Goal: Task Accomplishment & Management: Use online tool/utility

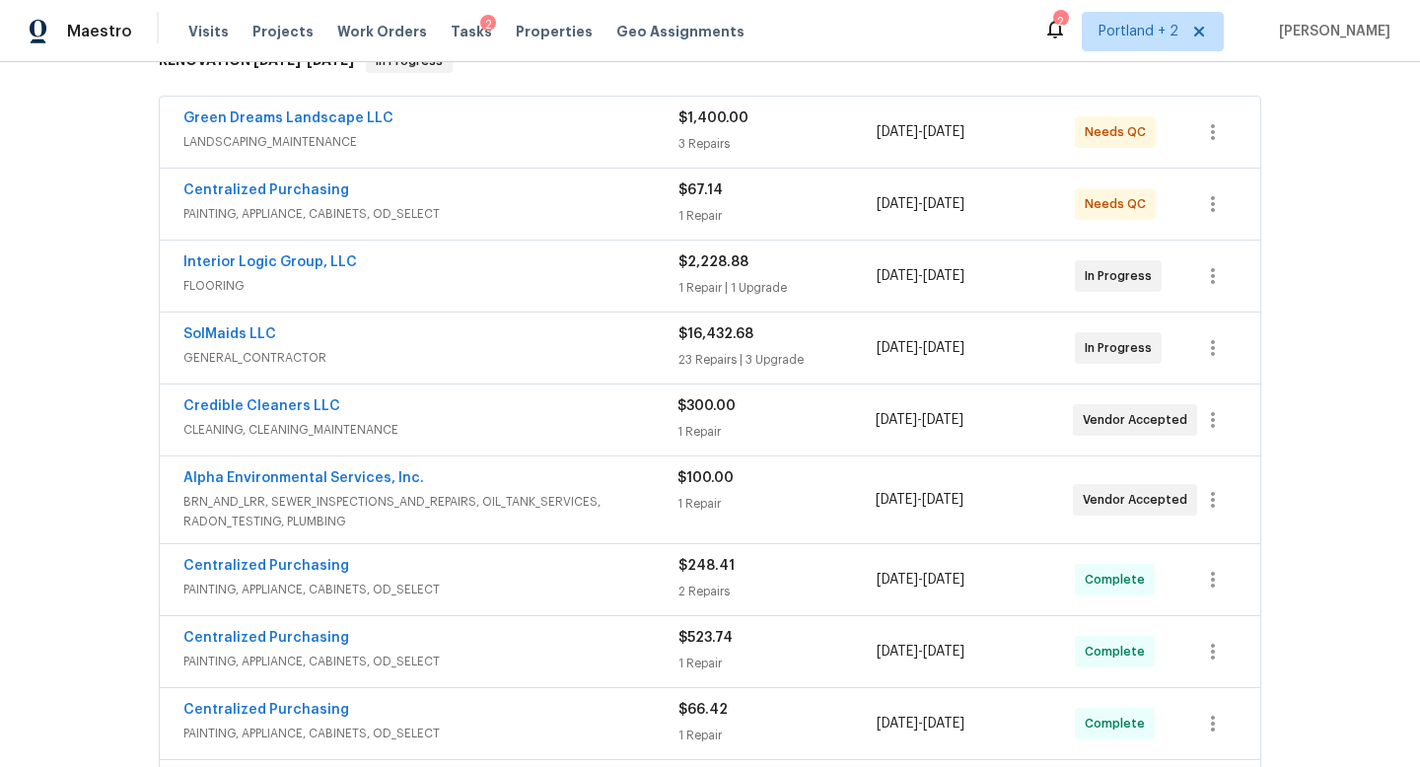
scroll to position [320, 0]
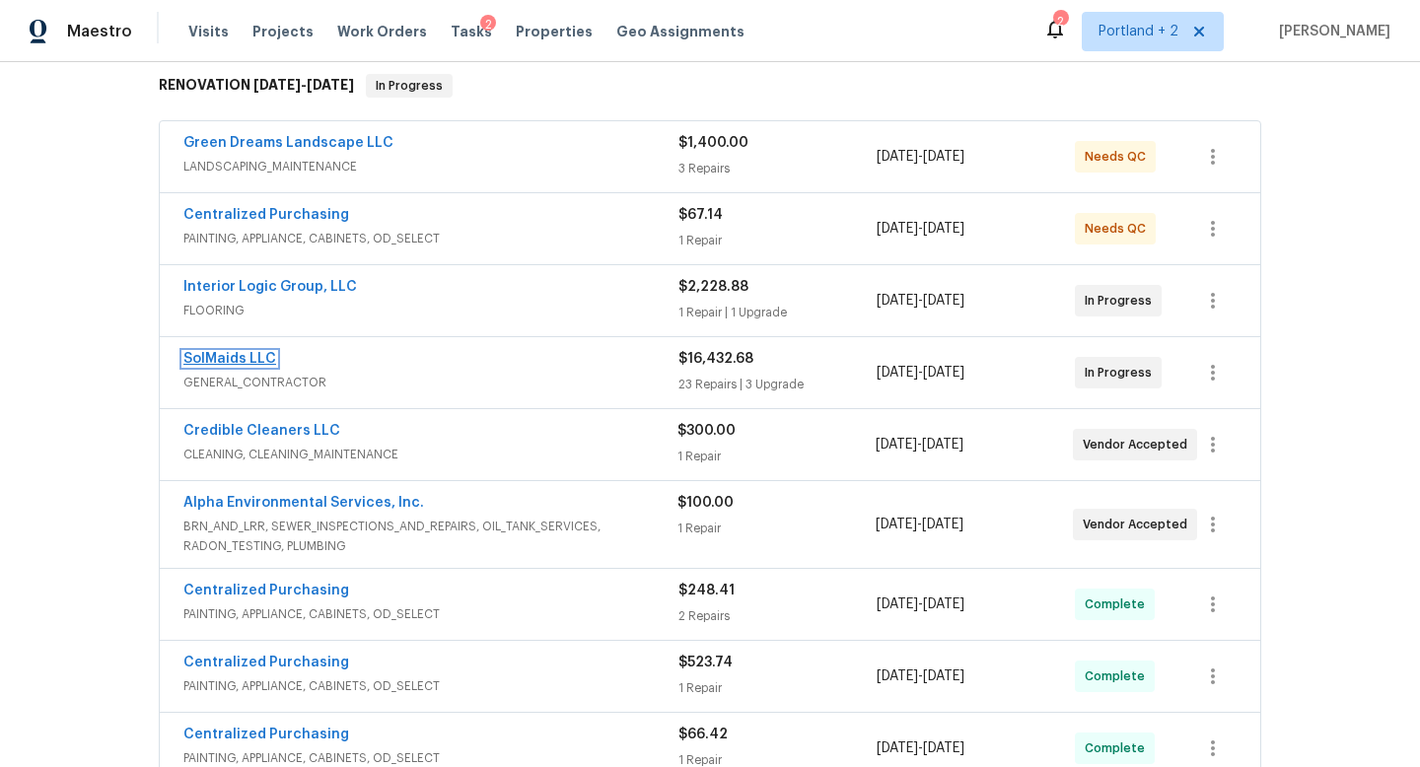
click at [244, 356] on link "SolMaids LLC" at bounding box center [229, 359] width 93 height 14
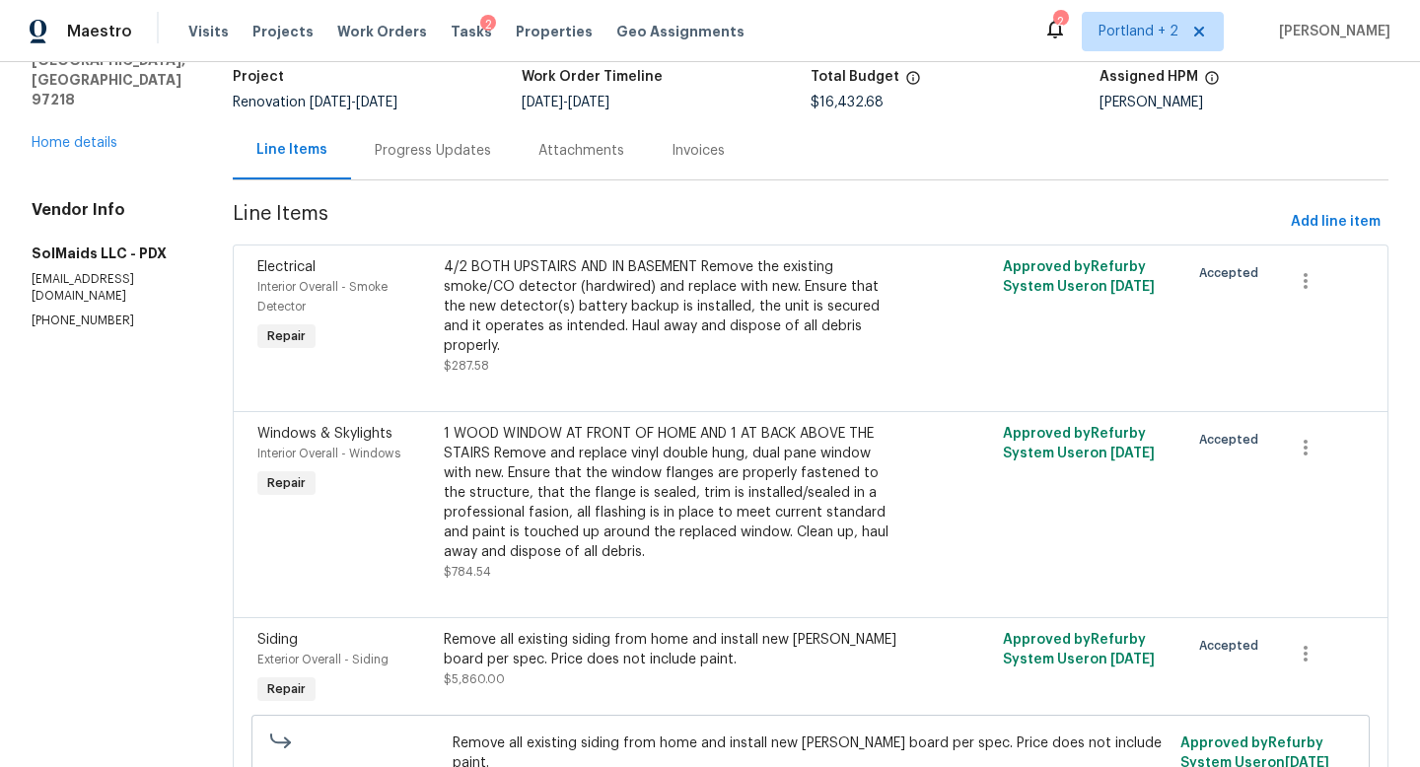
scroll to position [35, 0]
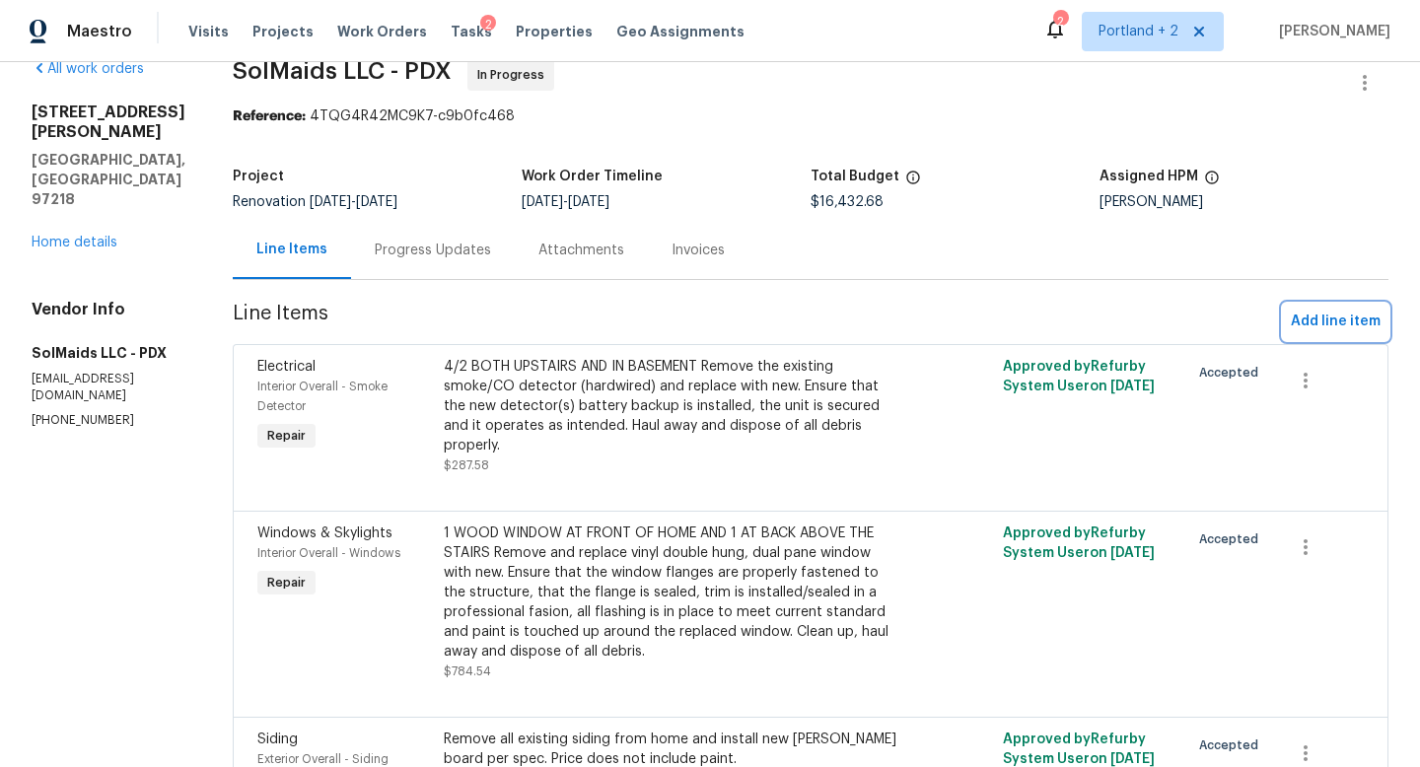
click at [1328, 317] on span "Add line item" at bounding box center [1336, 322] width 90 height 25
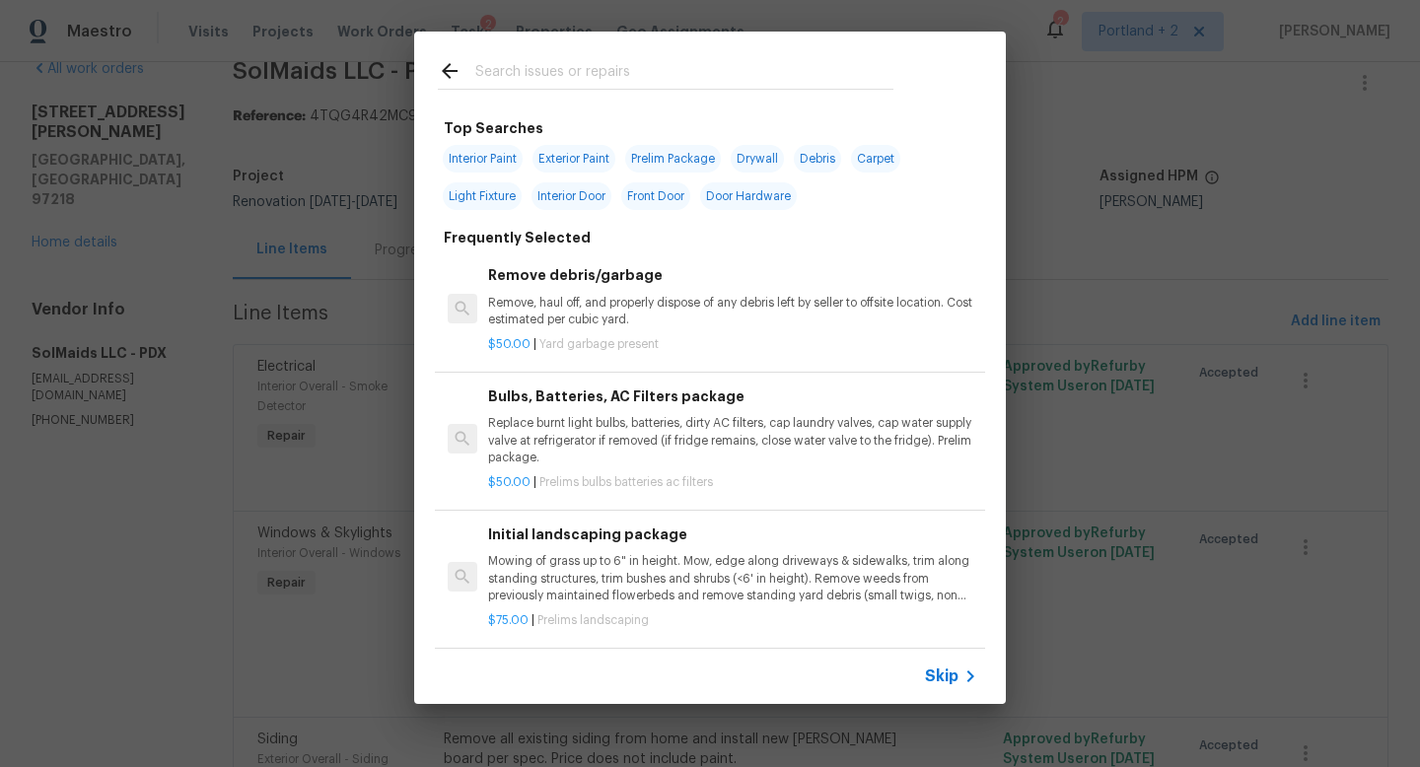
click at [631, 81] on input "text" at bounding box center [684, 74] width 418 height 30
click at [1382, 197] on div "Top Searches Interior Paint Exterior Paint Prelim Package Drywall Debris Carpet…" at bounding box center [710, 368] width 1420 height 736
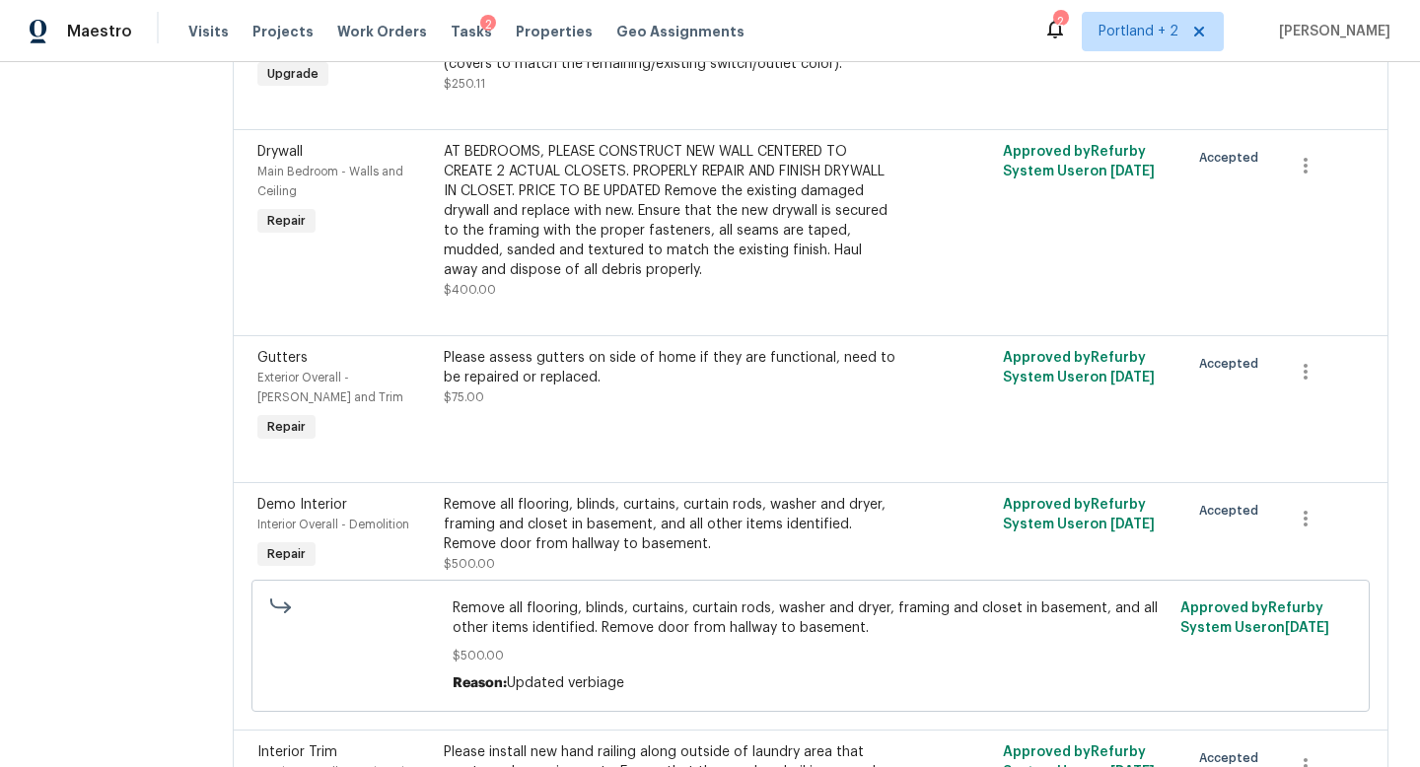
scroll to position [341, 0]
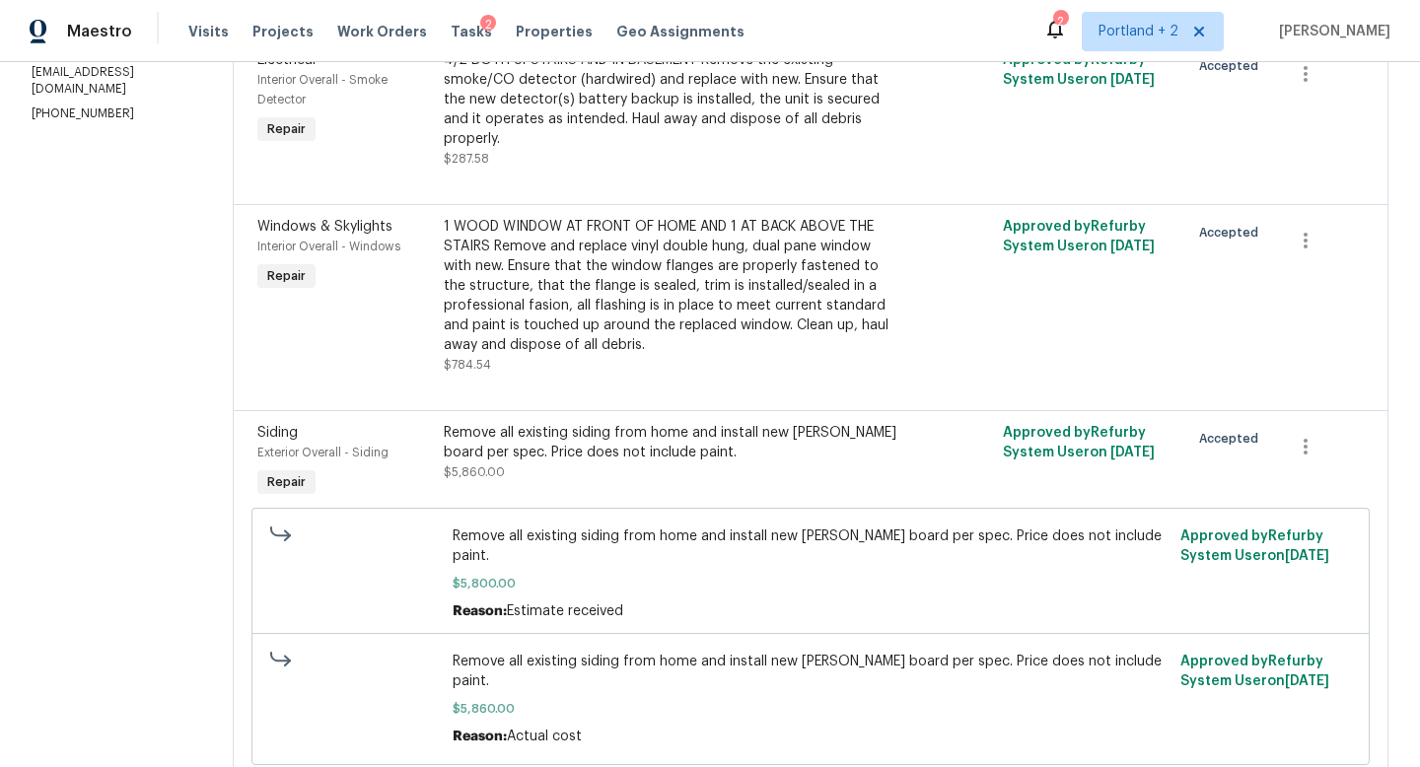
click at [584, 445] on div "Remove all existing siding from home and install new [PERSON_NAME] board per sp…" at bounding box center [671, 452] width 455 height 59
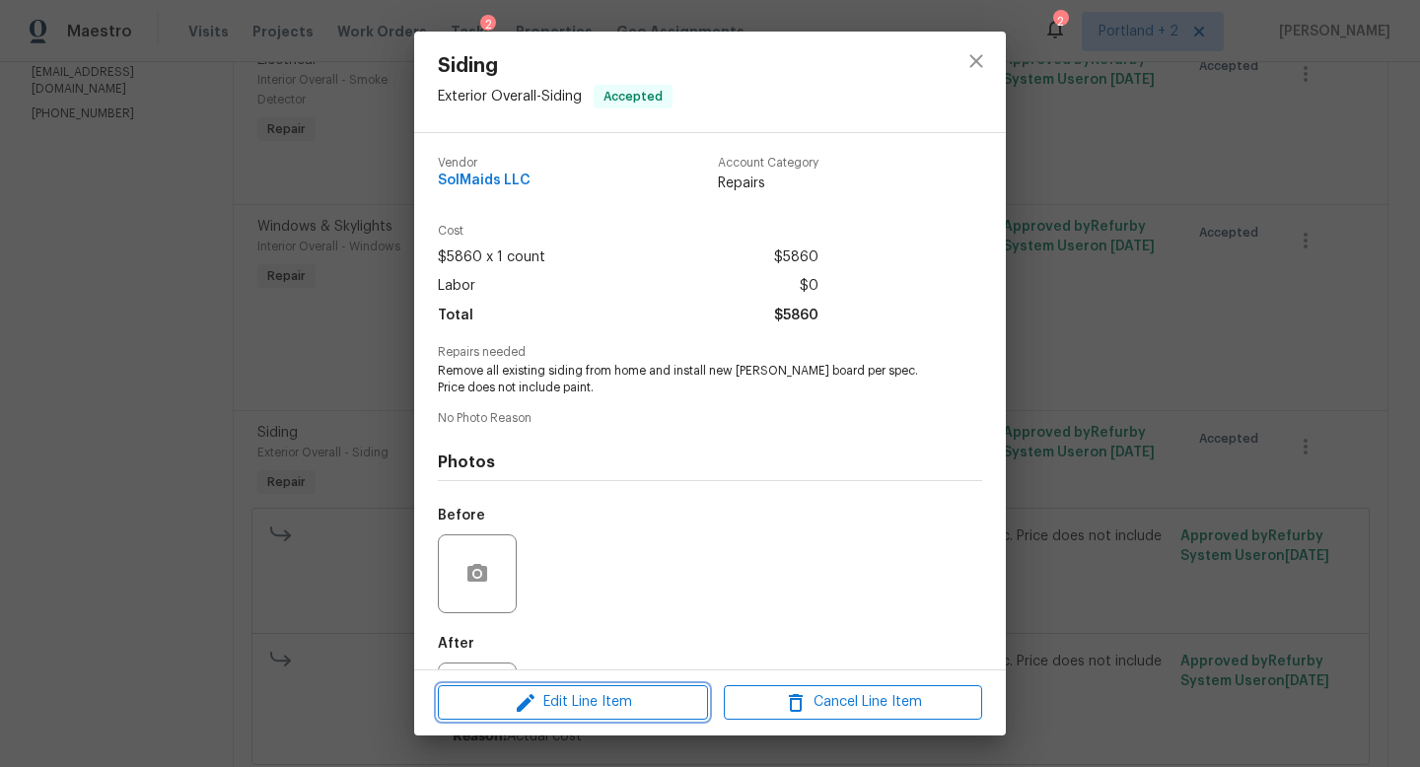
click at [571, 713] on span "Edit Line Item" at bounding box center [573, 702] width 258 height 25
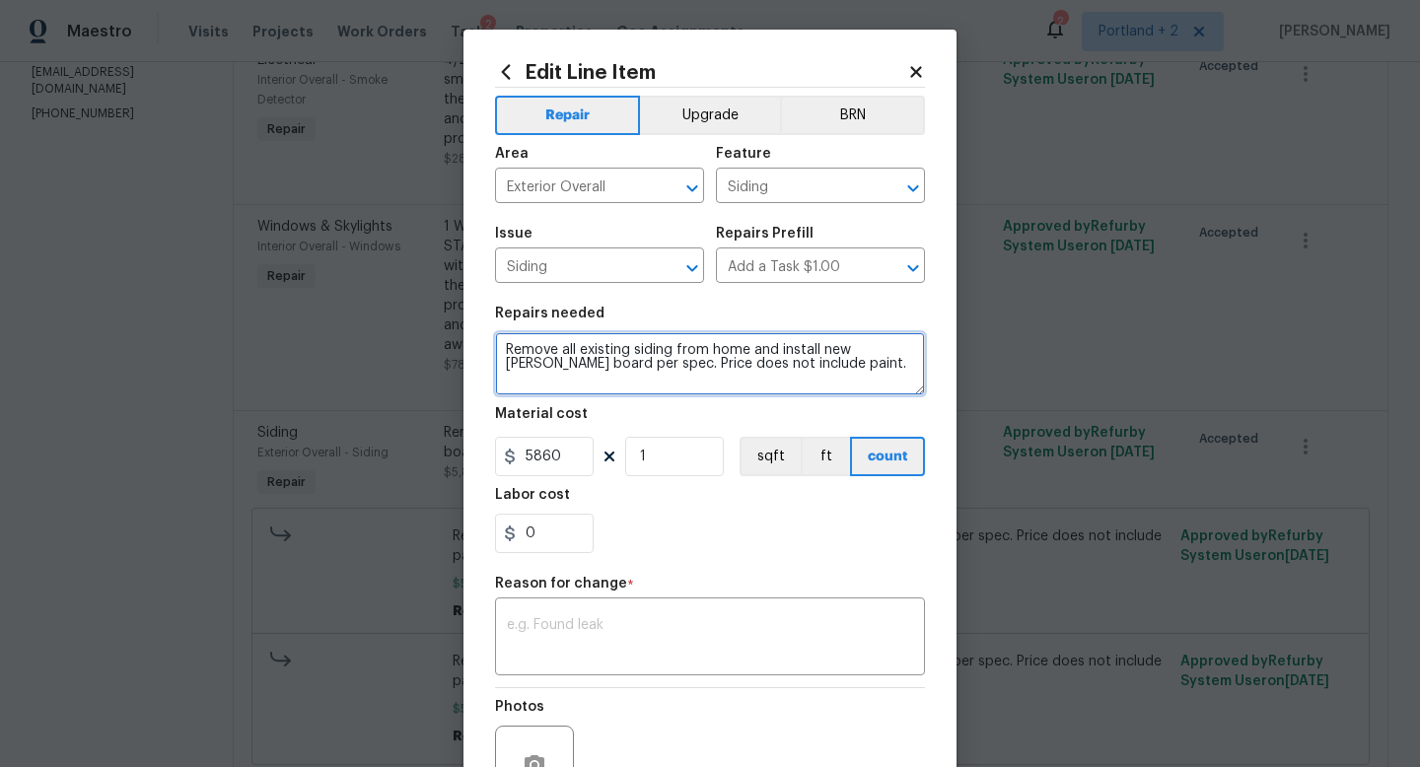
drag, startPoint x: 628, startPoint y: 350, endPoint x: 476, endPoint y: 348, distance: 151.9
click at [476, 347] on div "Edit Line Item Repair Upgrade BRN Area Exterior Overall ​ Feature Siding ​ Issu…" at bounding box center [710, 486] width 493 height 912
click at [653, 352] on textarea "Install new siding and WBR siding from home and install new [PERSON_NAME] board…" at bounding box center [710, 363] width 430 height 63
click at [680, 350] on textarea "Install new siding and WBR siding from home and install new [PERSON_NAME] board…" at bounding box center [710, 363] width 430 height 63
drag, startPoint x: 676, startPoint y: 349, endPoint x: 626, endPoint y: 352, distance: 49.4
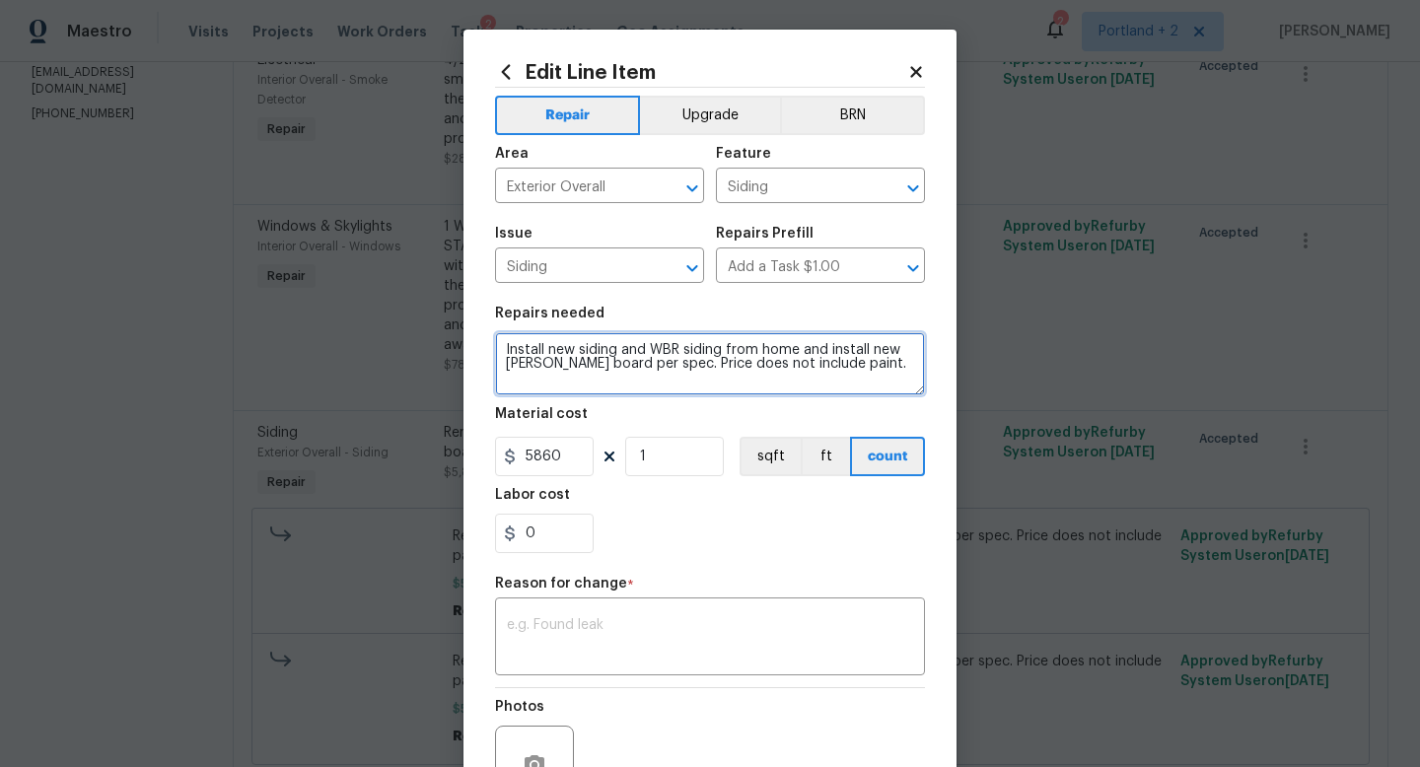
click at [626, 352] on textarea "Install new siding and WBR siding from home and install new [PERSON_NAME] board…" at bounding box center [710, 363] width 430 height 63
click at [499, 354] on textarea "Install new siding siding from home and install new [PERSON_NAME] board per spe…" at bounding box center [710, 363] width 430 height 63
click at [544, 364] on textarea "Per estimate recived: Install new siding siding from home and install new [PERS…" at bounding box center [710, 363] width 430 height 63
drag, startPoint x: 662, startPoint y: 369, endPoint x: 768, endPoint y: 347, distance: 108.7
click at [768, 347] on textarea "Per estimate recived: Install new siding siding from home and install new [PERS…" at bounding box center [710, 363] width 430 height 63
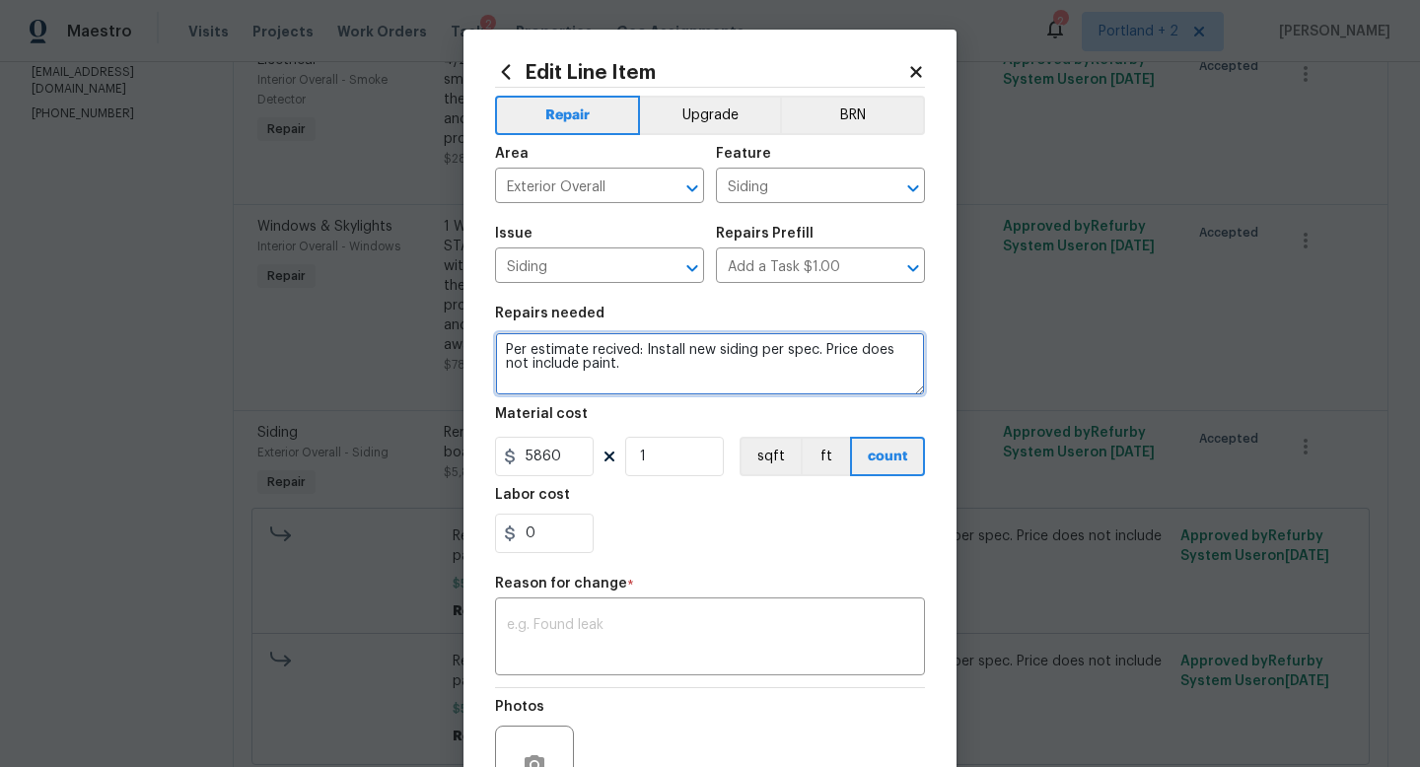
click at [818, 374] on textarea "Per estimate recived: Install new siding per spec. Price does not include paint." at bounding box center [710, 363] width 430 height 63
click at [616, 350] on textarea "Per estimate recived: Install new siding per spec. Price does not include paint." at bounding box center [710, 363] width 430 height 63
click at [663, 368] on textarea "Per estimate received: Install new siding per spec. Price does not include pain…" at bounding box center [710, 363] width 430 height 63
drag, startPoint x: 566, startPoint y: 379, endPoint x: 480, endPoint y: 379, distance: 85.8
click at [480, 379] on div "Edit Line Item Repair Upgrade BRN Area Exterior Overall ​ Feature Siding ​ Issu…" at bounding box center [710, 486] width 493 height 912
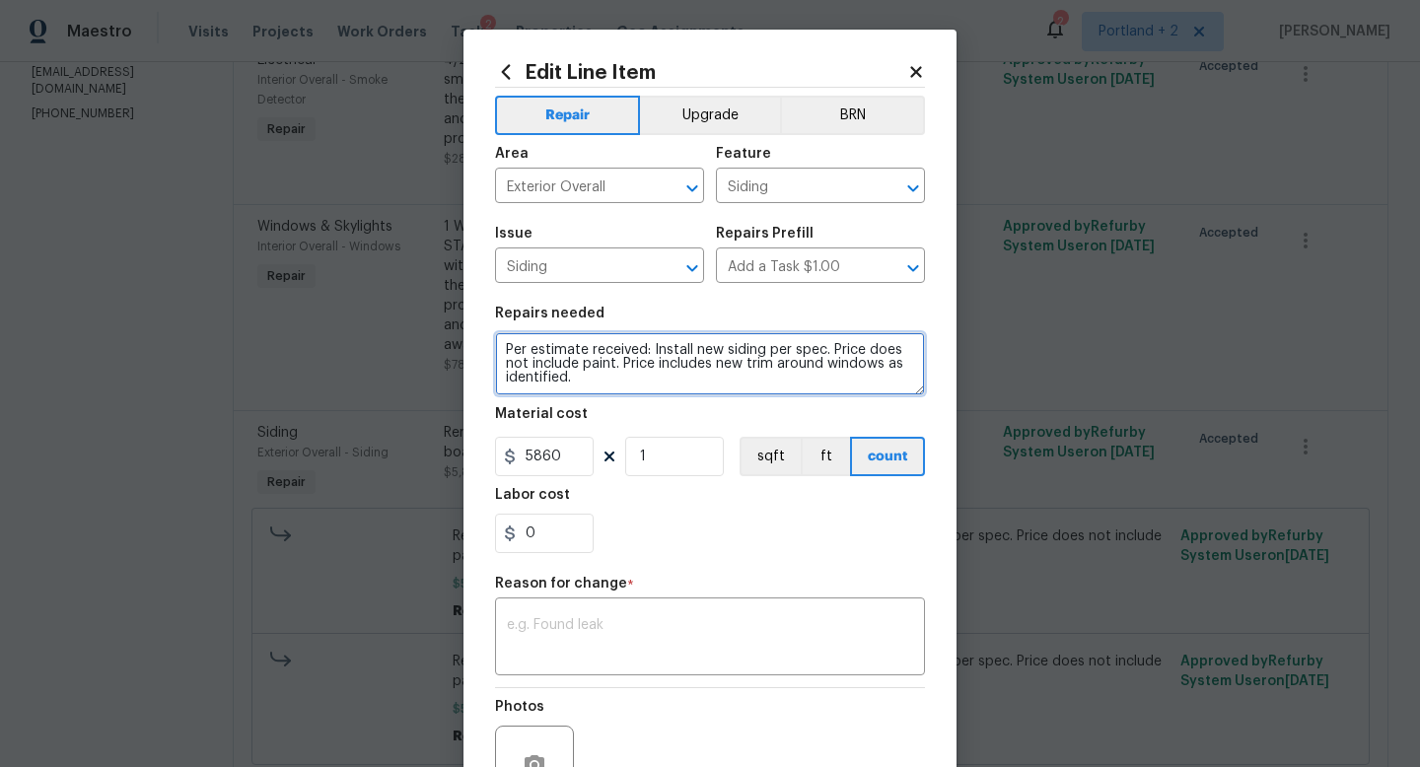
type textarea "Per estimate received: Install new siding per spec. Price does not include pain…"
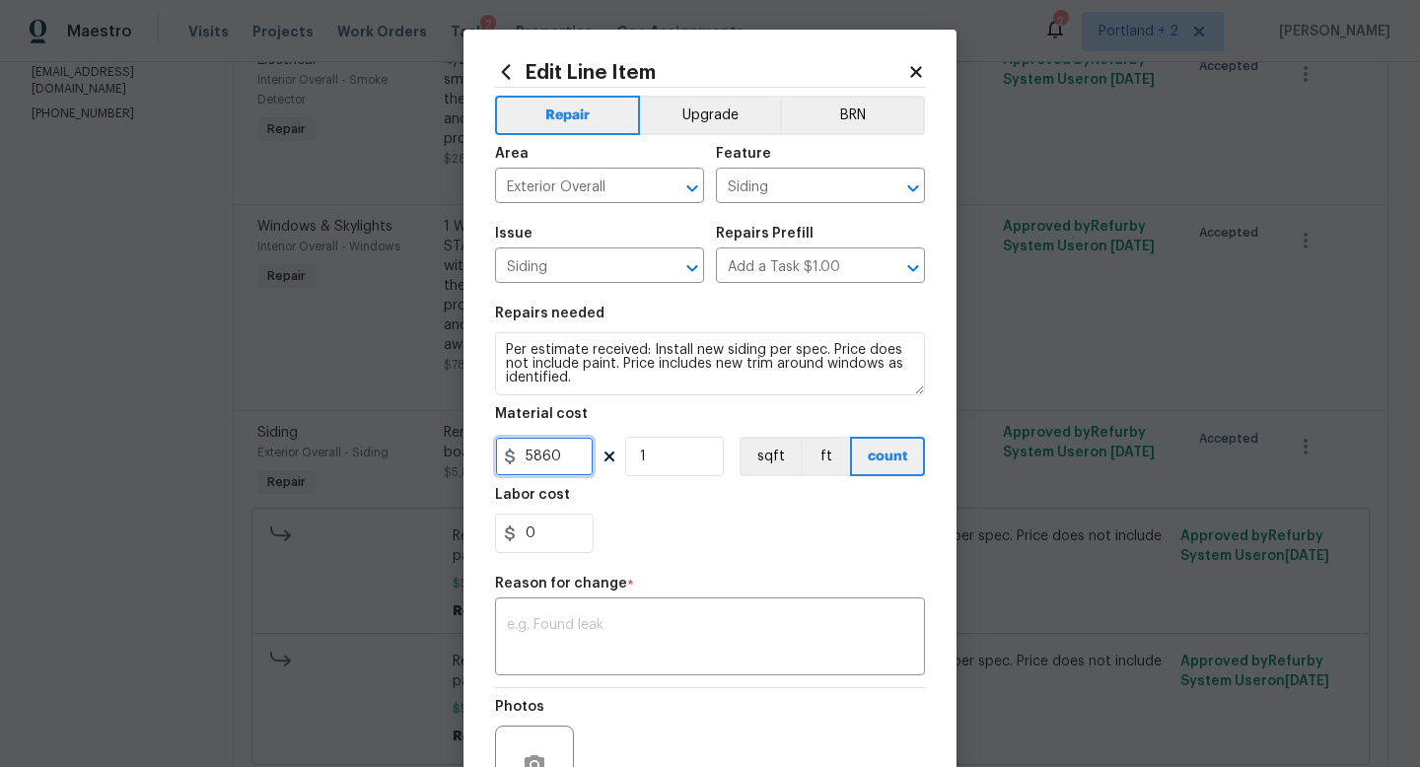
drag, startPoint x: 569, startPoint y: 456, endPoint x: 473, endPoint y: 456, distance: 95.7
click at [473, 456] on div "Edit Line Item Repair Upgrade BRN Area Exterior Overall ​ Feature Siding ​ Issu…" at bounding box center [710, 486] width 493 height 912
type input "6680"
drag, startPoint x: 547, startPoint y: 617, endPoint x: 547, endPoint y: 603, distance: 14.8
click at [547, 617] on div "x ​" at bounding box center [710, 639] width 430 height 73
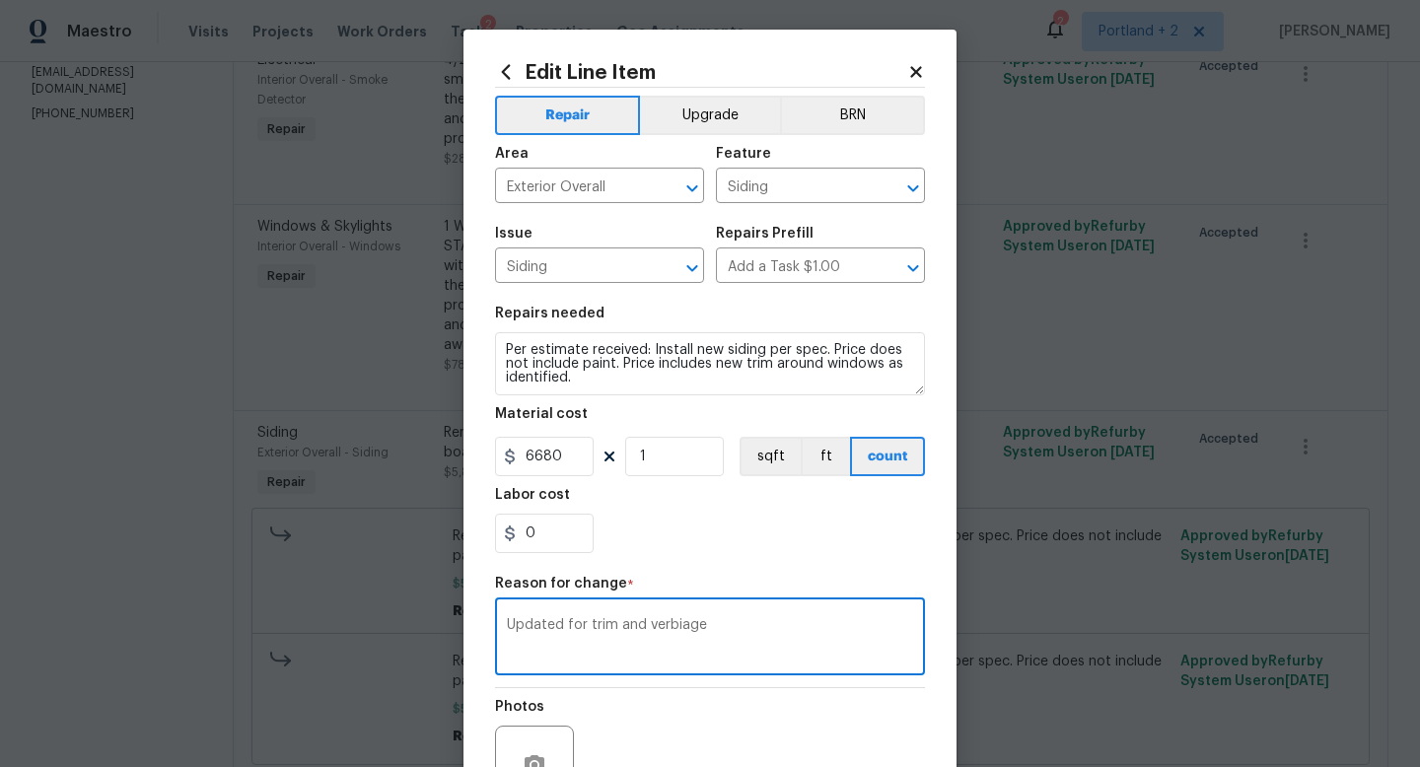
scroll to position [98, 0]
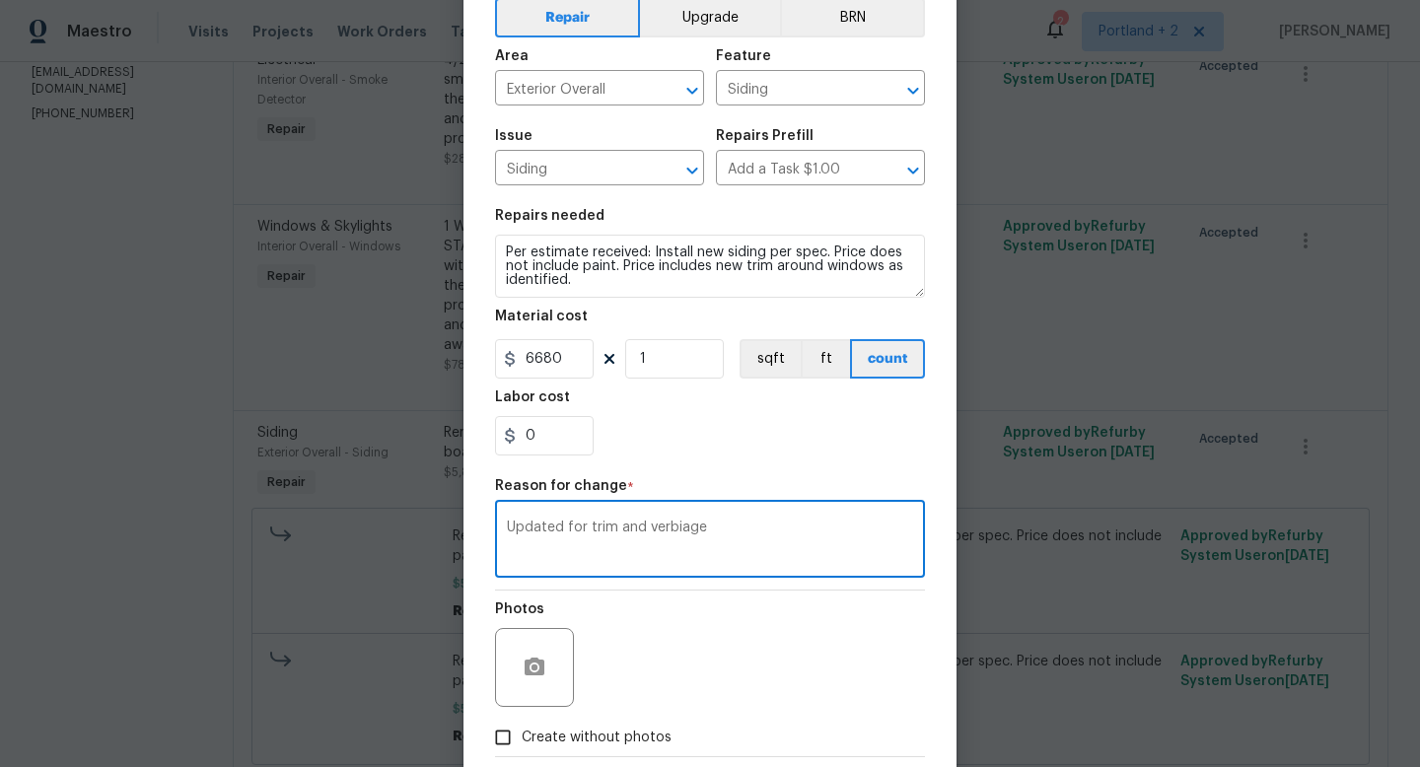
type textarea "Updated for trim and verbiage"
click at [579, 732] on span "Create without photos" at bounding box center [597, 738] width 150 height 21
click at [522, 732] on input "Create without photos" at bounding box center [502, 737] width 37 height 37
checkbox input "true"
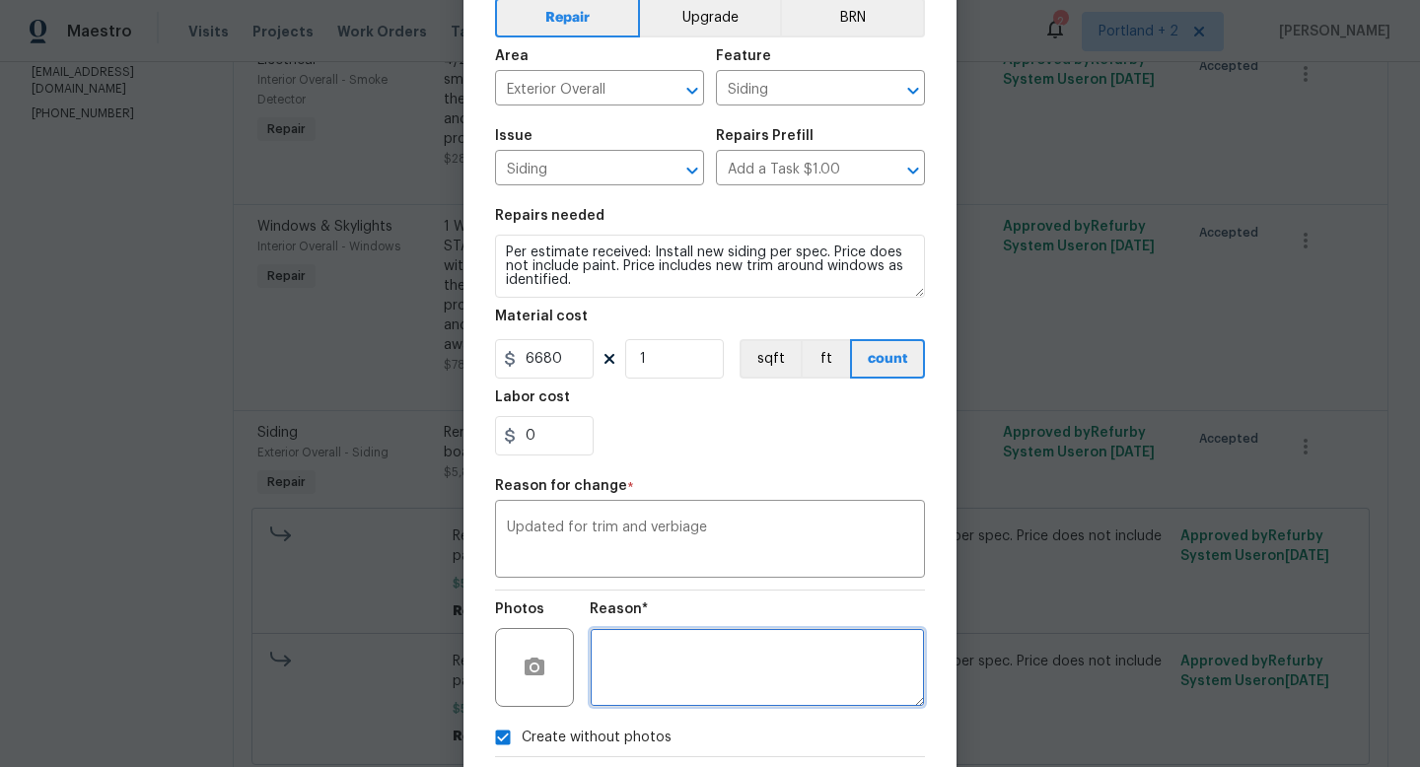
click at [671, 649] on textarea at bounding box center [757, 667] width 335 height 79
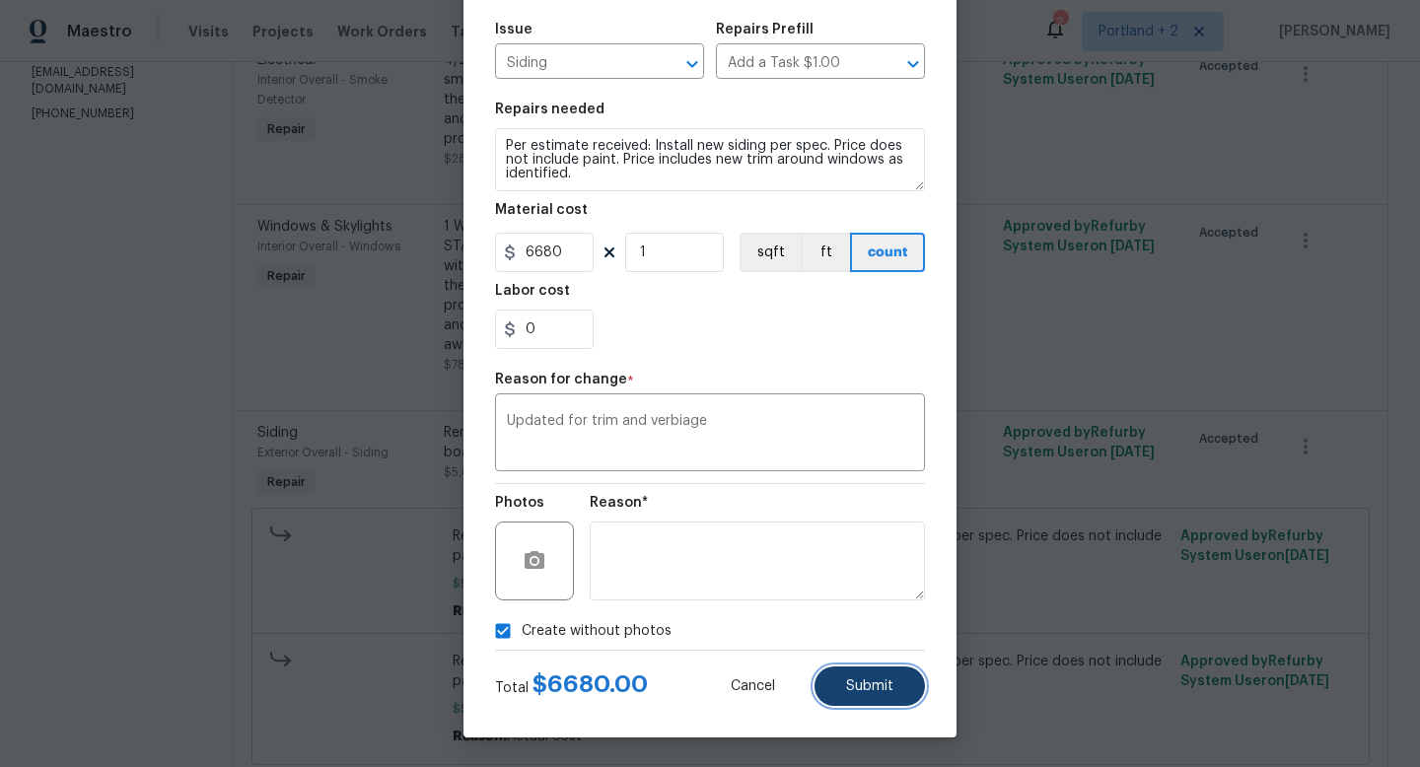
click at [855, 671] on button "Submit" at bounding box center [870, 686] width 110 height 39
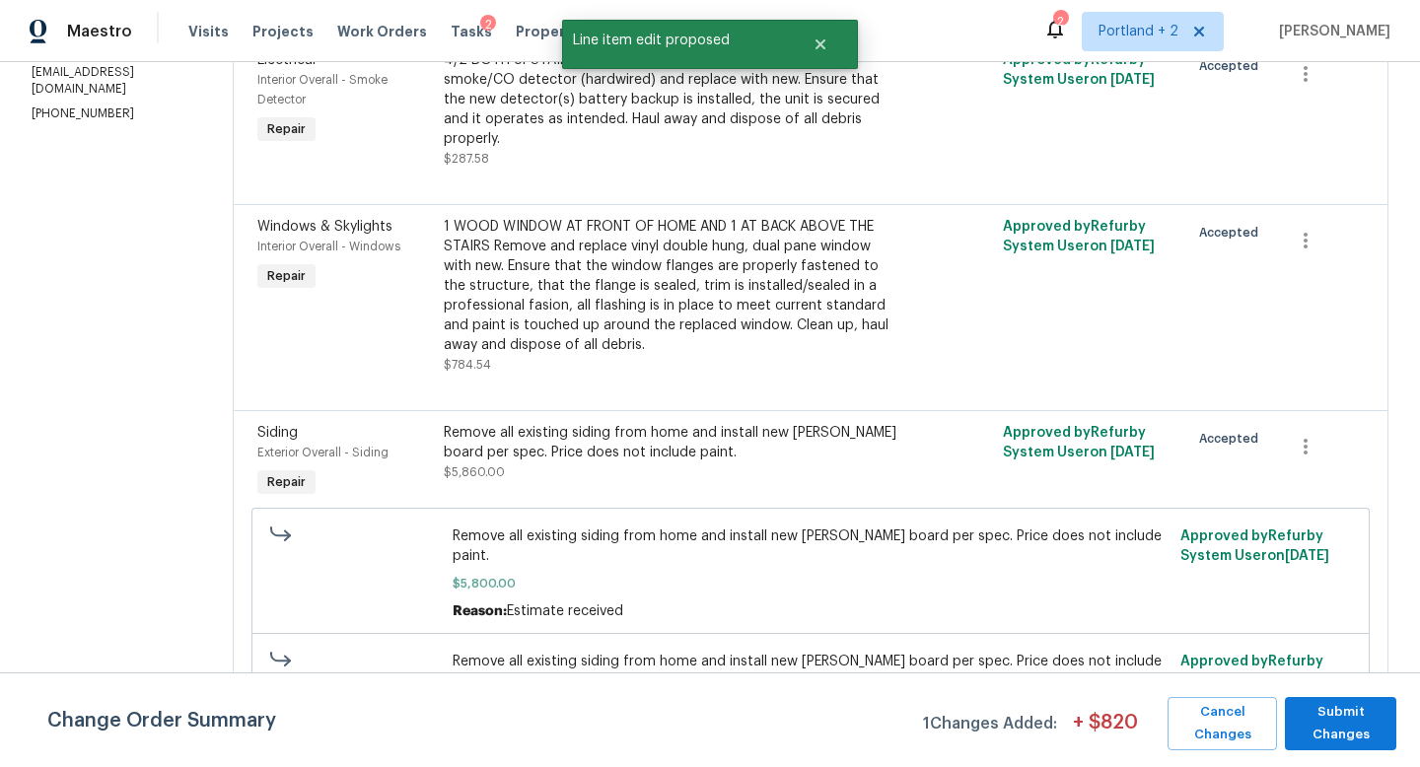
scroll to position [0, 0]
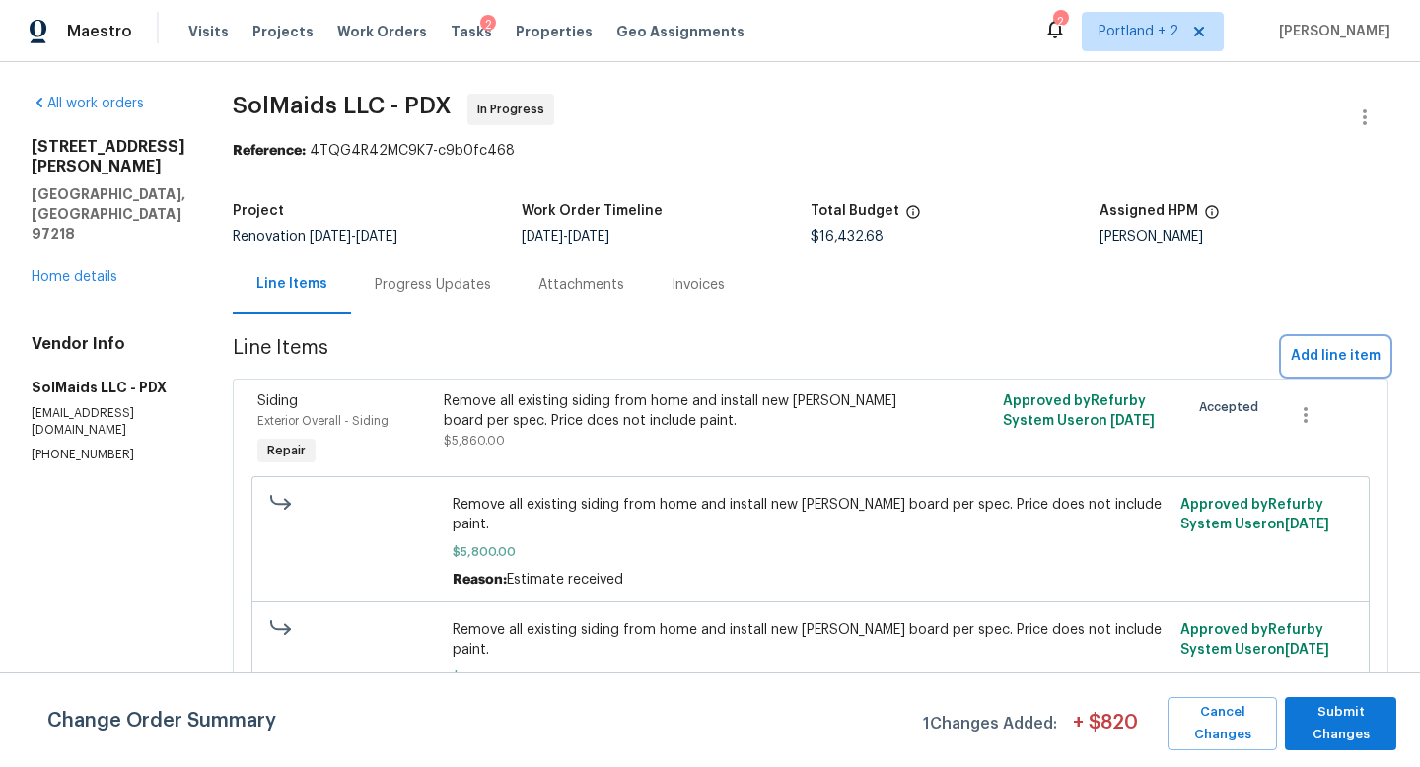
click at [1338, 356] on span "Add line item" at bounding box center [1336, 356] width 90 height 25
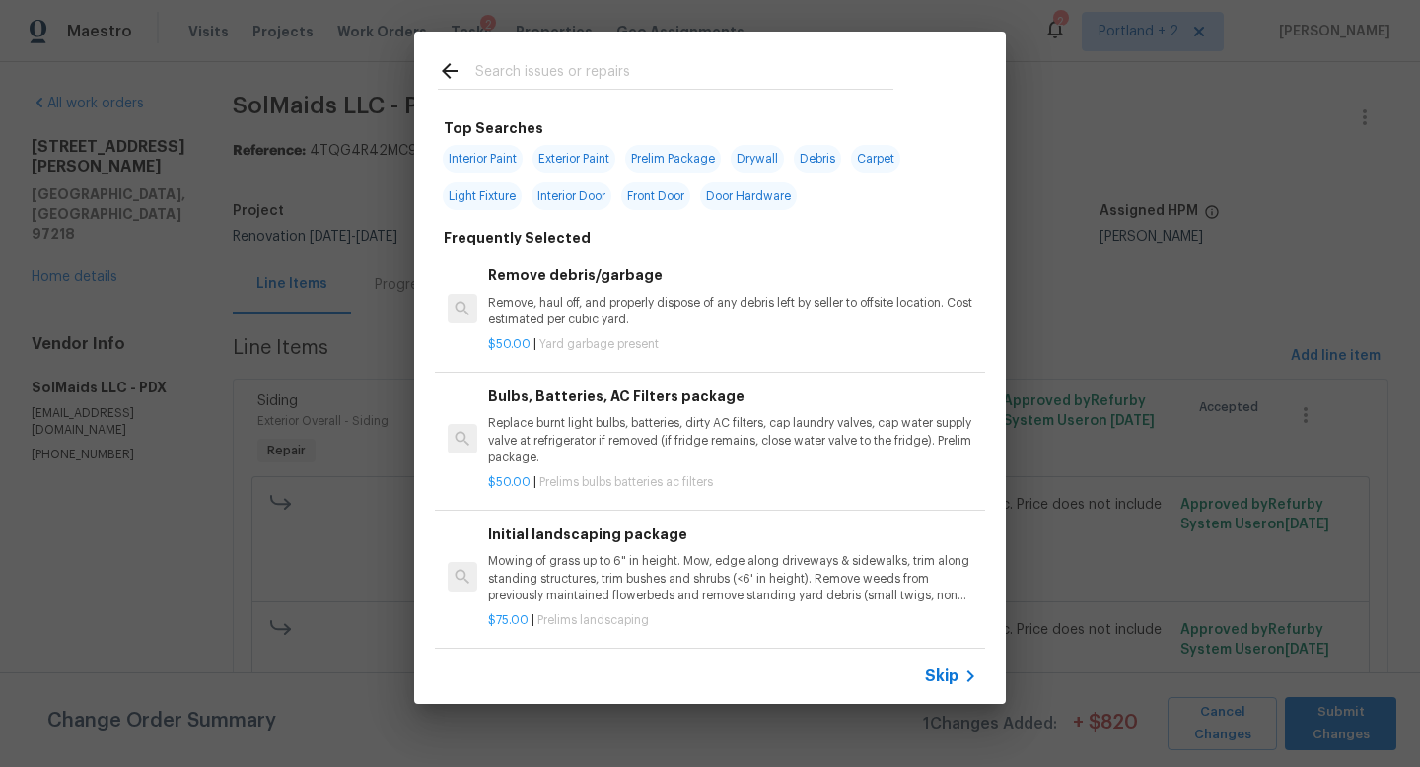
click at [550, 76] on input "text" at bounding box center [684, 74] width 418 height 30
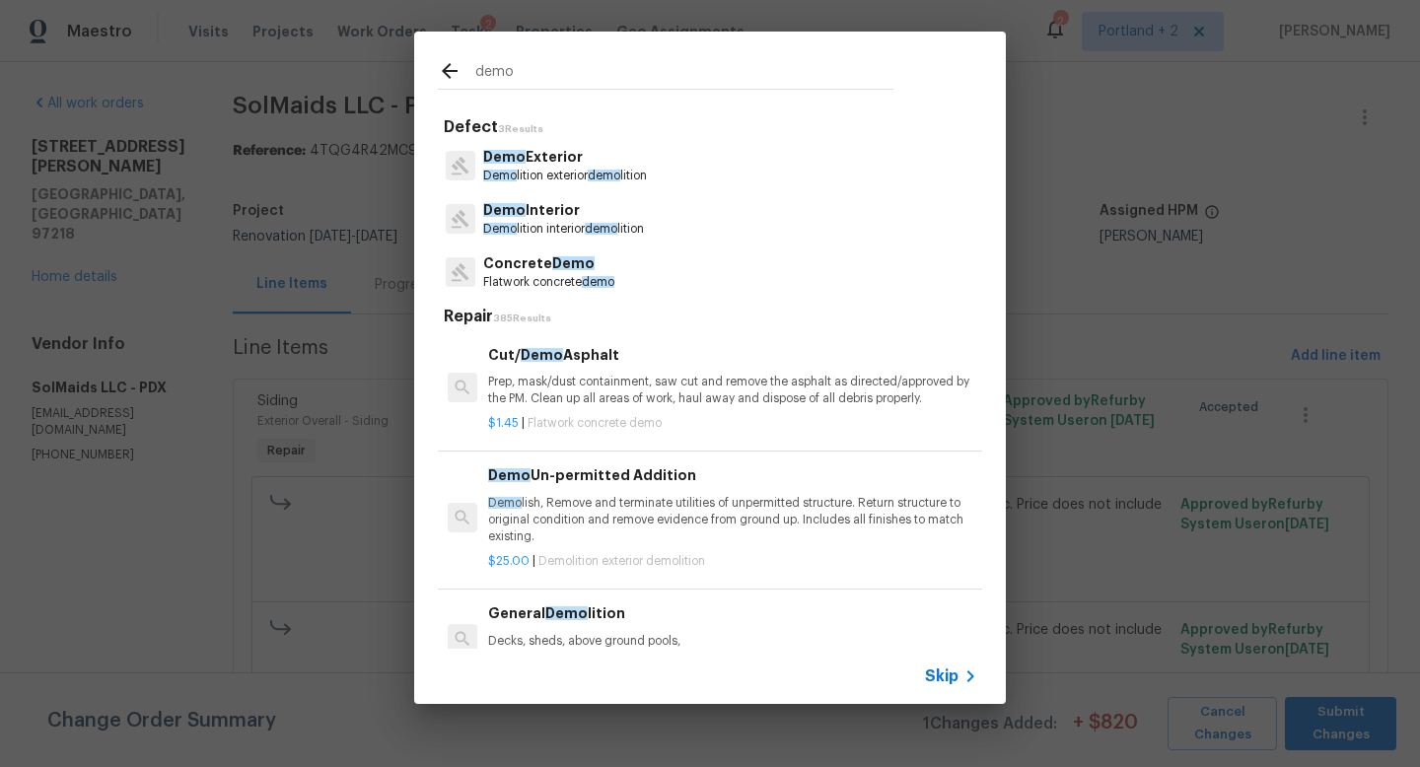
type input "demo"
click at [568, 173] on p "Demo lition exterior demo lition" at bounding box center [565, 176] width 164 height 17
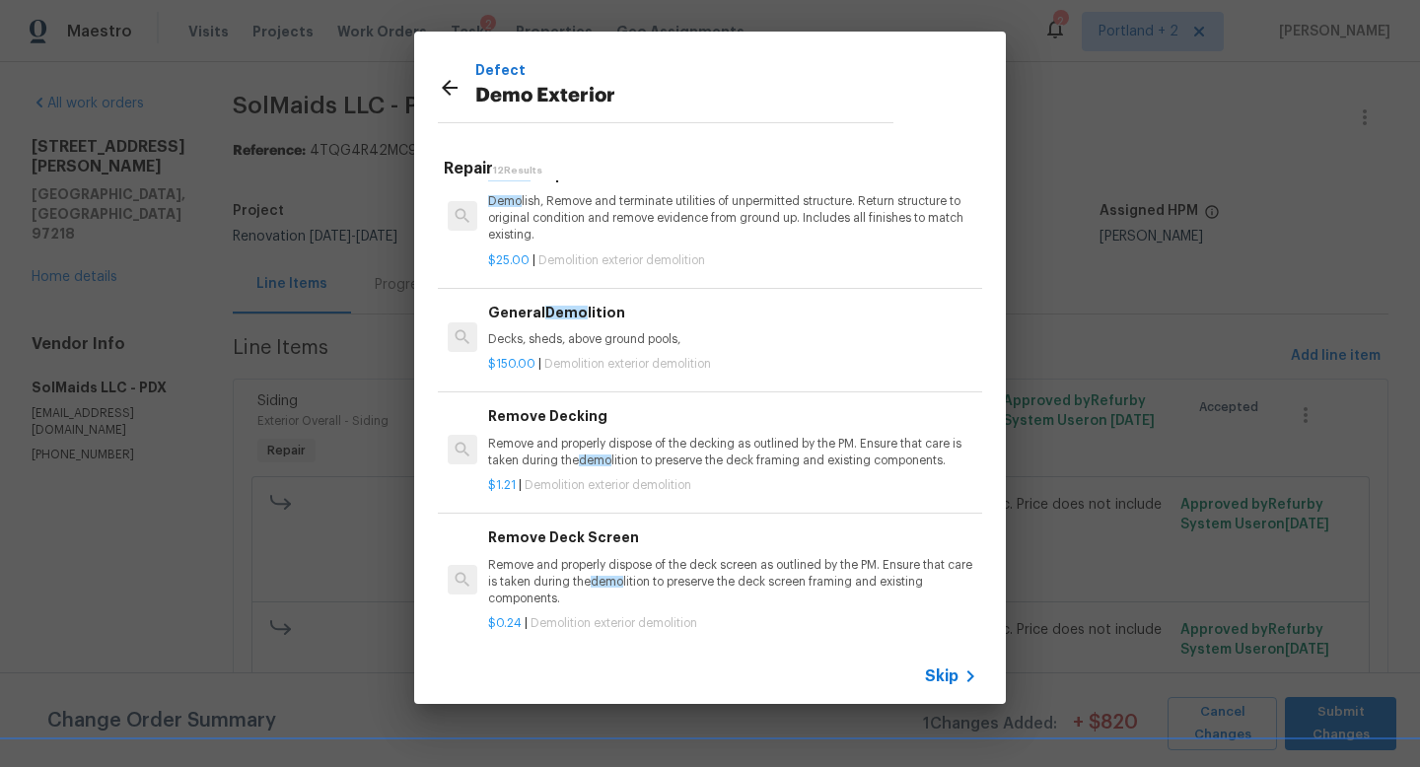
scroll to position [38, 0]
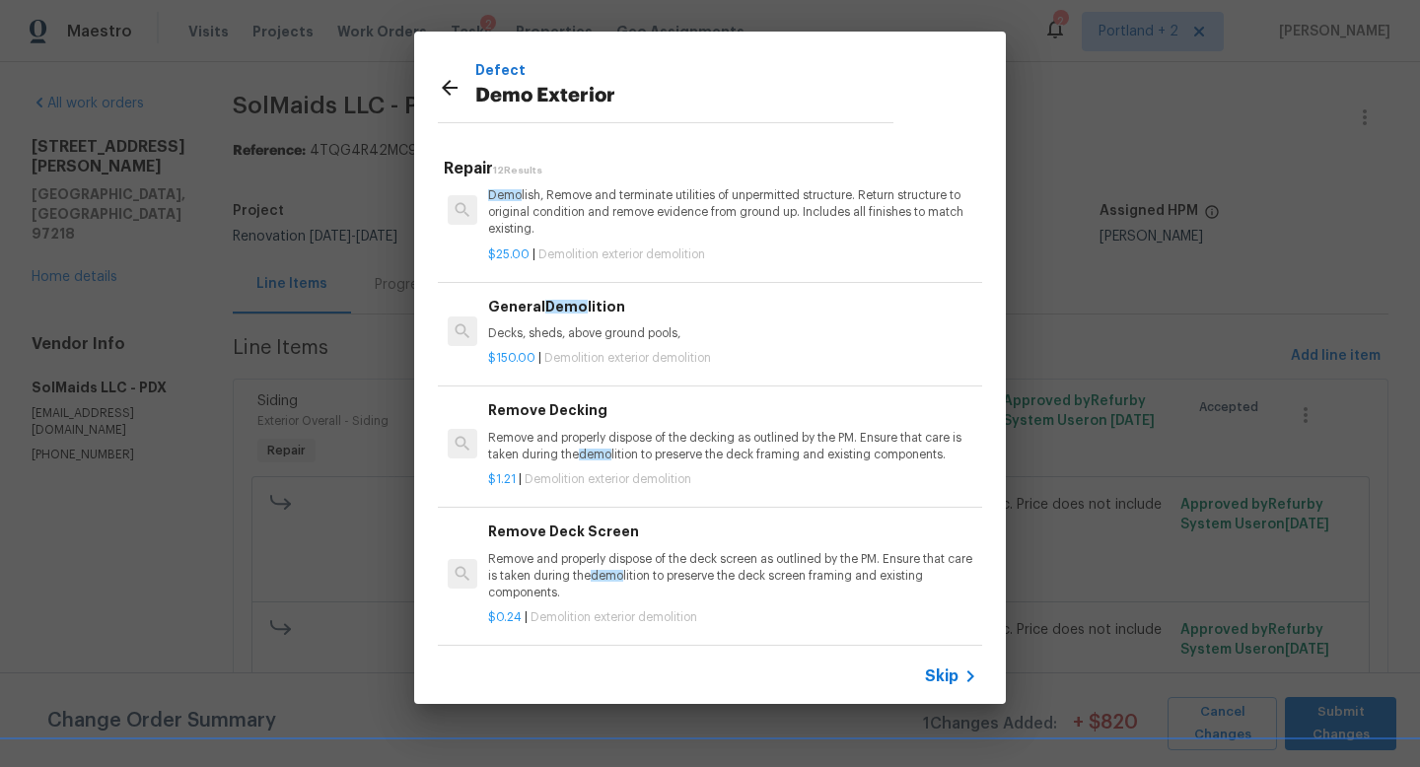
click at [616, 332] on p "Decks, sheds, above ground pools," at bounding box center [732, 333] width 489 height 17
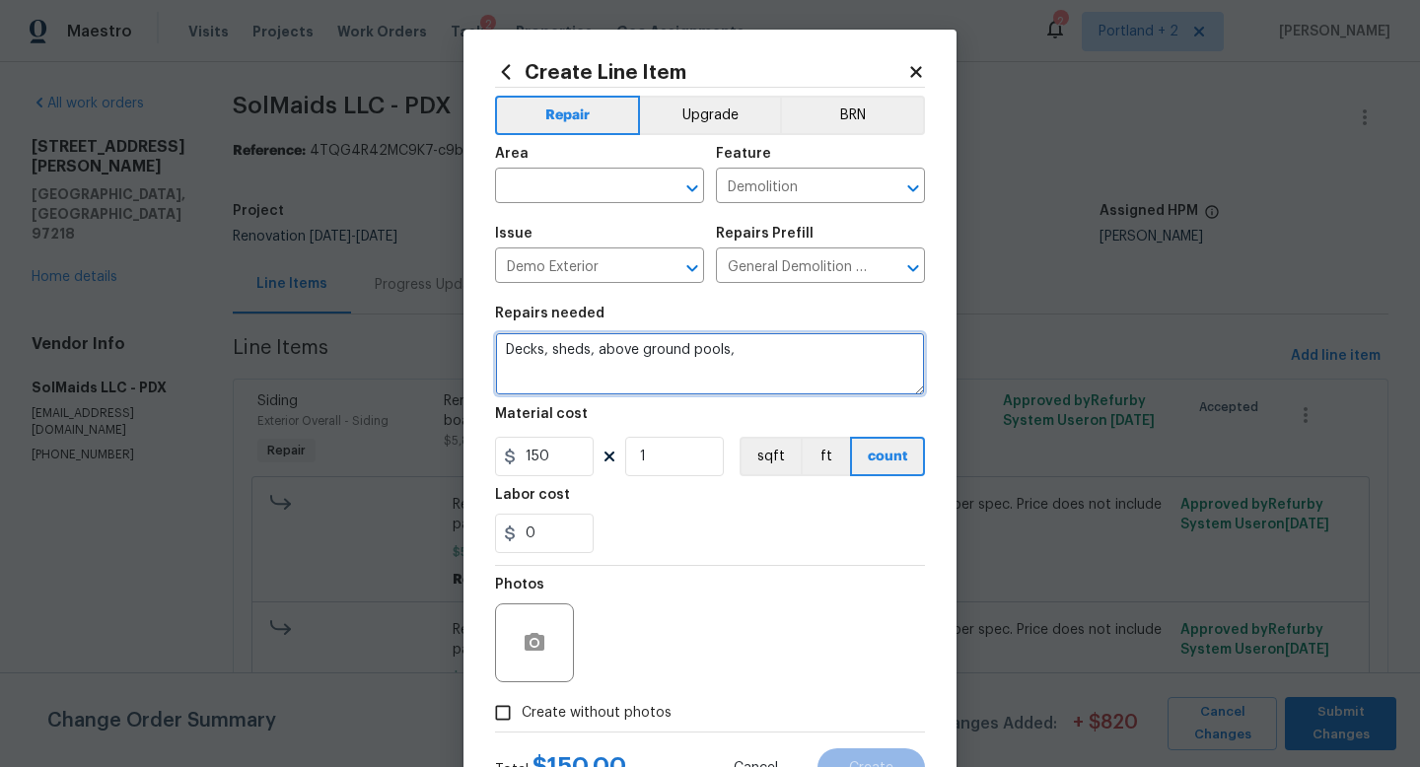
drag, startPoint x: 752, startPoint y: 354, endPoint x: 368, endPoint y: 299, distance: 388.6
click at [368, 299] on div "Create Line Item Repair Upgrade BRN Area ​ Feature Demolition ​ Issue Demo Exte…" at bounding box center [710, 383] width 1420 height 767
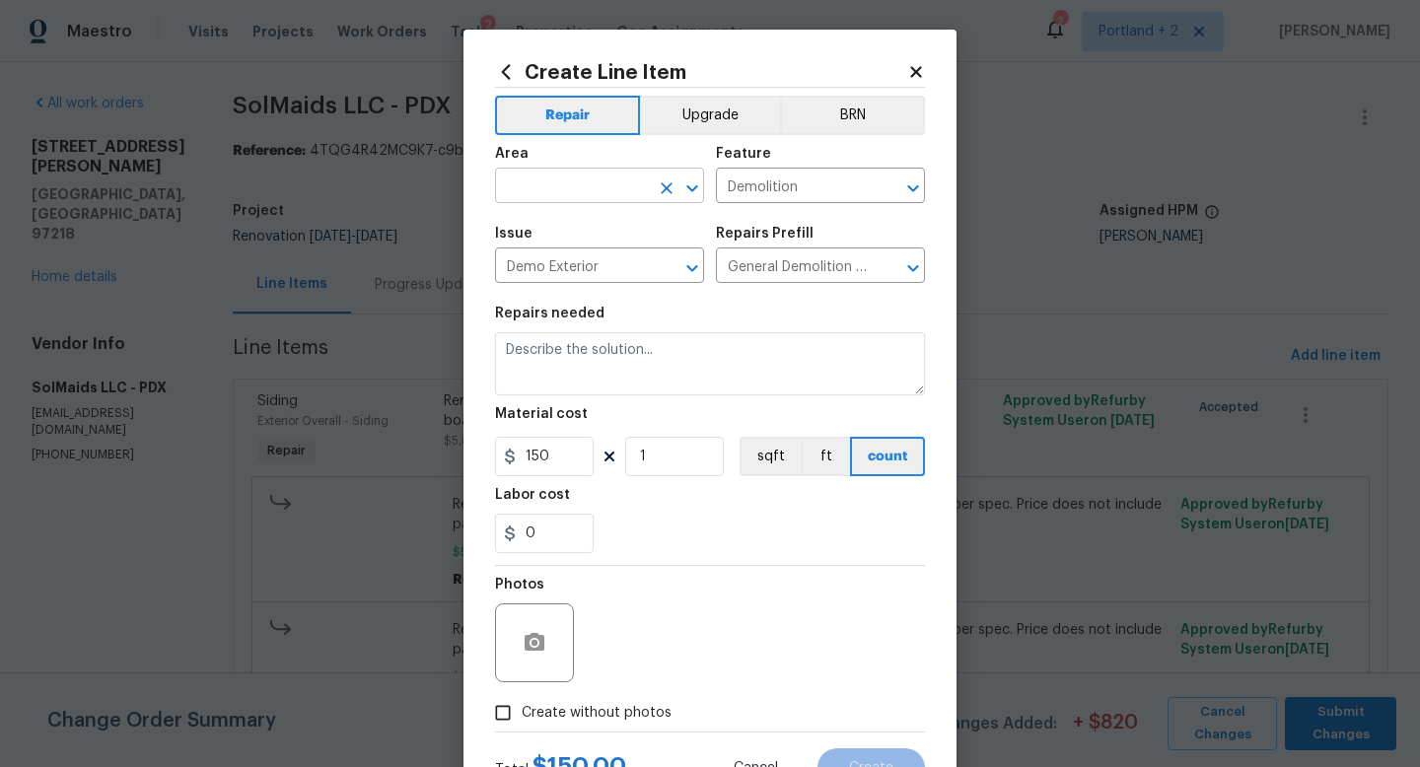
click at [590, 190] on input "text" at bounding box center [572, 188] width 154 height 31
type input "S"
click at [587, 272] on li "Exterior Overall" at bounding box center [599, 265] width 209 height 33
type input "Exterior Overall"
click at [638, 269] on input "Demo Exterior" at bounding box center [572, 267] width 154 height 31
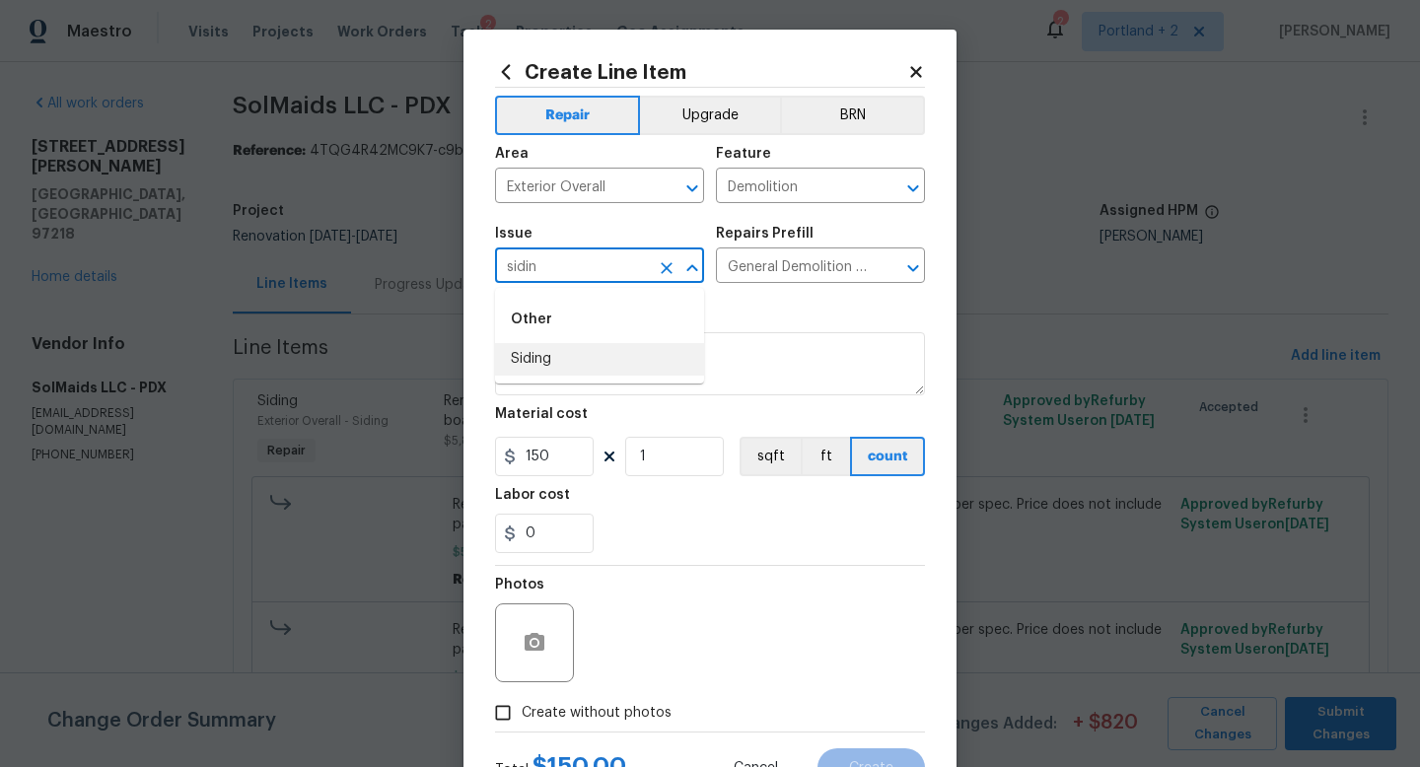
click at [579, 353] on li "Siding" at bounding box center [599, 359] width 209 height 33
type input "Siding"
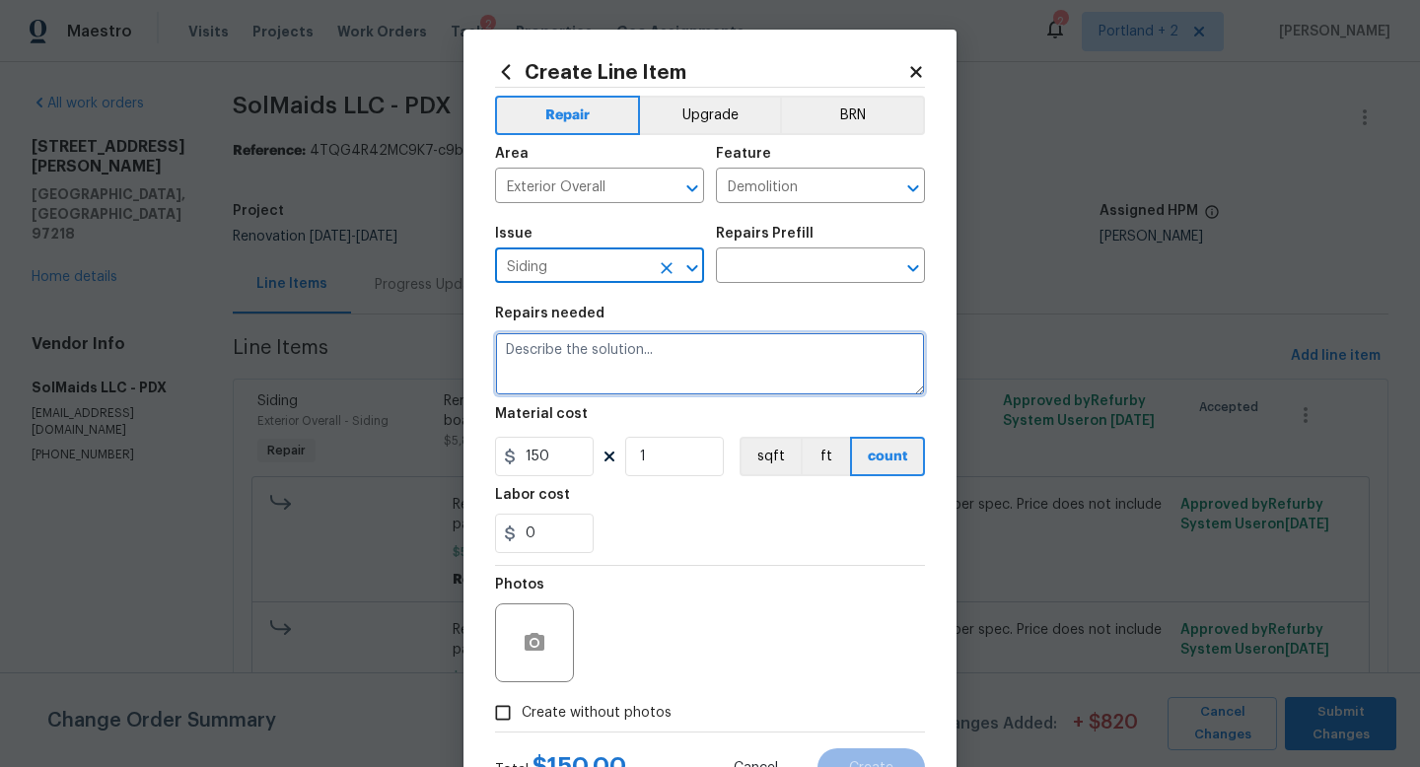
click at [650, 353] on textarea at bounding box center [710, 363] width 430 height 63
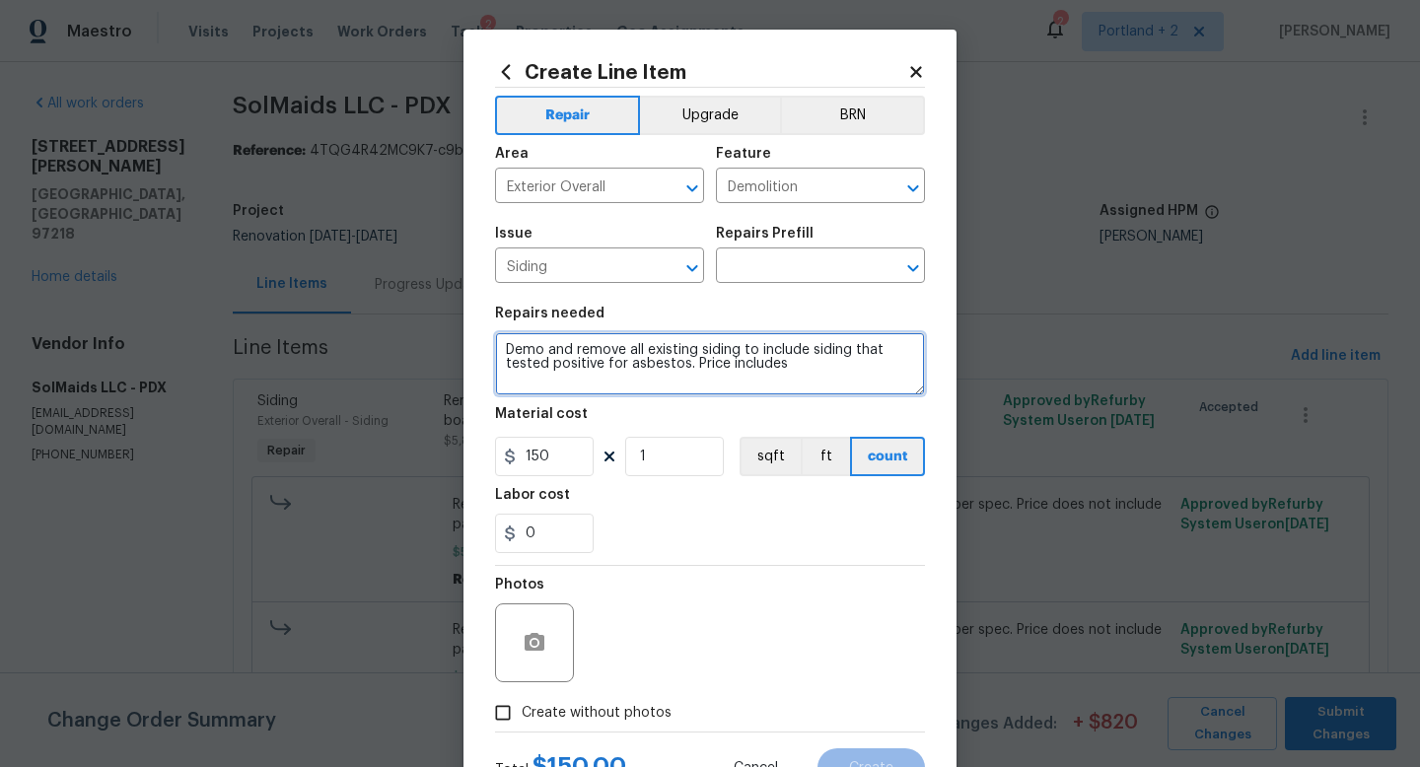
click at [698, 351] on textarea "Demo and remove all existing siding to include siding that tested positive for …" at bounding box center [710, 363] width 430 height 63
click at [757, 351] on textarea "Demo and remove all siding to include siding that tested positive for asbestos.…" at bounding box center [710, 363] width 430 height 63
click at [655, 365] on textarea "Demo and remove all siding that tested positive for asbestos. Price includes" at bounding box center [710, 363] width 430 height 63
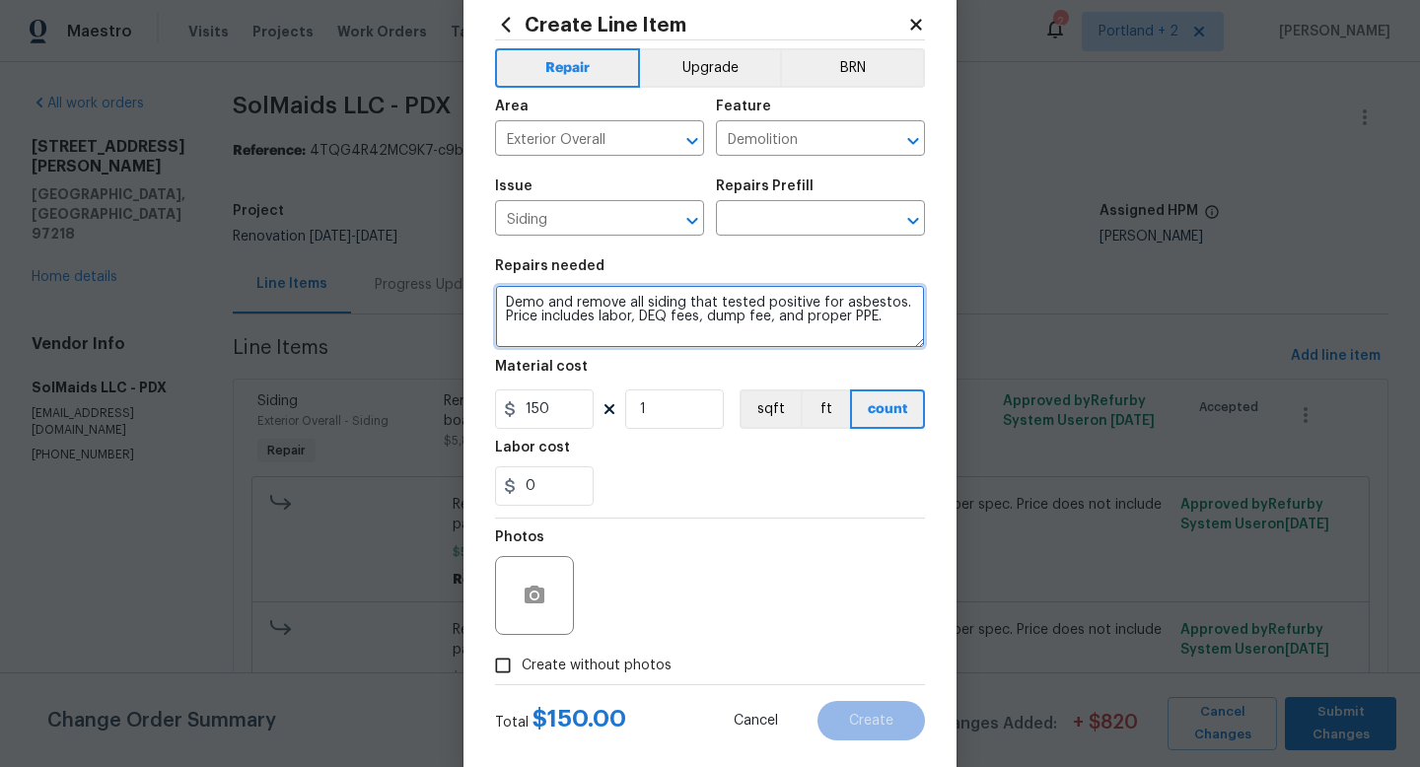
scroll to position [83, 0]
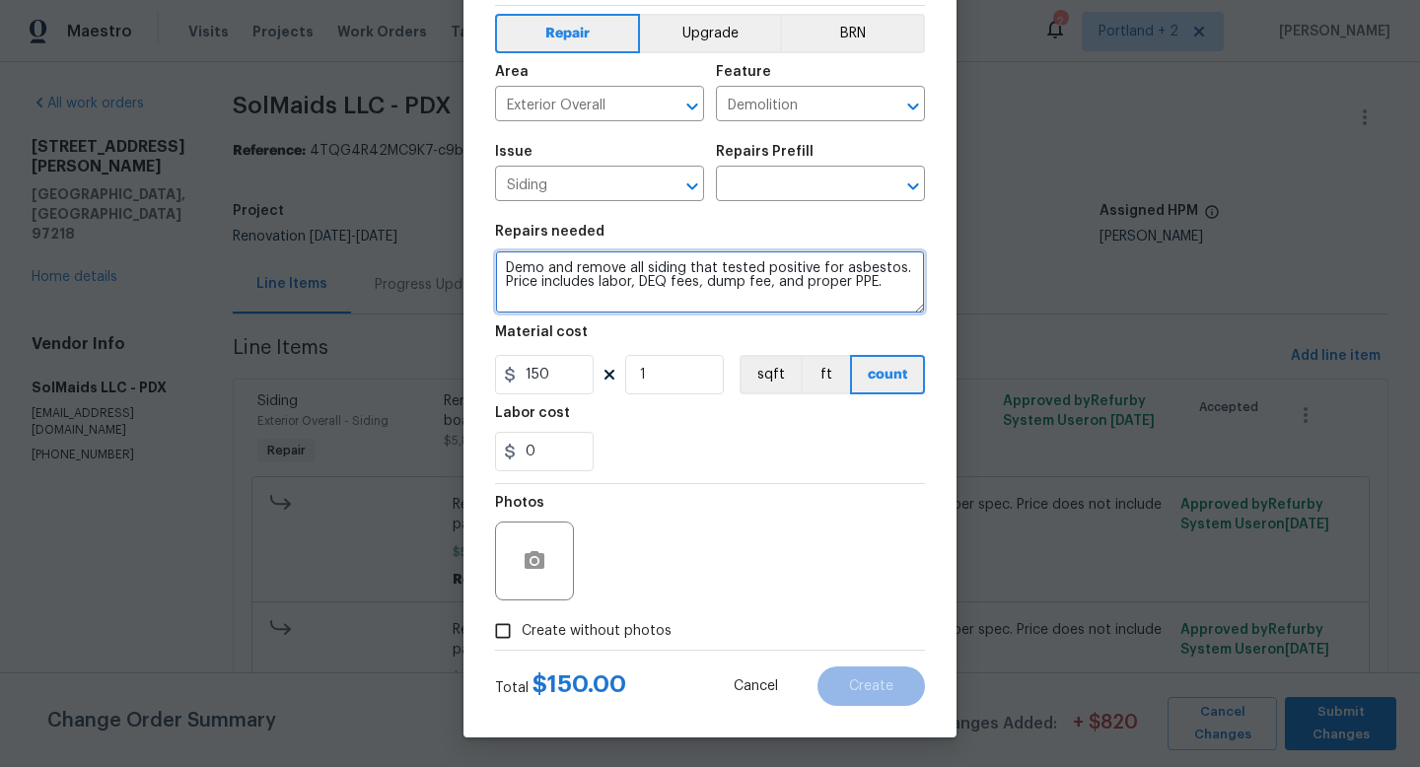
type textarea "Demo and remove all siding that tested positive for asbestos. Price includes la…"
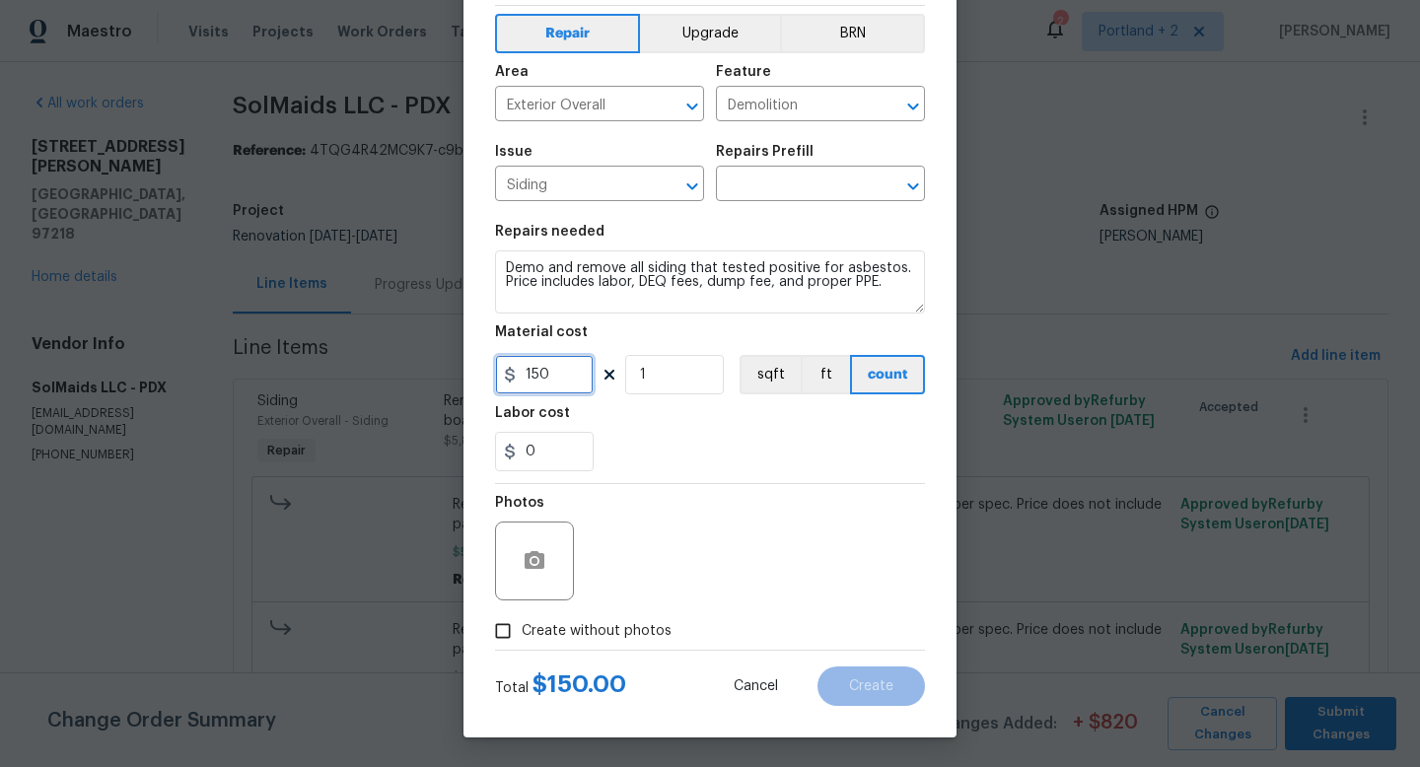
click at [573, 371] on input "150" at bounding box center [544, 374] width 99 height 39
type input "1900"
click at [512, 631] on input "Create without photos" at bounding box center [502, 630] width 37 height 37
checkbox input "true"
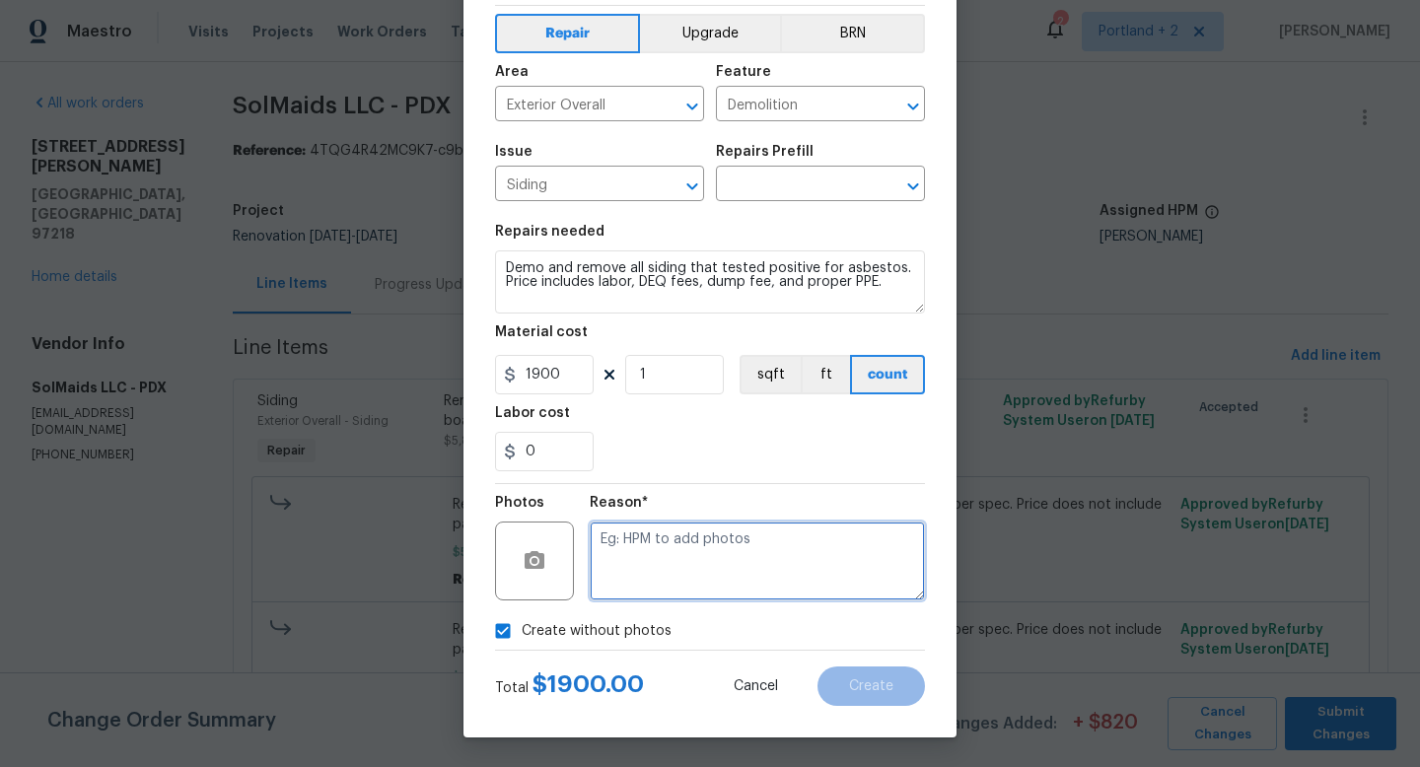
click at [667, 592] on textarea at bounding box center [757, 561] width 335 height 79
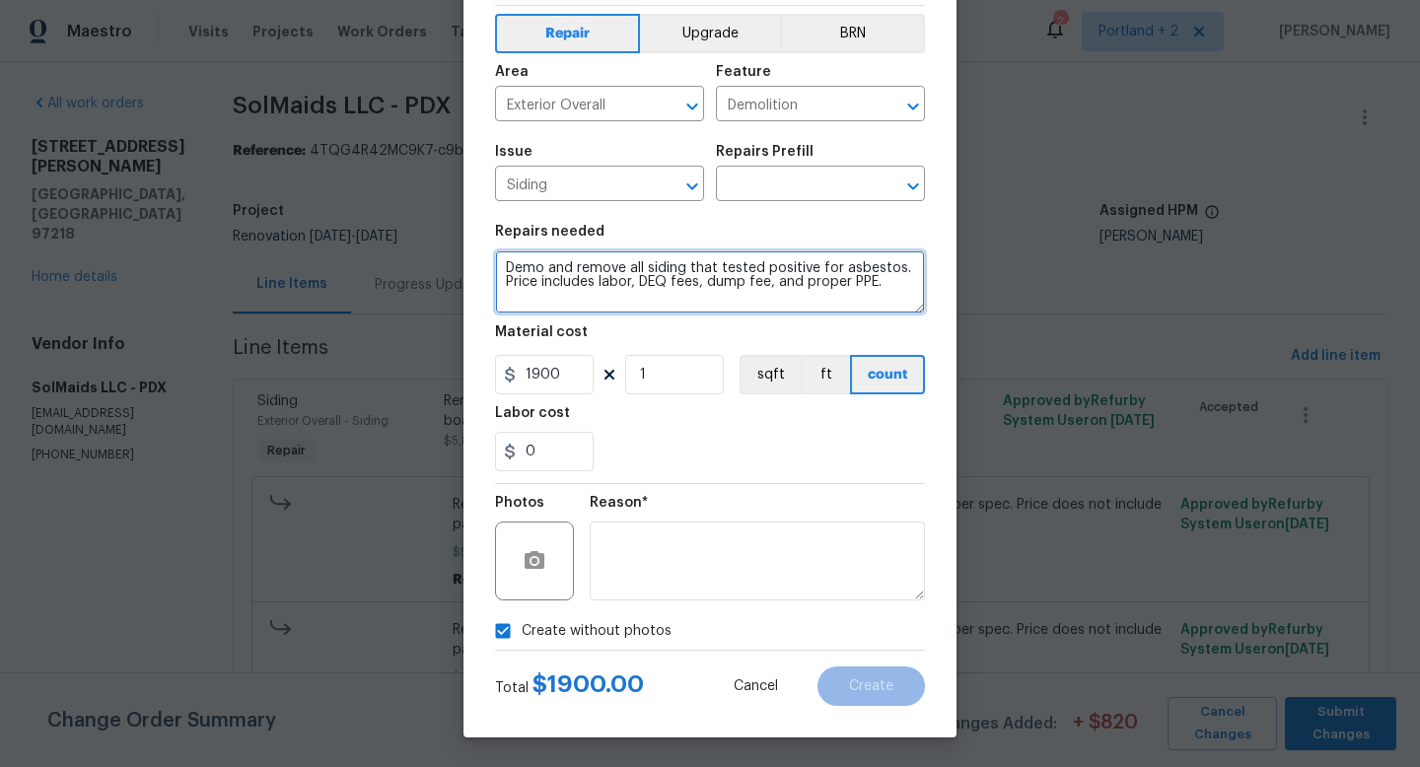
drag, startPoint x: 892, startPoint y: 287, endPoint x: 387, endPoint y: 245, distance: 506.7
click at [387, 245] on div "Create Line Item Repair Upgrade BRN Area Exterior Overall ​ Feature Demolition …" at bounding box center [710, 383] width 1420 height 767
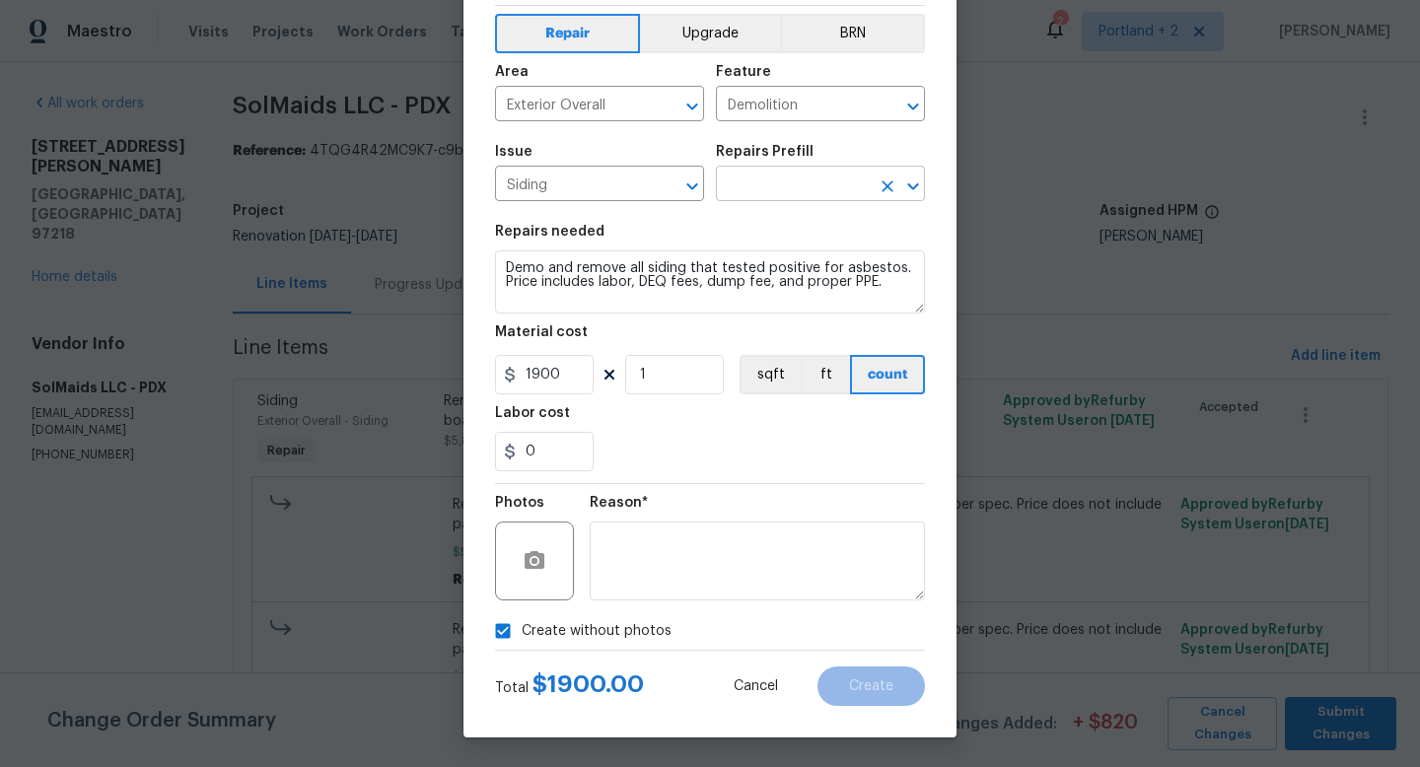
click at [788, 188] on input "text" at bounding box center [793, 186] width 154 height 31
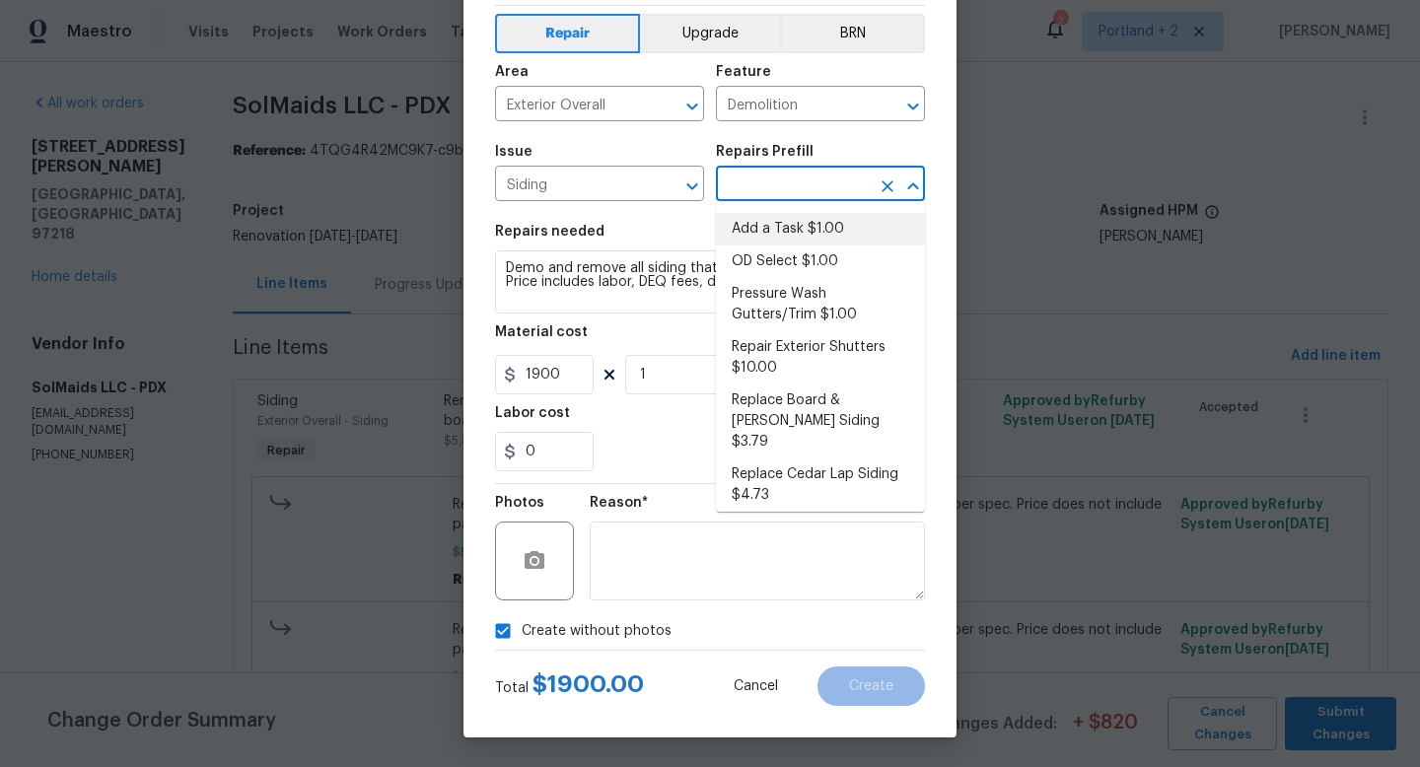
click at [781, 217] on li "Add a Task $1.00" at bounding box center [820, 229] width 209 height 33
type input "Siding"
type input "Add a Task $1.00"
type textarea "HPM to detail"
type input "1"
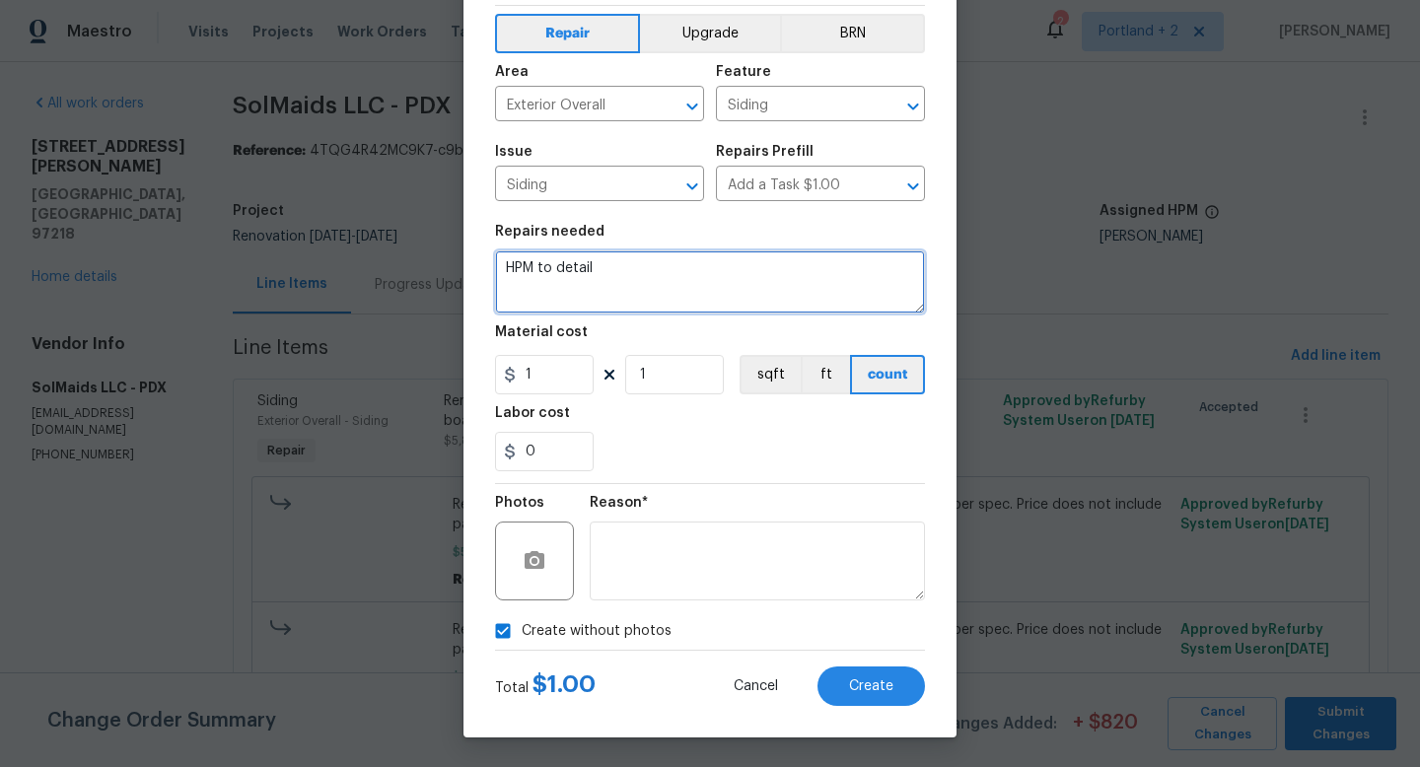
click at [745, 261] on textarea "HPM to detail" at bounding box center [710, 281] width 430 height 63
drag, startPoint x: 716, startPoint y: 261, endPoint x: 424, endPoint y: 254, distance: 292.0
click at [424, 254] on div "Create Line Item Repair Upgrade BRN Area Exterior Overall ​ Feature Siding ​ Is…" at bounding box center [710, 383] width 1420 height 767
paste textarea "Demo and remove all siding that tested positive for asbestos. Price includes la…"
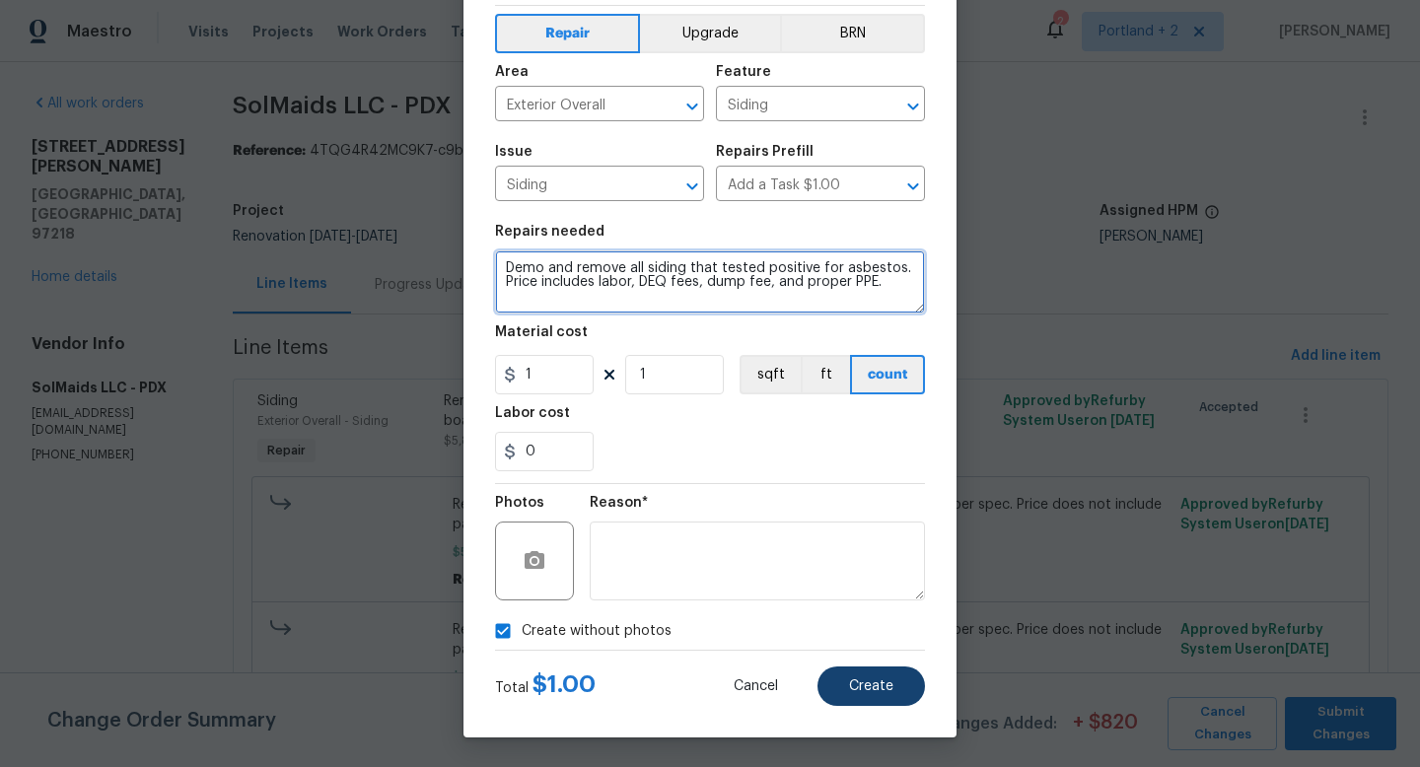
type textarea "Demo and remove all siding that tested positive for asbestos. Price includes la…"
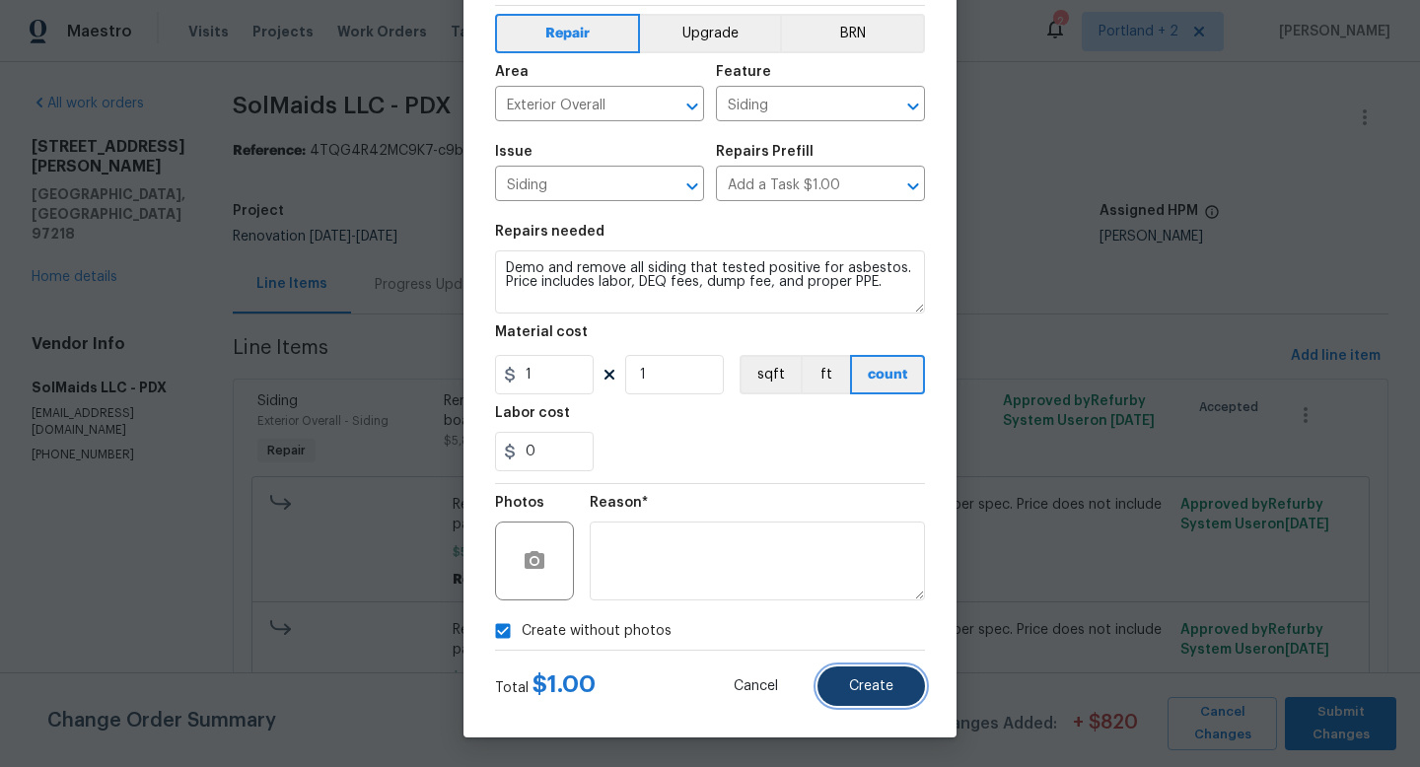
click at [877, 692] on span "Create" at bounding box center [871, 686] width 44 height 15
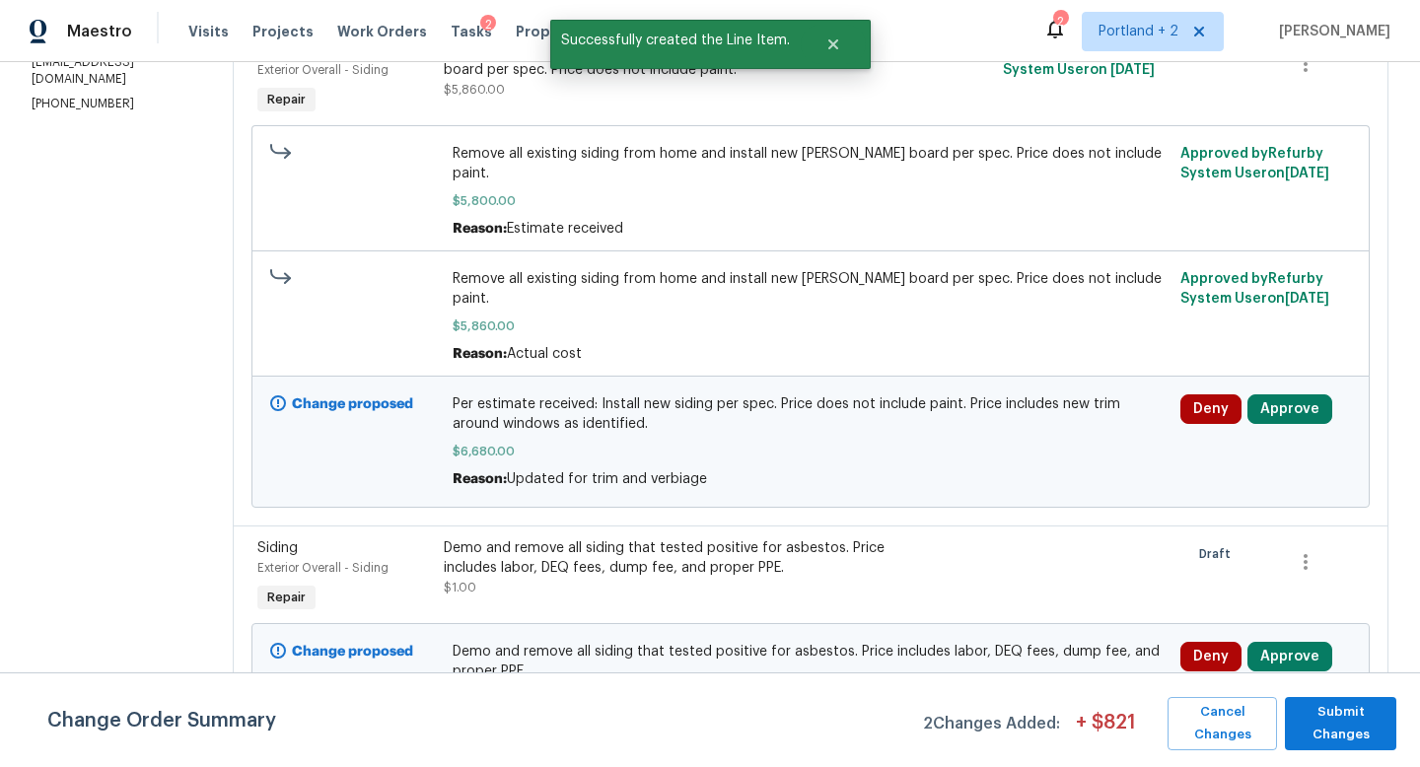
scroll to position [170, 0]
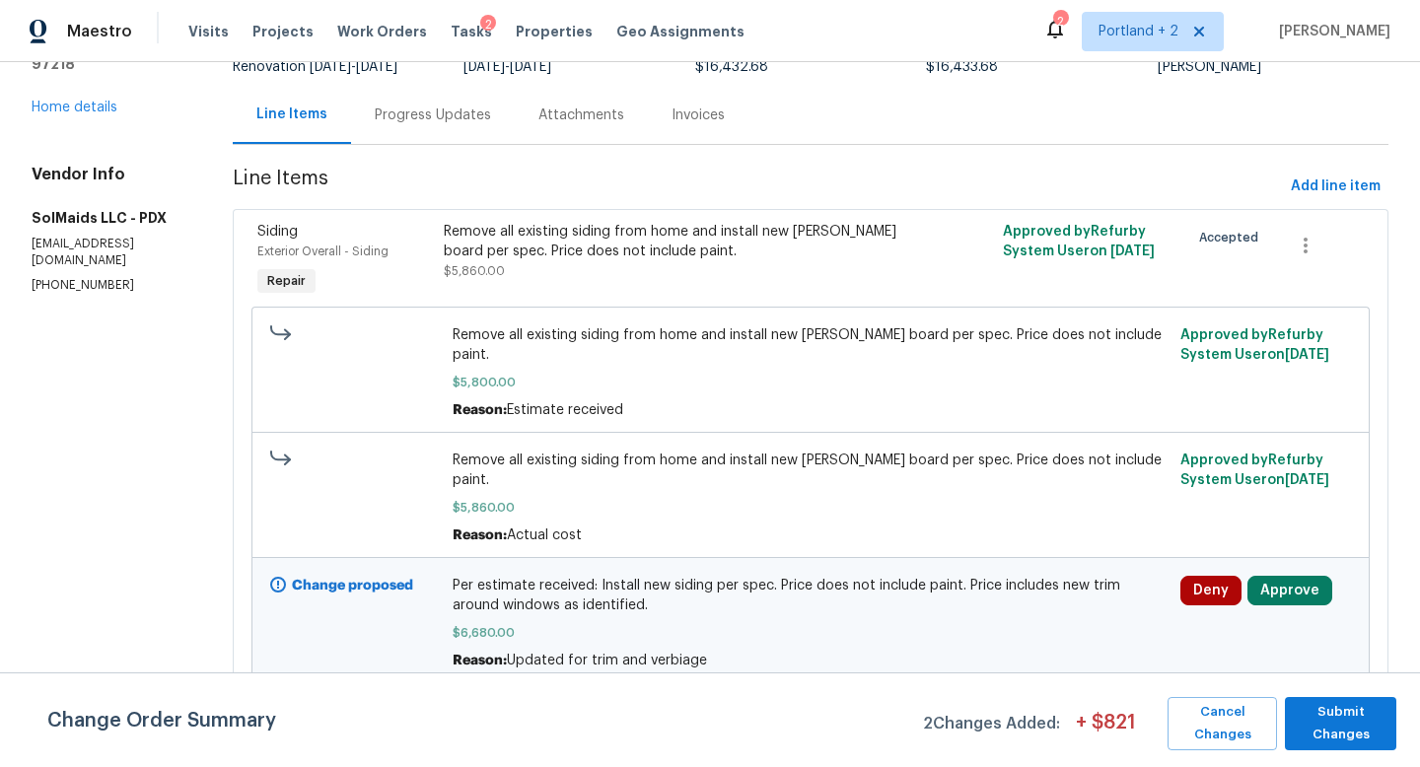
click at [528, 576] on span "Per estimate received: Install new siding per spec. Price does not include pain…" at bounding box center [811, 595] width 717 height 39
click at [586, 258] on div "Remove all existing siding from home and install new [PERSON_NAME] board per sp…" at bounding box center [671, 241] width 455 height 39
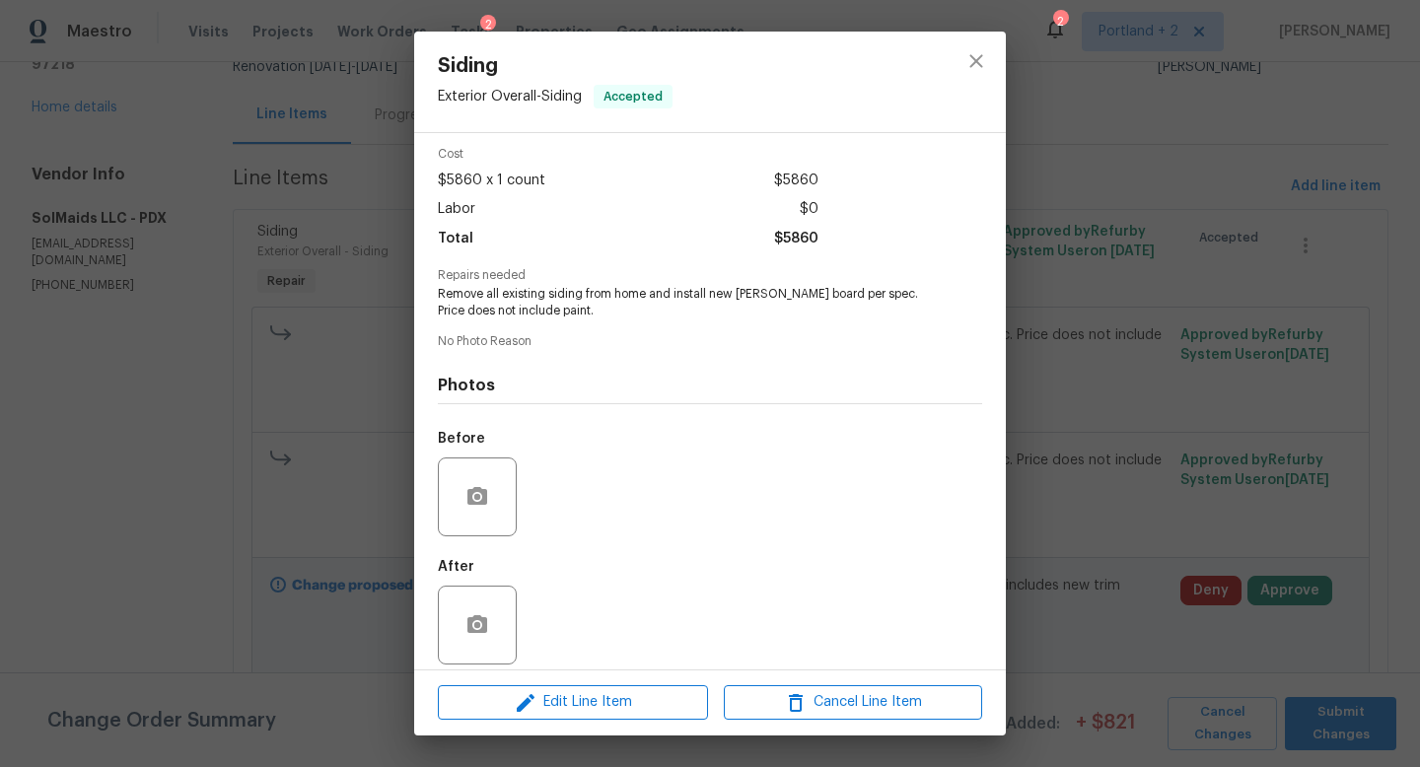
scroll to position [92, 0]
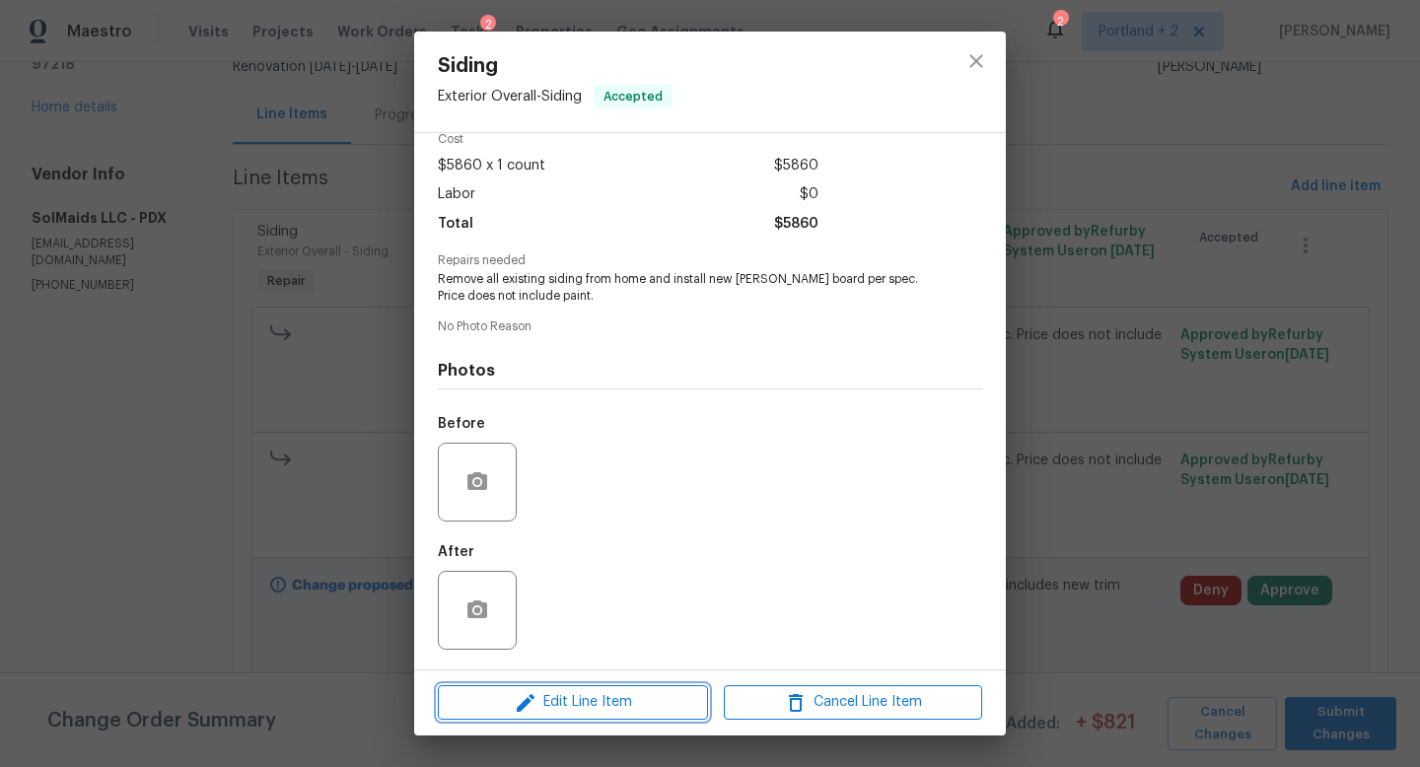
click at [554, 693] on span "Edit Line Item" at bounding box center [573, 702] width 258 height 25
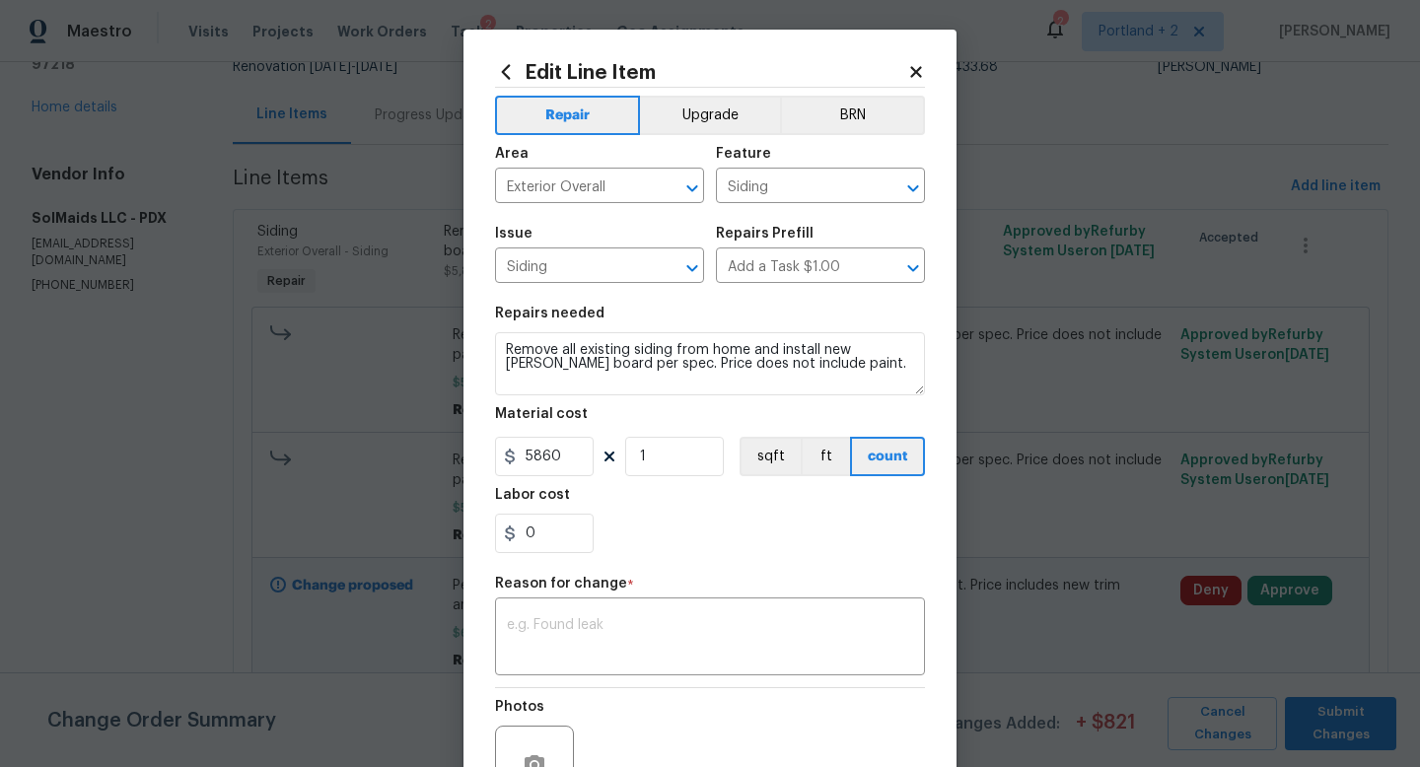
click at [916, 73] on icon at bounding box center [915, 71] width 11 height 11
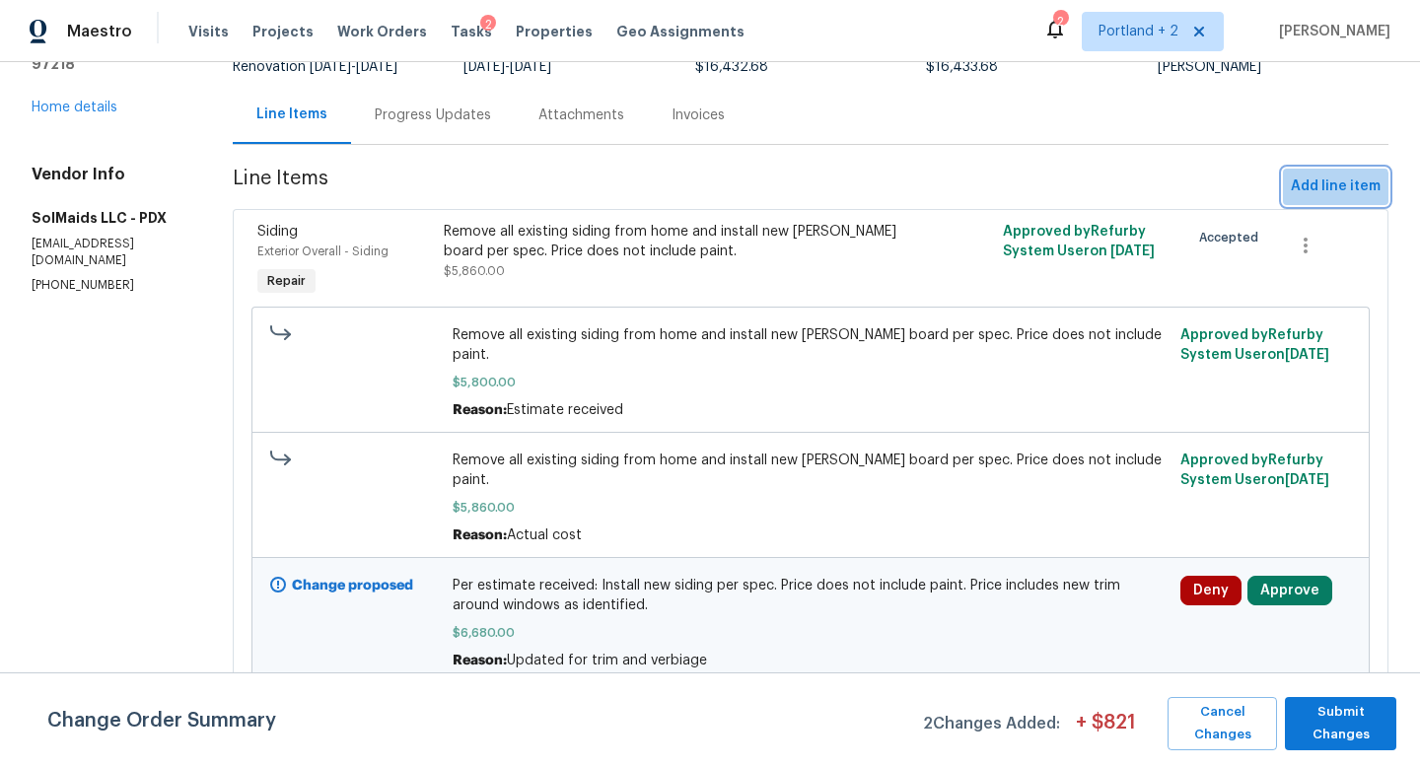
click at [1333, 188] on span "Add line item" at bounding box center [1336, 187] width 90 height 25
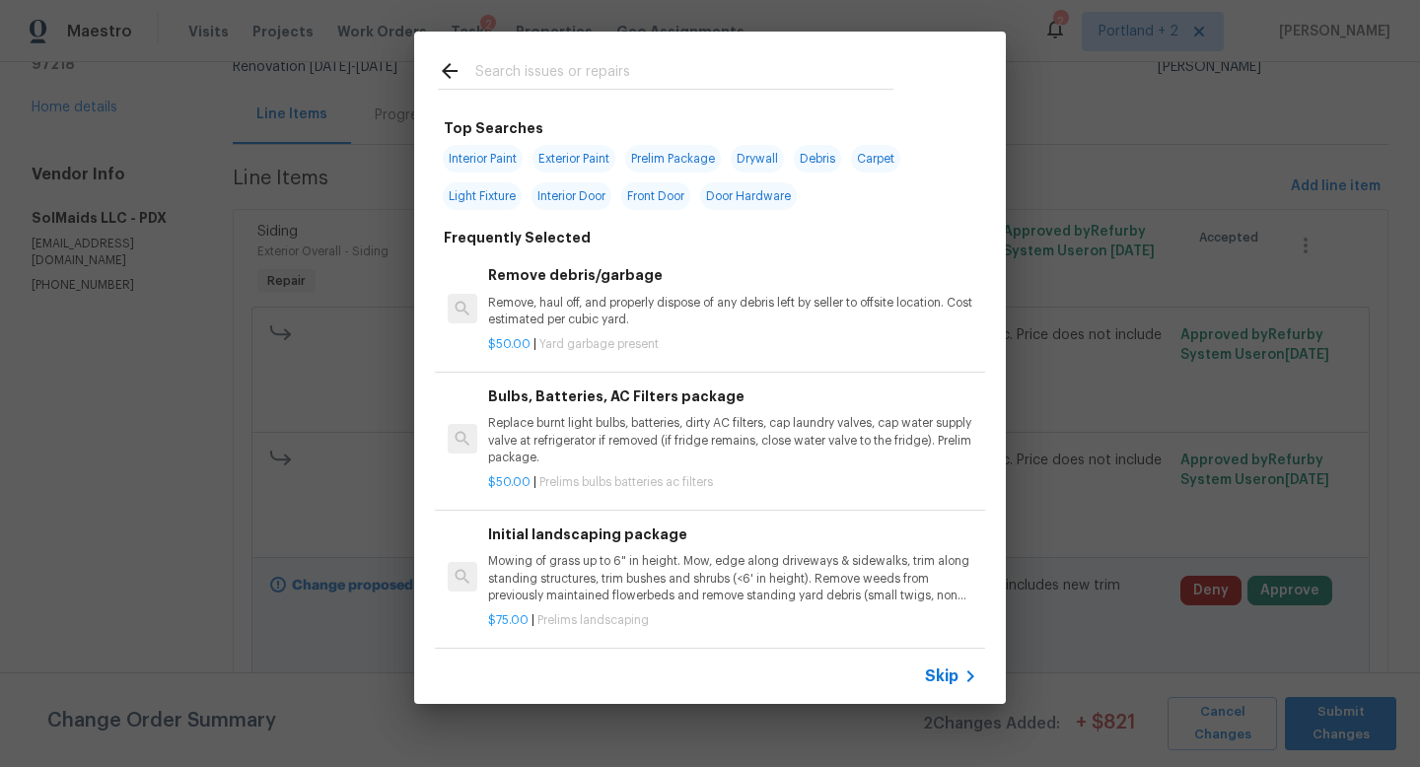
click at [564, 76] on input "text" at bounding box center [684, 74] width 418 height 30
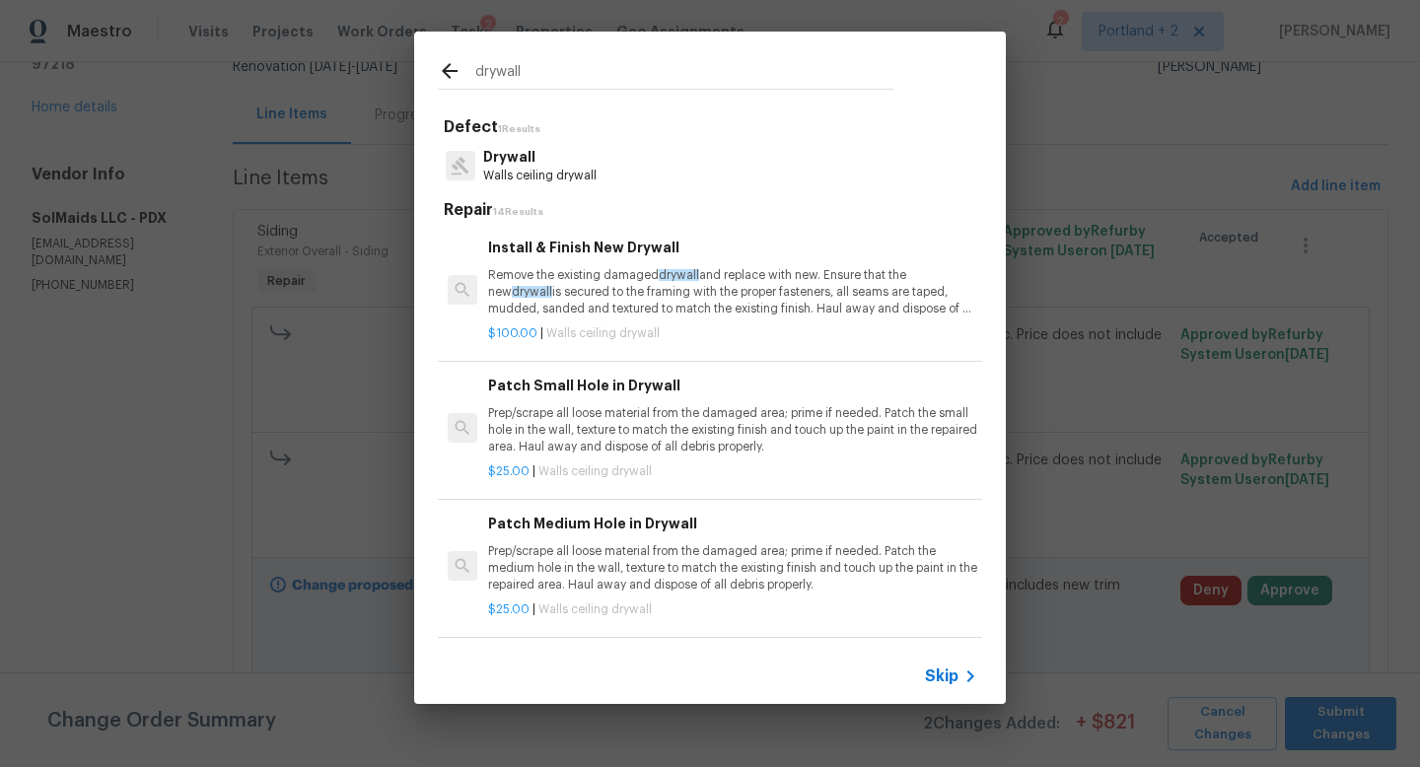
type input "drywall"
click at [1130, 76] on div "drywall Defect 1 Results Drywall Walls ceiling drywall Repair 14 Results Instal…" at bounding box center [710, 368] width 1420 height 736
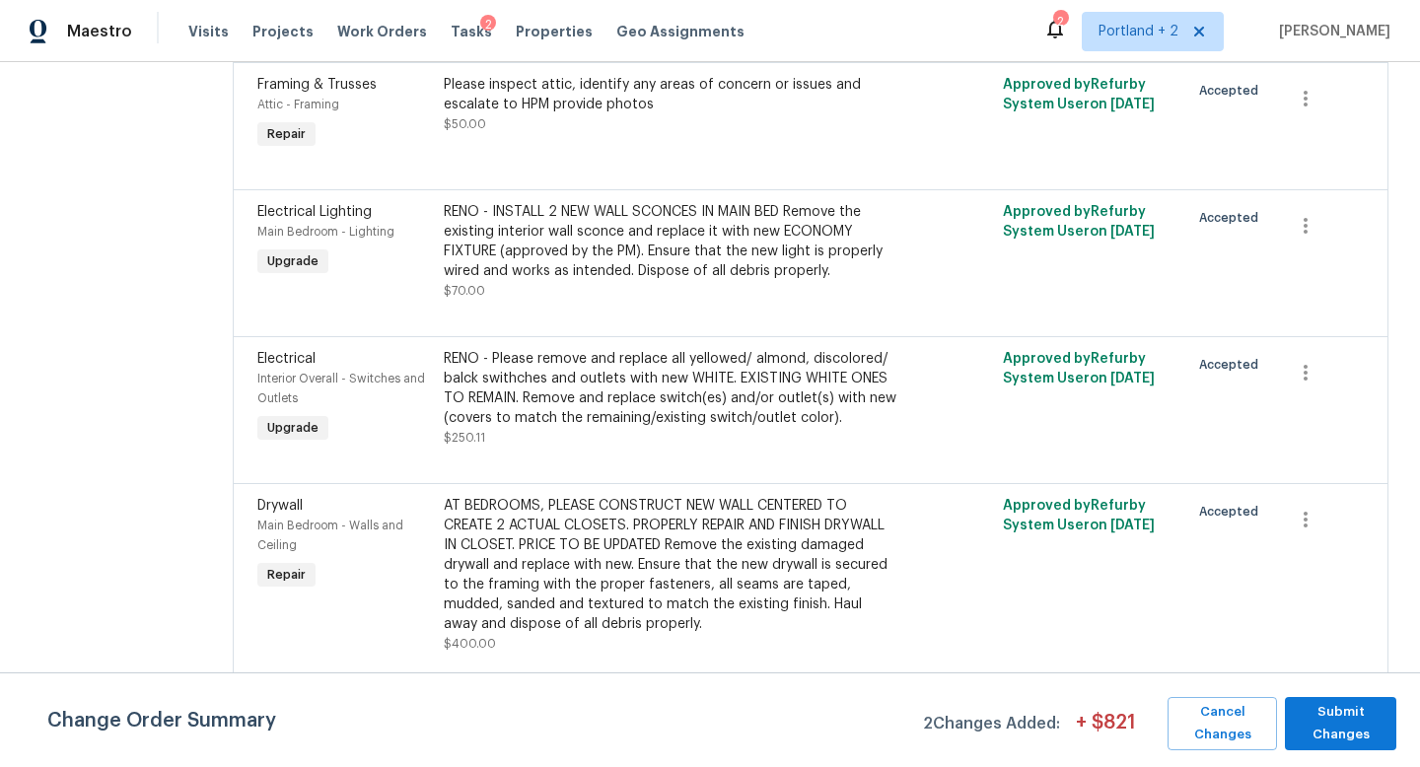
scroll to position [3702, 0]
click at [570, 495] on div "AT BEDROOMS, PLEASE CONSTRUCT NEW WALL CENTERED TO CREATE 2 ACTUAL CLOSETS. PRO…" at bounding box center [671, 564] width 455 height 138
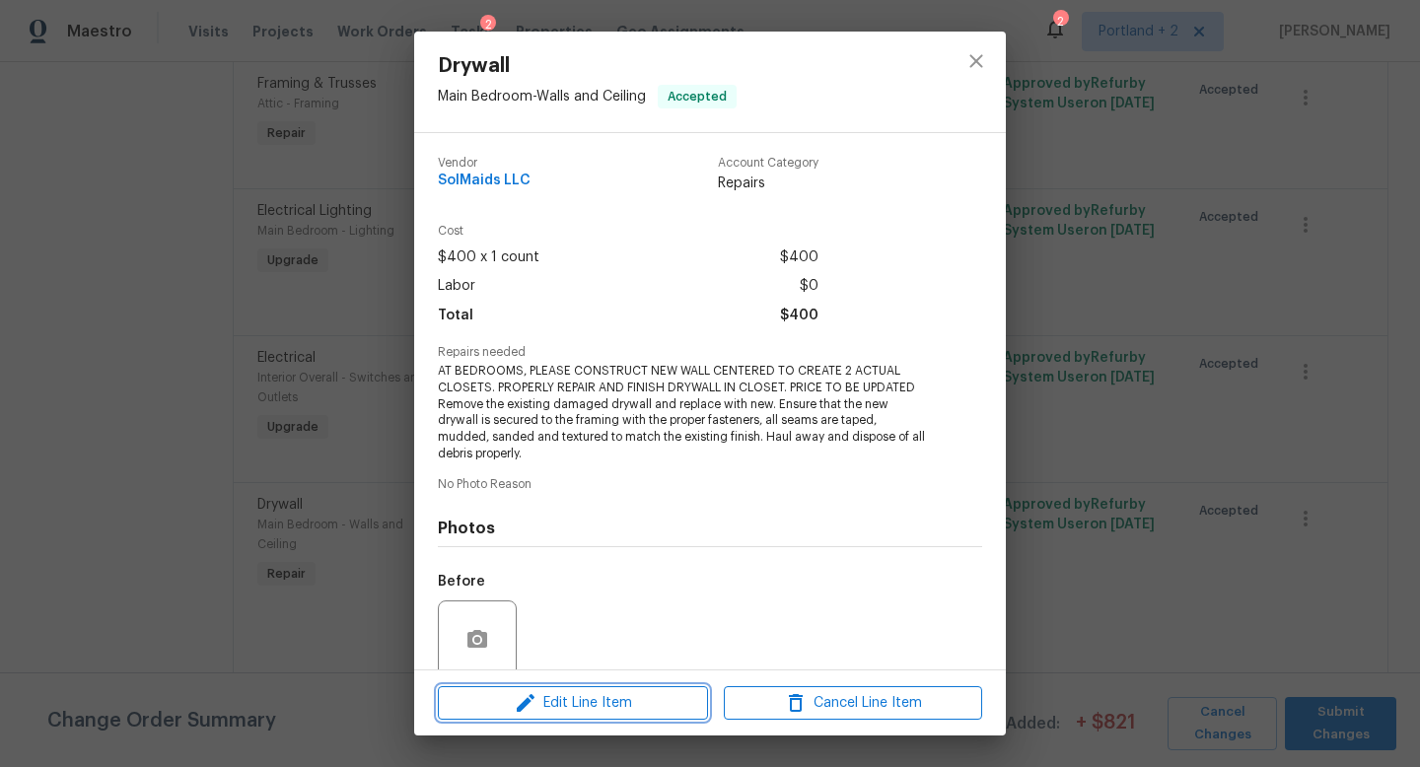
click at [613, 709] on span "Edit Line Item" at bounding box center [573, 703] width 258 height 25
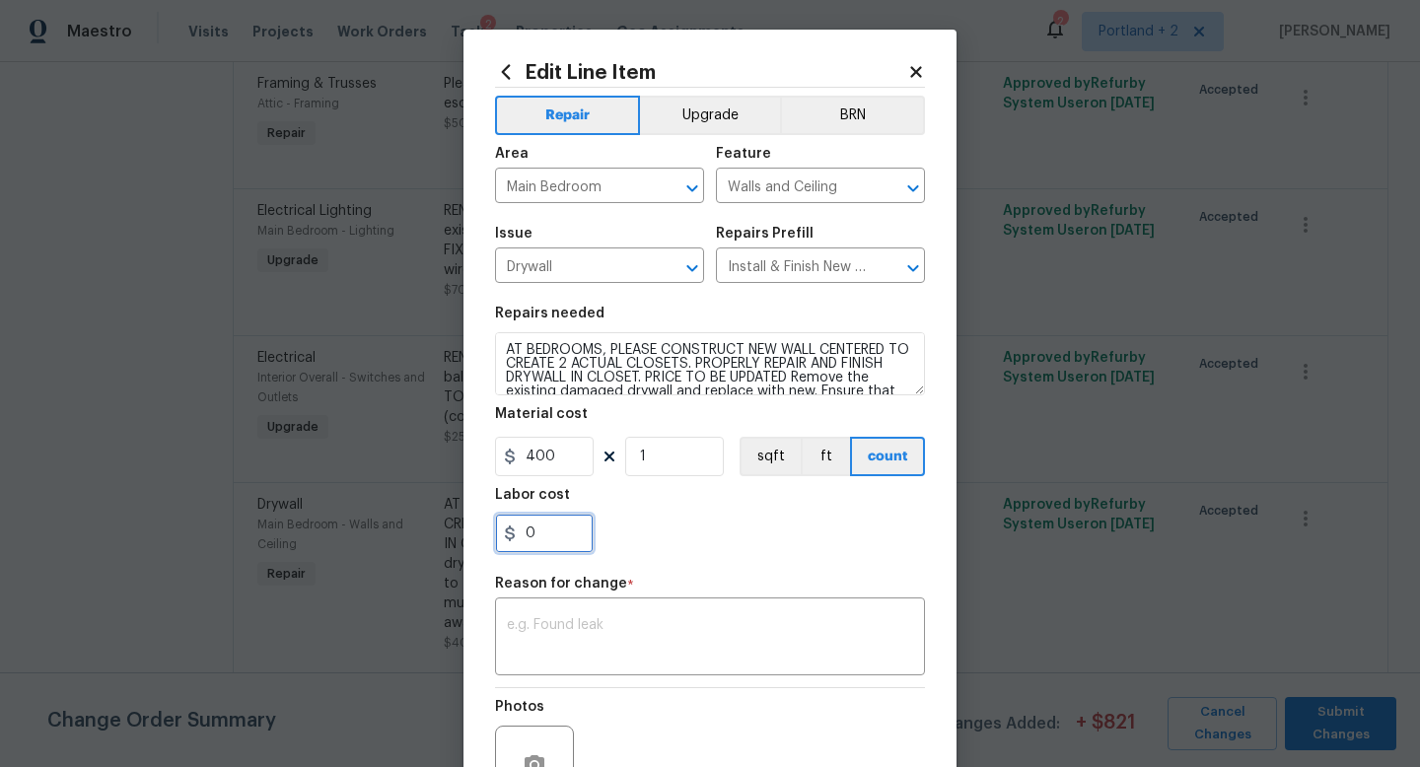
click at [547, 529] on input "0" at bounding box center [544, 533] width 99 height 39
type input "300"
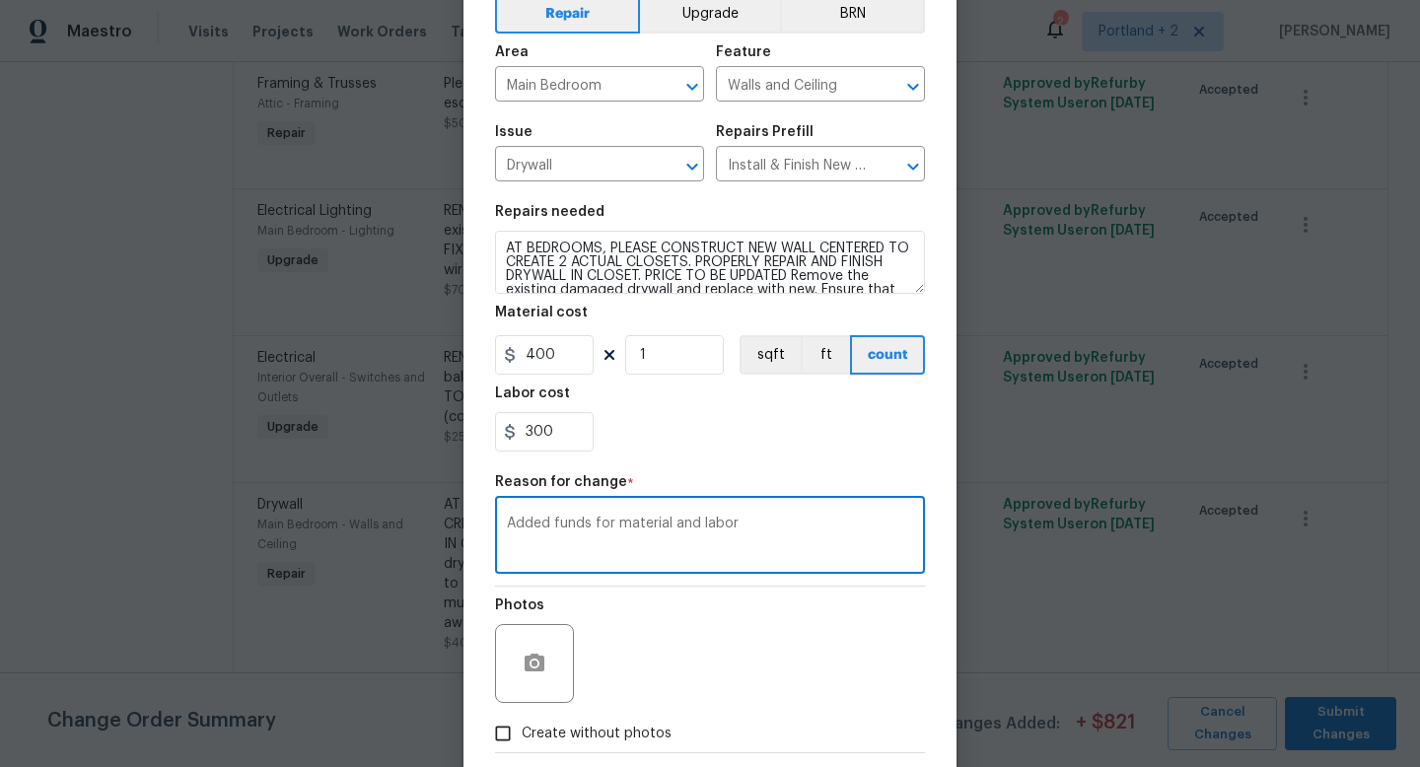
scroll to position [205, 0]
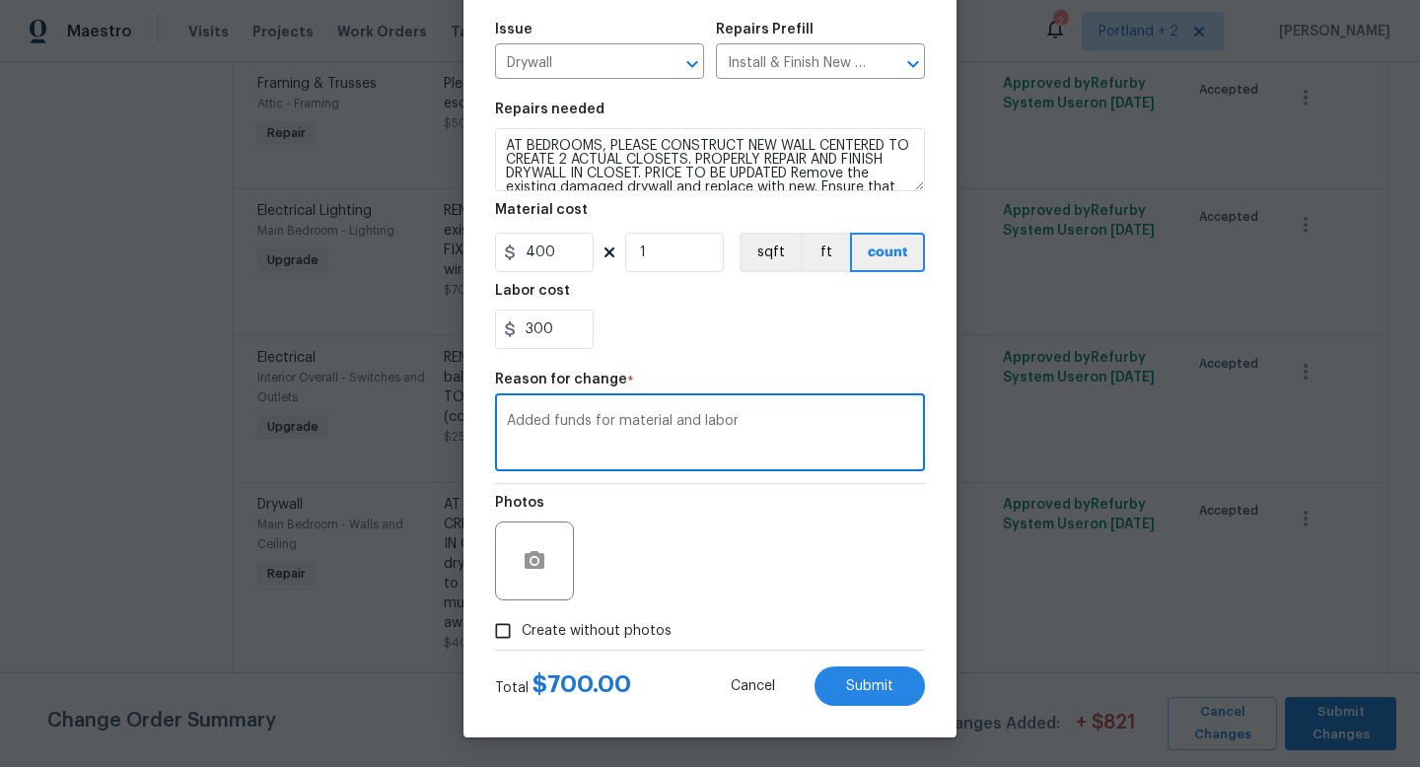
type textarea "Added funds for material and labor"
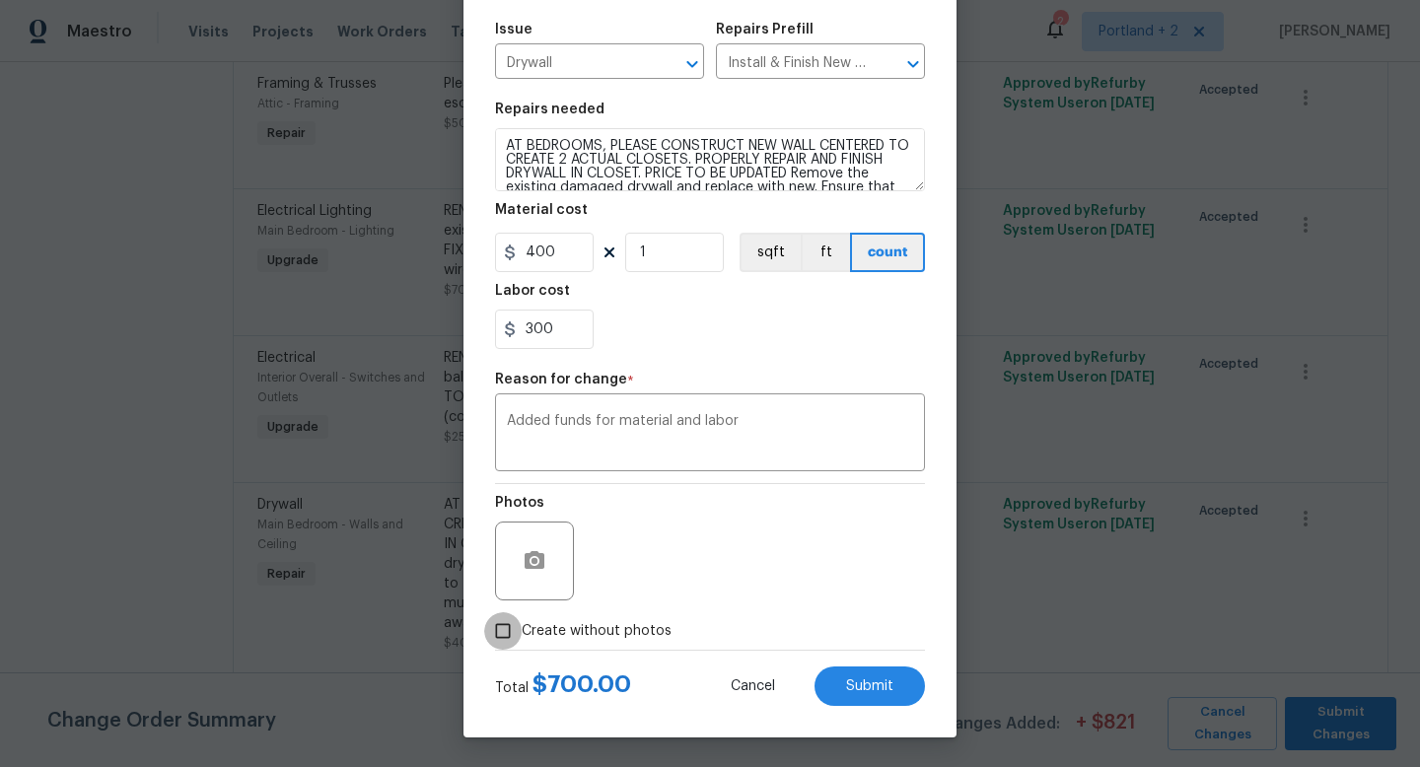
click at [520, 632] on input "Create without photos" at bounding box center [502, 630] width 37 height 37
checkbox input "true"
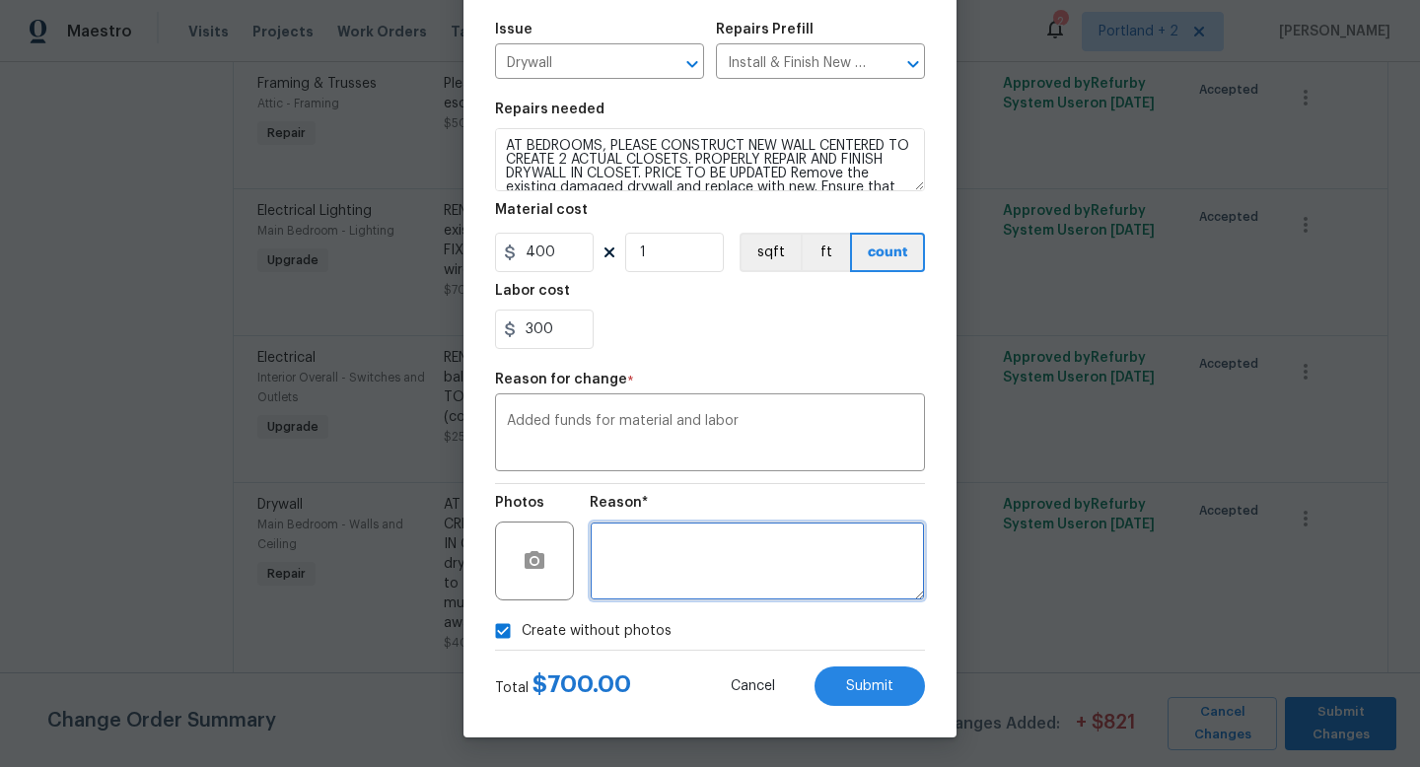
click at [733, 572] on textarea at bounding box center [757, 561] width 335 height 79
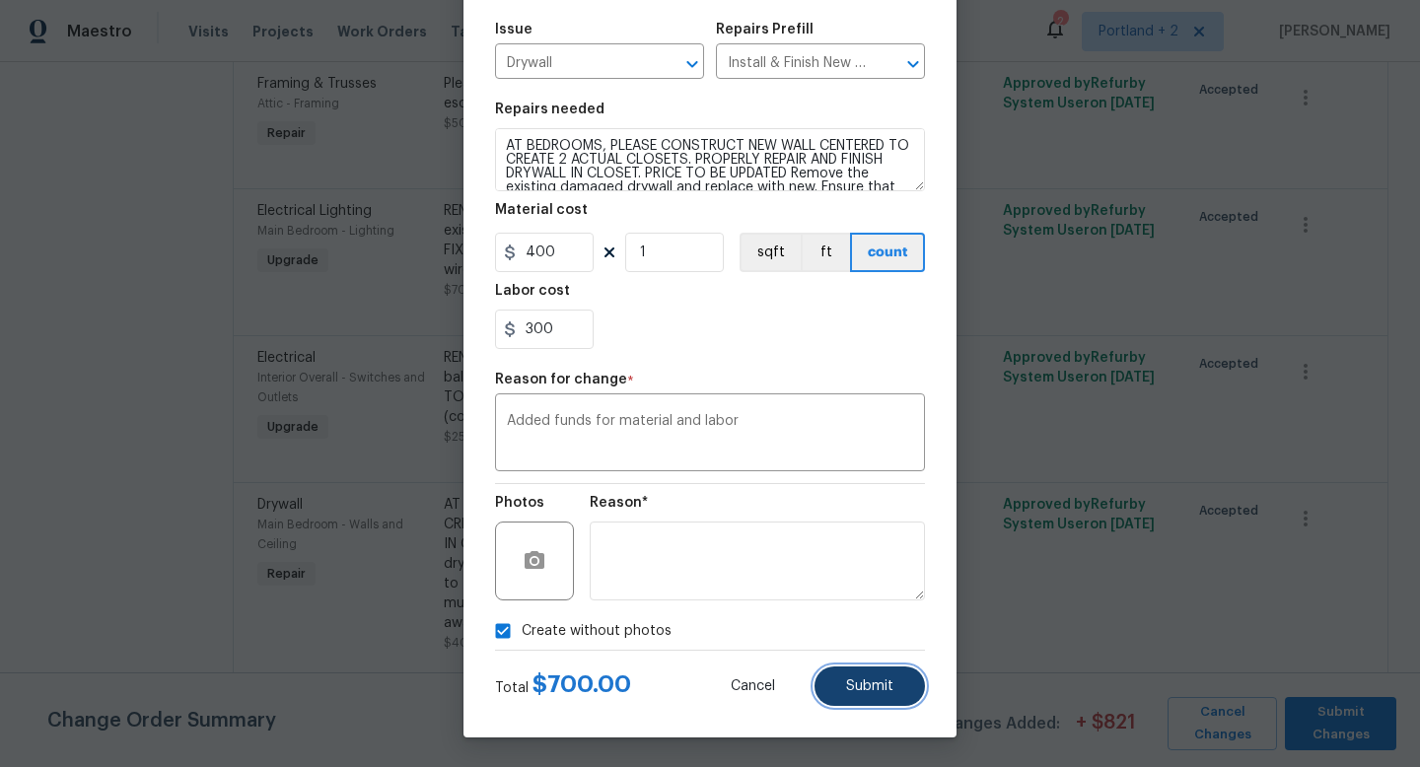
click at [853, 680] on span "Submit" at bounding box center [869, 686] width 47 height 15
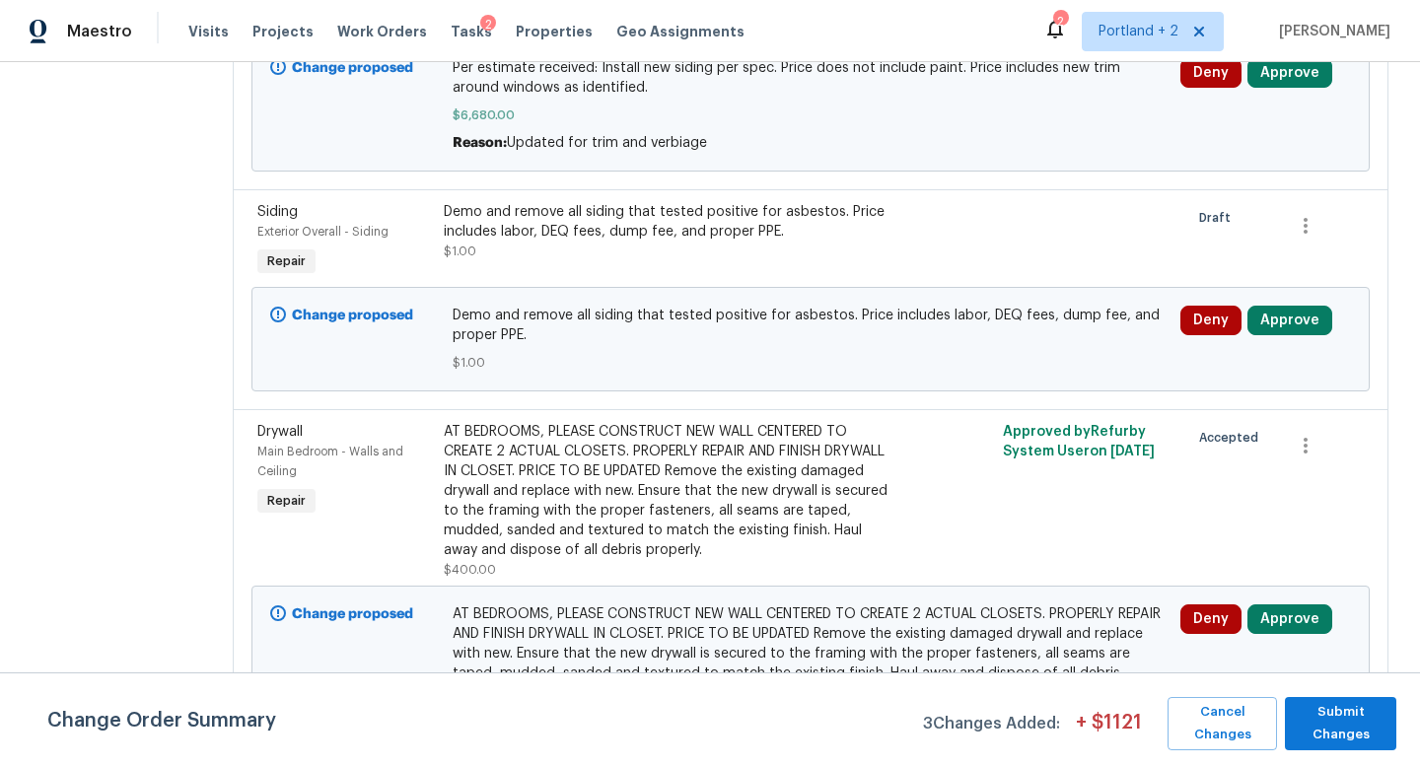
scroll to position [1536, 0]
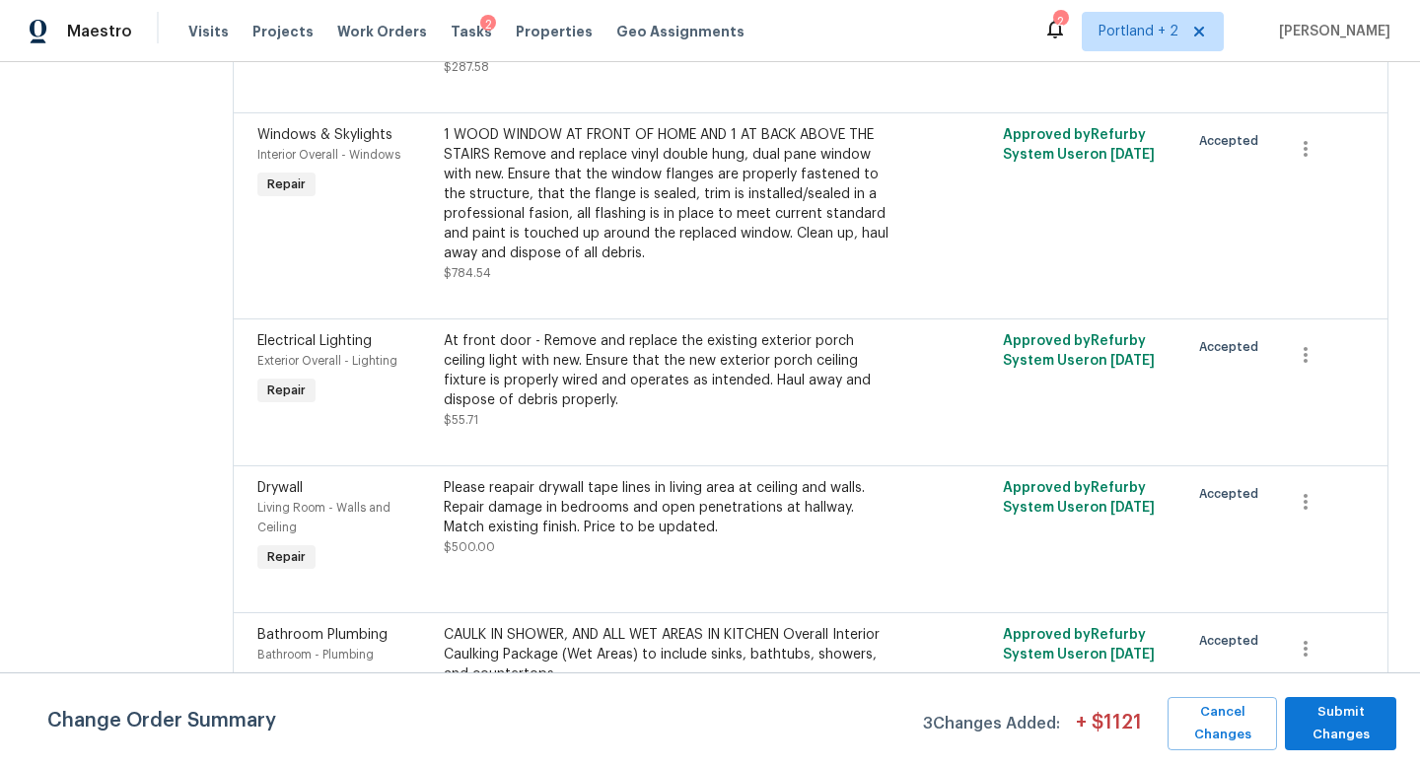
click at [518, 478] on div "Please reapair drywall tape lines in living area at ceiling and walls. Repair d…" at bounding box center [671, 507] width 455 height 59
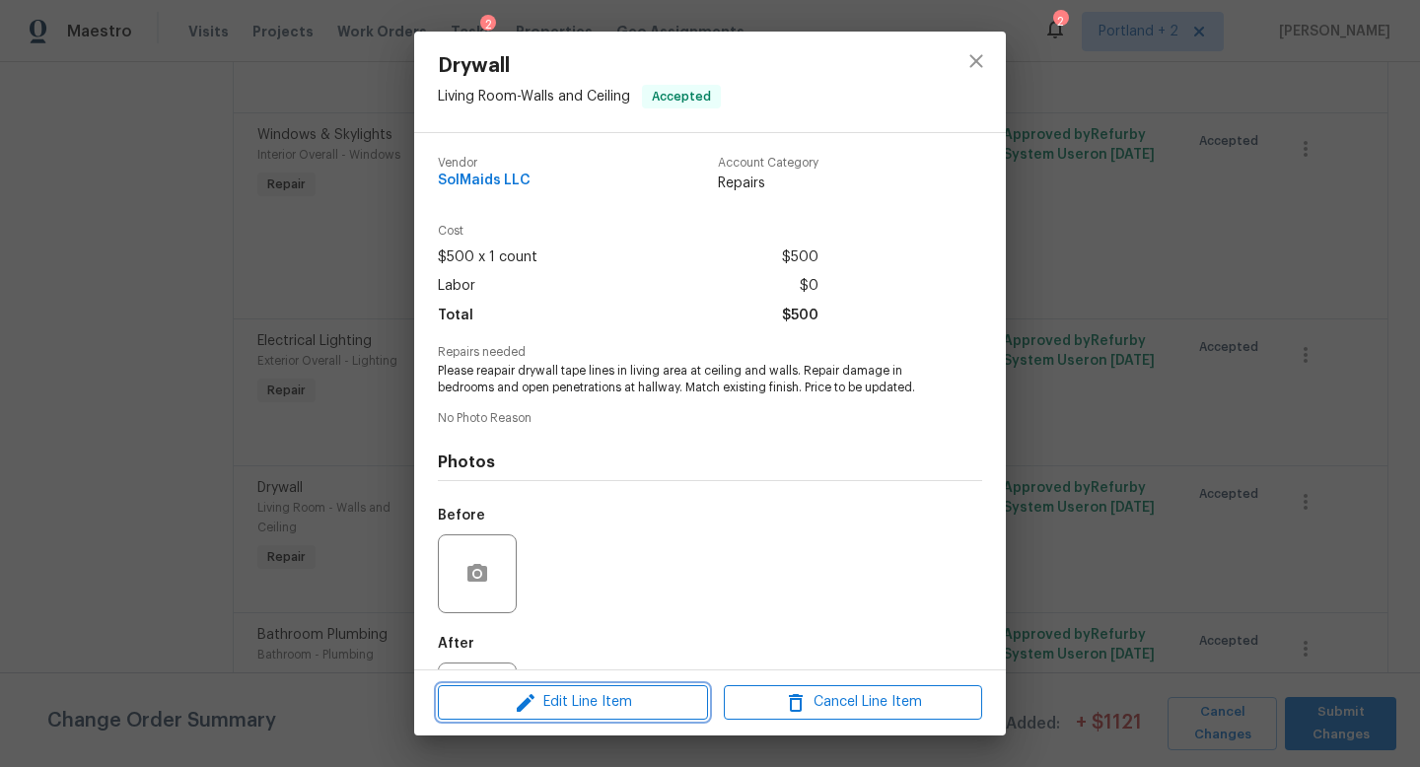
click at [531, 700] on icon "button" at bounding box center [526, 703] width 18 height 18
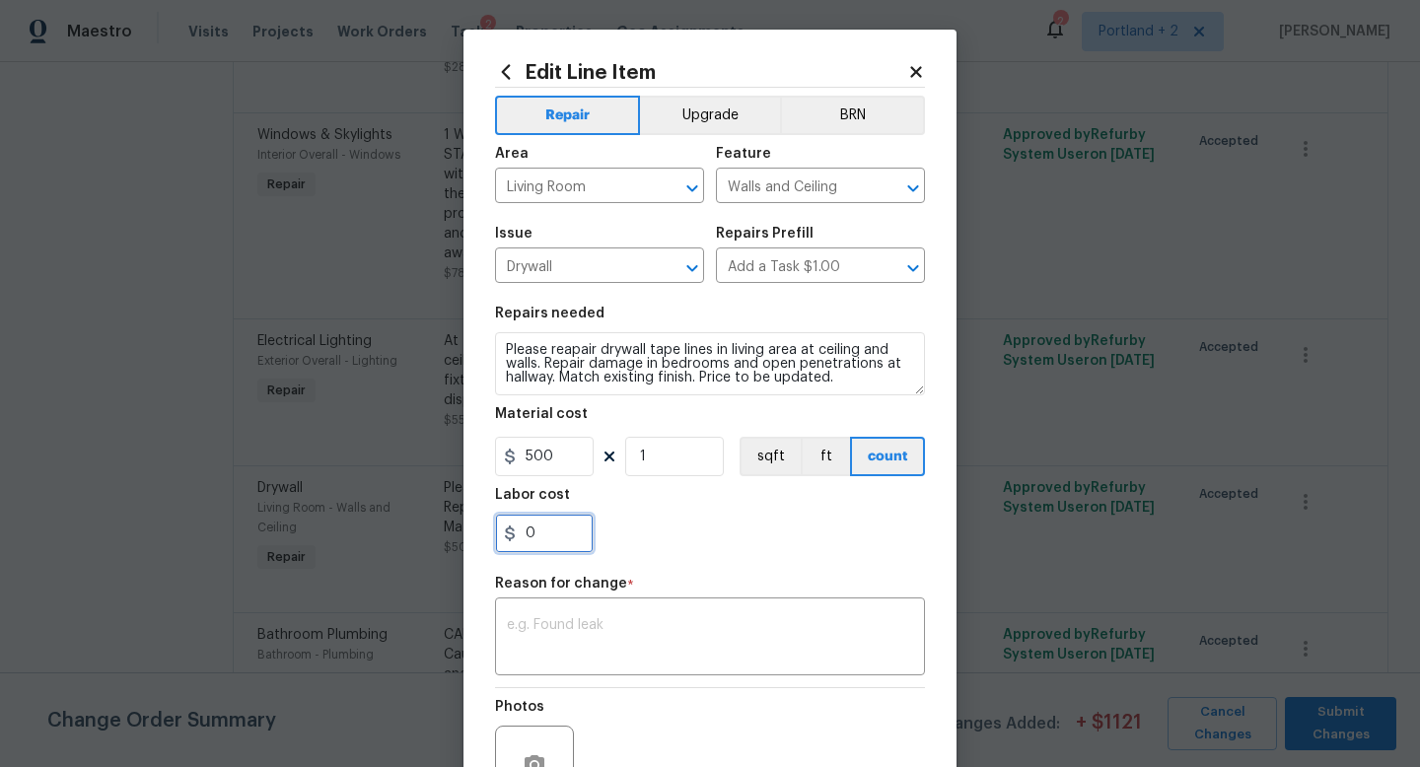
click at [565, 529] on input "0" at bounding box center [544, 533] width 99 height 39
type input "300"
click at [572, 648] on textarea at bounding box center [710, 638] width 406 height 41
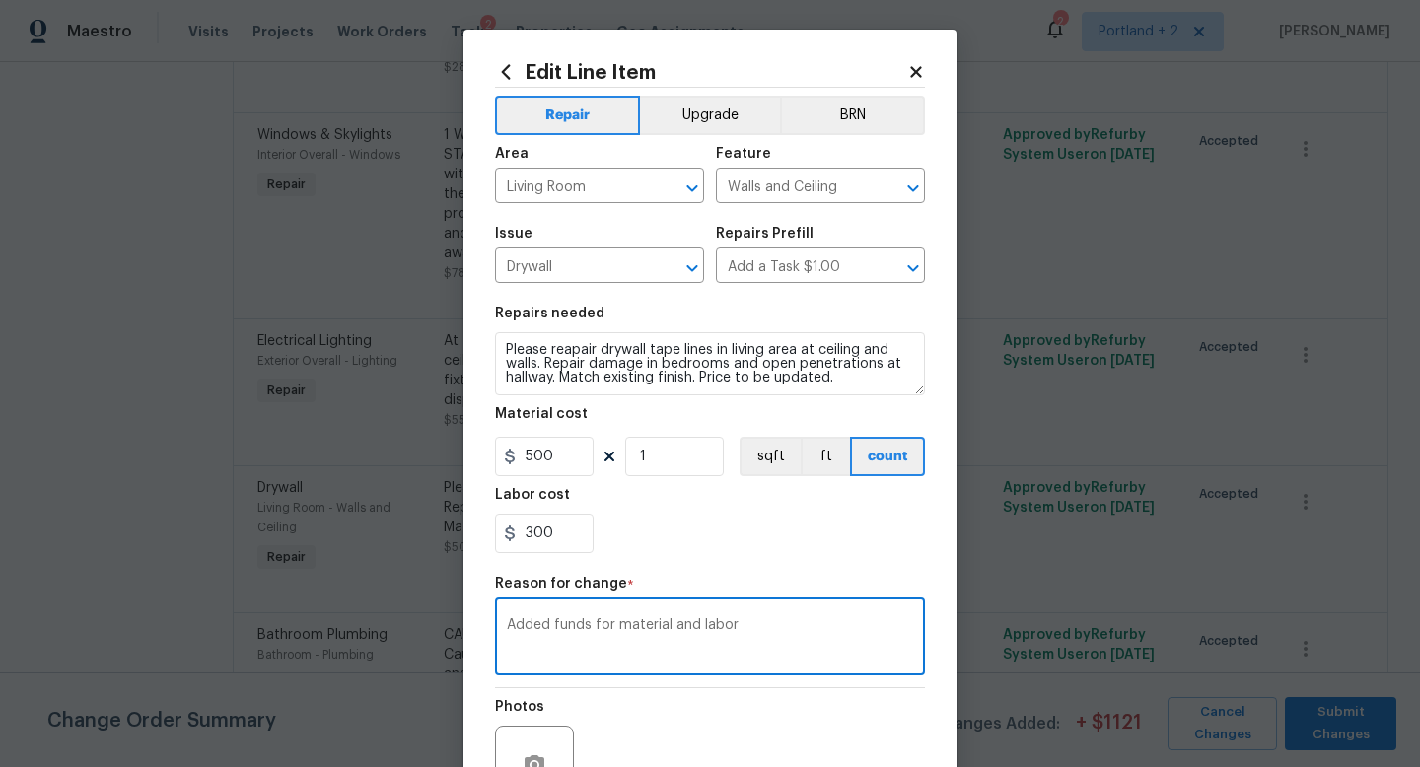
scroll to position [154, 0]
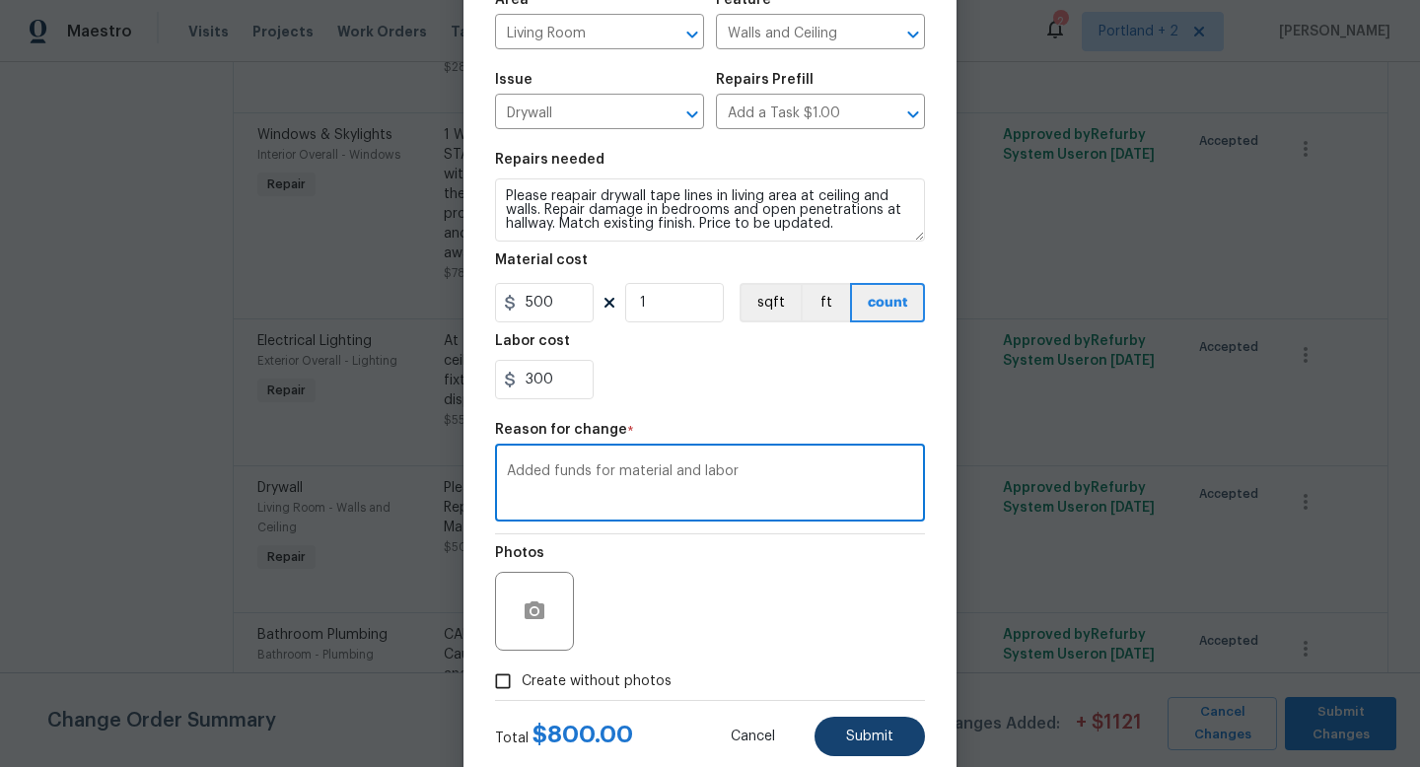
type textarea "Added funds for material and labor"
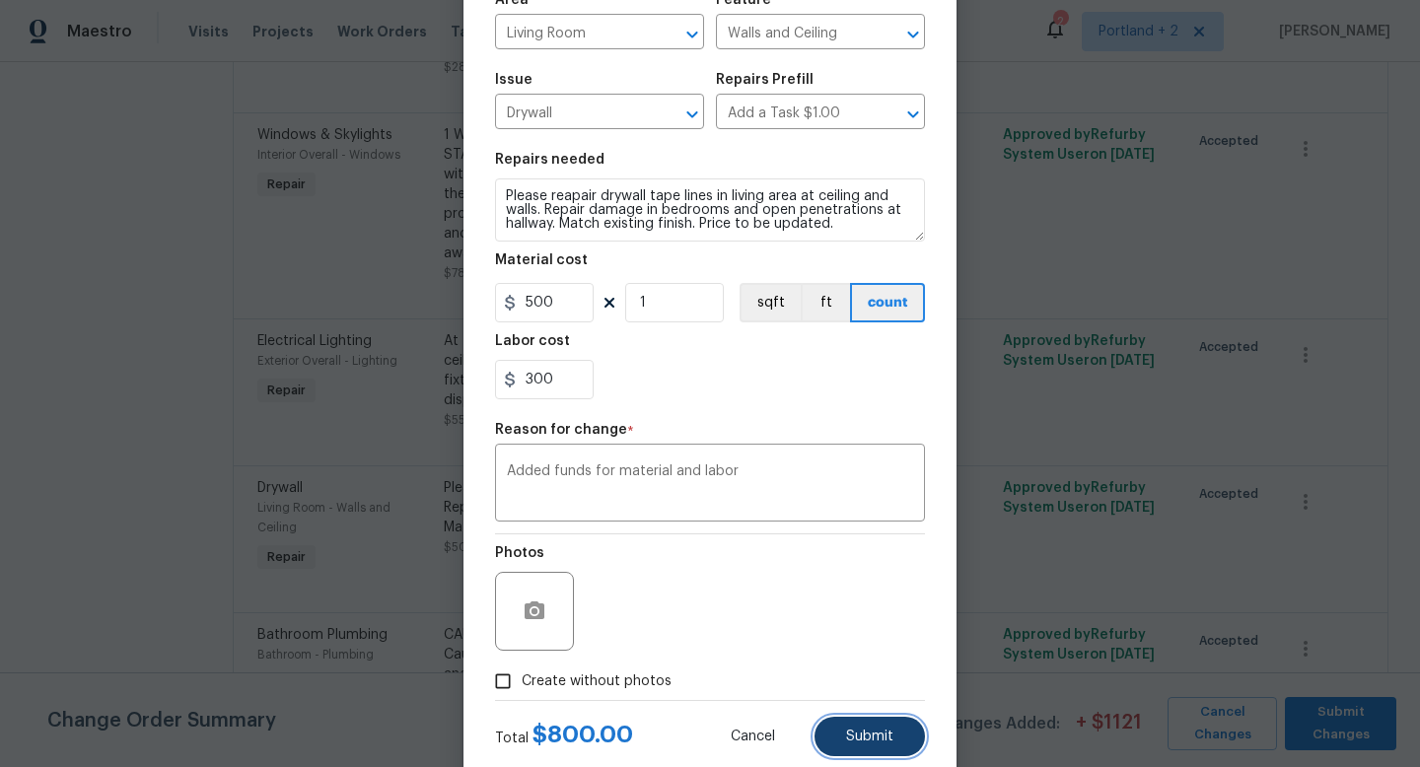
click at [877, 749] on button "Submit" at bounding box center [870, 736] width 110 height 39
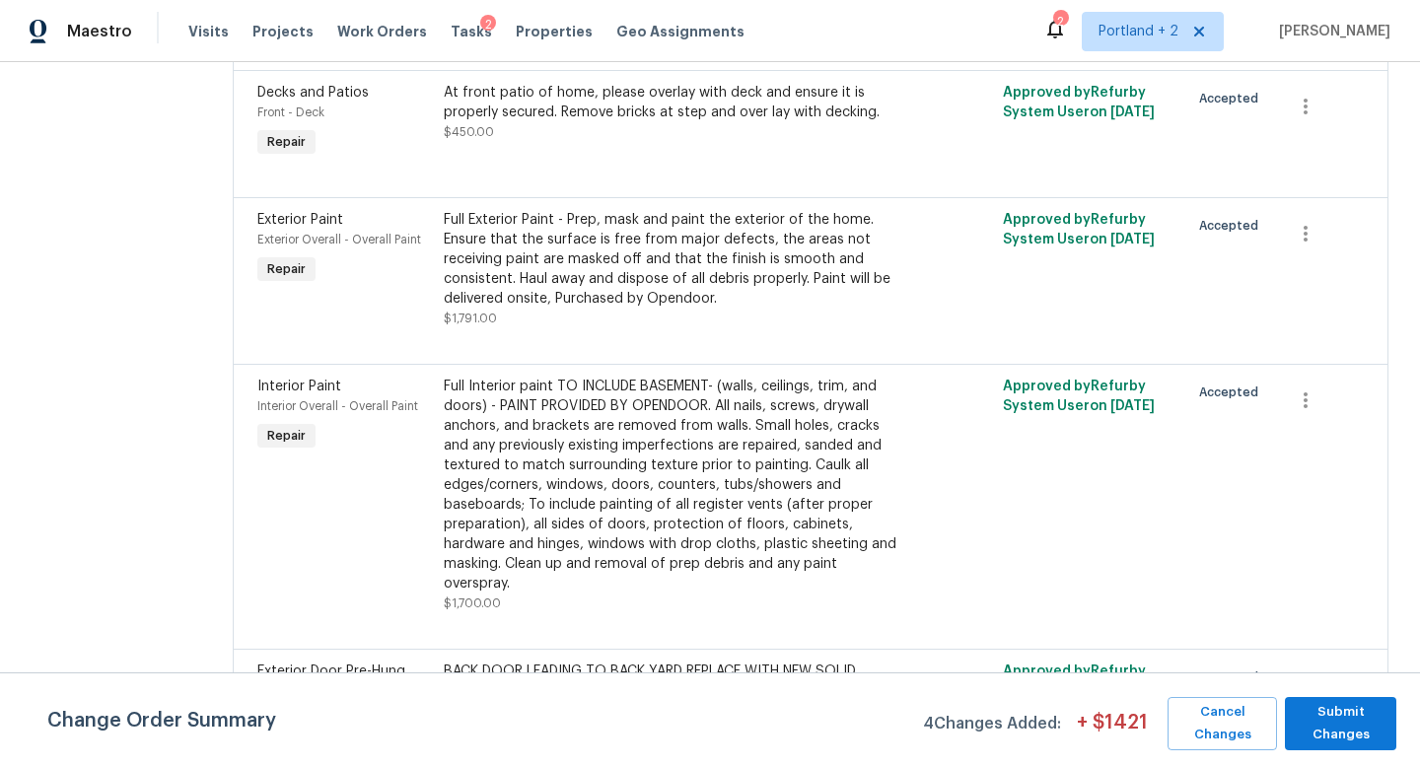
scroll to position [3289, 0]
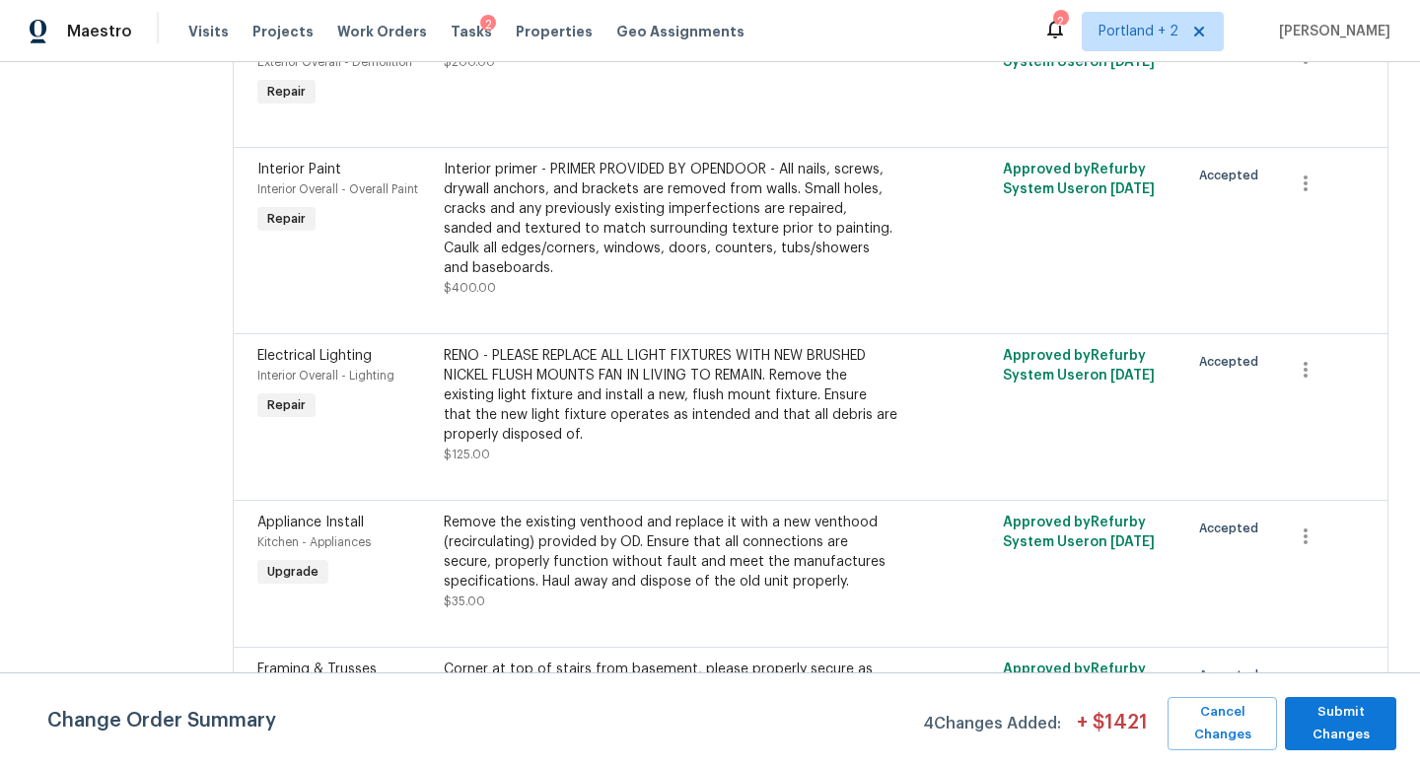
click at [650, 513] on div "Remove the existing venthood and replace it with a new venthood (recirculating)…" at bounding box center [671, 552] width 455 height 79
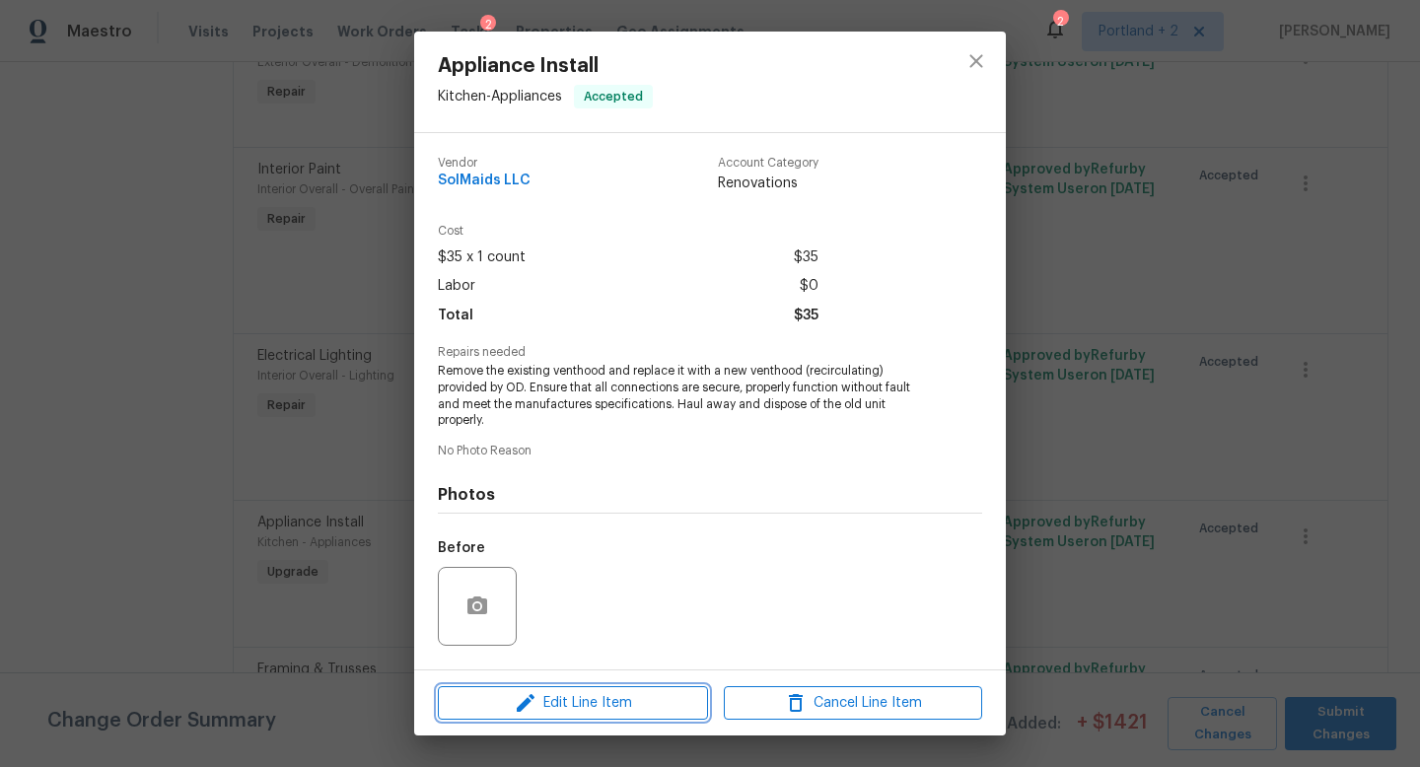
click at [569, 702] on span "Edit Line Item" at bounding box center [573, 703] width 258 height 25
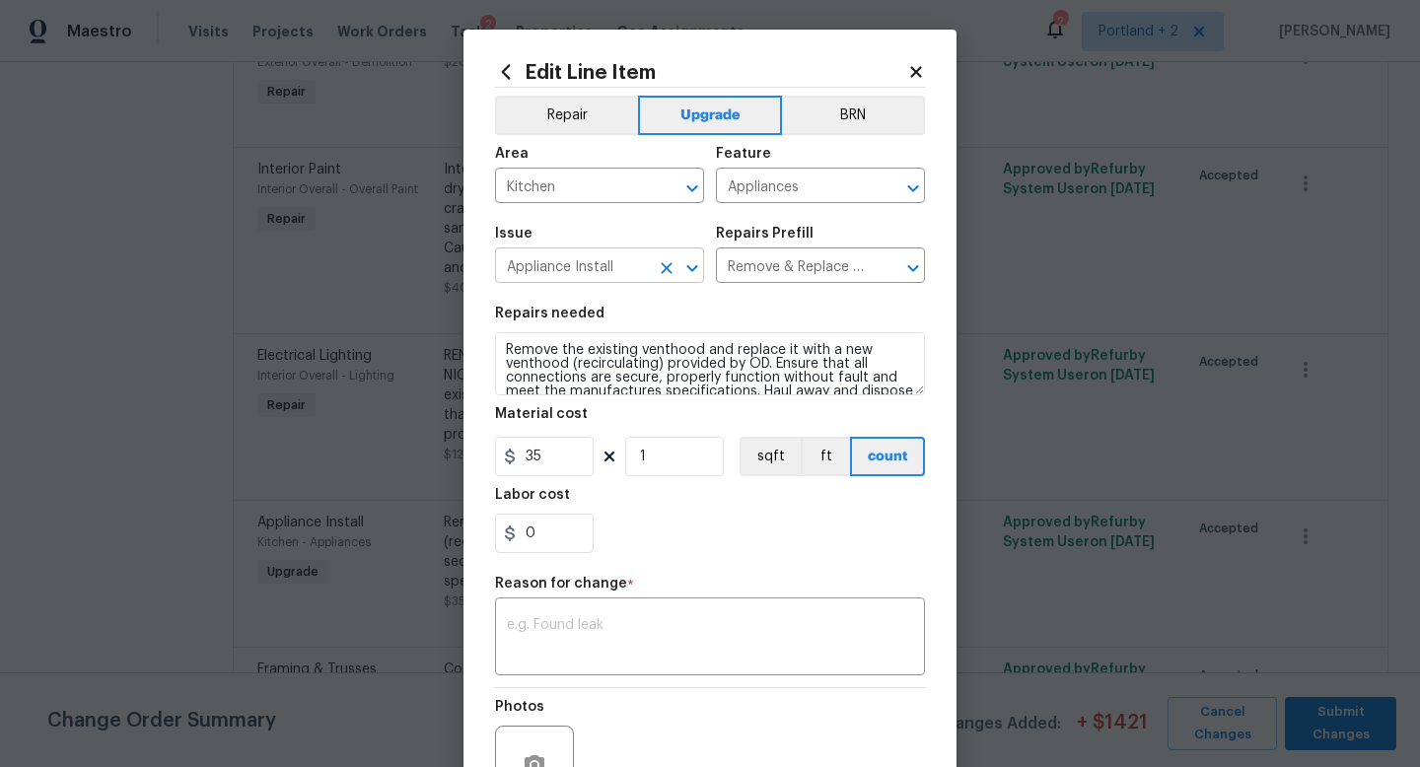
click at [621, 283] on input "Appliance Install" at bounding box center [572, 267] width 154 height 31
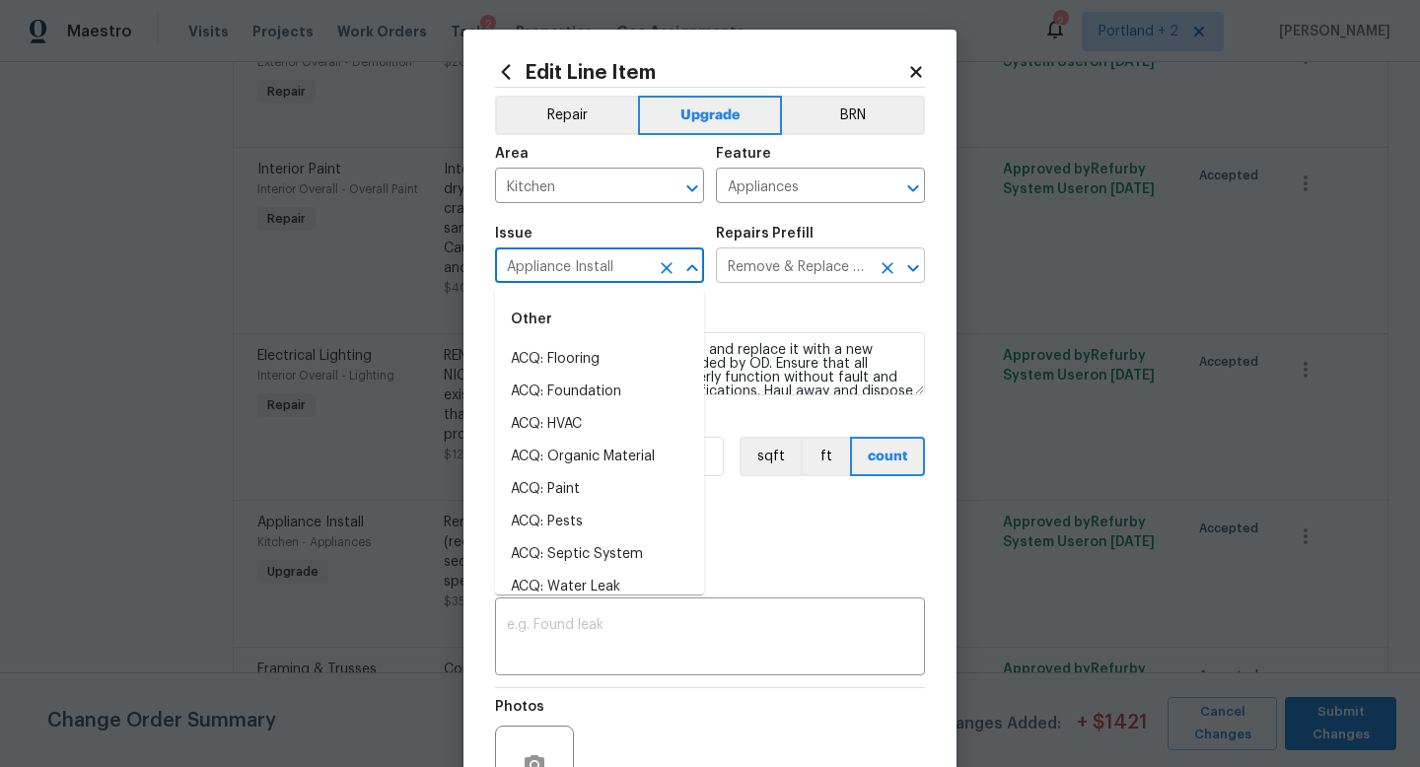
click at [785, 274] on input "Remove & Replace Venthood (Recirculating) With New $35.00" at bounding box center [793, 267] width 154 height 31
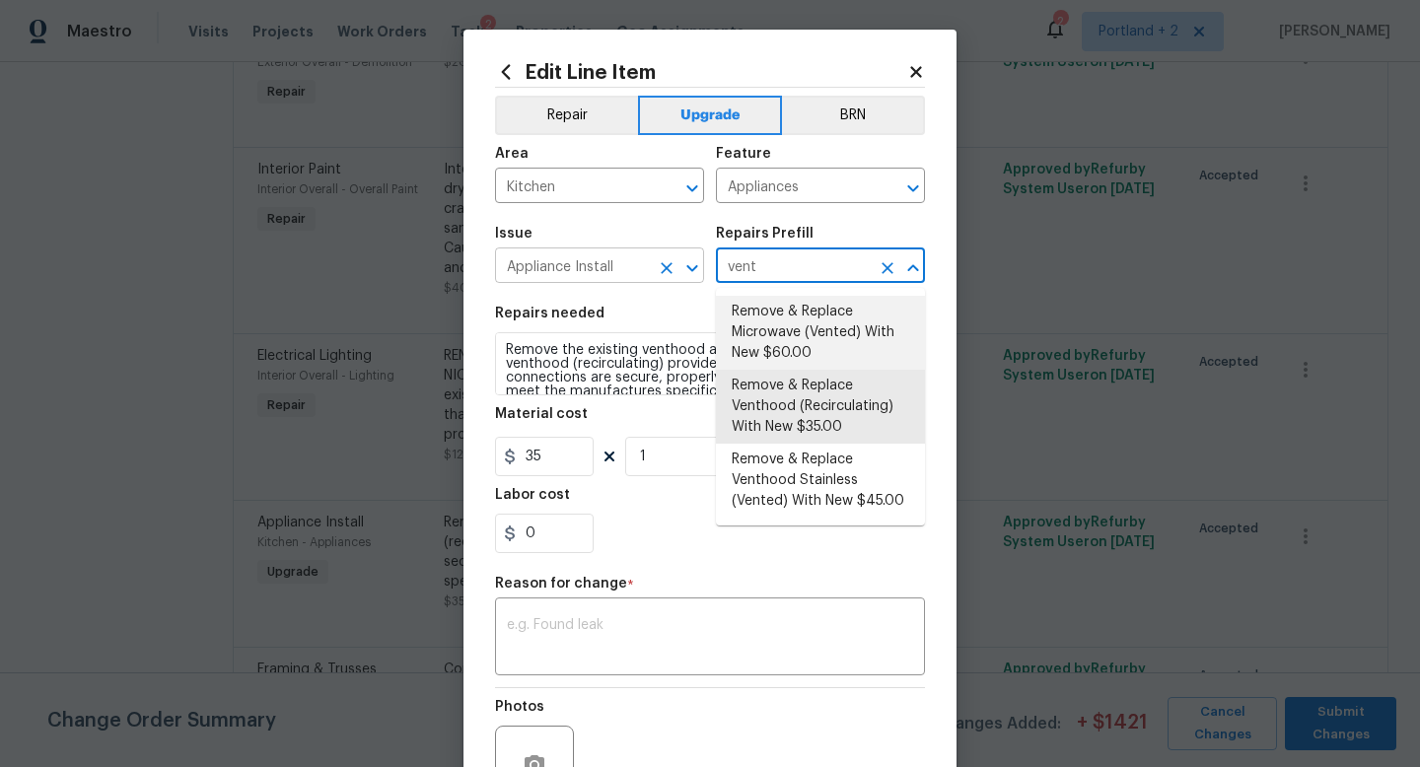
type input "Remove & Replace Venthood (Recirculating) With New $35.00"
click at [545, 263] on input "Appliance Install" at bounding box center [572, 267] width 154 height 31
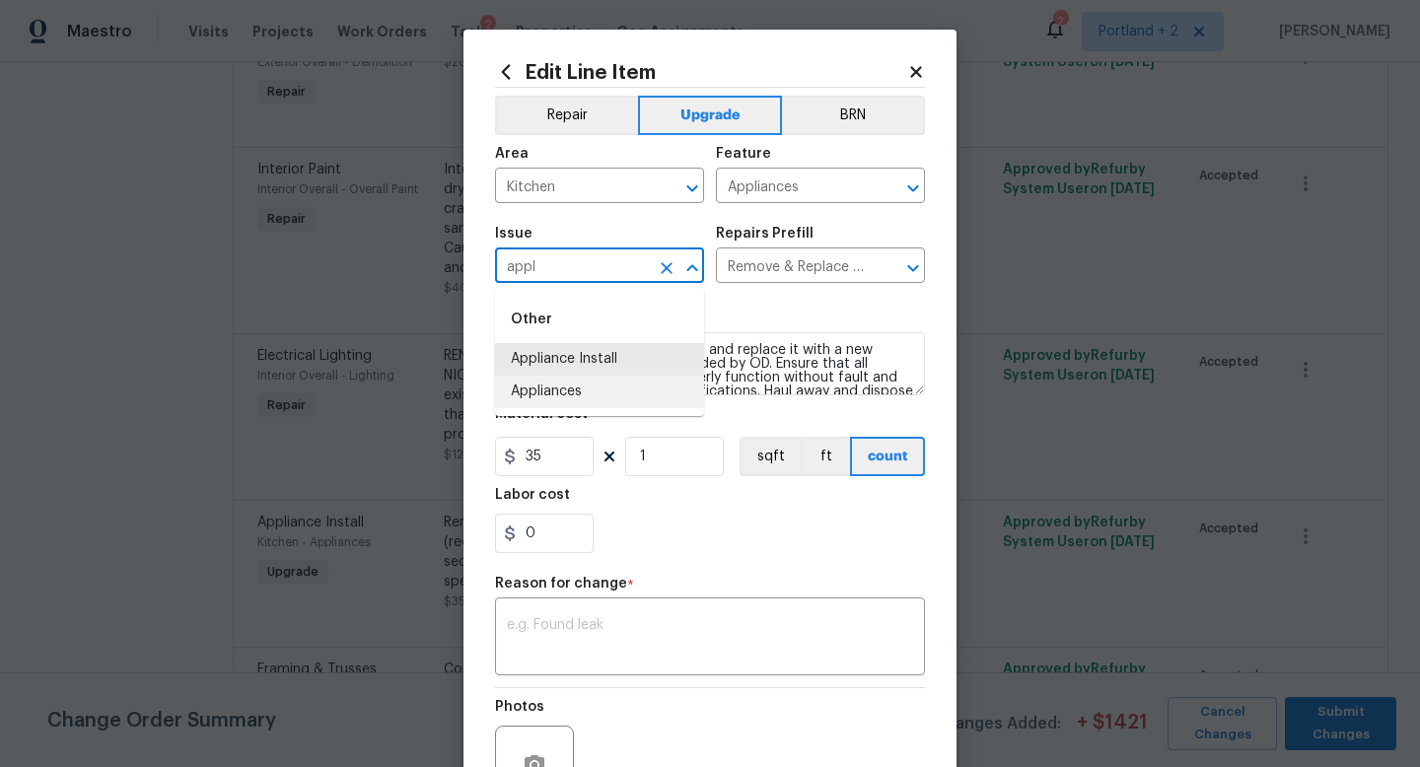
click at [539, 393] on li "Appliances" at bounding box center [599, 392] width 209 height 33
type input "Appliances"
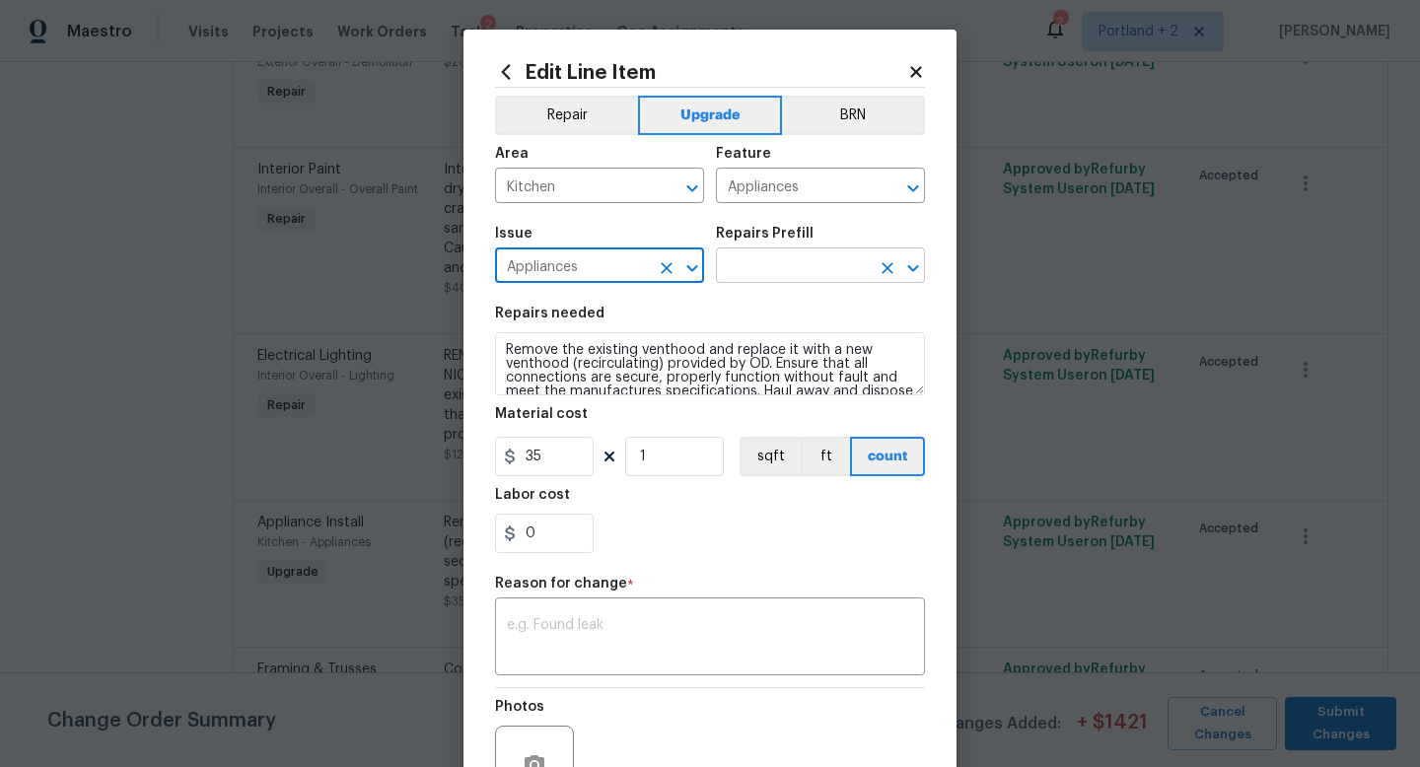
type input "Appliances"
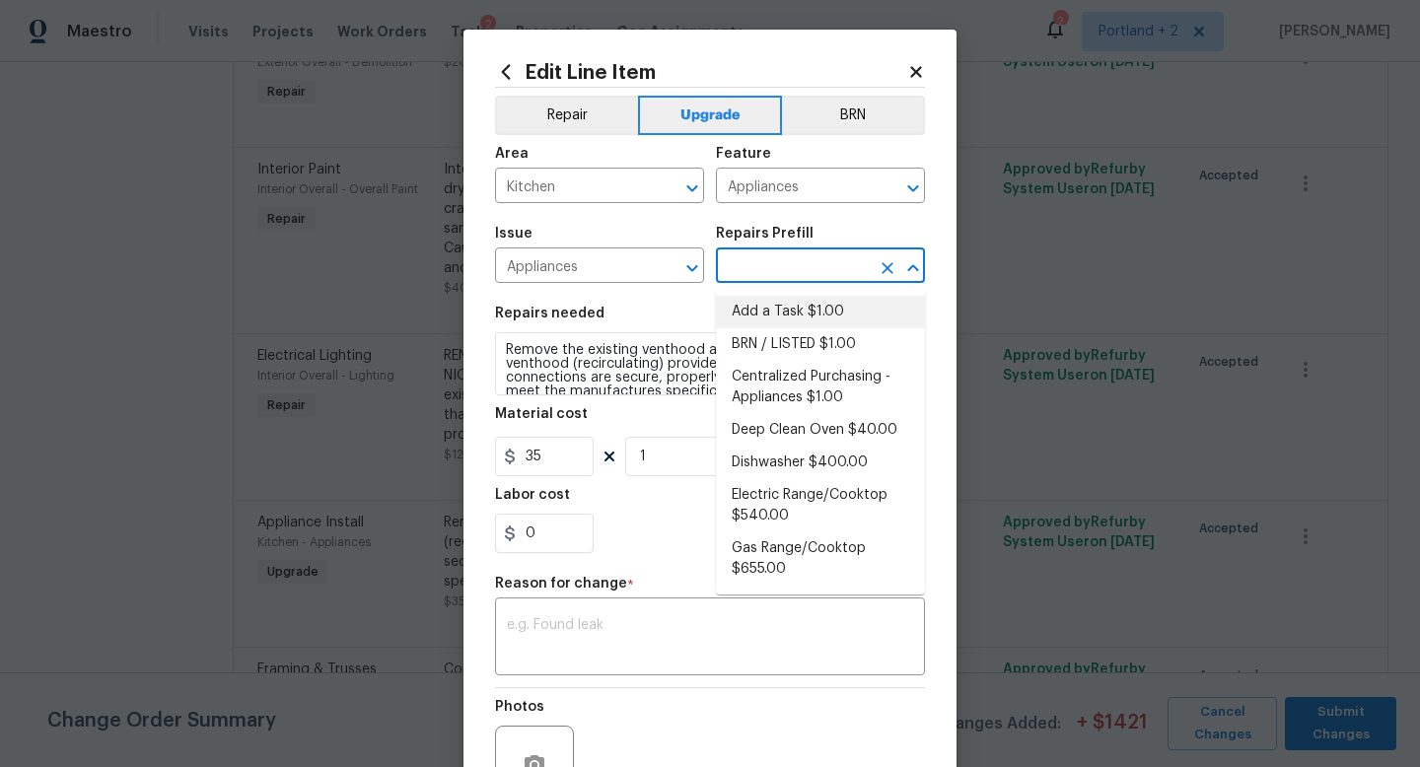
click at [784, 275] on input "text" at bounding box center [793, 267] width 154 height 31
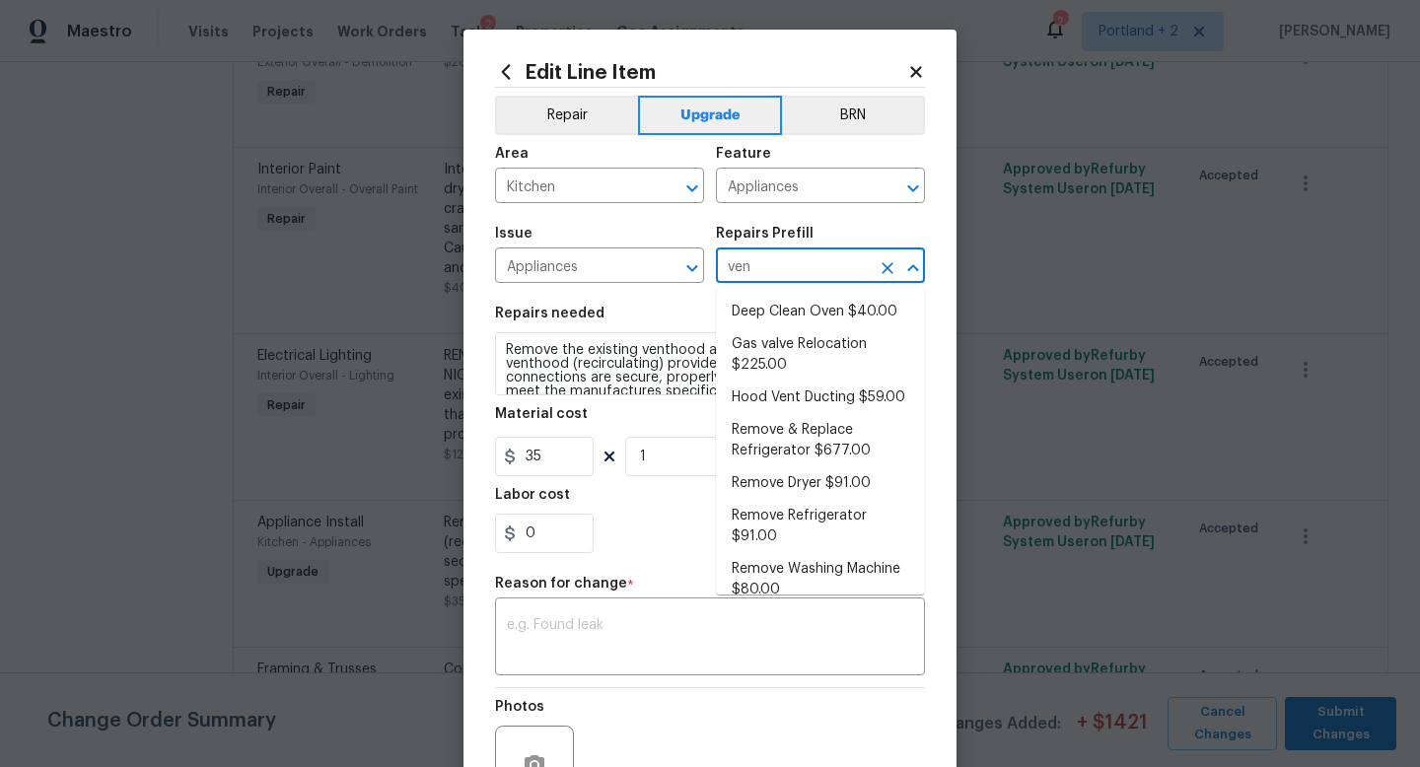
type input "vent"
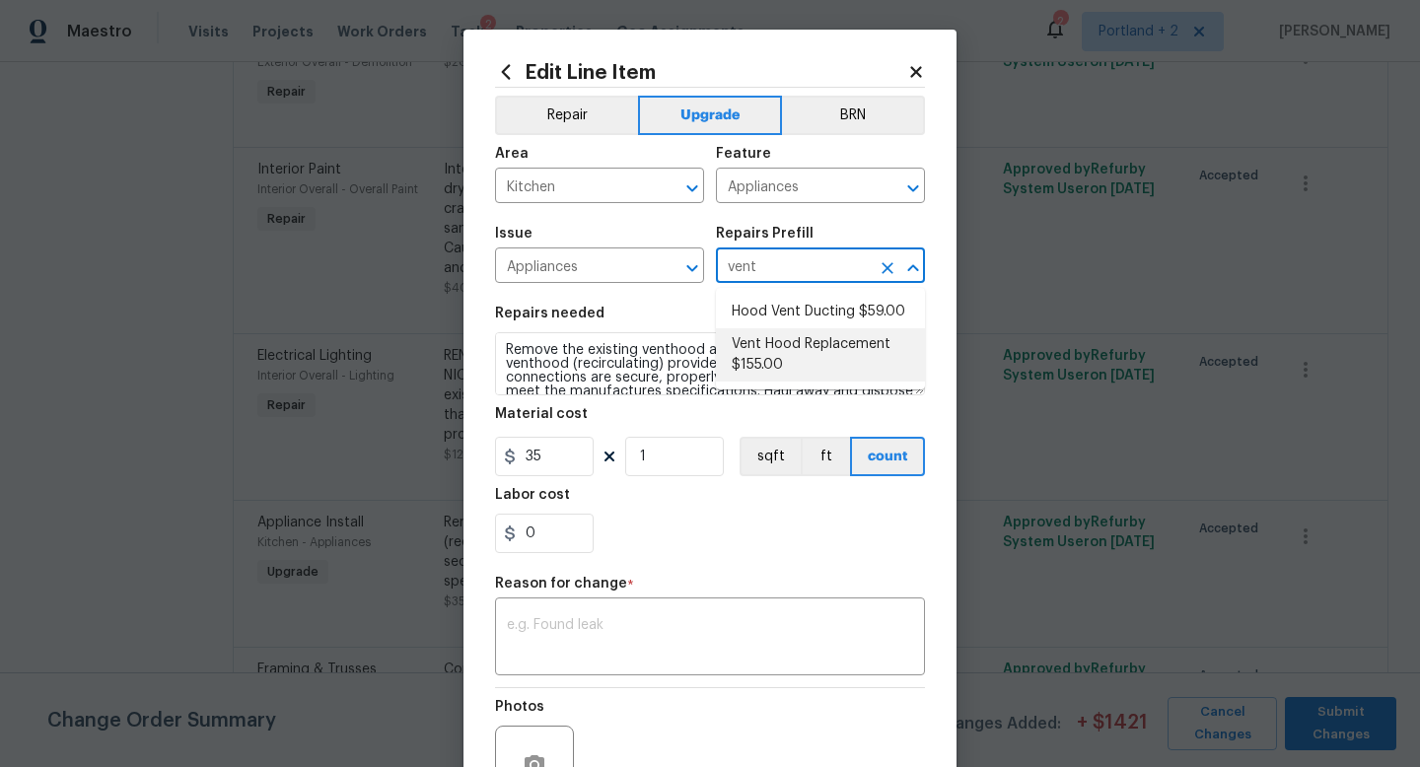
click at [831, 365] on li "Vent Hood Replacement $155.00" at bounding box center [820, 354] width 209 height 53
type input "Vent Hood Replacement $155.00"
type textarea "Remove and replace the existing hood vent with new (PM to approve finish). Ensu…"
type input "155"
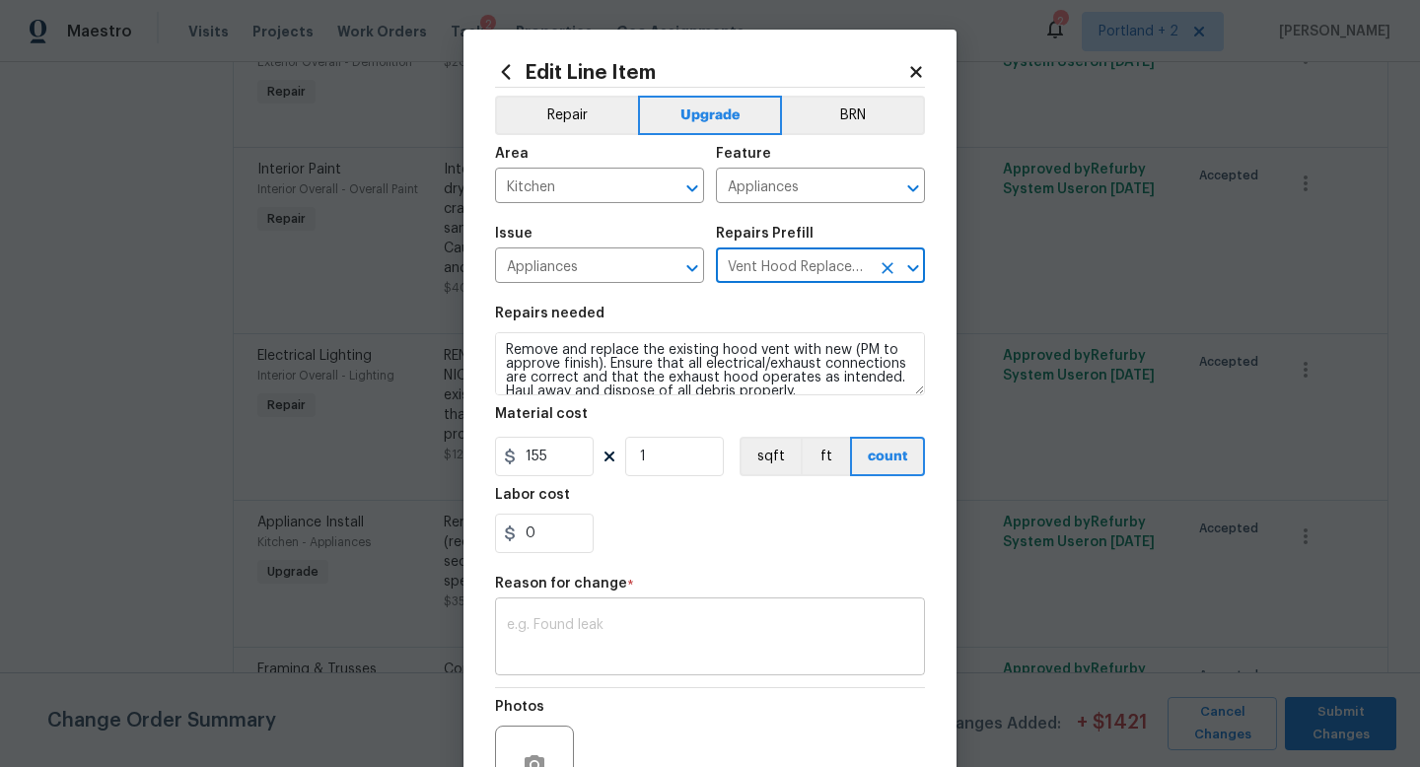
type input "Vent Hood Replacement $155.00"
click at [578, 650] on textarea at bounding box center [710, 638] width 406 height 41
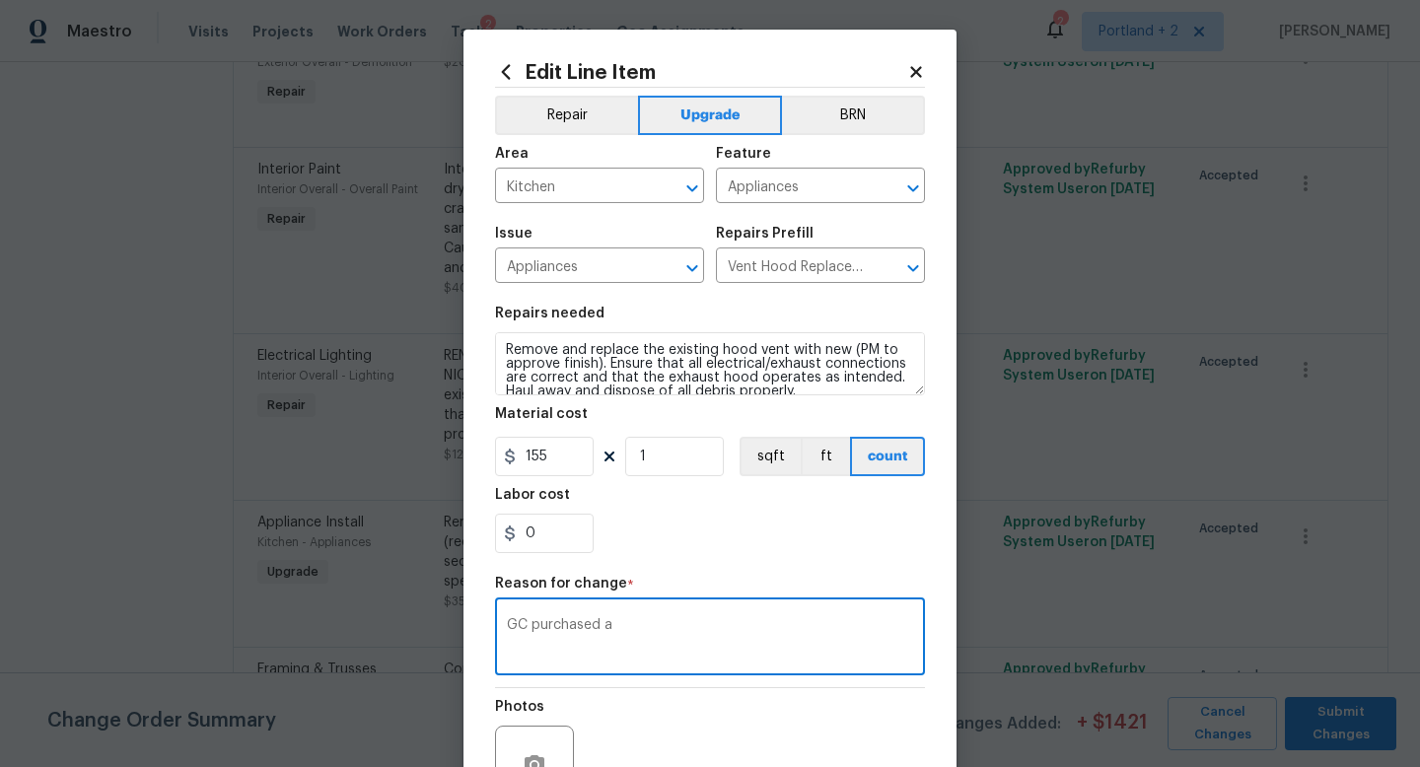
type textarea "GC purchased a"
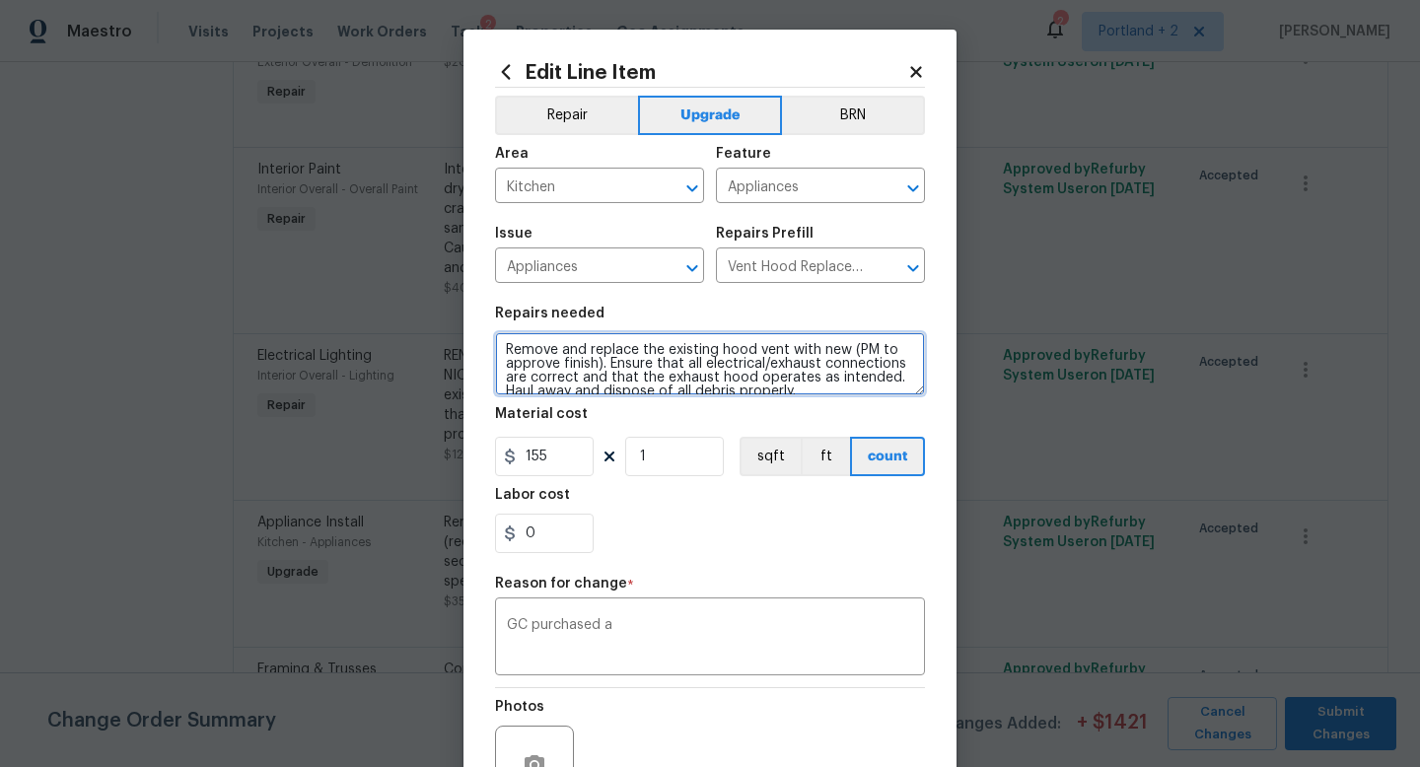
click at [502, 348] on textarea "Remove and replace the existing hood vent with new (PM to approve finish). Ensu…" at bounding box center [710, 363] width 430 height 63
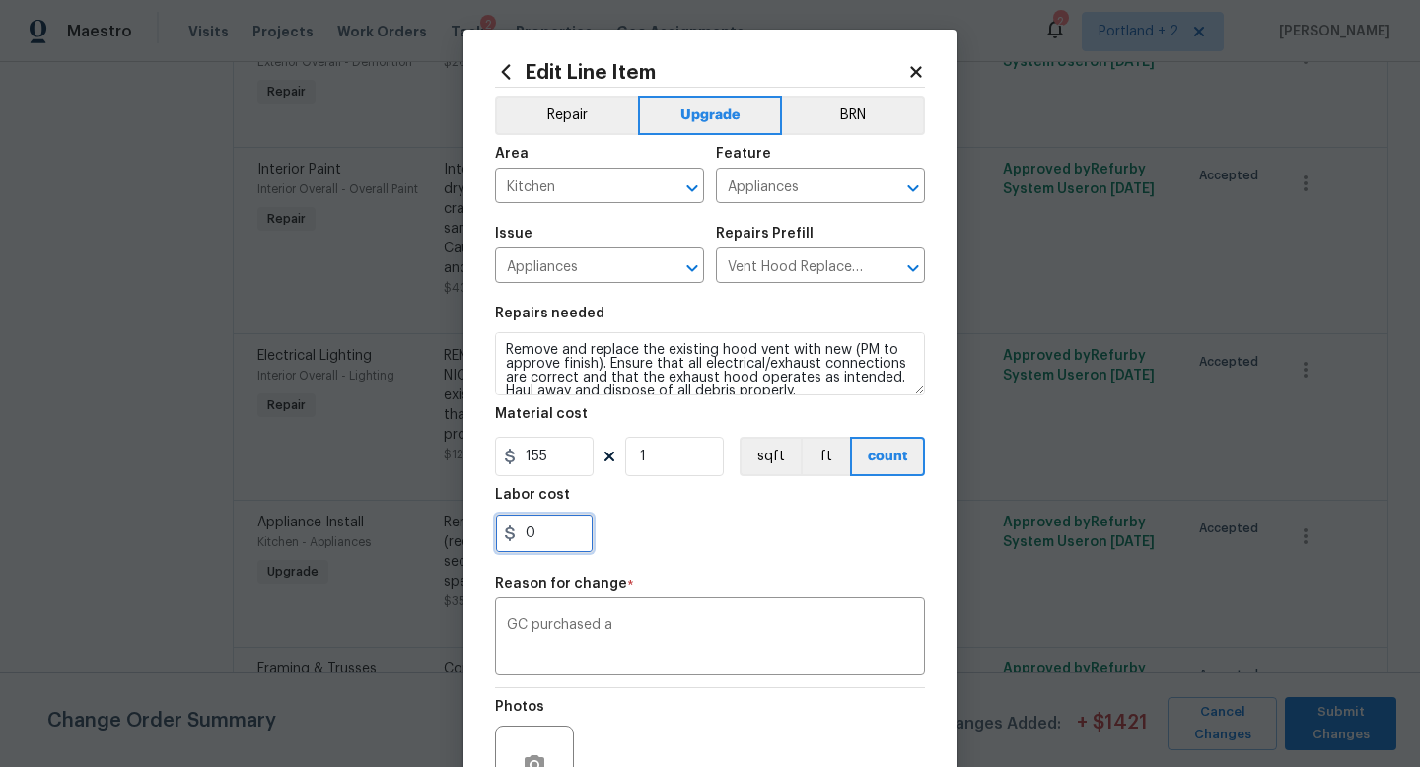
click at [549, 541] on input "0" at bounding box center [544, 533] width 99 height 39
type input "105"
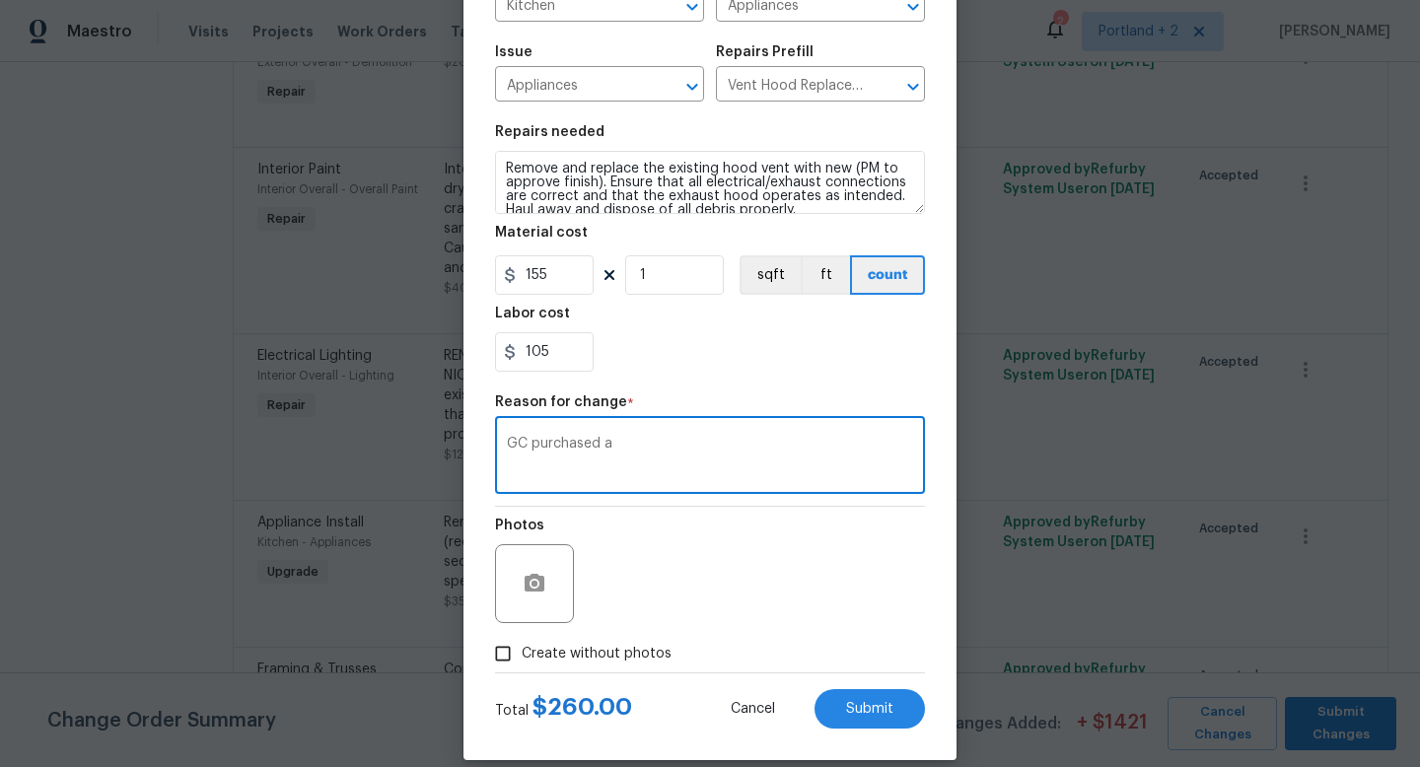
scroll to position [205, 0]
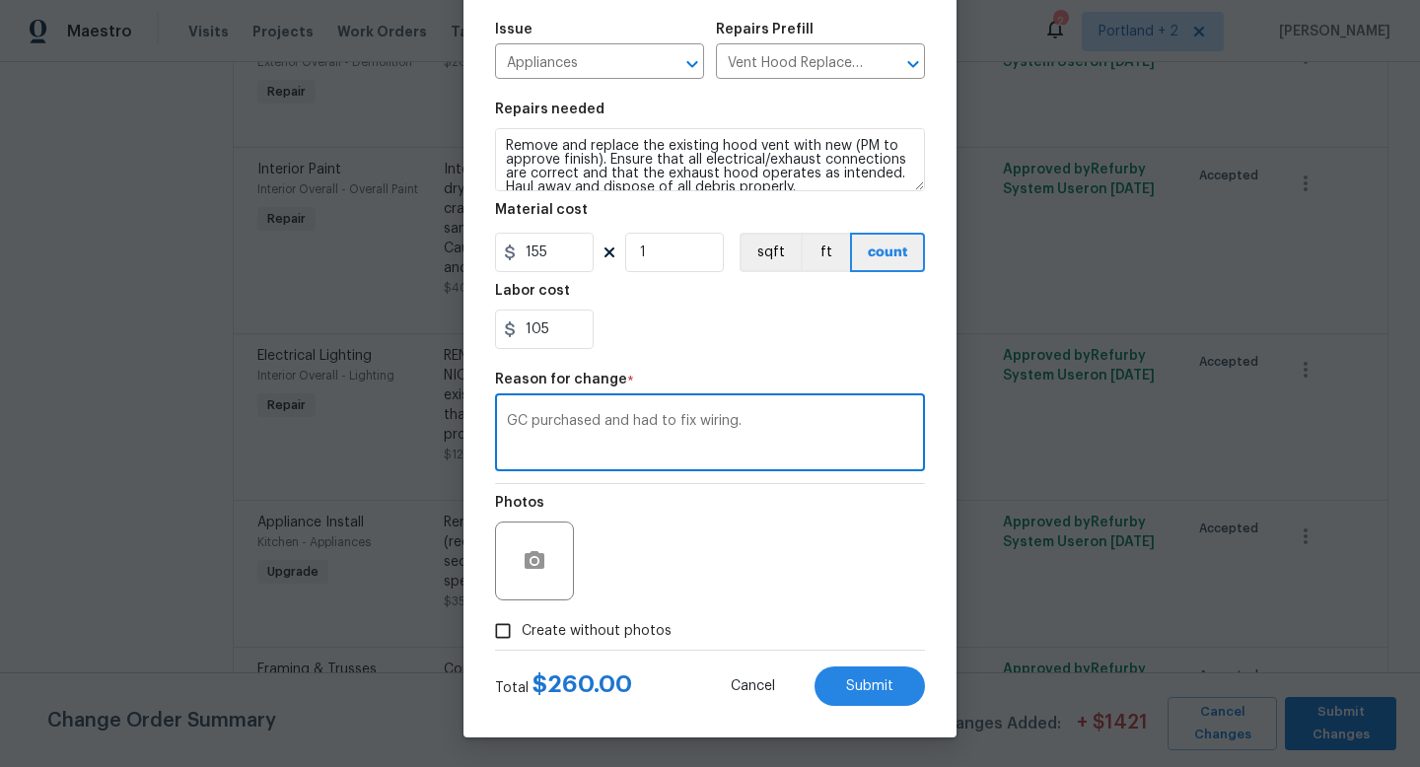
type textarea "GC purchased and had to fix wiring."
click at [535, 632] on span "Create without photos" at bounding box center [597, 631] width 150 height 21
click at [522, 632] on input "Create without photos" at bounding box center [502, 630] width 37 height 37
checkbox input "true"
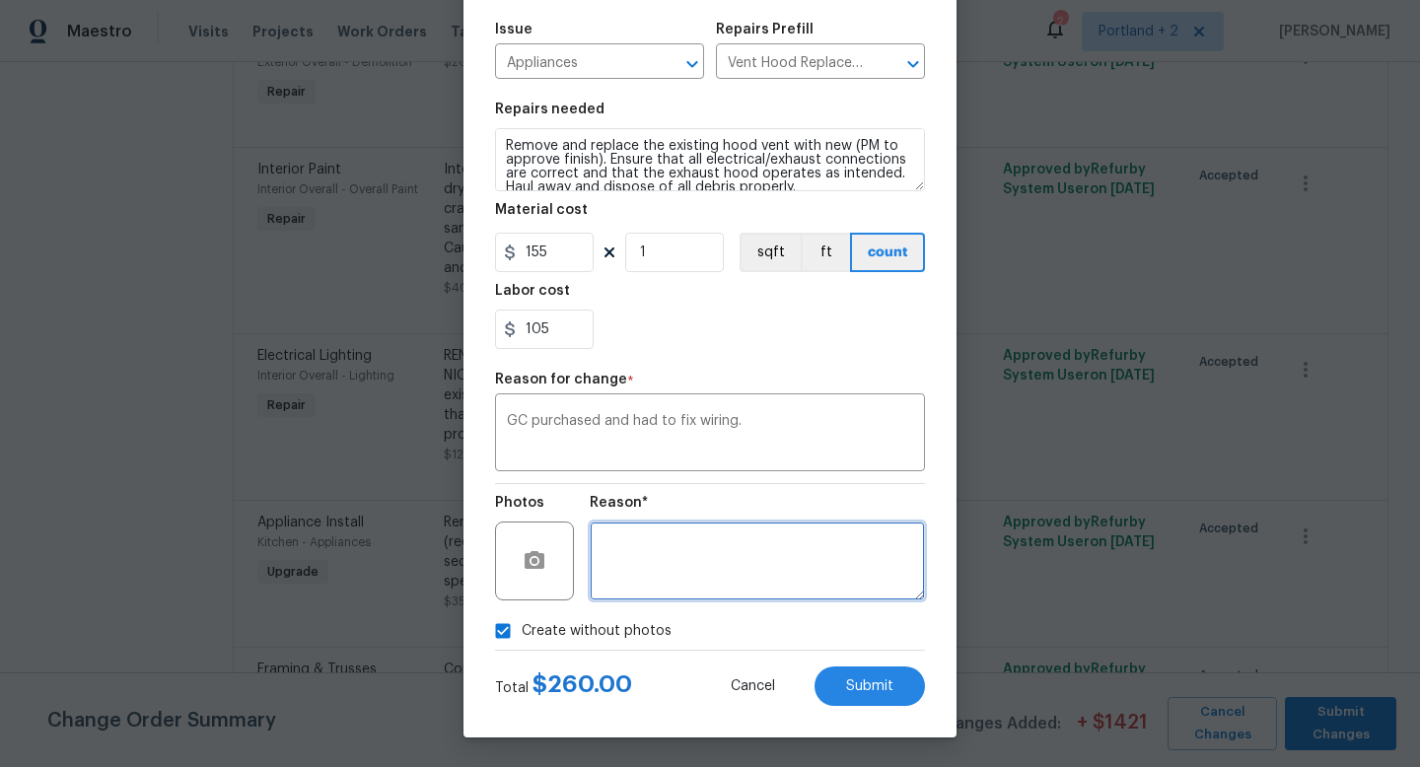
click at [678, 570] on textarea at bounding box center [757, 561] width 335 height 79
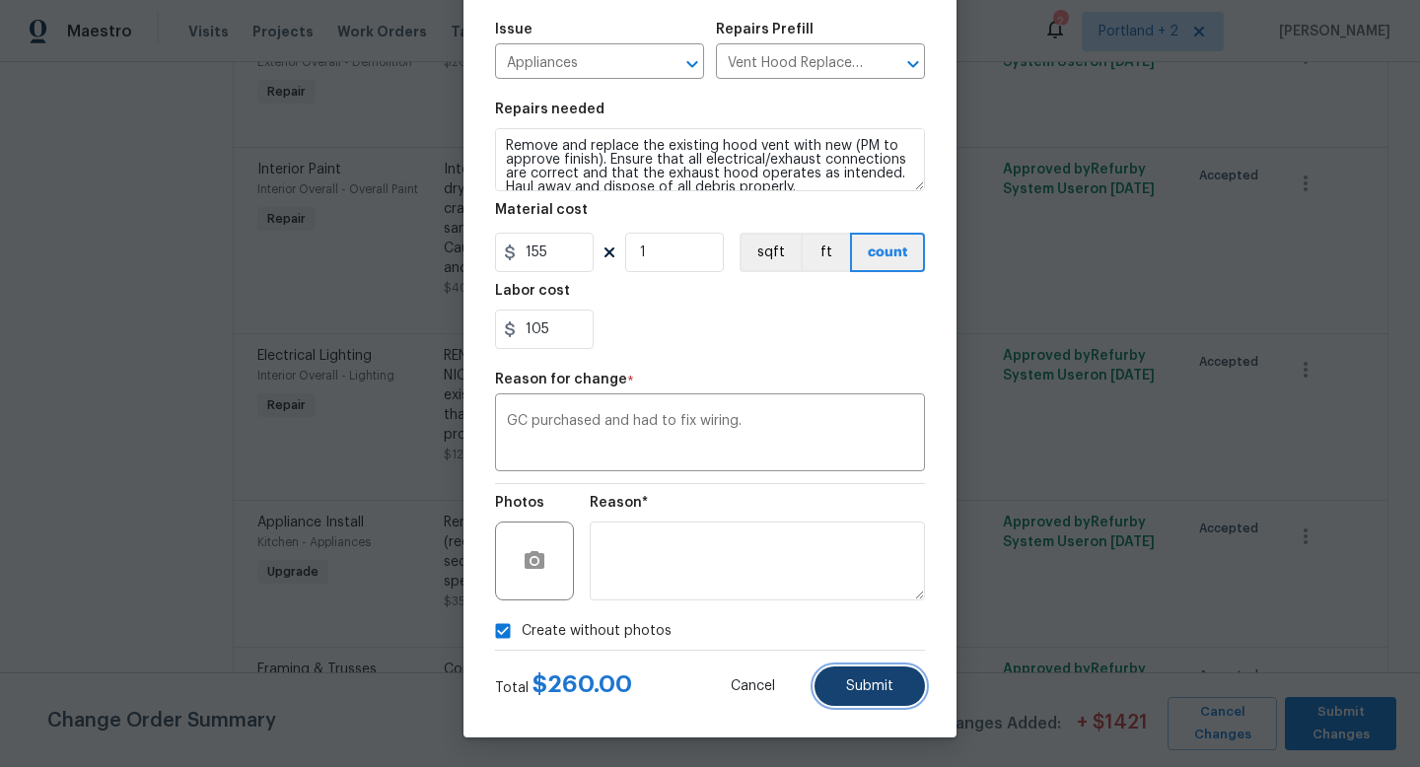
click at [841, 675] on button "Submit" at bounding box center [870, 686] width 110 height 39
type textarea "Remove the existing venthood and replace it with a new venthood (recirculating)…"
type input "Appliance Install"
type input "Remove & Replace Venthood (Recirculating) With New $35.00"
type input "35"
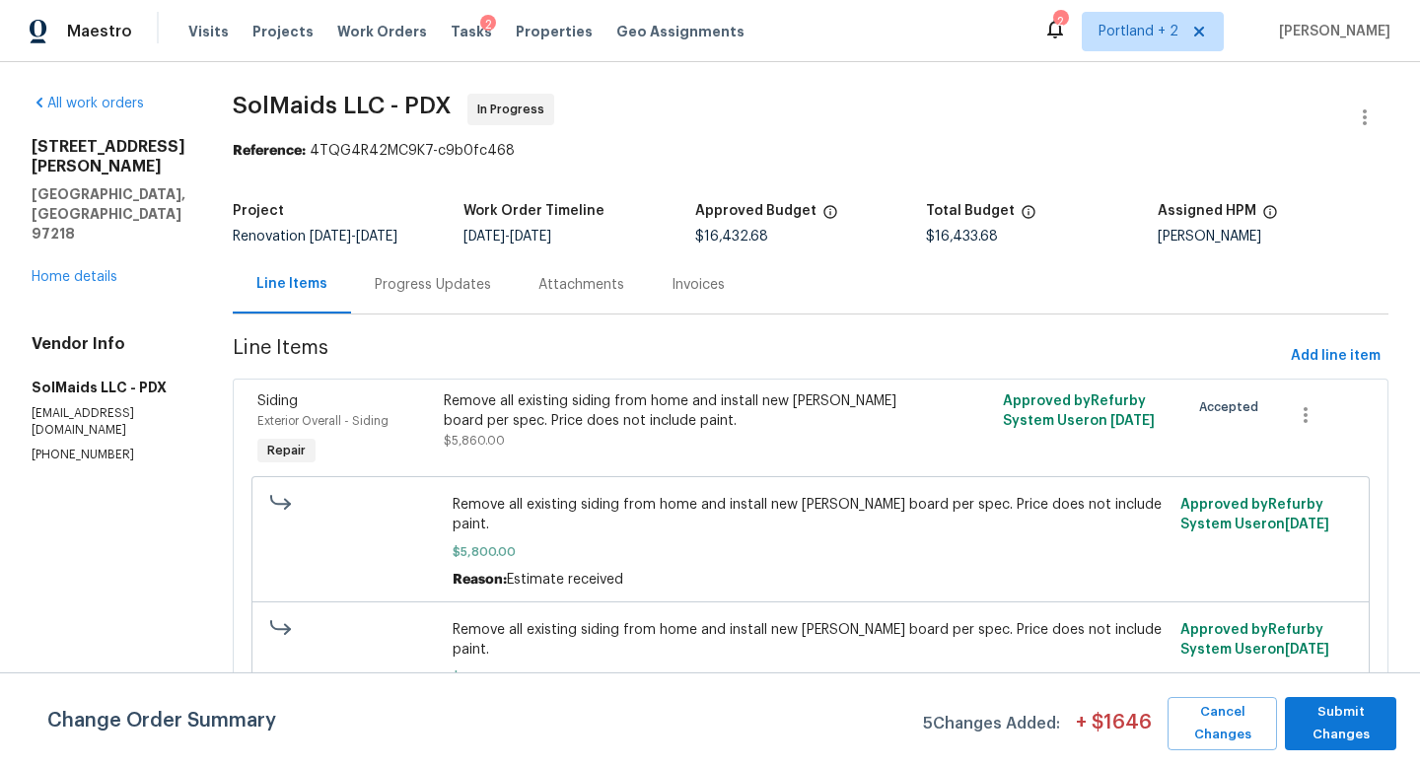
scroll to position [4315, 0]
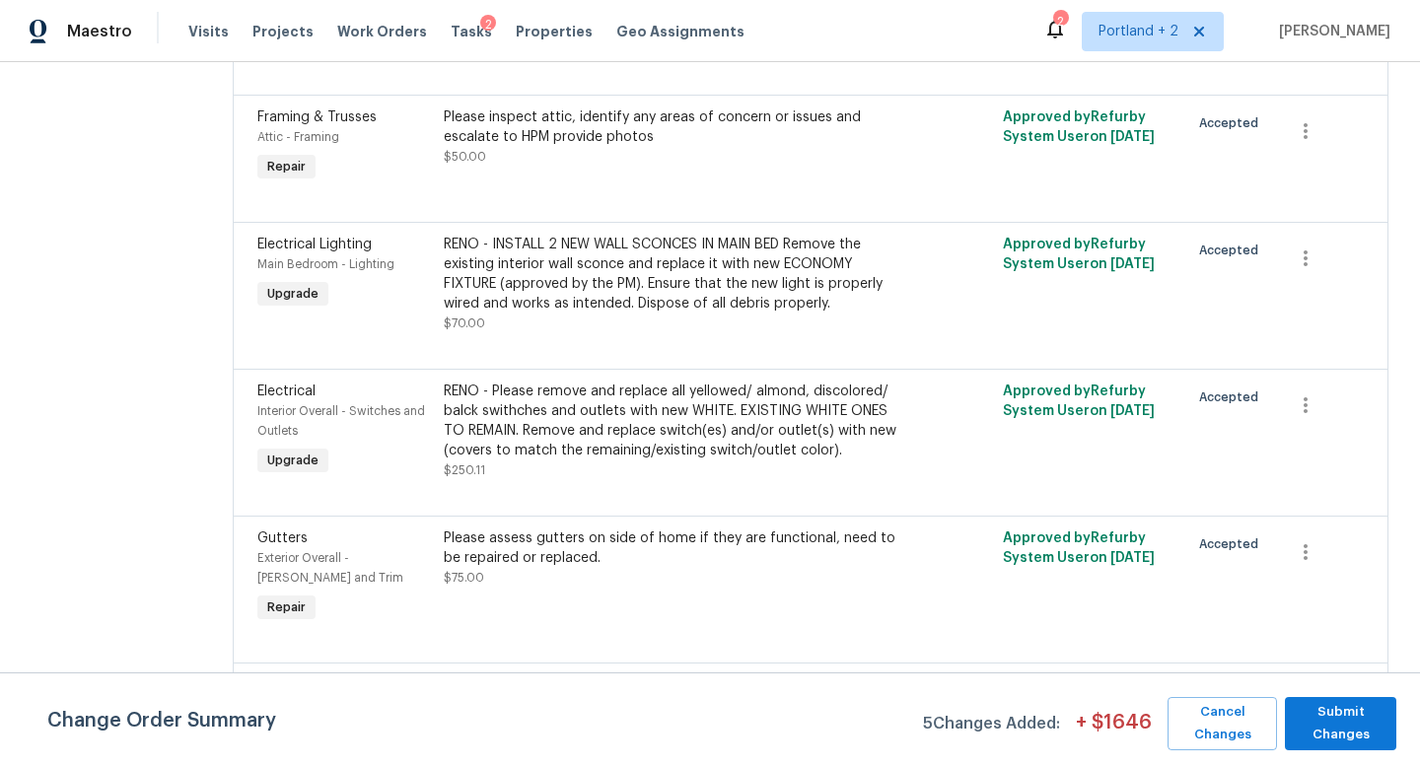
click at [602, 529] on div "Please assess gutters on side of home if they are functional, need to be repair…" at bounding box center [671, 558] width 455 height 59
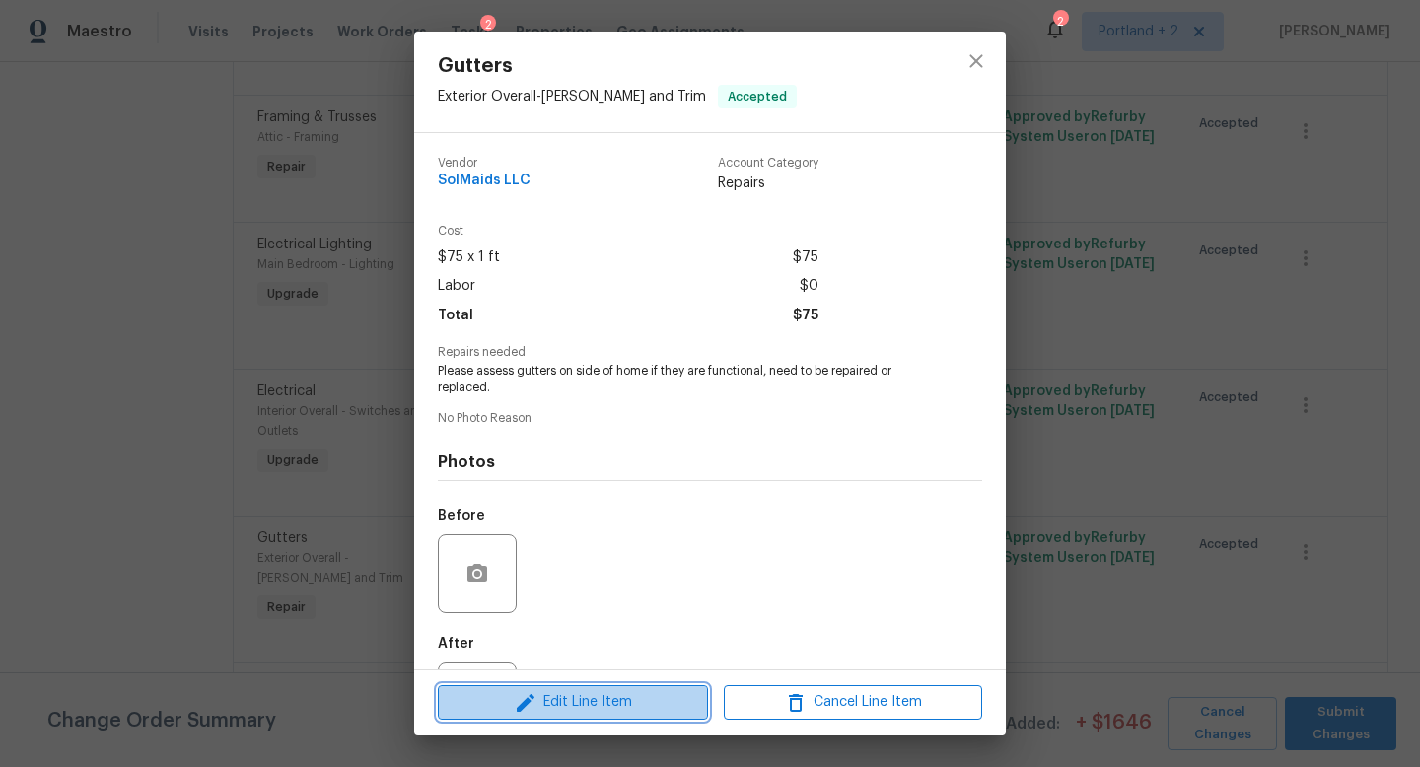
click at [548, 699] on span "Edit Line Item" at bounding box center [573, 702] width 258 height 25
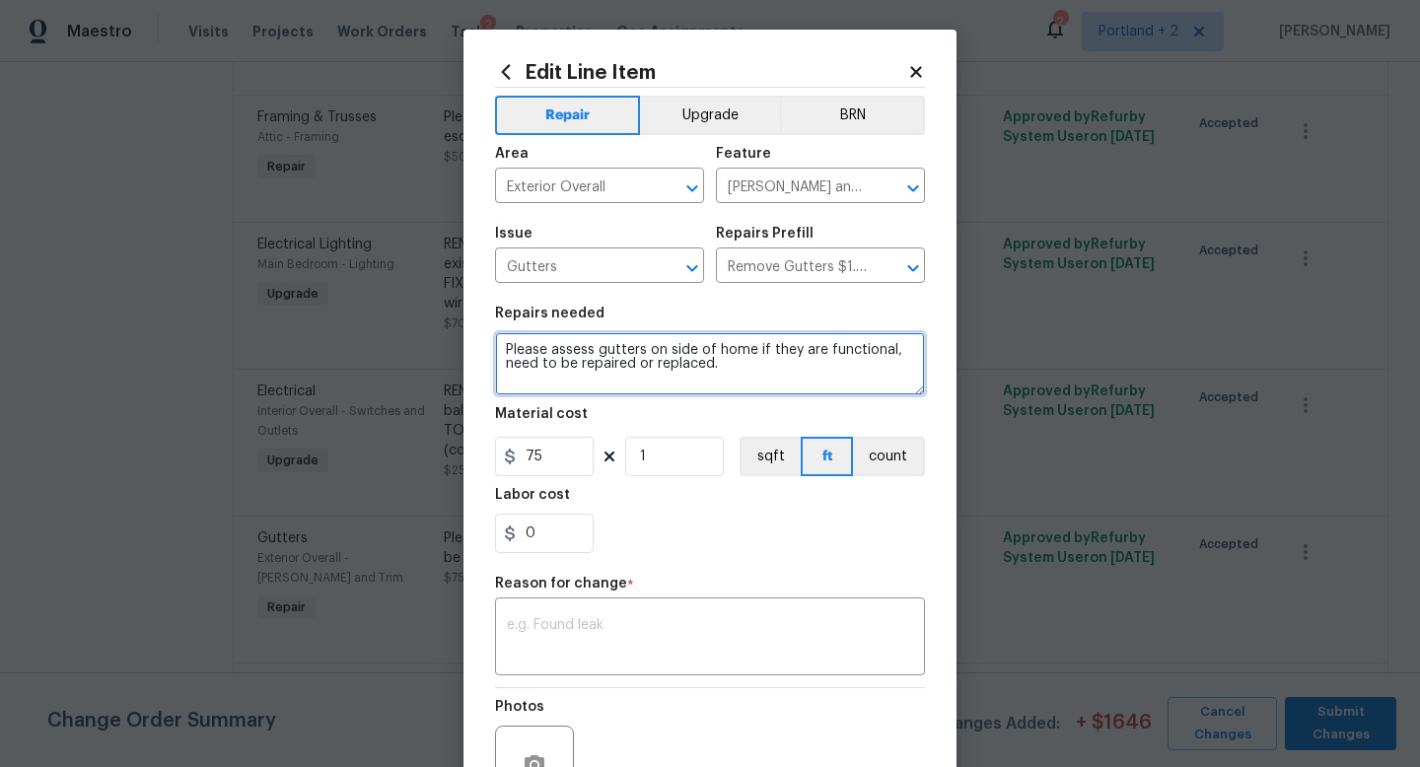
click at [725, 364] on textarea "Please assess gutters on side of home if they are functional, need to be repair…" at bounding box center [710, 363] width 430 height 63
type textarea "Please assess gutters on side of home if they are functional, need to be repair…"
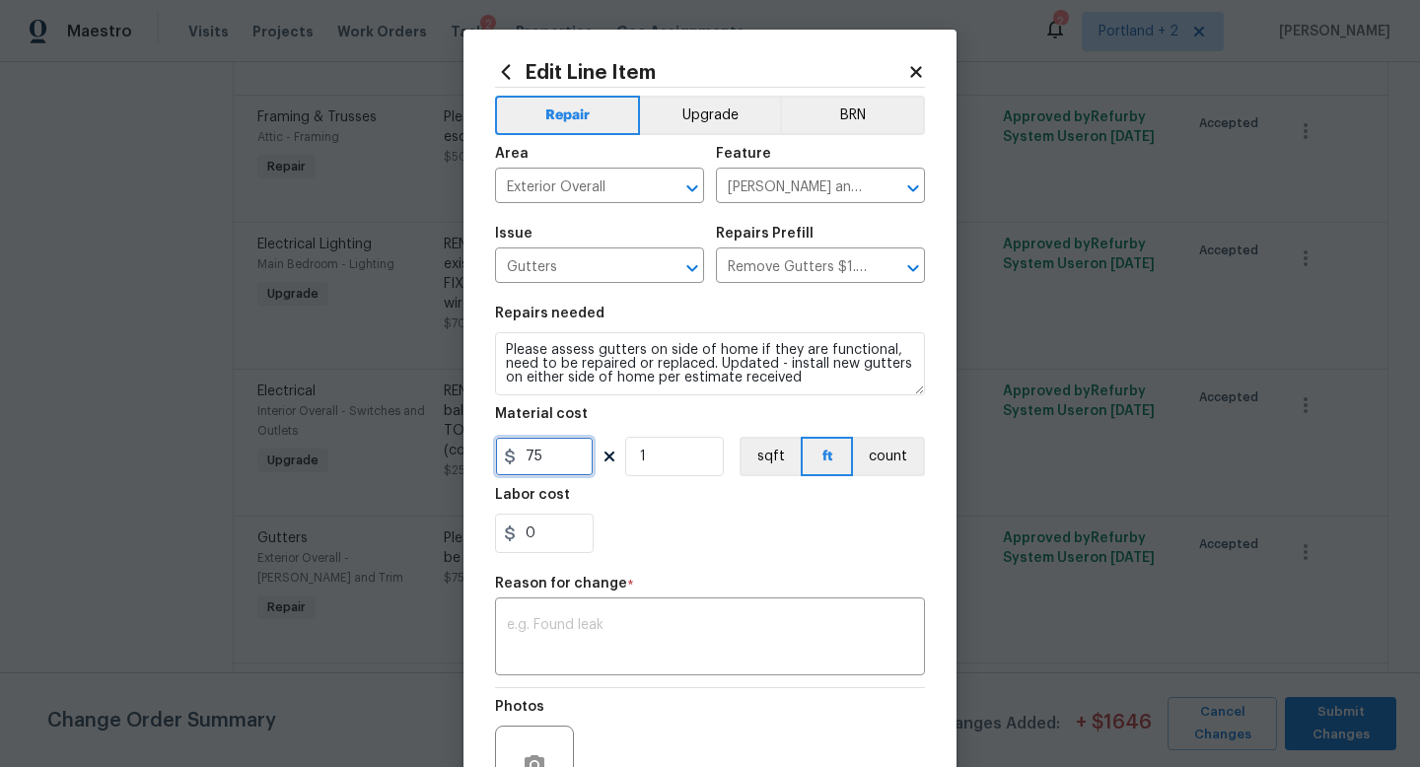
drag, startPoint x: 561, startPoint y: 459, endPoint x: 435, endPoint y: 459, distance: 126.2
click at [435, 459] on div "Edit Line Item Repair Upgrade BRN Area Exterior Overall ​ Feature [PERSON_NAME]…" at bounding box center [710, 383] width 1420 height 767
type input "1350"
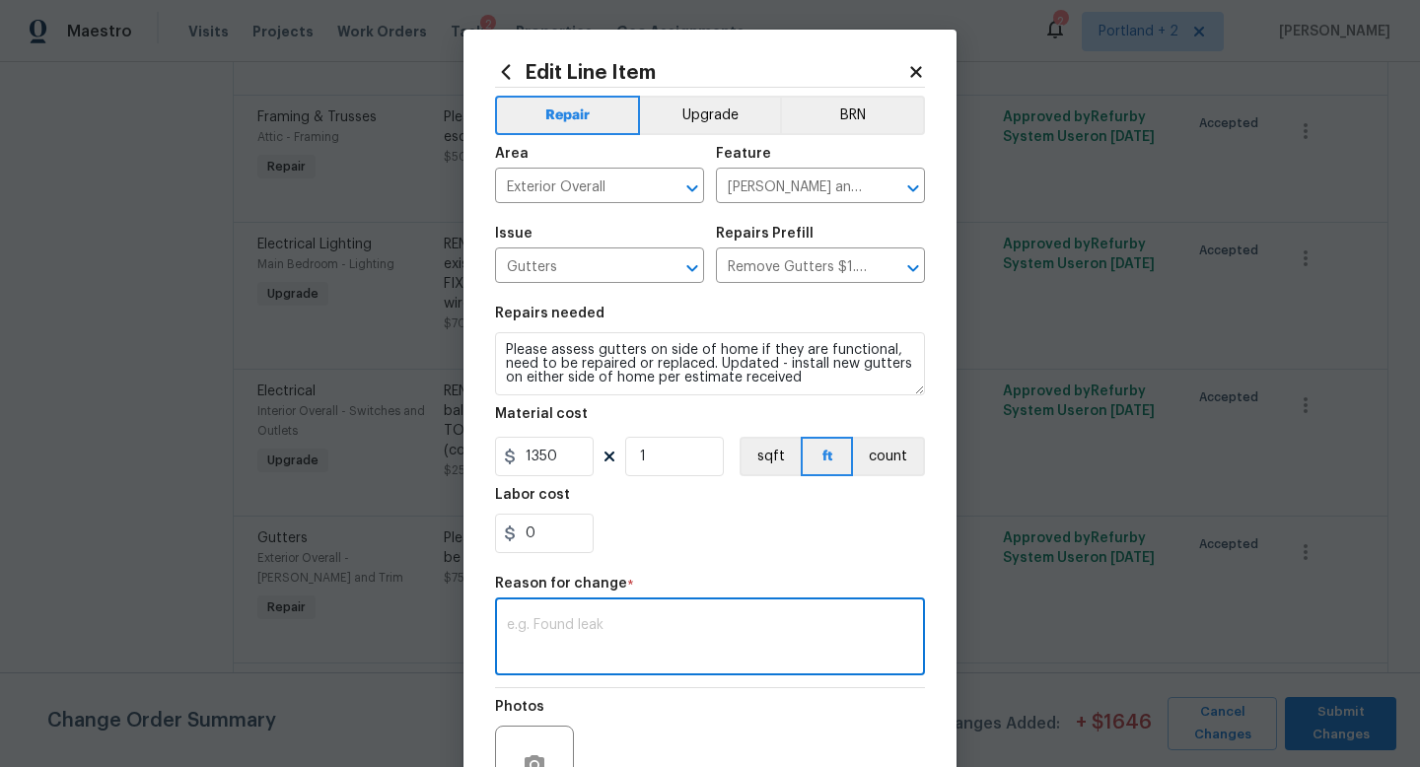
click at [554, 626] on textarea at bounding box center [710, 638] width 406 height 41
type textarea "Updated per estimate recieved"
click at [542, 458] on input "1350" at bounding box center [544, 456] width 99 height 39
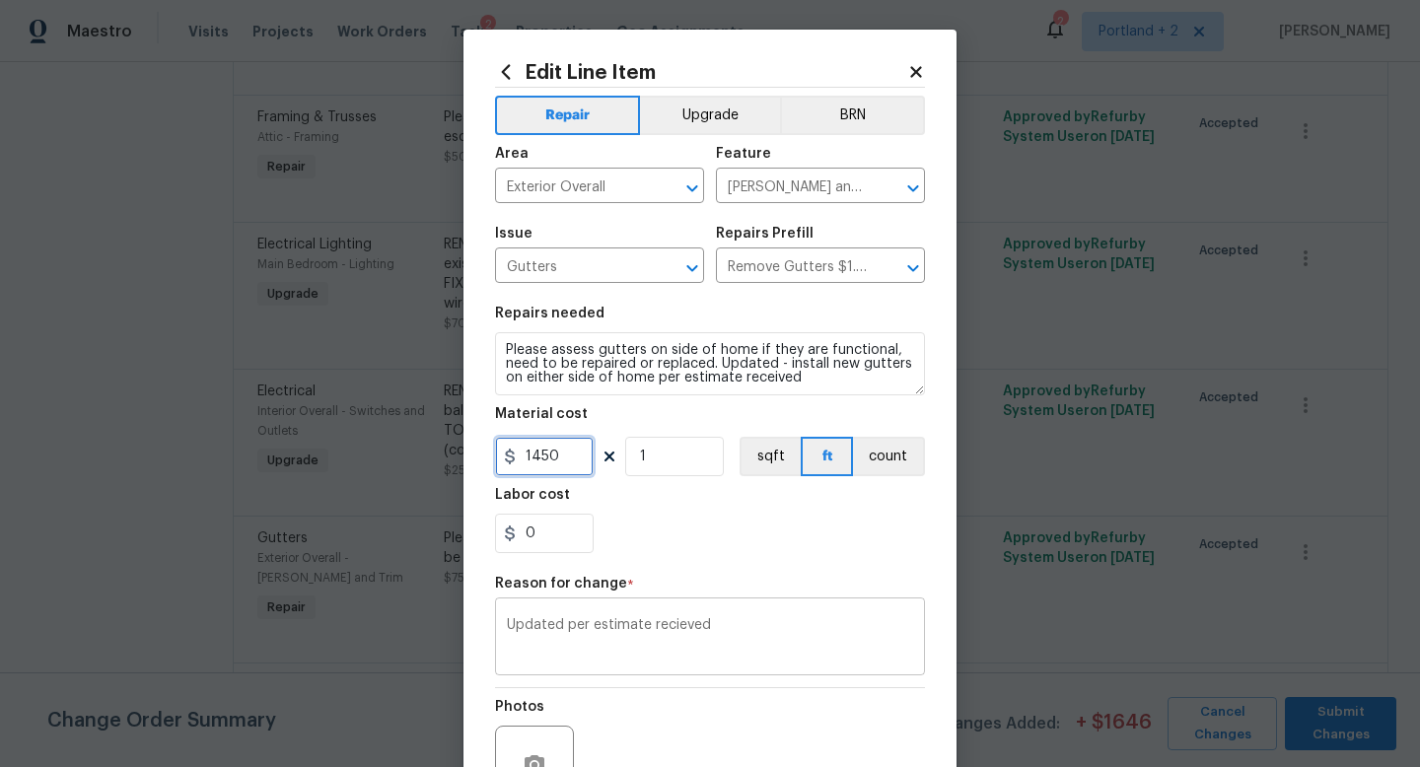
type input "1450"
click at [729, 618] on div "Updated per estimate recieved x ​" at bounding box center [710, 639] width 430 height 73
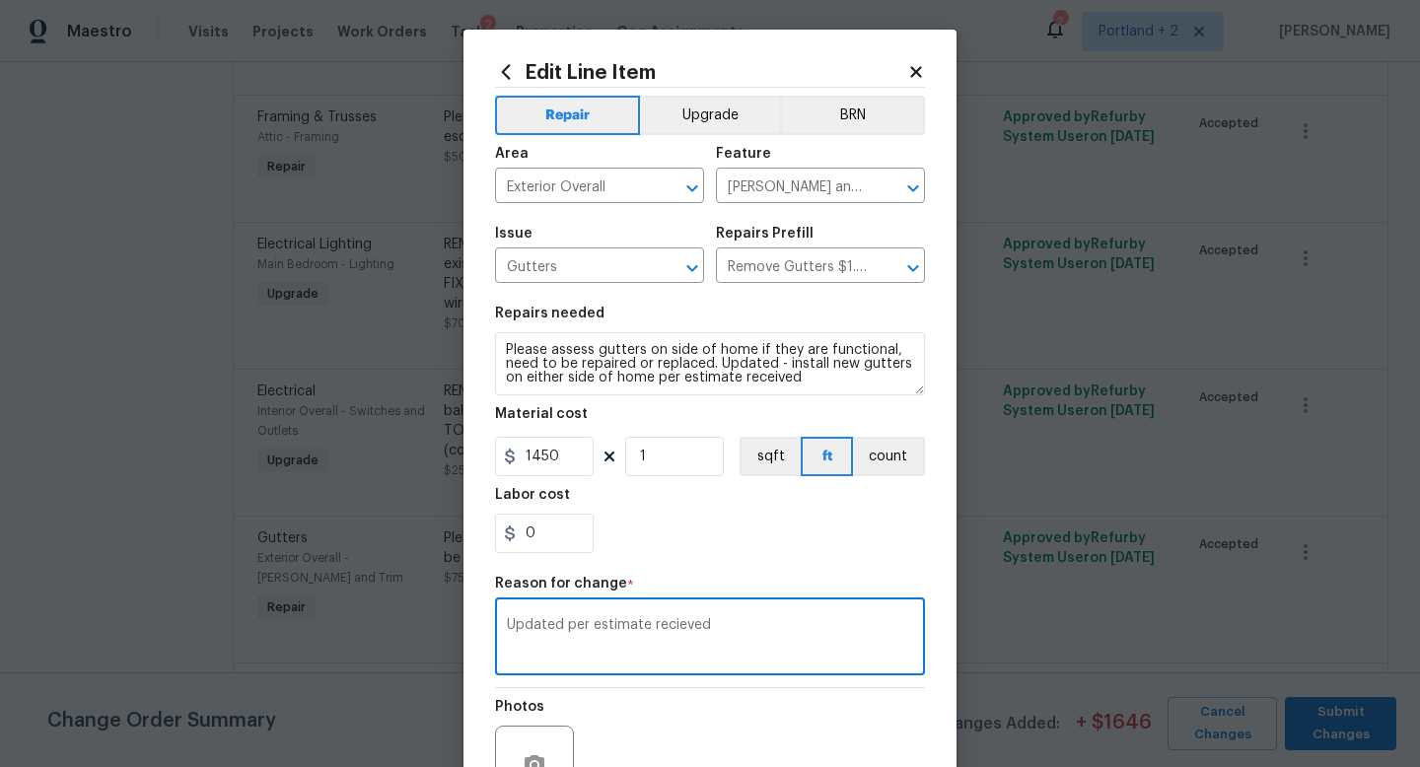
click at [683, 627] on textarea "Updated per estimate recieved" at bounding box center [710, 638] width 406 height 41
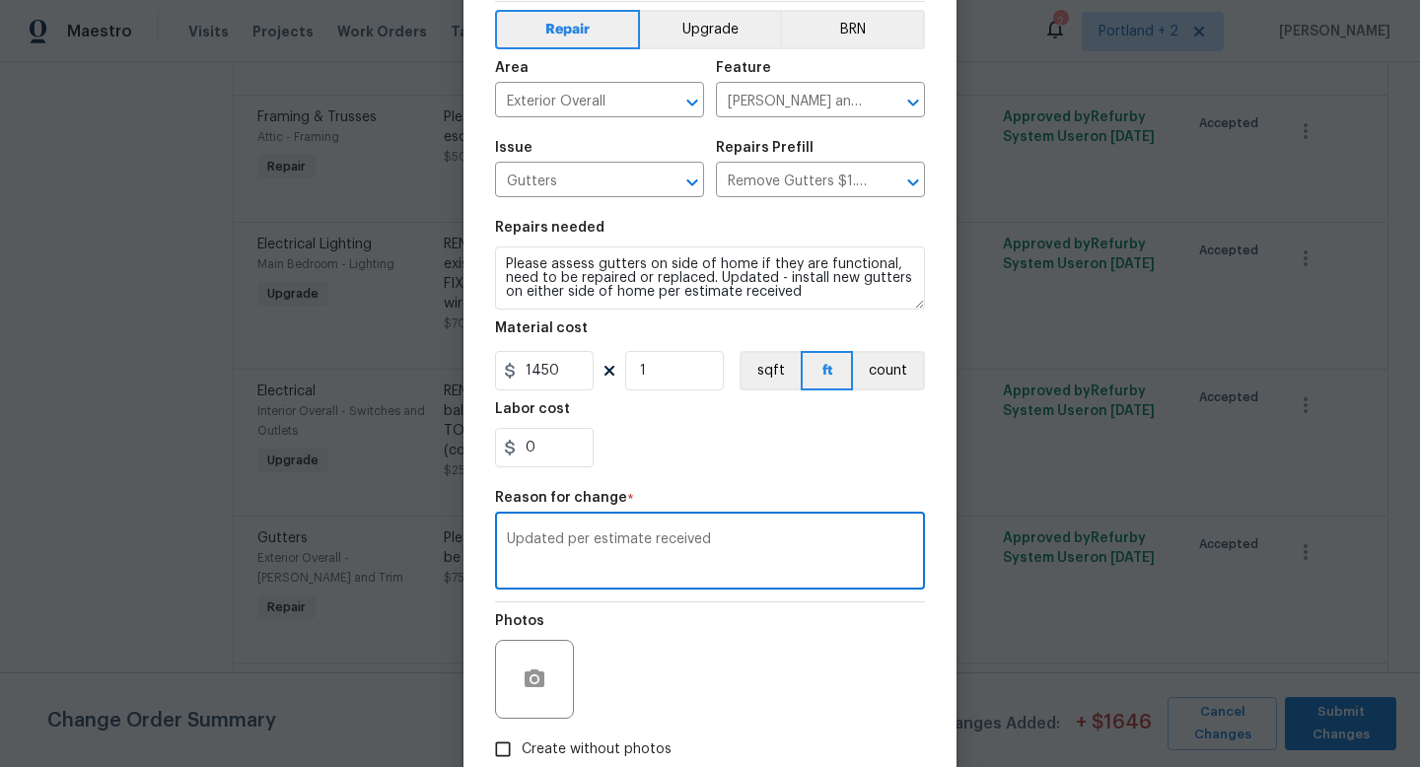
scroll to position [94, 0]
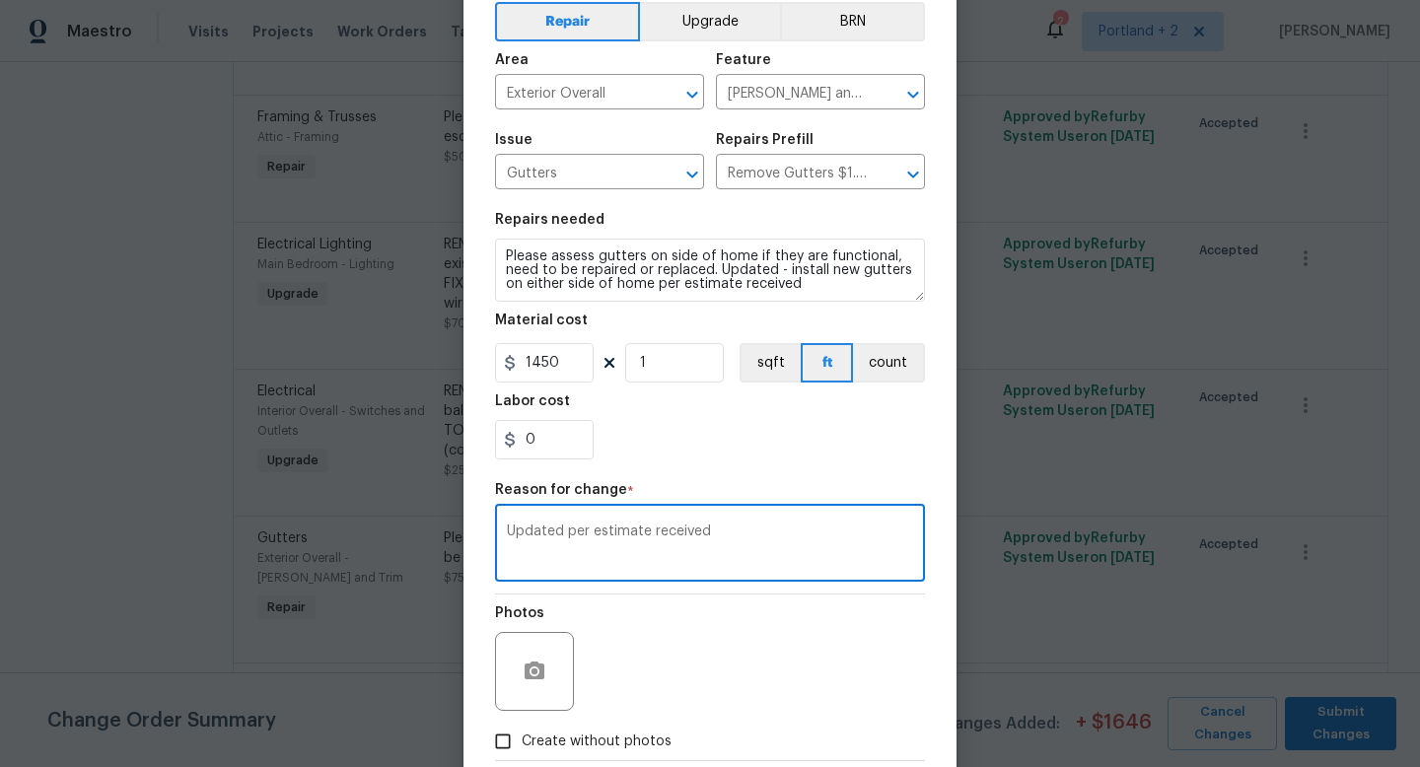
type textarea "Updated per estimate received"
click at [523, 746] on span "Create without photos" at bounding box center [597, 742] width 150 height 21
click at [522, 746] on input "Create without photos" at bounding box center [502, 741] width 37 height 37
checkbox input "true"
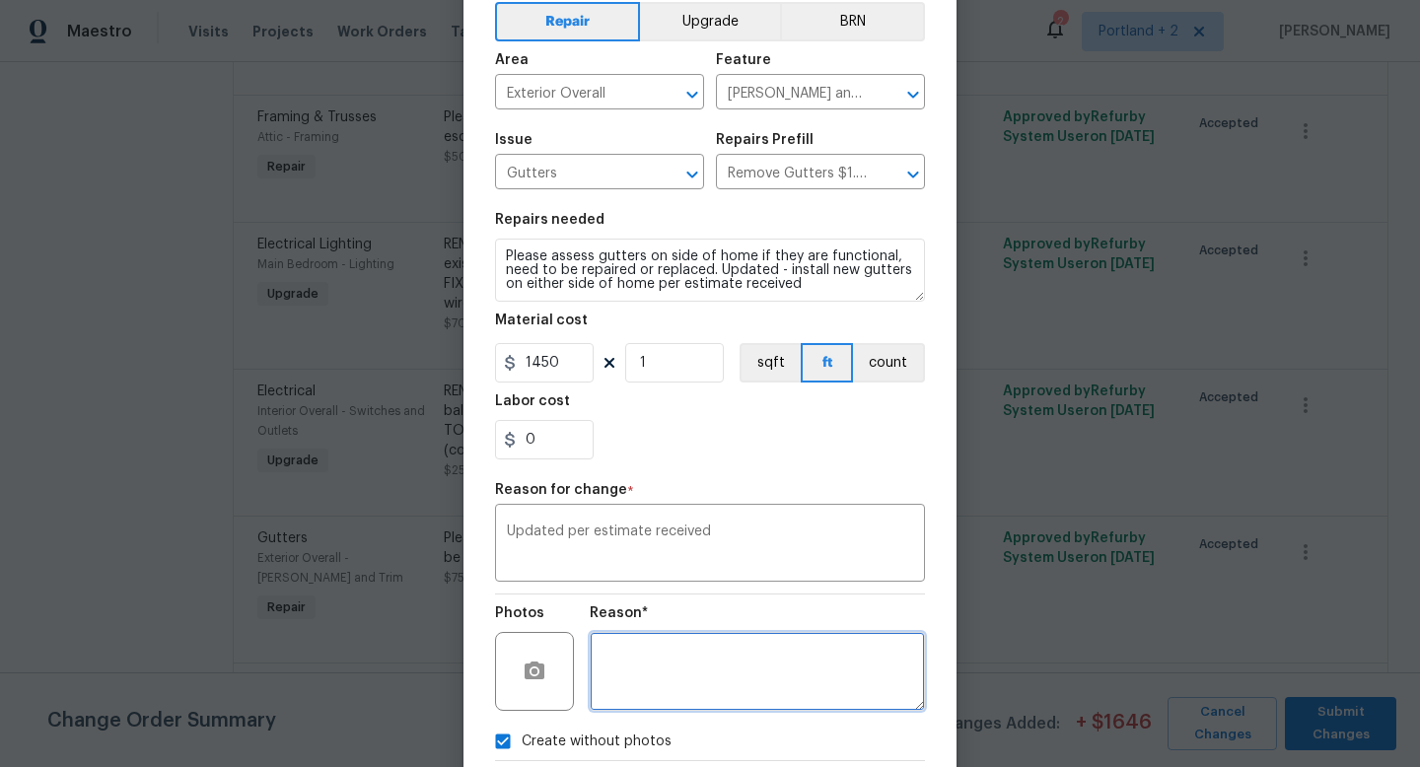
click at [683, 693] on textarea at bounding box center [757, 671] width 335 height 79
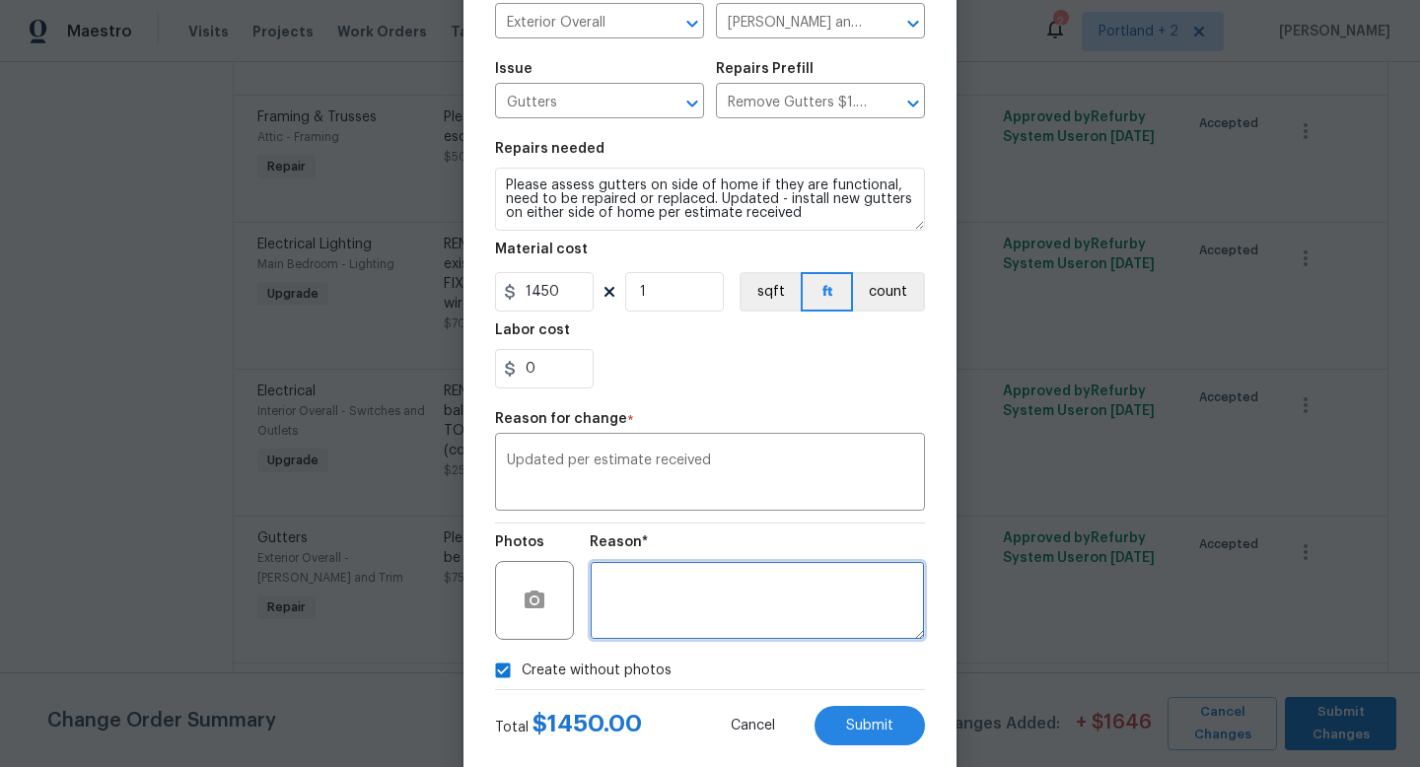
scroll to position [205, 0]
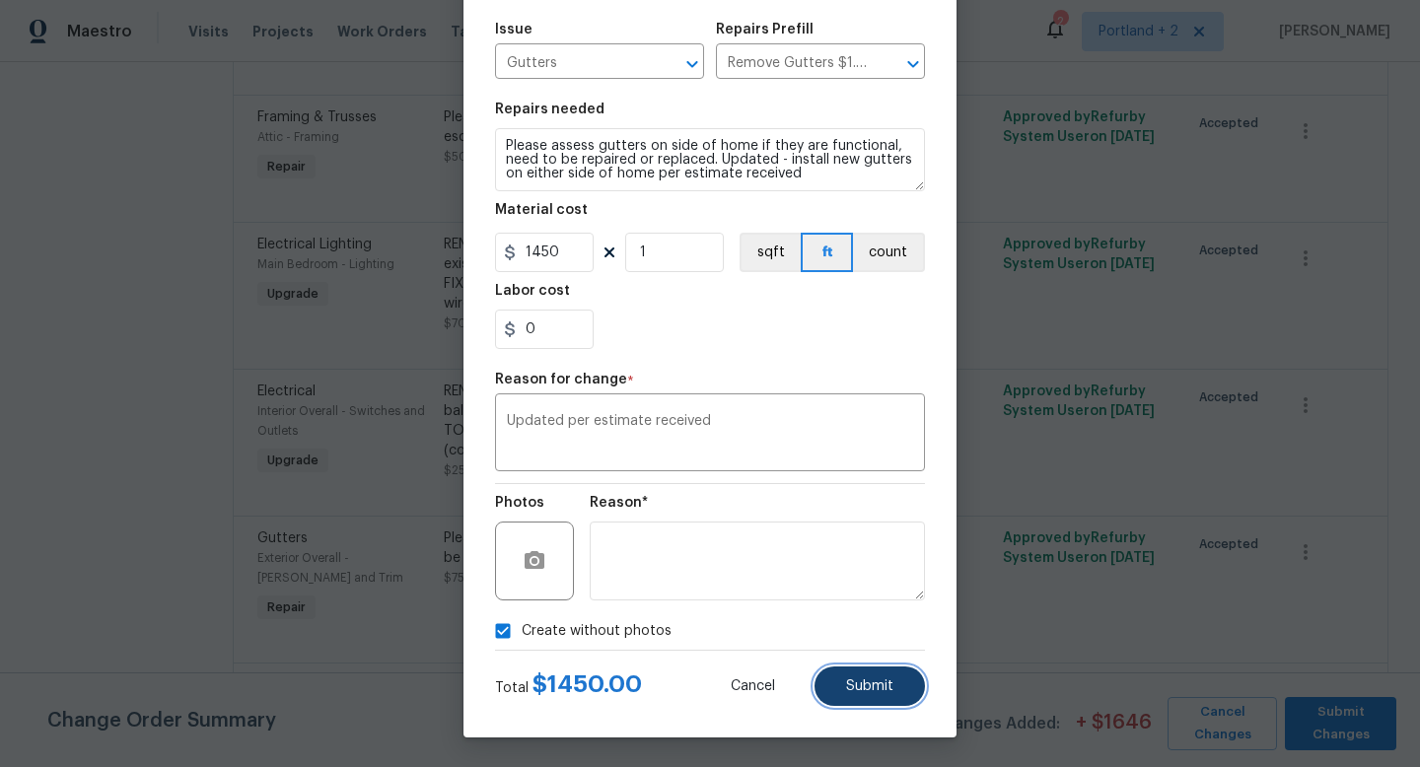
click at [865, 698] on button "Submit" at bounding box center [870, 686] width 110 height 39
type textarea "Please assess gutters on side of home if they are functional, need to be repair…"
type input "75"
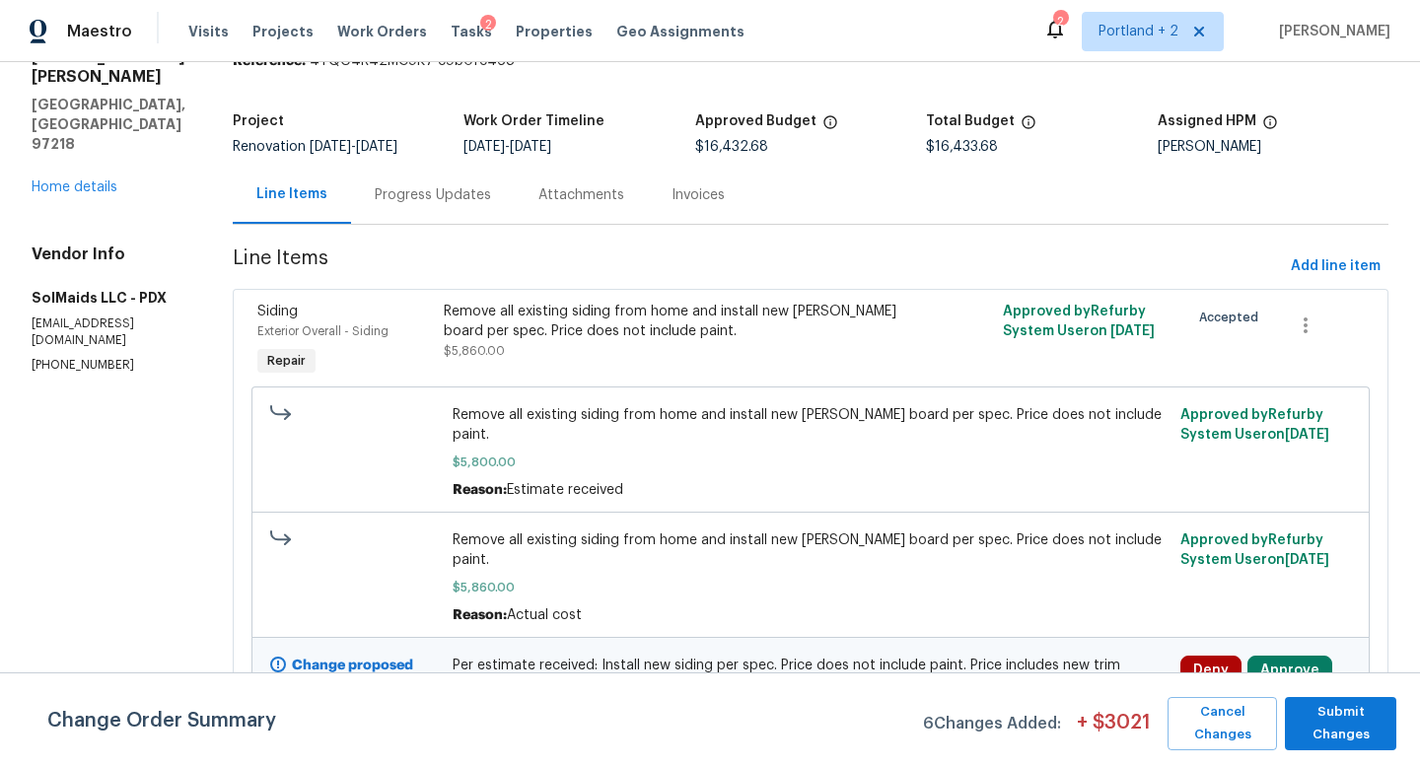
scroll to position [1571, 0]
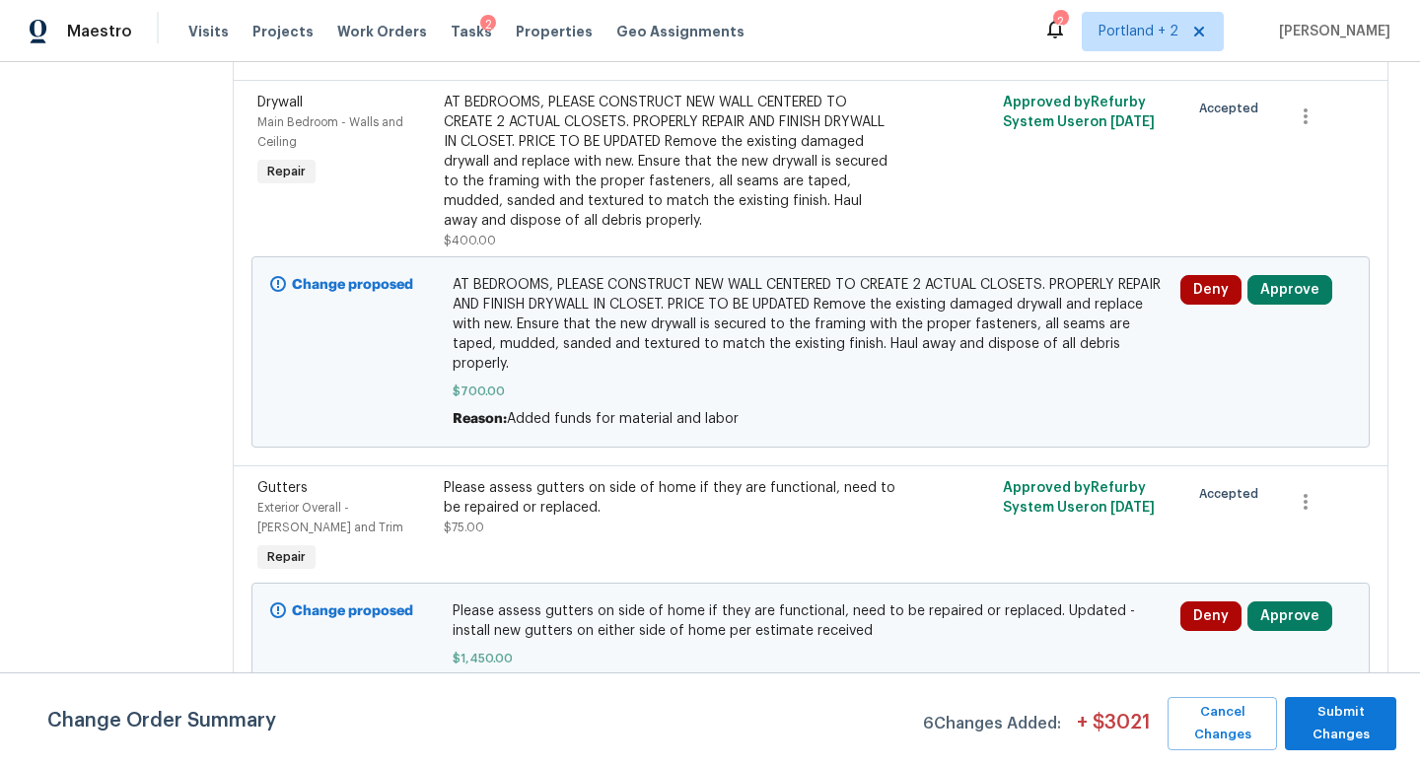
click at [504, 478] on div "Please assess gutters on side of home if they are functional, need to be repair…" at bounding box center [671, 497] width 455 height 39
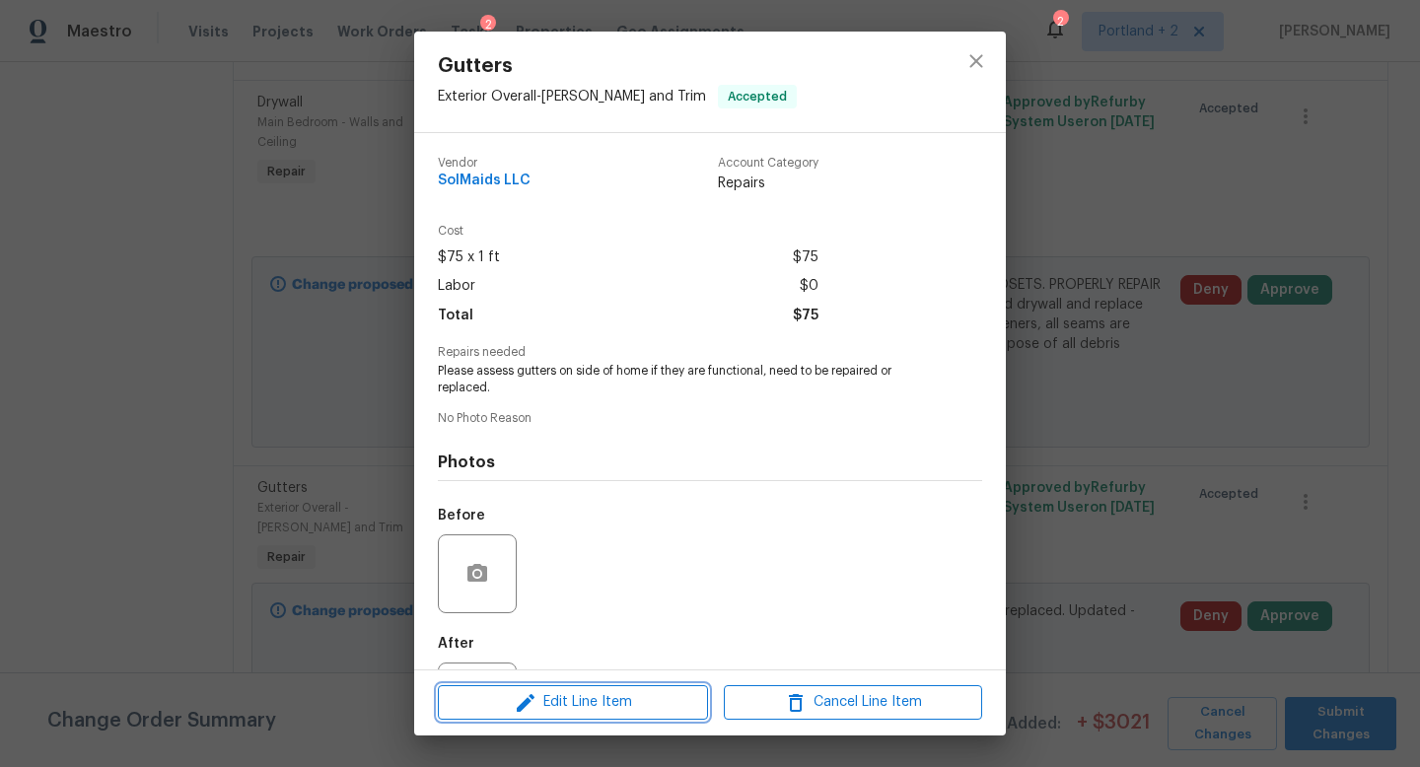
click at [611, 696] on span "Edit Line Item" at bounding box center [573, 702] width 258 height 25
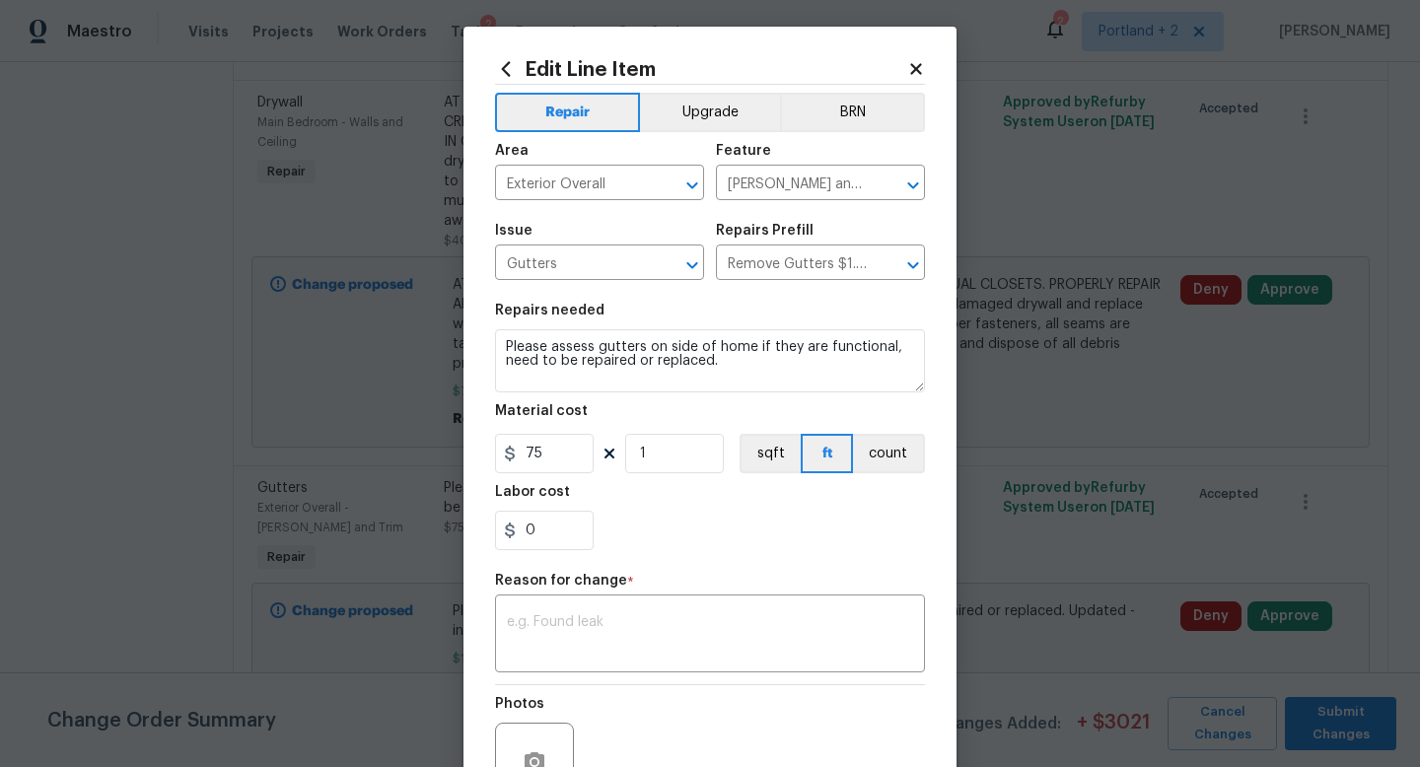
scroll to position [0, 0]
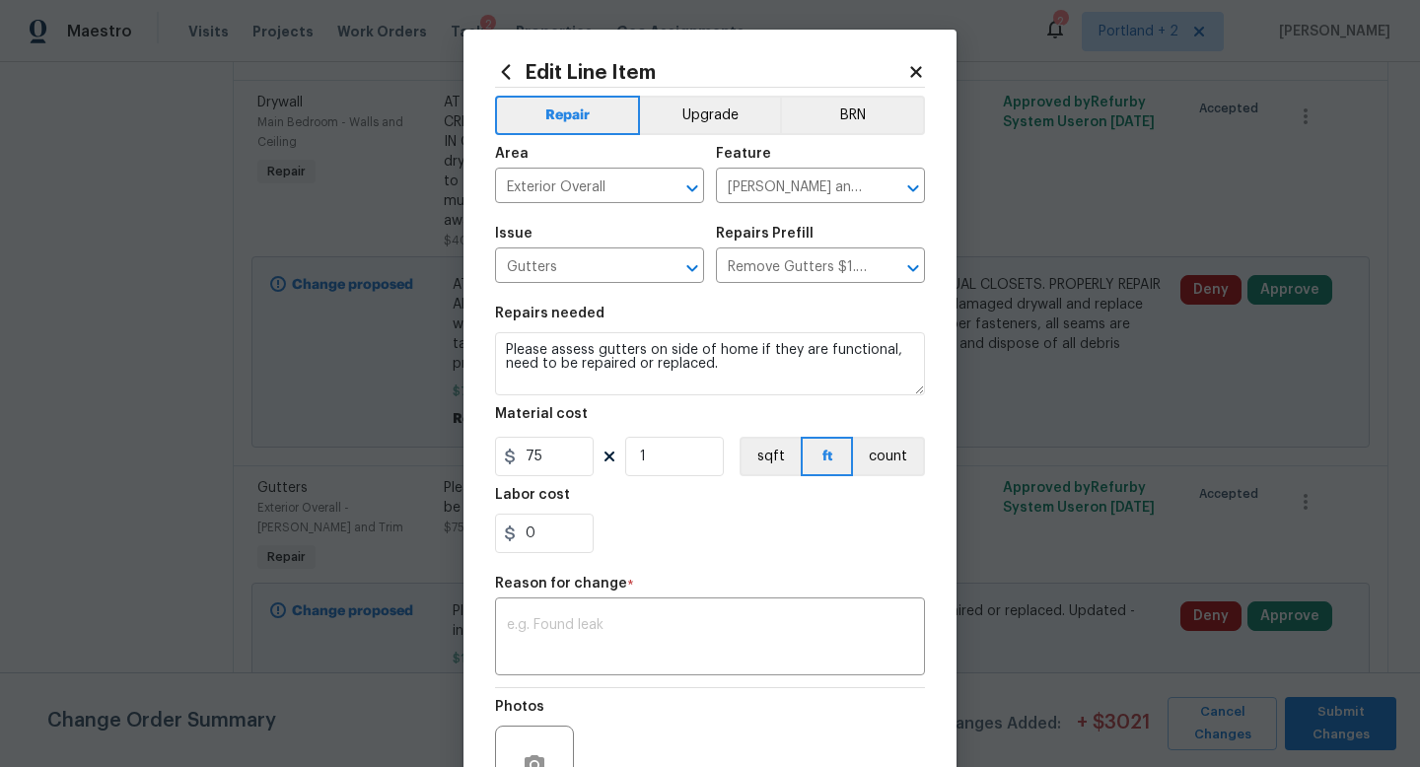
click at [1021, 316] on body "Maestro Visits Projects Work Orders Tasks 2 Properties Geo Assignments 2 [GEOGR…" at bounding box center [710, 383] width 1420 height 767
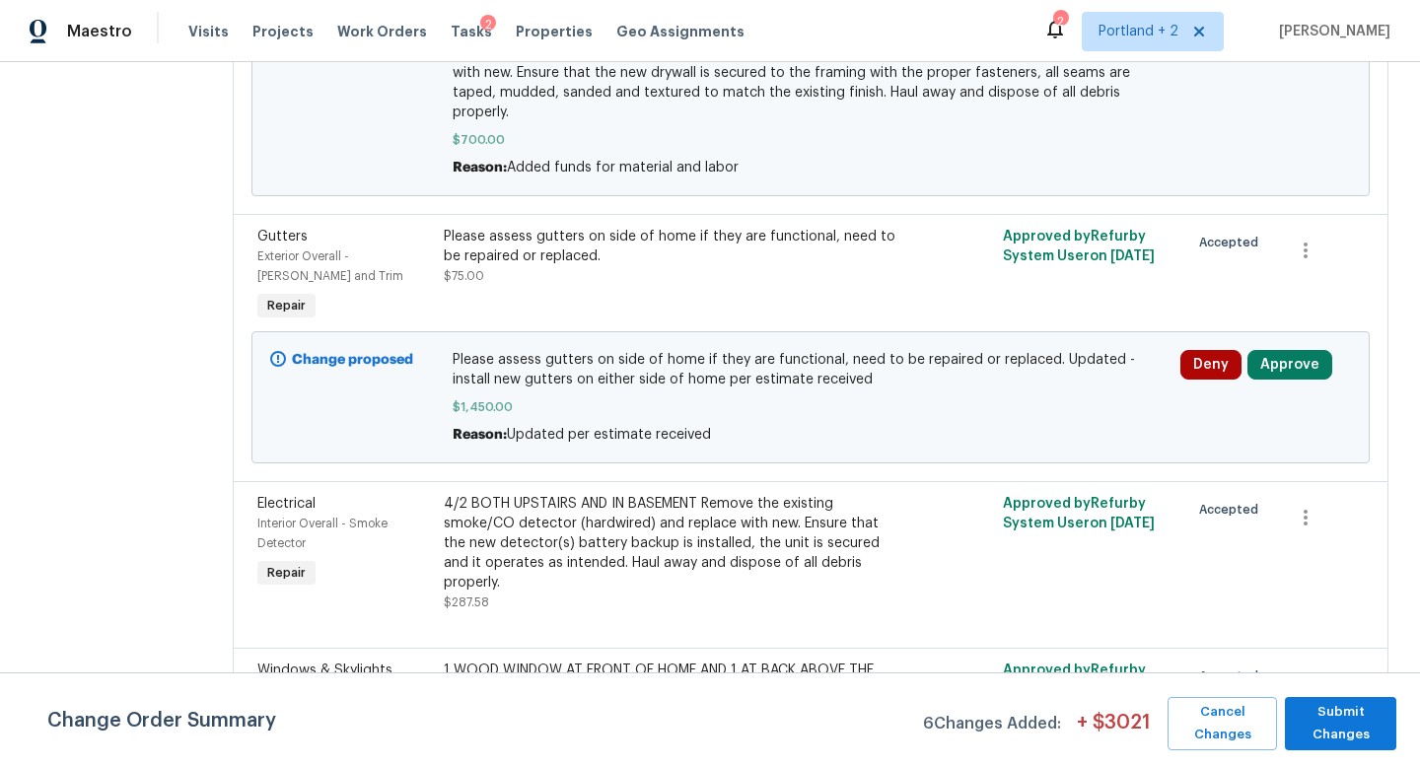
scroll to position [1817, 0]
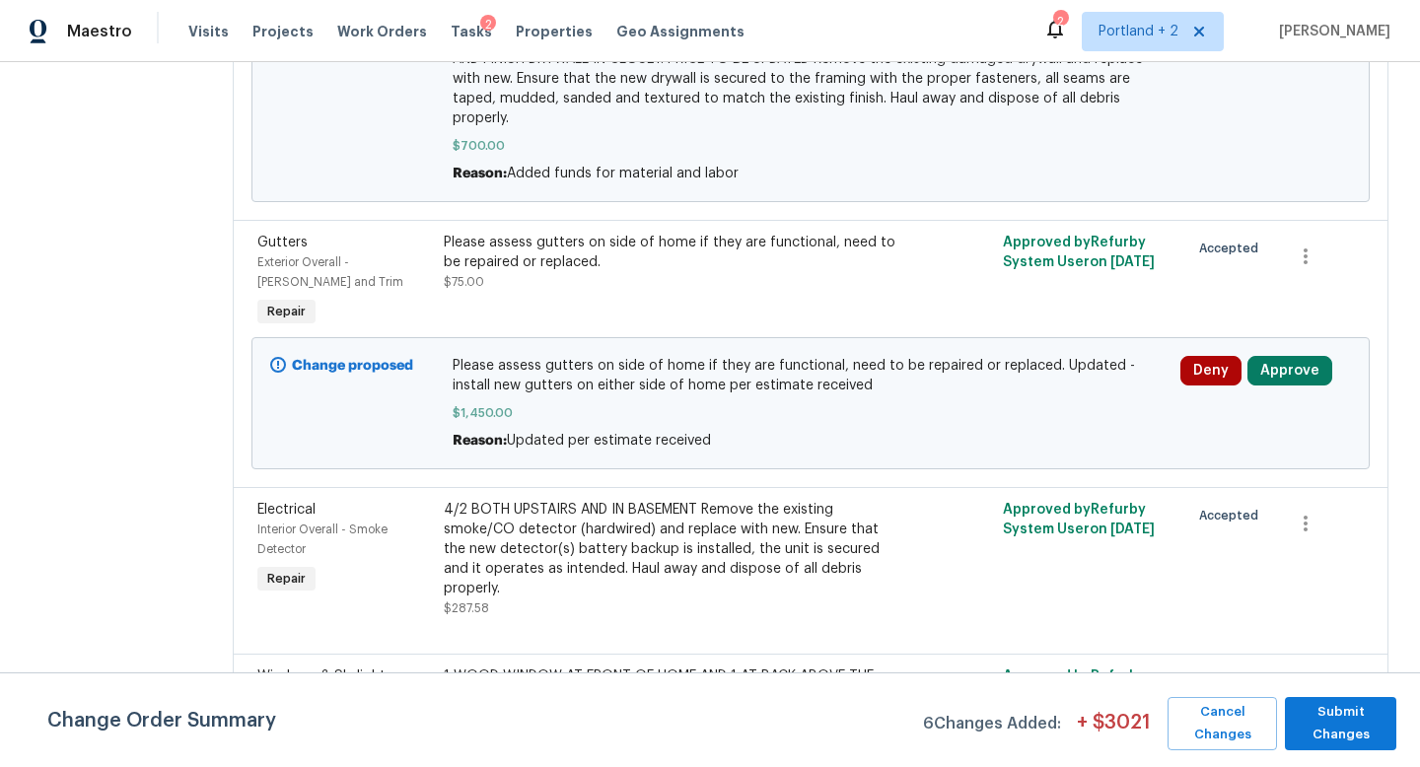
click at [673, 356] on span "Please assess gutters on side of home if they are functional, need to be repair…" at bounding box center [811, 375] width 717 height 39
drag, startPoint x: 771, startPoint y: 294, endPoint x: 1023, endPoint y: 273, distance: 252.3
click at [1024, 356] on span "Please assess gutters on side of home if they are functional, need to be repair…" at bounding box center [811, 375] width 717 height 39
copy span "Updated - install new gutters on either side of home per estimate received"
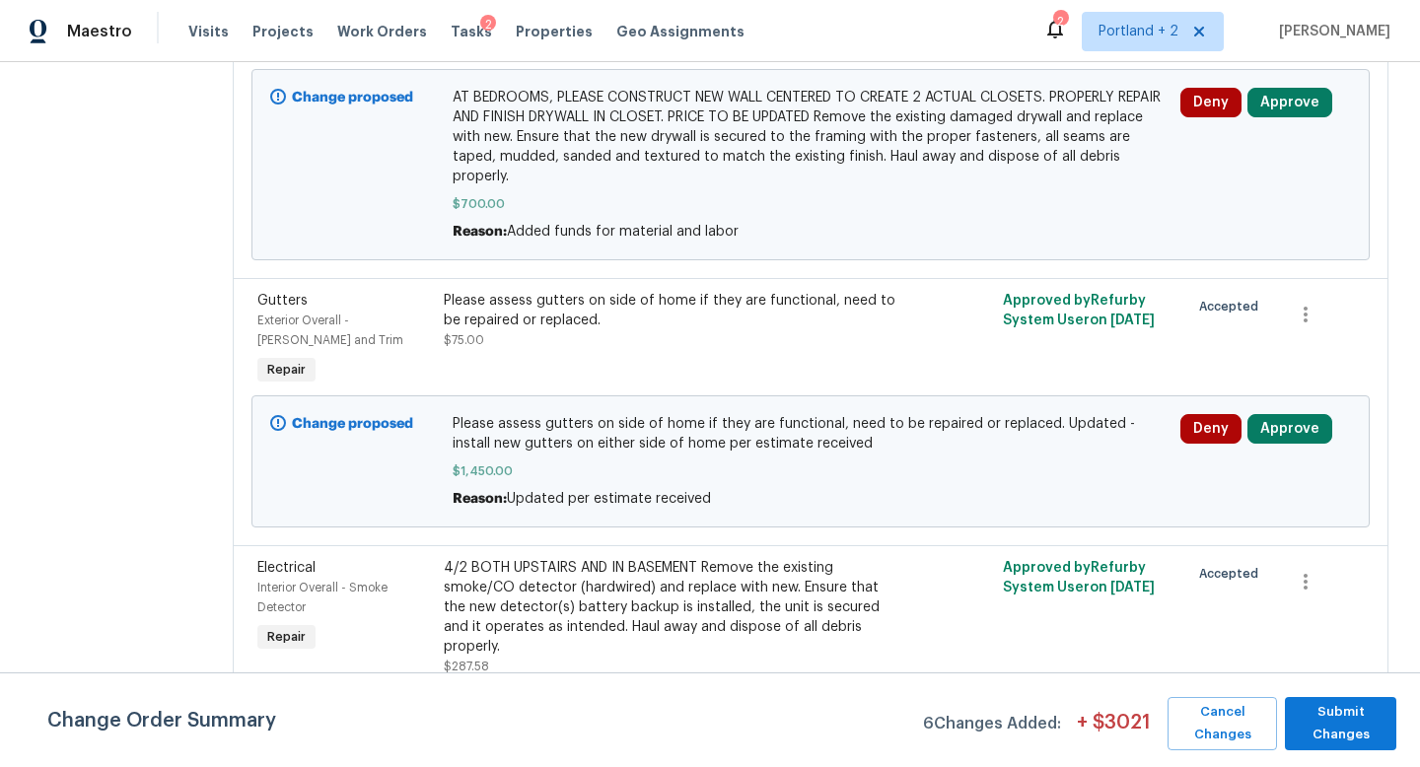
click at [590, 291] on div "Please assess gutters on side of home if they are functional, need to be repair…" at bounding box center [671, 310] width 455 height 39
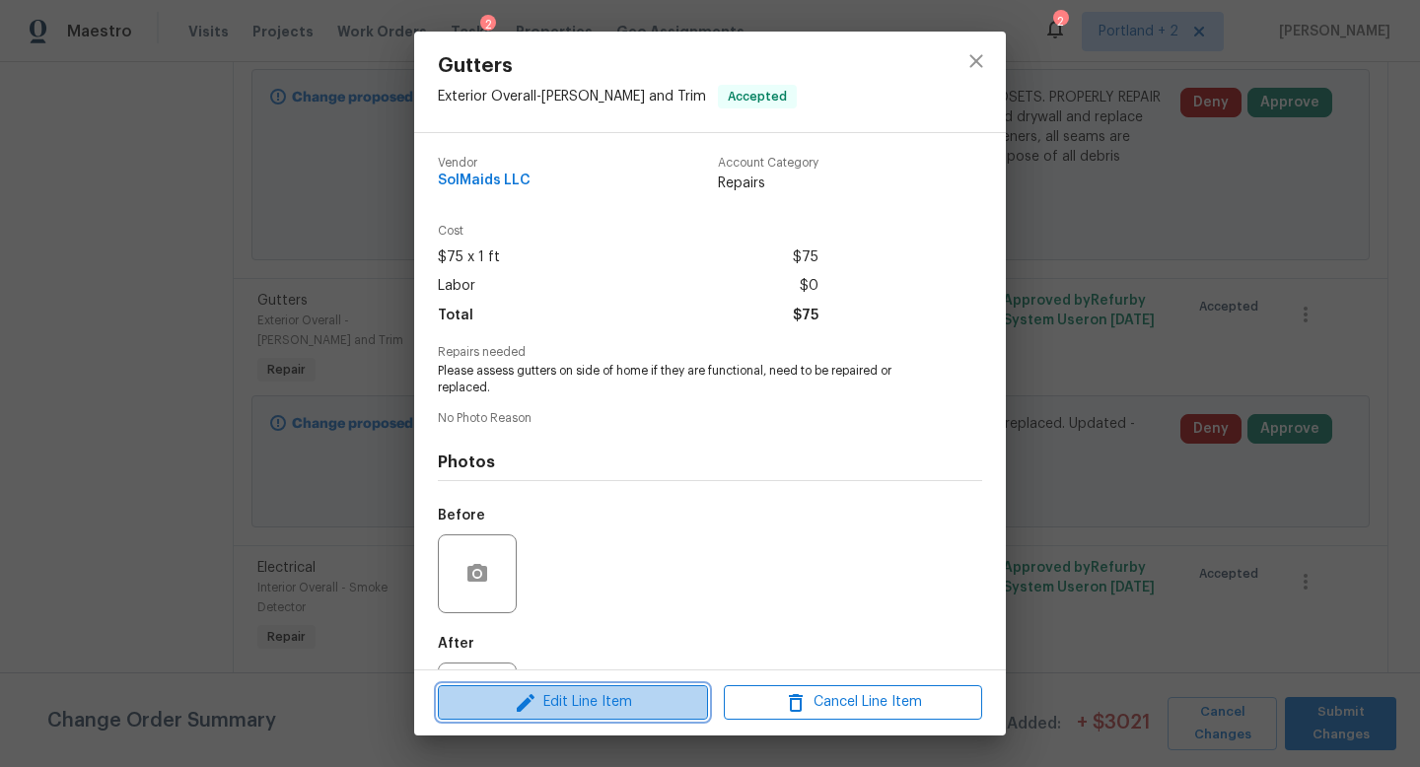
click at [595, 704] on span "Edit Line Item" at bounding box center [573, 702] width 258 height 25
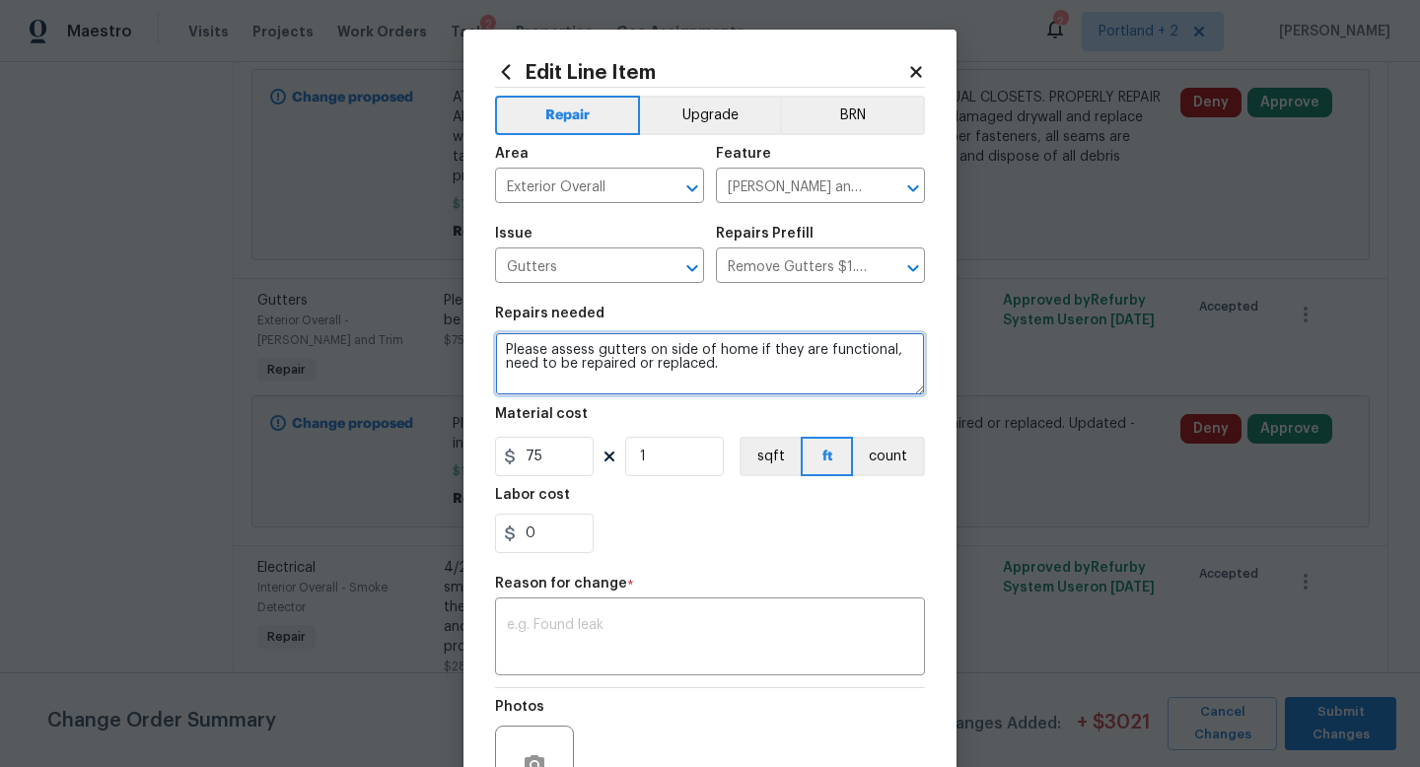
click at [699, 370] on textarea "Please assess gutters on side of home if they are functional, need to be repair…" at bounding box center [710, 363] width 430 height 63
click at [744, 370] on textarea "Please assess gutters on side of home if they are functional, need to be repair…" at bounding box center [710, 363] width 430 height 63
paste textarea "Updated - install new gutters on either side of home per estimate received"
type textarea "Please assess gutters on side of home if they are functional, need to be repair…"
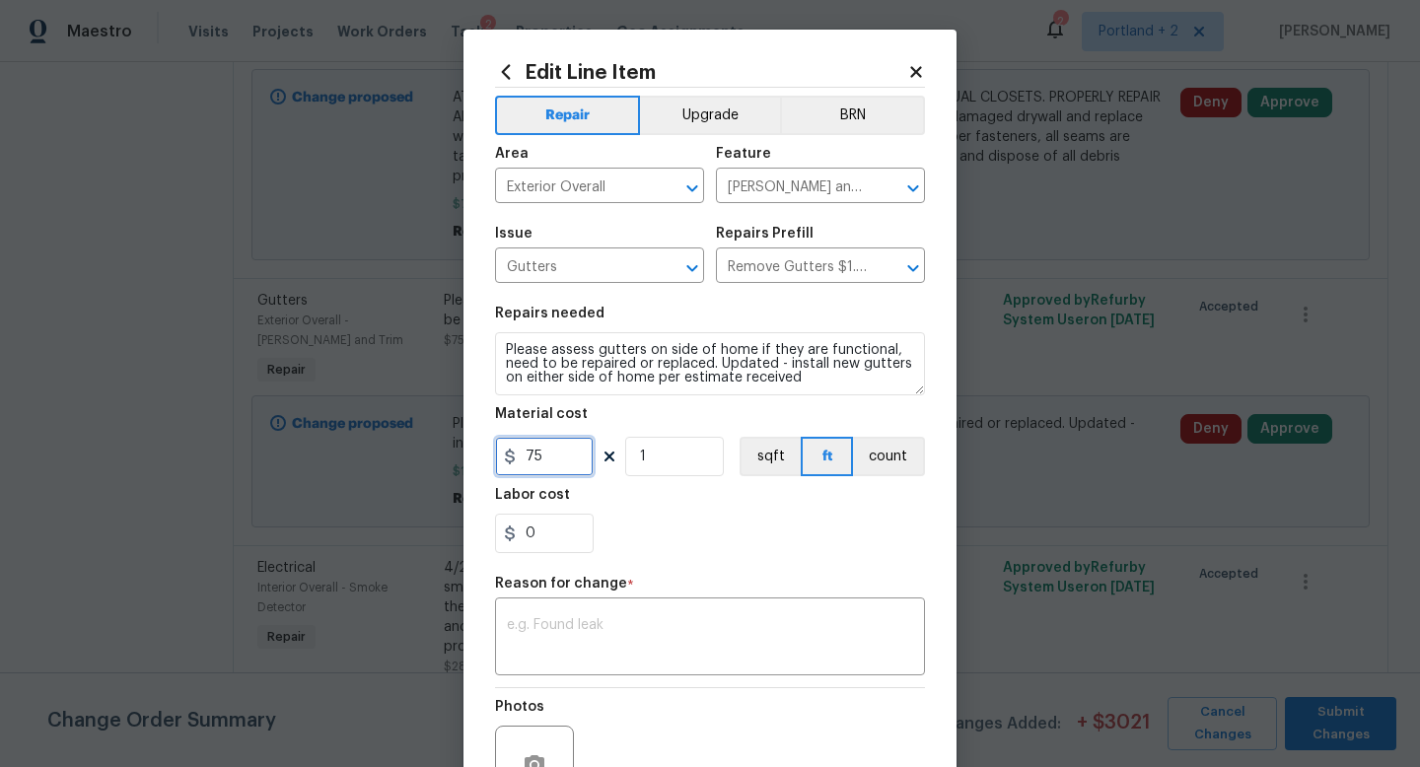
drag, startPoint x: 560, startPoint y: 460, endPoint x: 466, endPoint y: 457, distance: 93.7
click at [468, 458] on div "Edit Line Item Repair Upgrade BRN Area Exterior Overall ​ Feature [PERSON_NAME]…" at bounding box center [710, 486] width 493 height 912
type input "1350"
click at [543, 613] on div "x ​" at bounding box center [710, 639] width 430 height 73
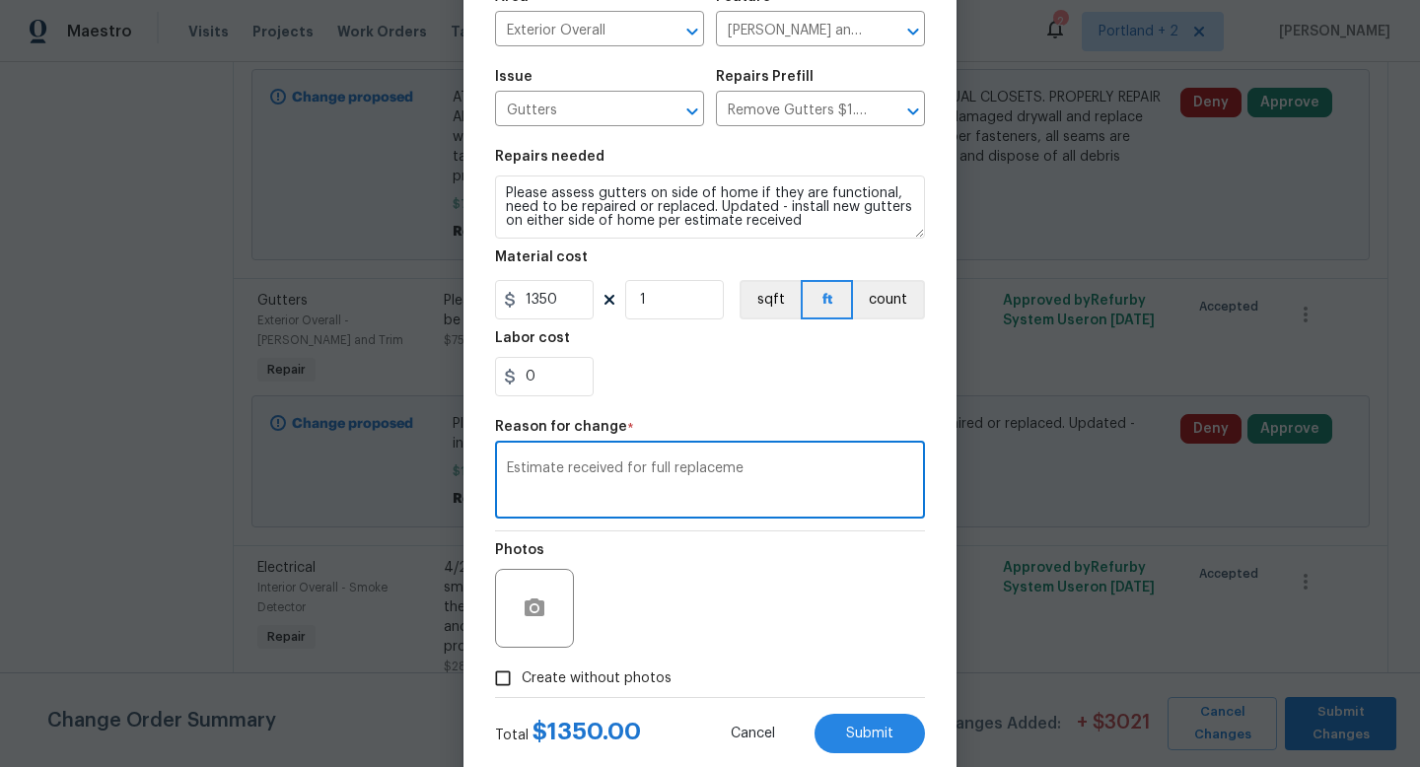
scroll to position [158, 0]
type textarea "Estimate received for full replacement"
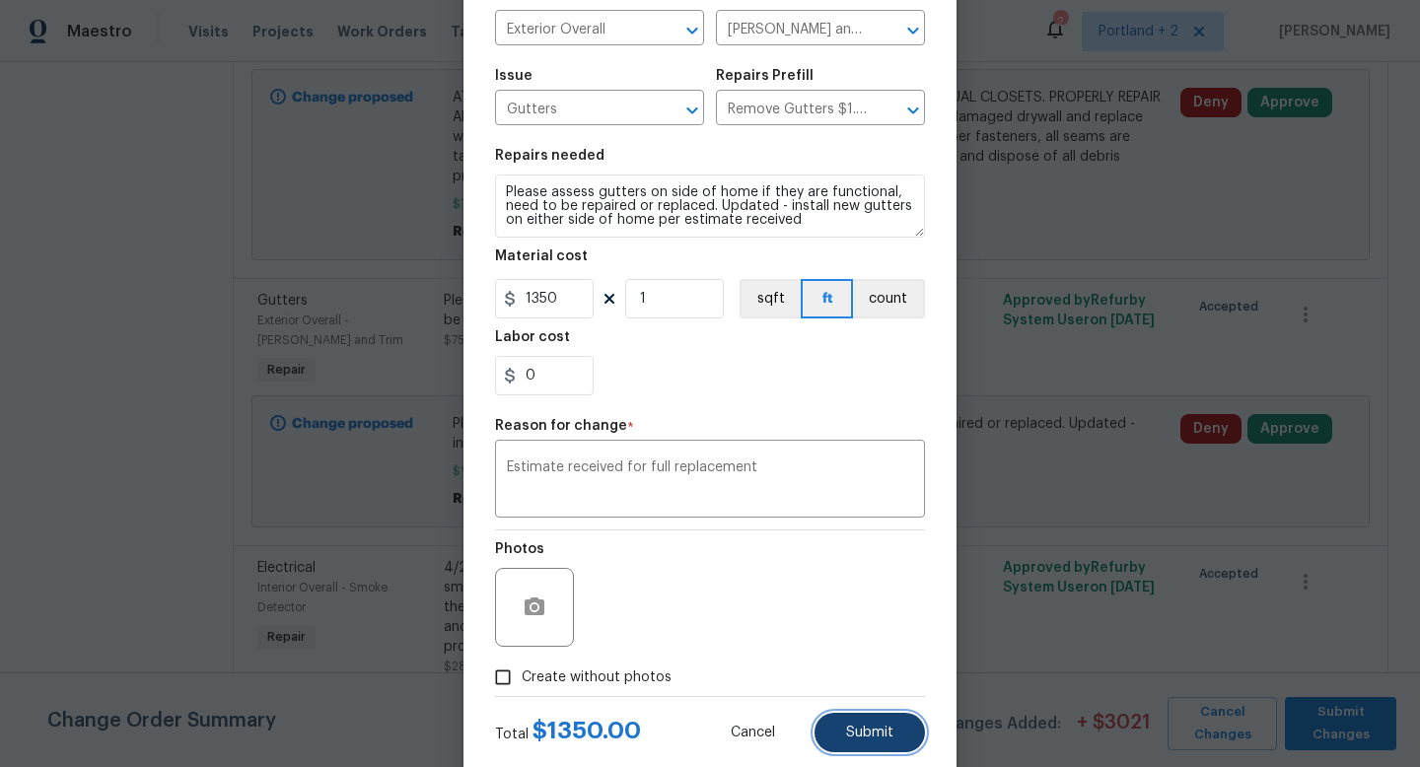
click at [868, 731] on span "Submit" at bounding box center [869, 733] width 47 height 15
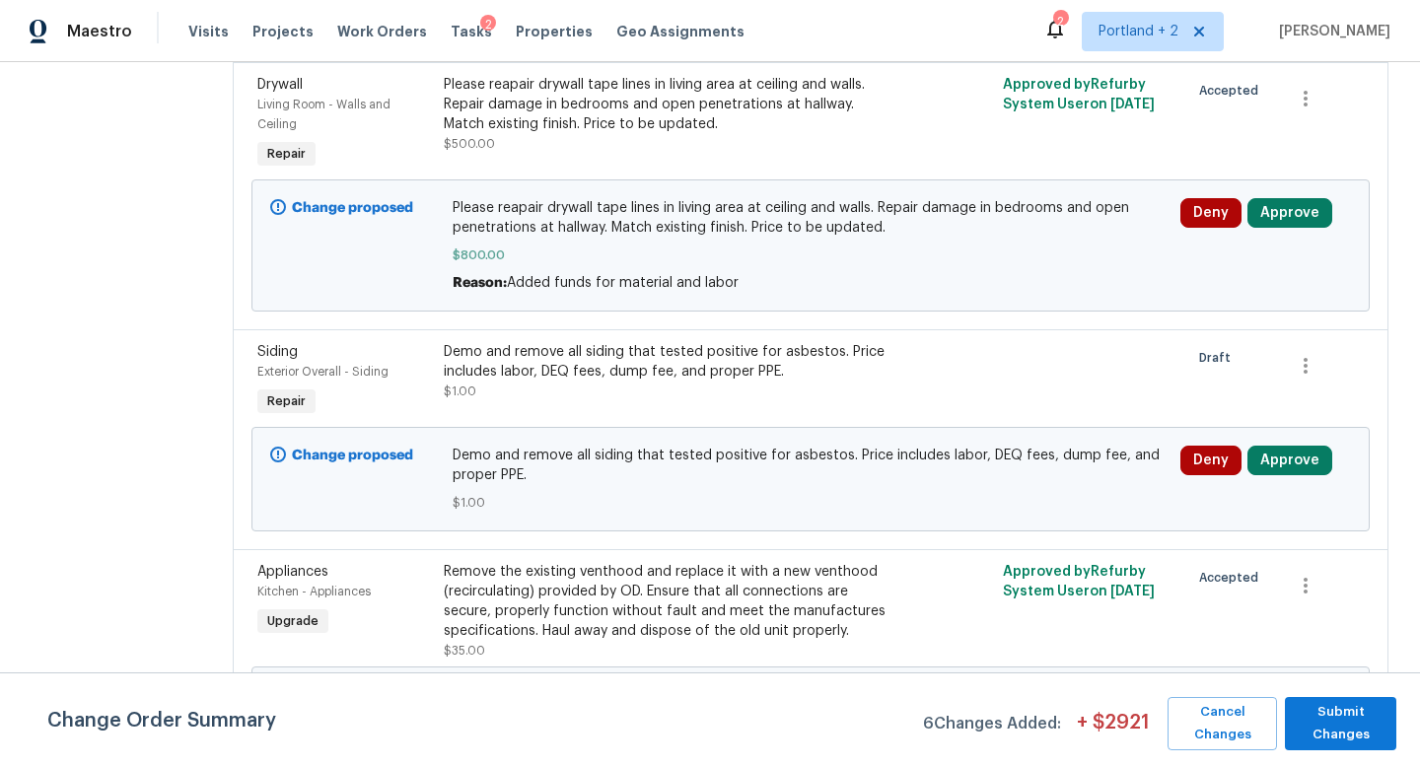
scroll to position [819, 0]
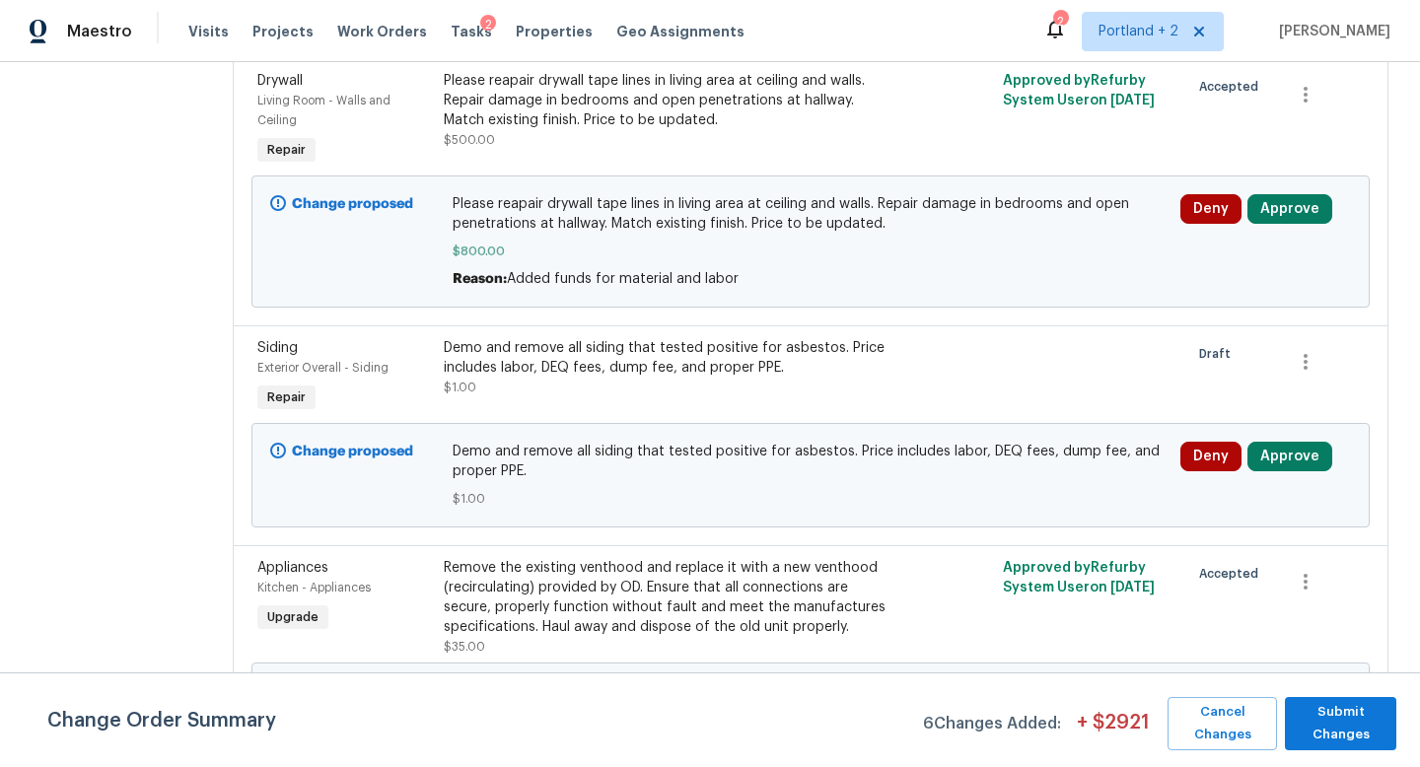
click at [614, 338] on div "Demo and remove all siding that tested positive for asbestos. Price includes la…" at bounding box center [671, 357] width 455 height 39
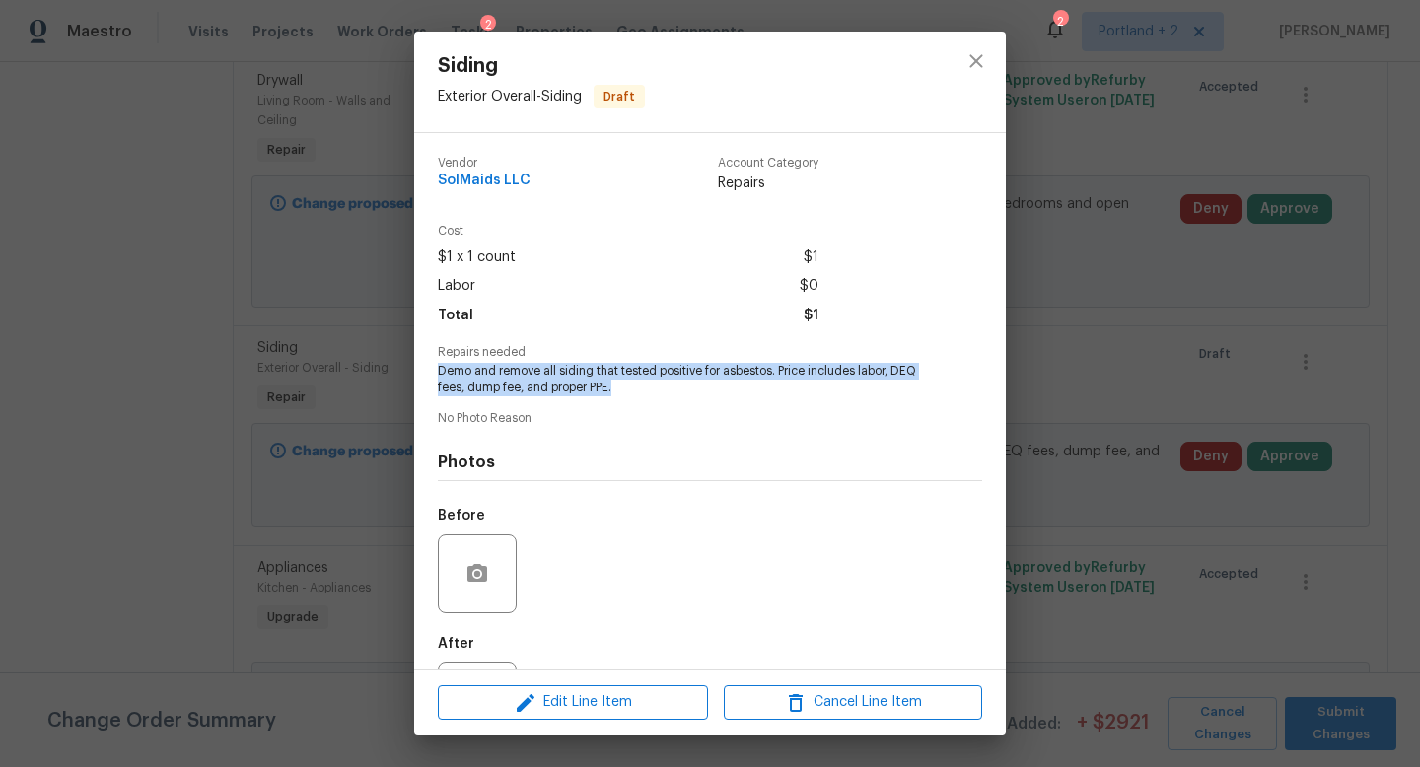
drag, startPoint x: 623, startPoint y: 388, endPoint x: 410, endPoint y: 370, distance: 213.8
click at [410, 370] on div "Siding Exterior Overall - Siding Draft Vendor SolMaids LLC Account Category Rep…" at bounding box center [710, 383] width 1420 height 767
copy span "Demo and remove all siding that tested positive for asbestos. Price includes la…"
click at [600, 710] on span "Edit Line Item" at bounding box center [573, 702] width 258 height 25
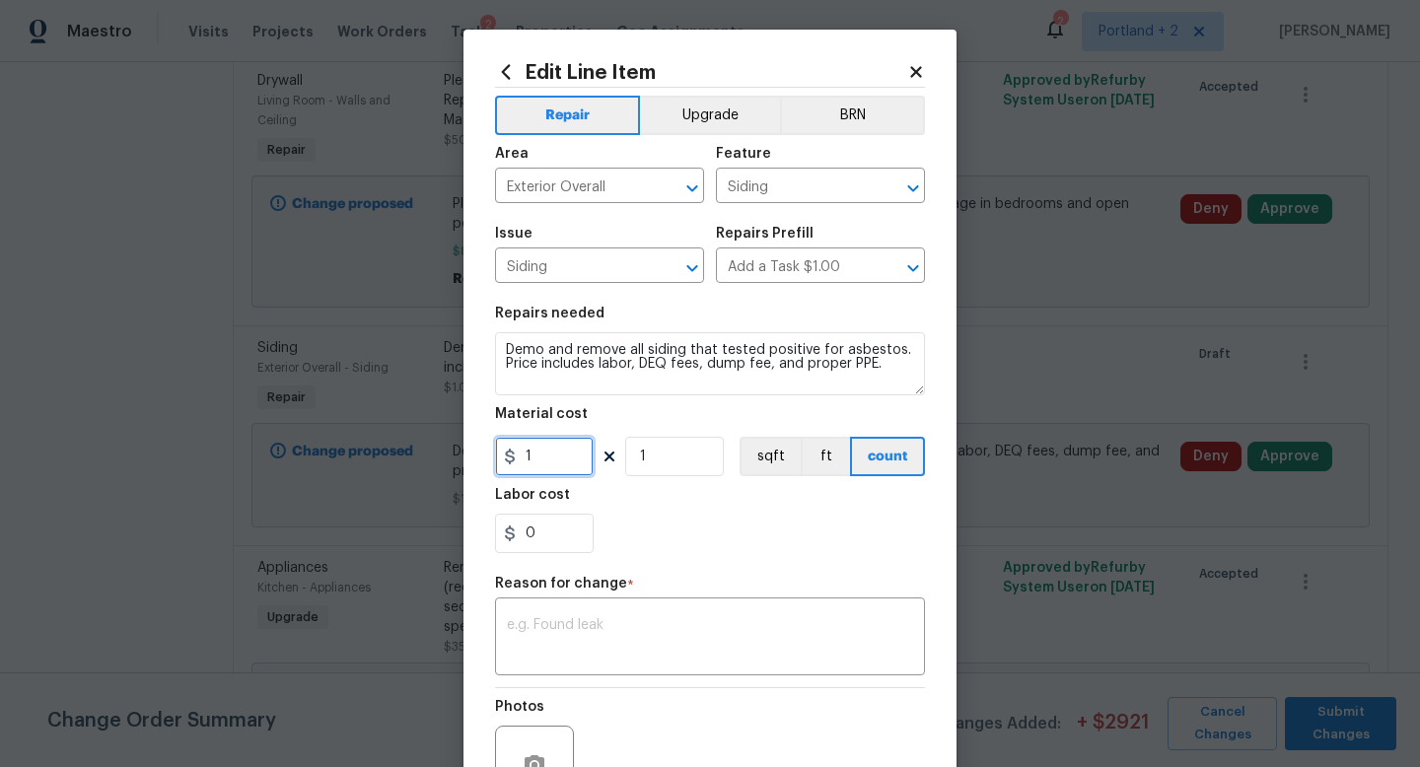
click at [559, 465] on input "1" at bounding box center [544, 456] width 99 height 39
type input "1900"
click at [662, 604] on div "x ​" at bounding box center [710, 639] width 430 height 73
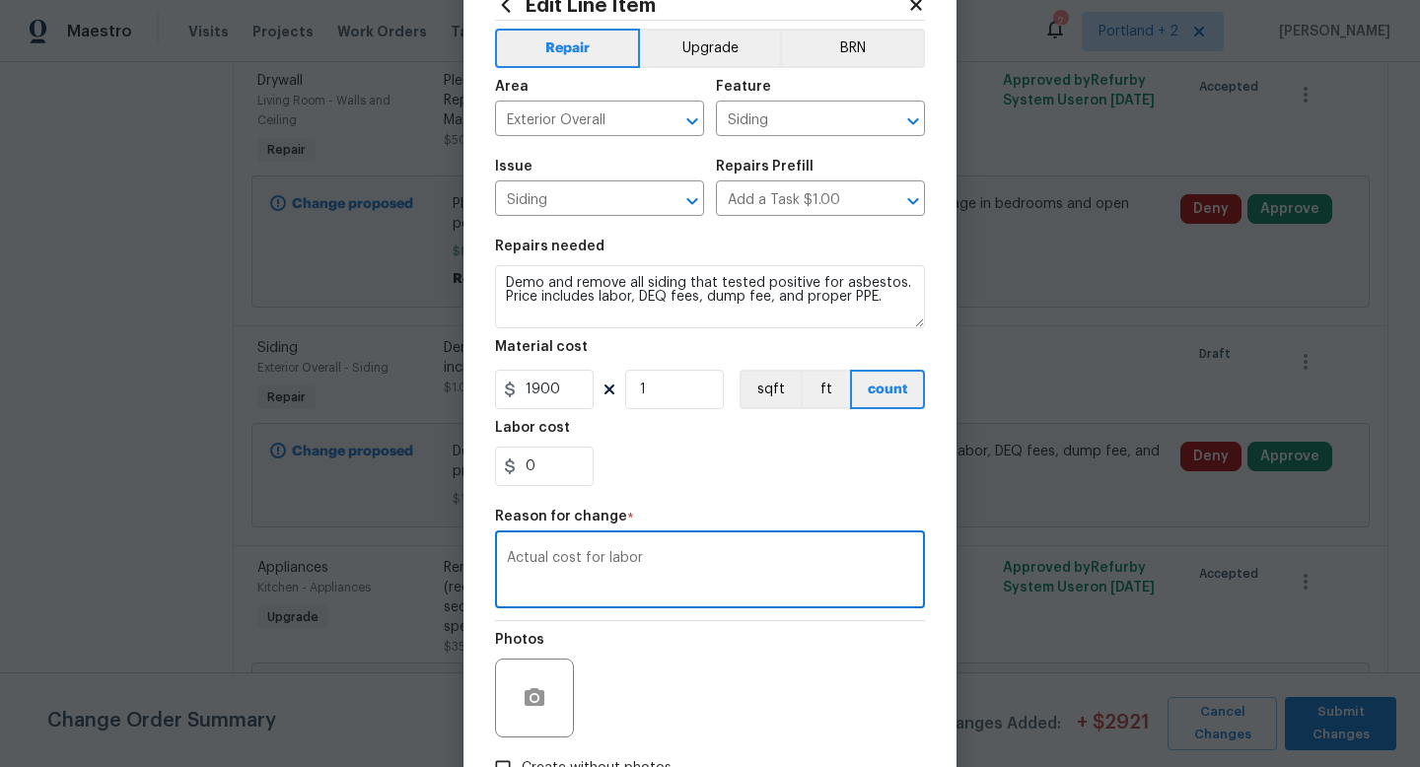
scroll to position [160, 0]
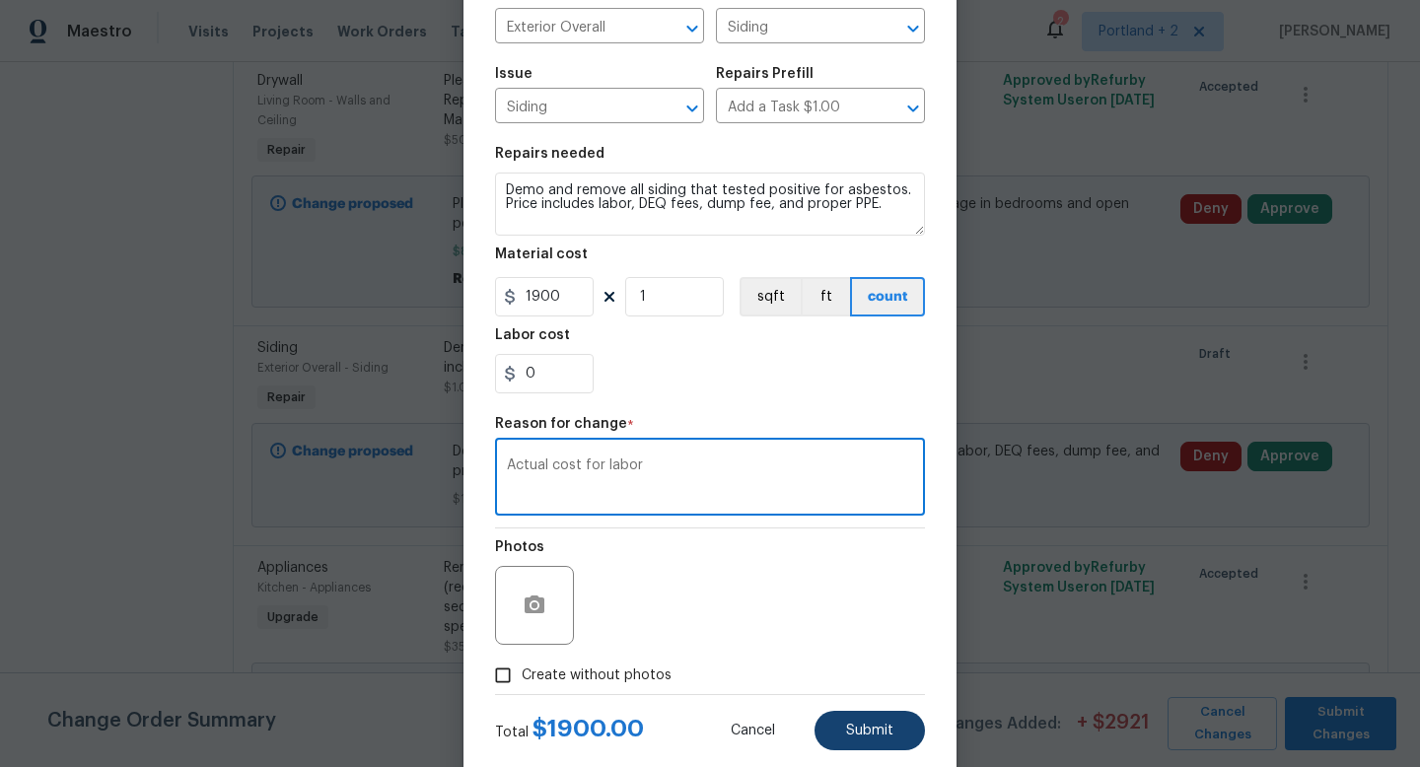
type textarea "Actual cost for labor"
click at [845, 723] on button "Submit" at bounding box center [870, 730] width 110 height 39
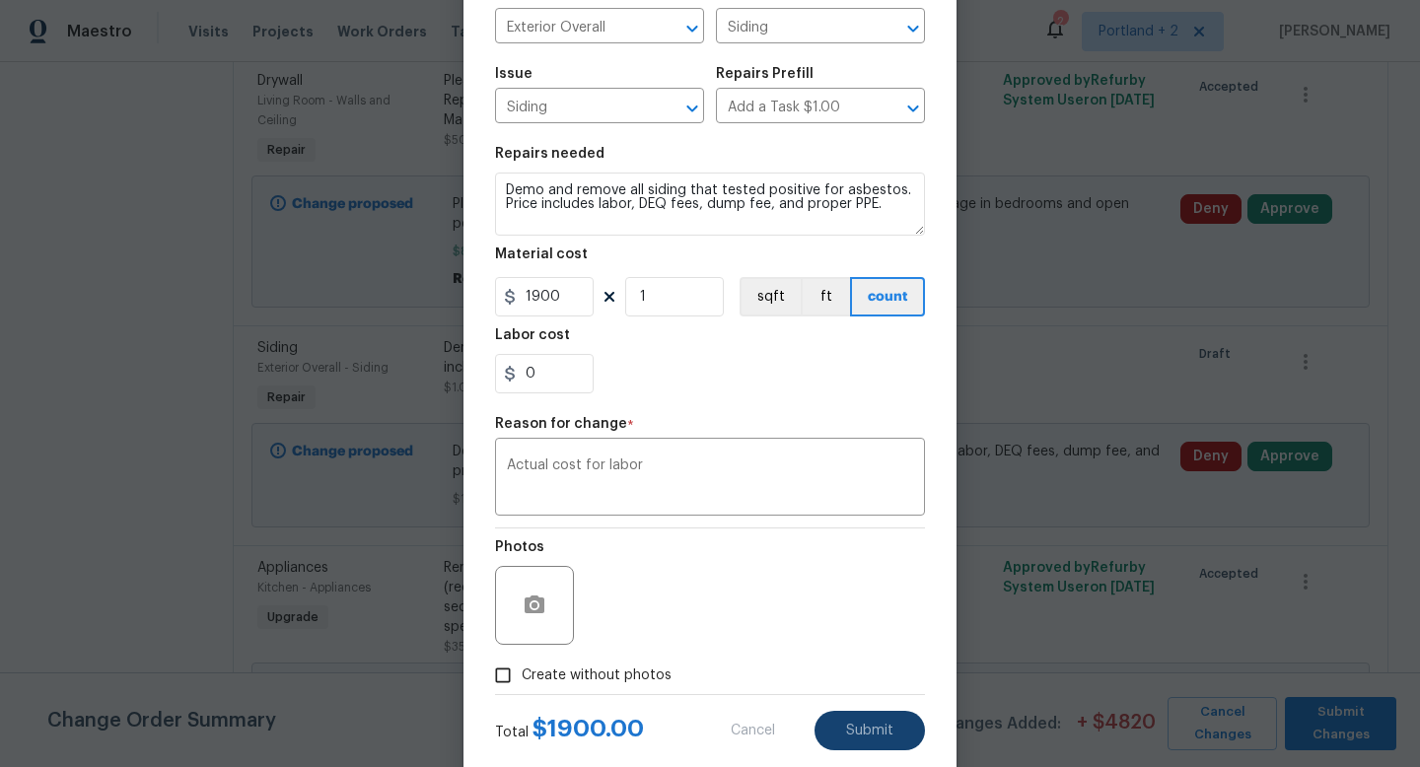
type input "1"
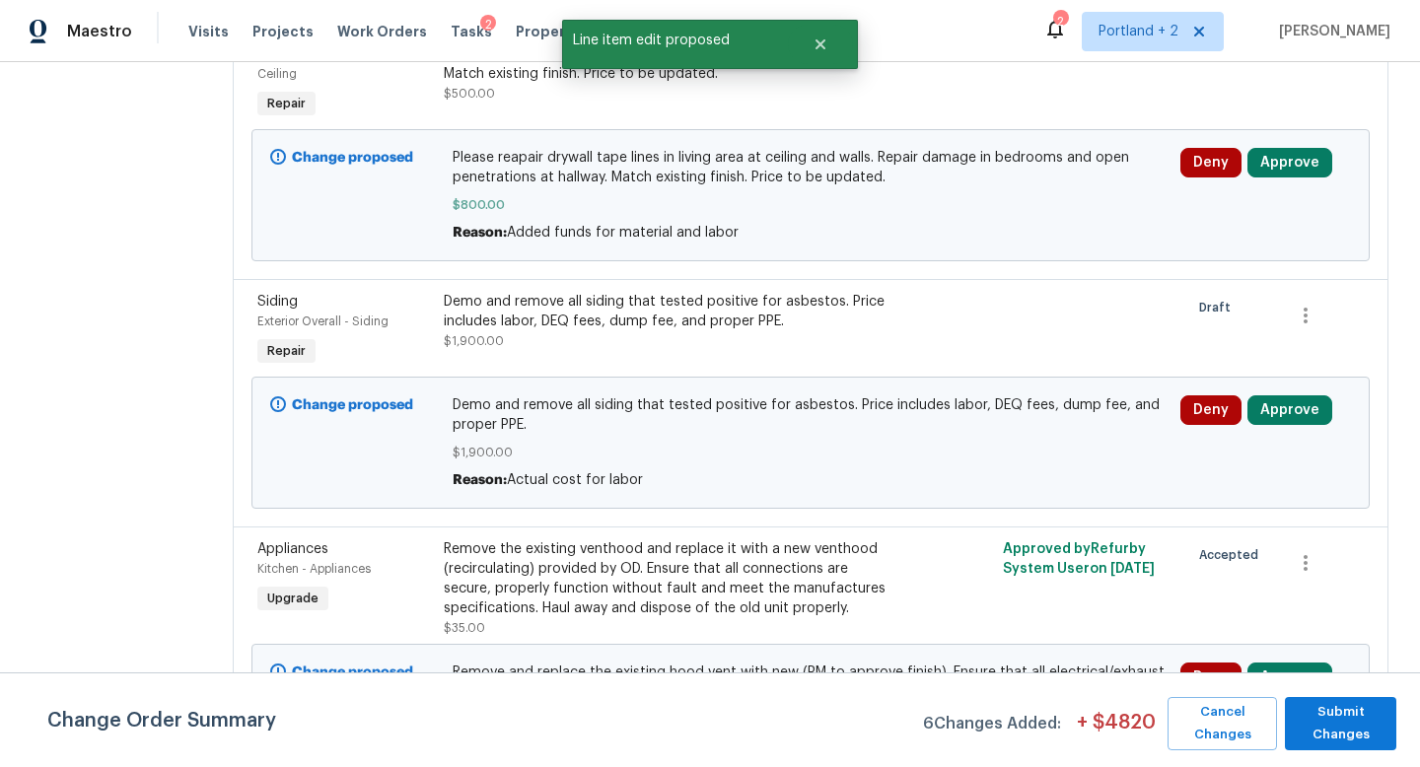
scroll to position [960, 0]
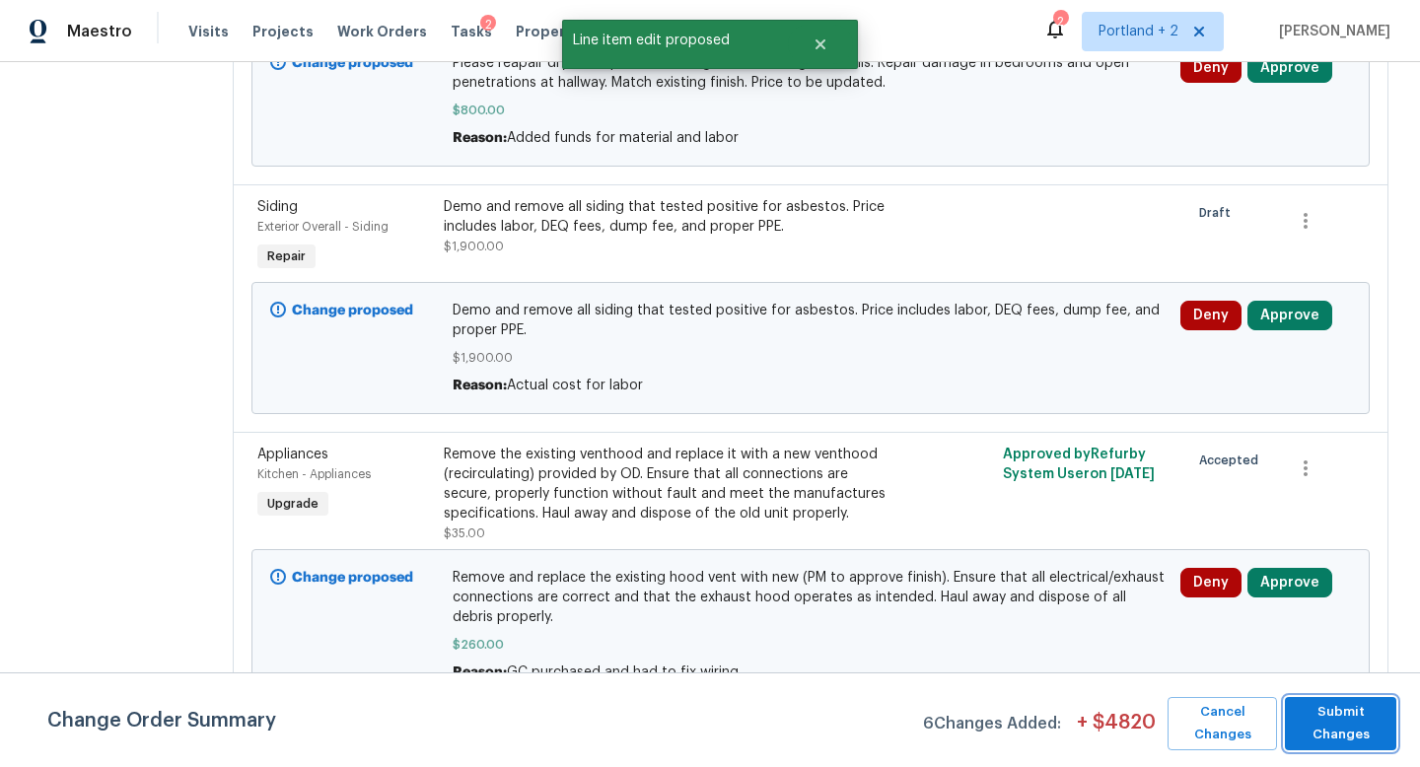
click at [1342, 714] on span "Submit Changes" at bounding box center [1341, 723] width 92 height 45
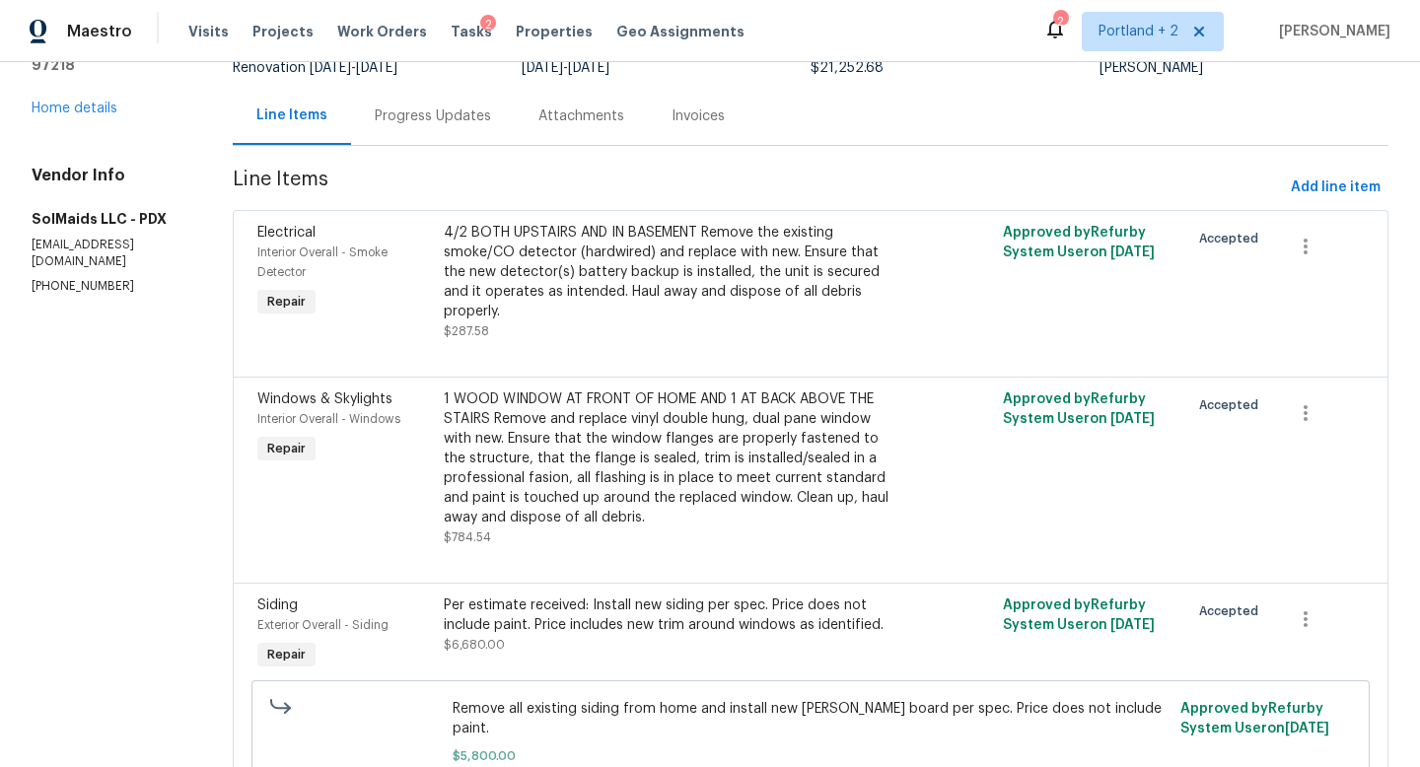
scroll to position [52, 0]
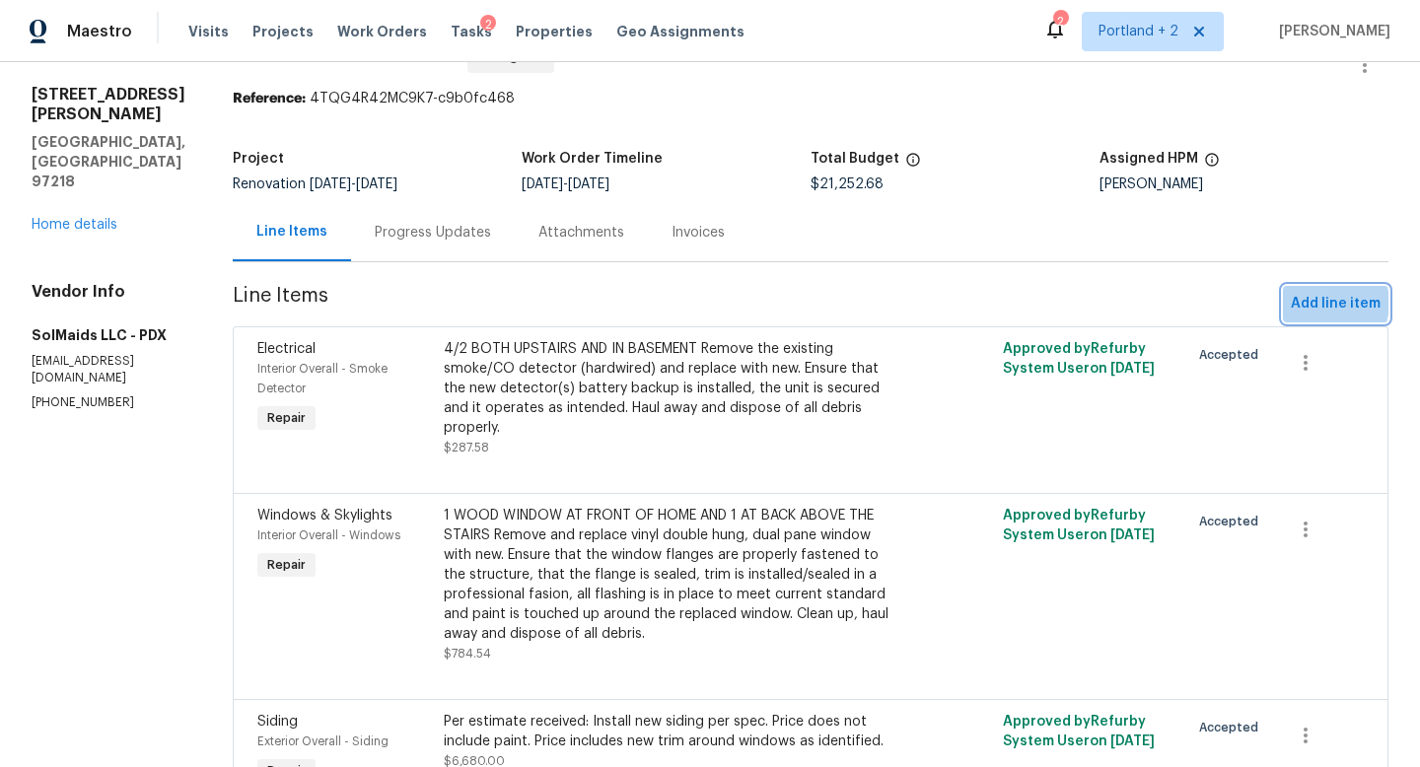
click at [1324, 303] on span "Add line item" at bounding box center [1336, 304] width 90 height 25
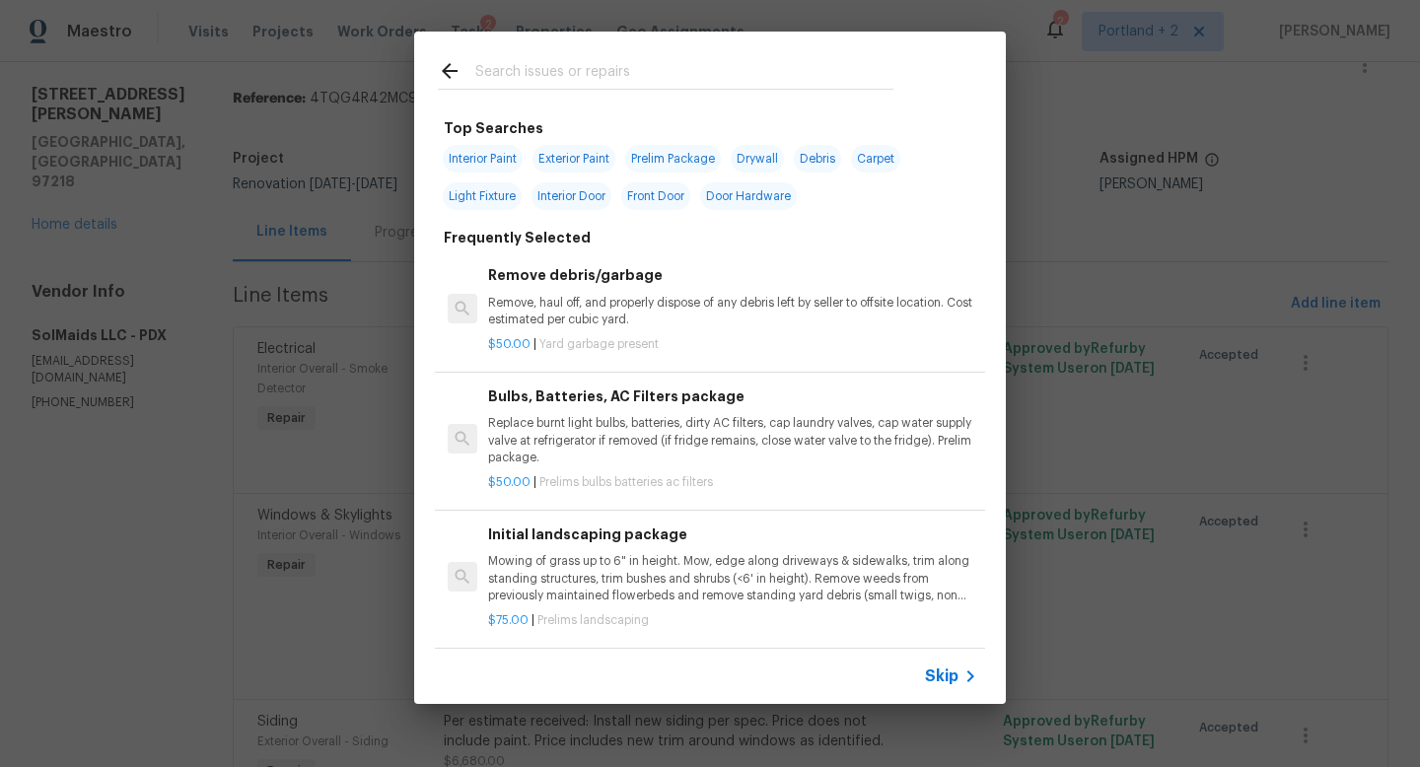
click at [757, 86] on input "text" at bounding box center [684, 74] width 418 height 30
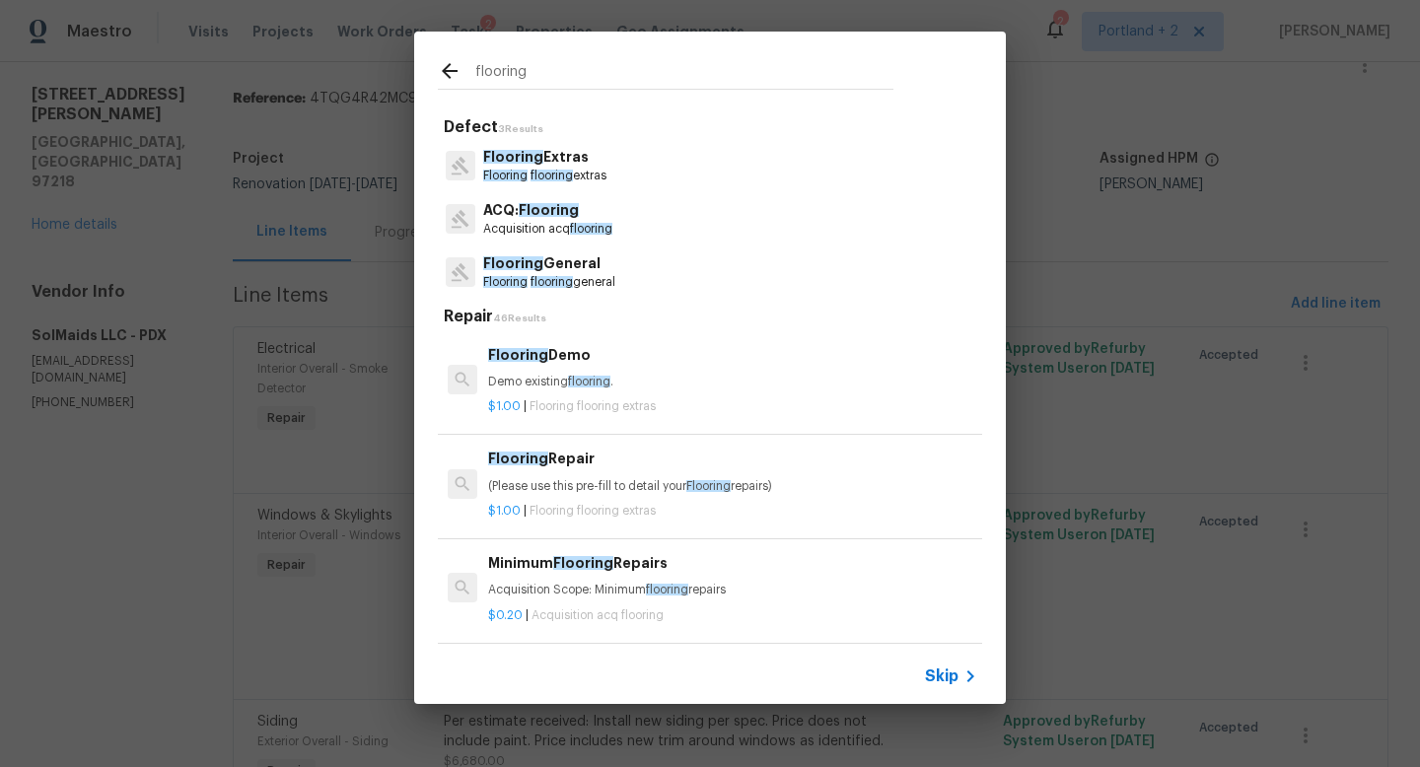
type input "flooring"
click at [596, 178] on p "Flooring flooring extras" at bounding box center [544, 176] width 123 height 17
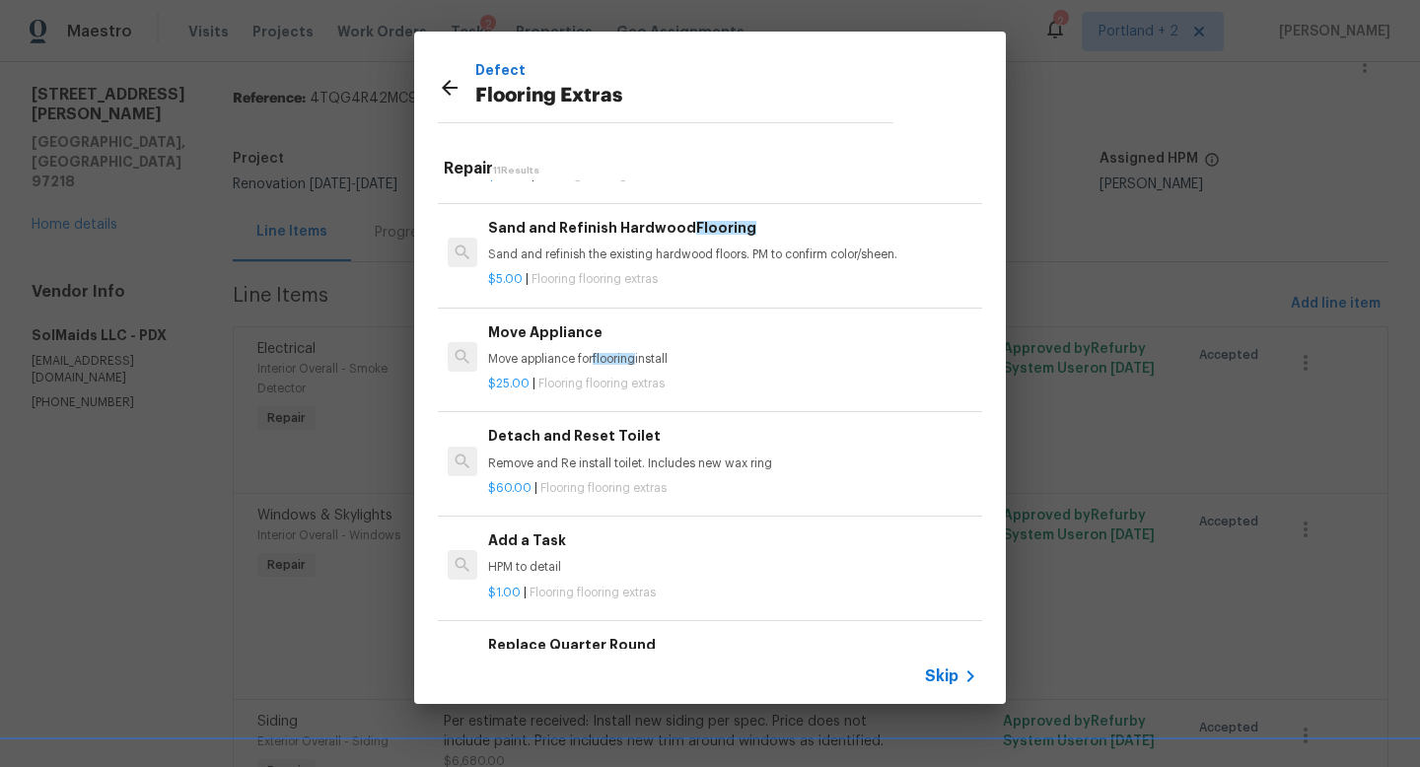
scroll to position [360, 0]
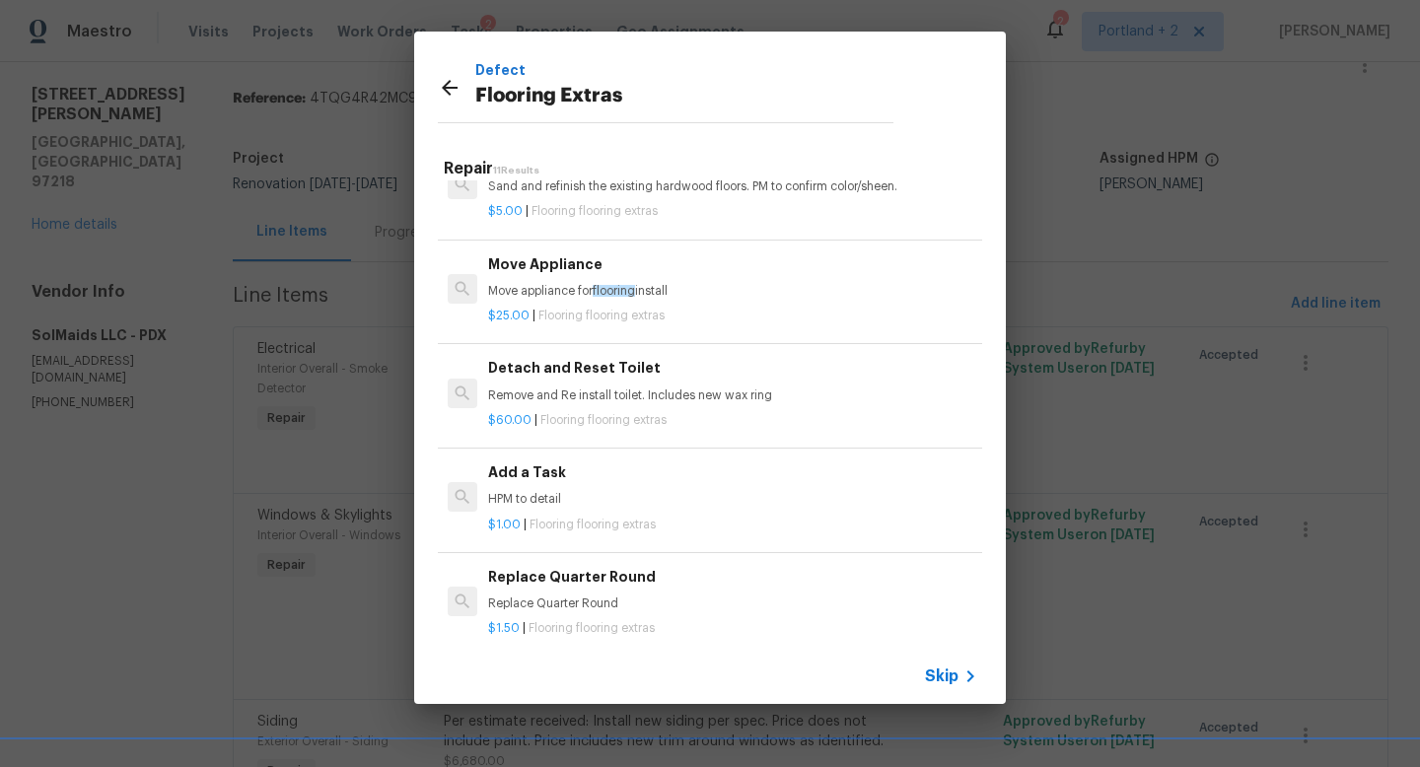
click at [567, 482] on h6 "Add a Task" at bounding box center [732, 473] width 489 height 22
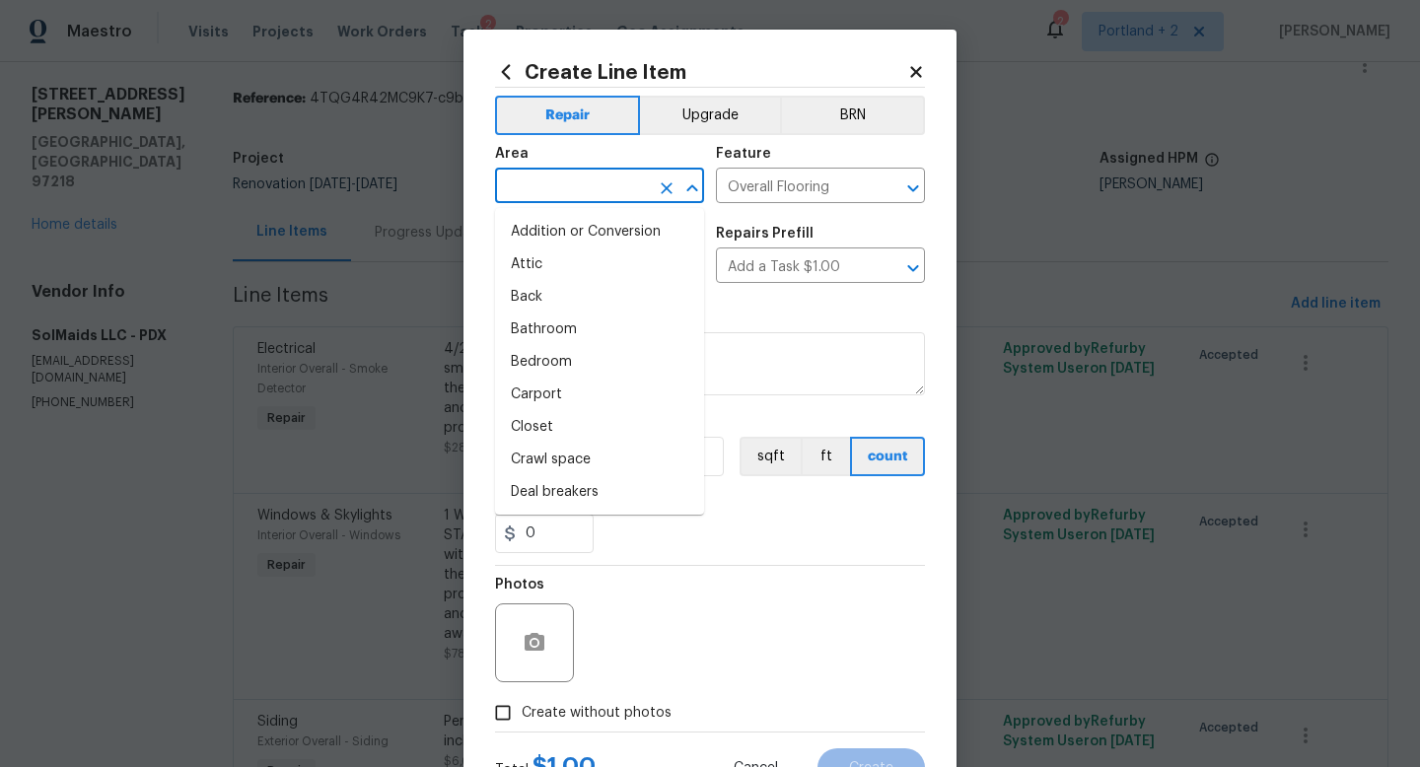
click at [585, 191] on input "text" at bounding box center [572, 188] width 154 height 31
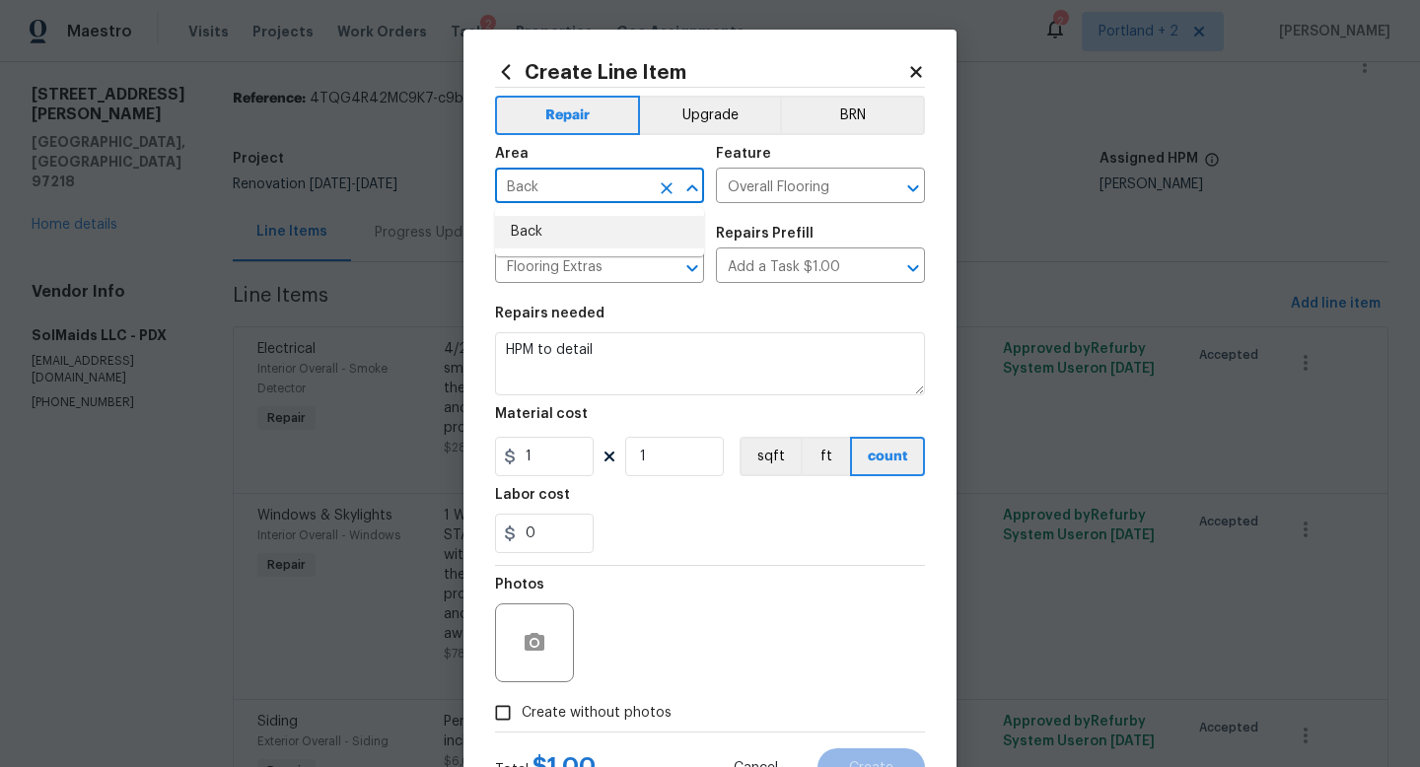
click at [568, 220] on li "Back" at bounding box center [599, 232] width 209 height 33
type input "Back"
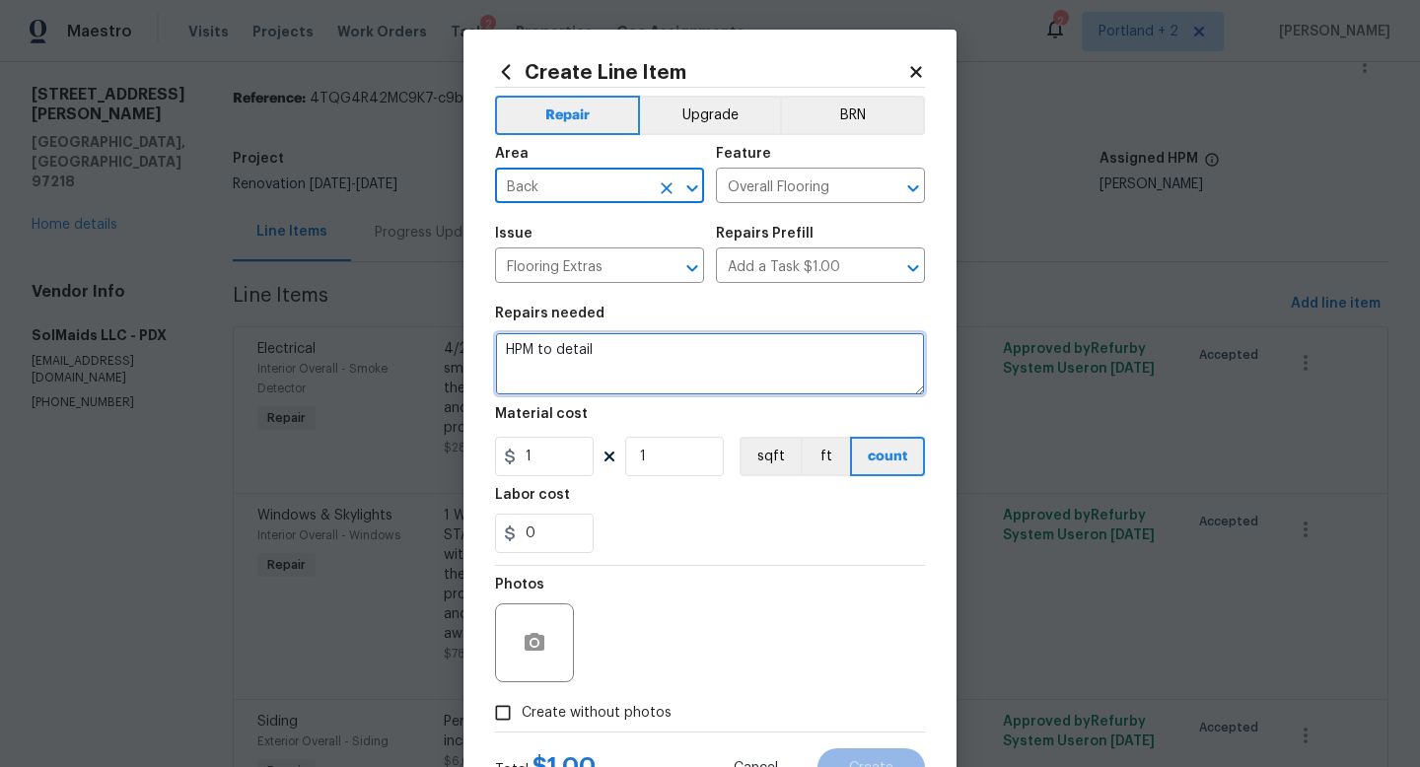
click at [630, 341] on textarea "HPM to detail" at bounding box center [710, 363] width 430 height 63
drag, startPoint x: 630, startPoint y: 363, endPoint x: 337, endPoint y: 330, distance: 294.7
click at [337, 331] on div "Create Line Item Repair Upgrade BRN Area Back ​ Feature Overall Flooring ​ Issu…" at bounding box center [710, 383] width 1420 height 767
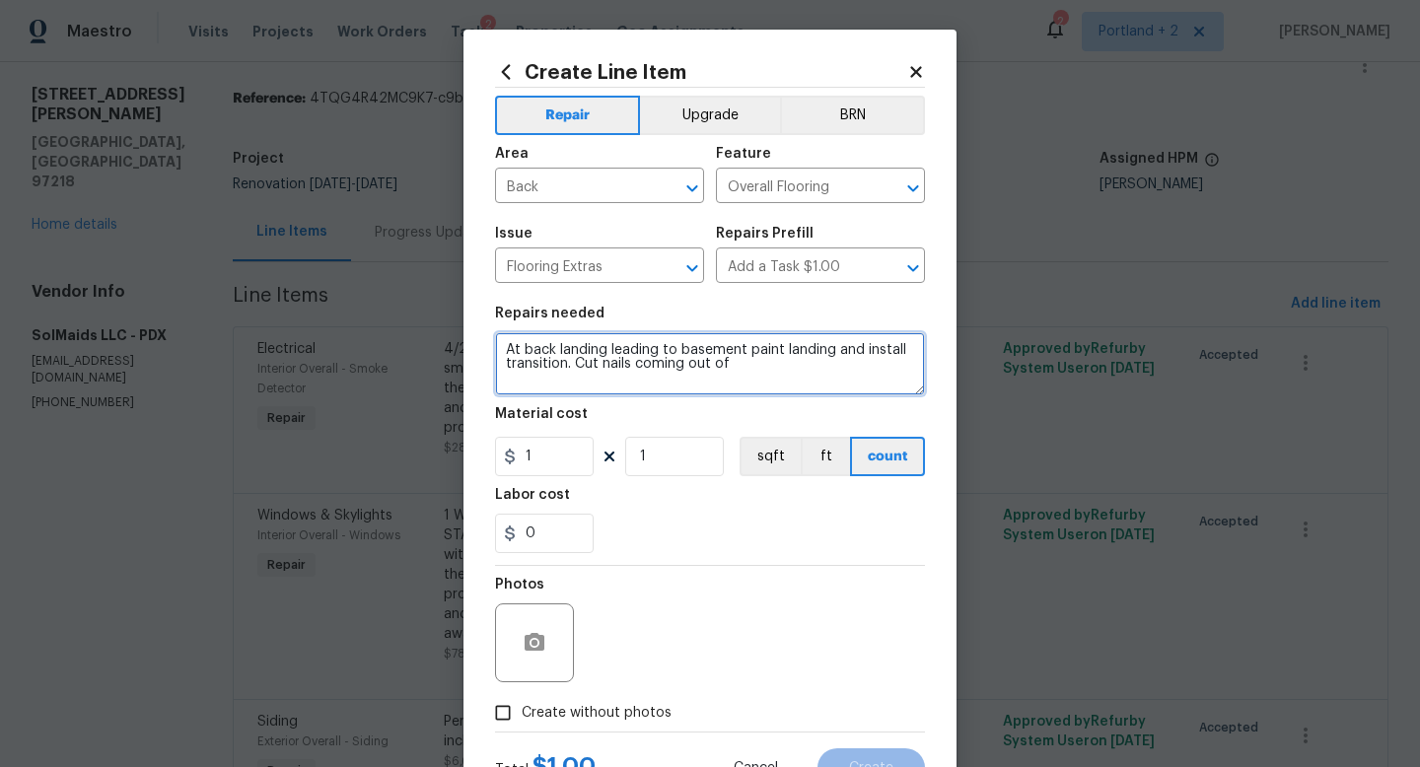
click at [742, 362] on textarea "At back landing leading to basement paint landing and install transition. Cut n…" at bounding box center [710, 363] width 430 height 63
type textarea "At back landing leading to basement paint landing and install transition. Cut n…"
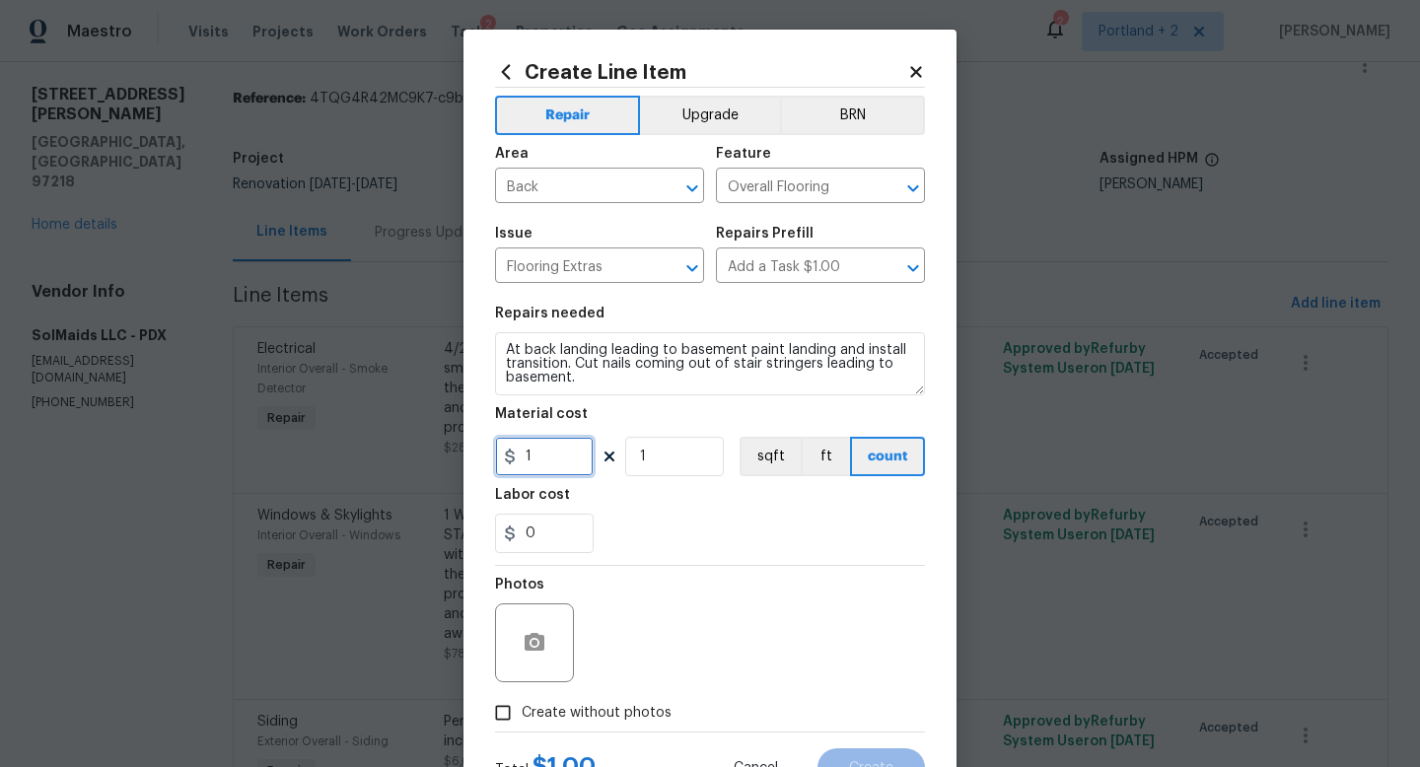
click at [583, 464] on input "1" at bounding box center [544, 456] width 99 height 39
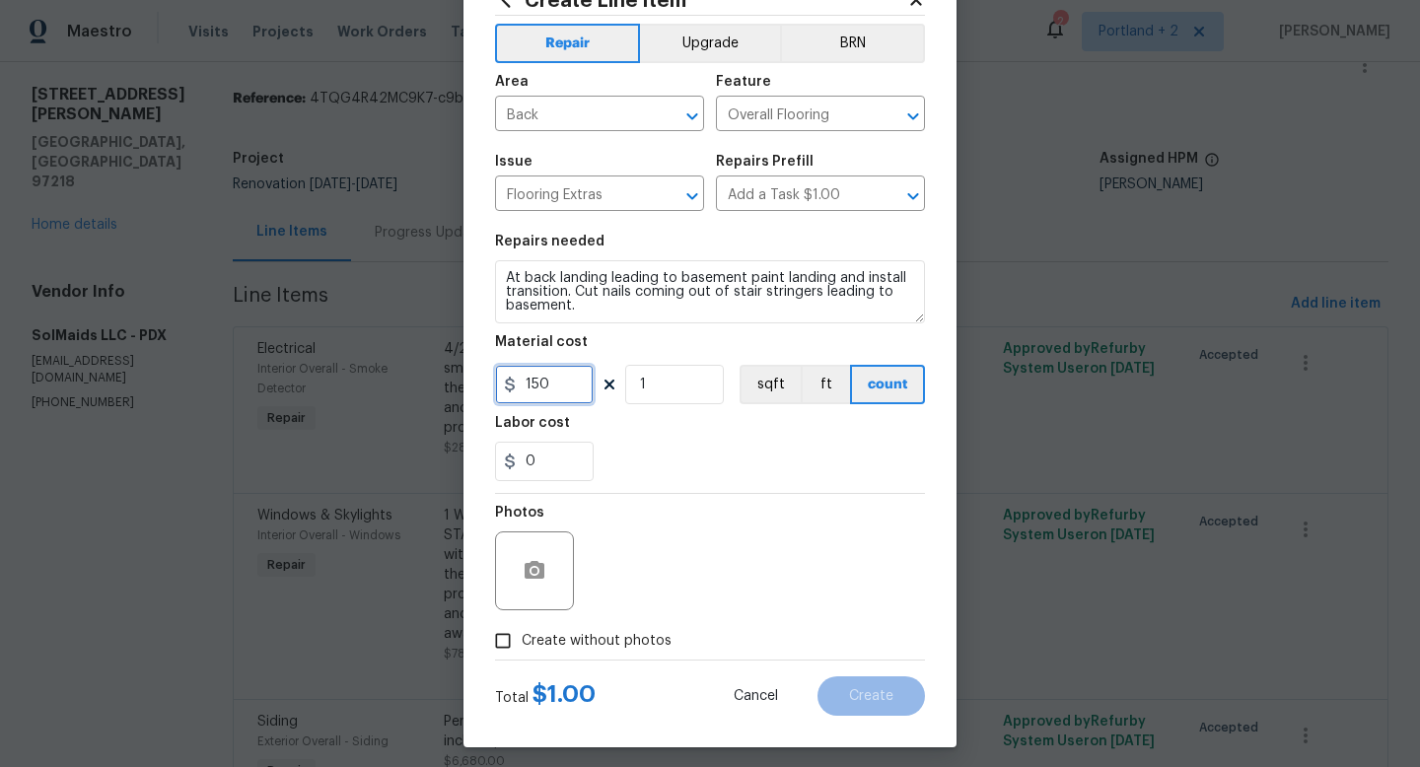
scroll to position [83, 0]
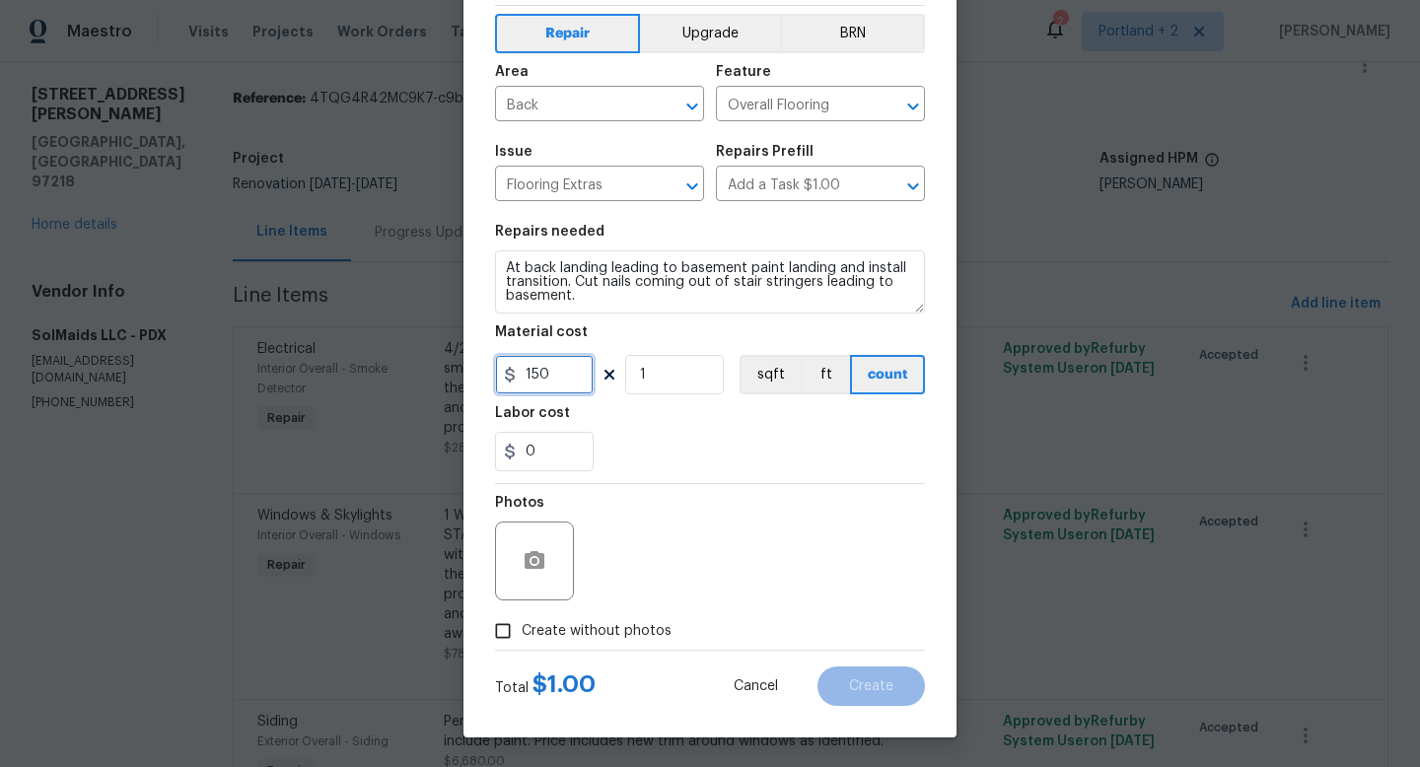
type input "150"
click at [497, 635] on input "Create without photos" at bounding box center [502, 630] width 37 height 37
checkbox input "true"
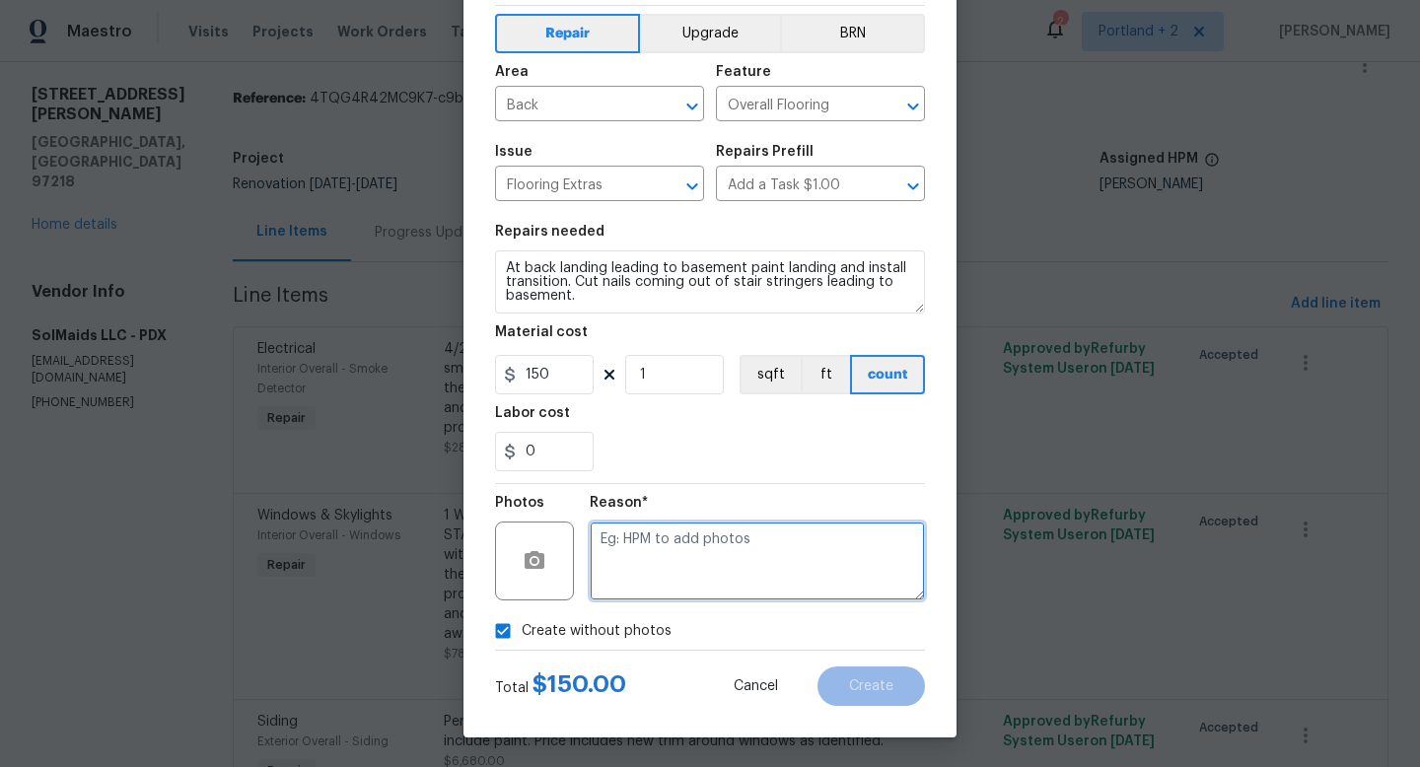
click at [741, 535] on textarea at bounding box center [757, 561] width 335 height 79
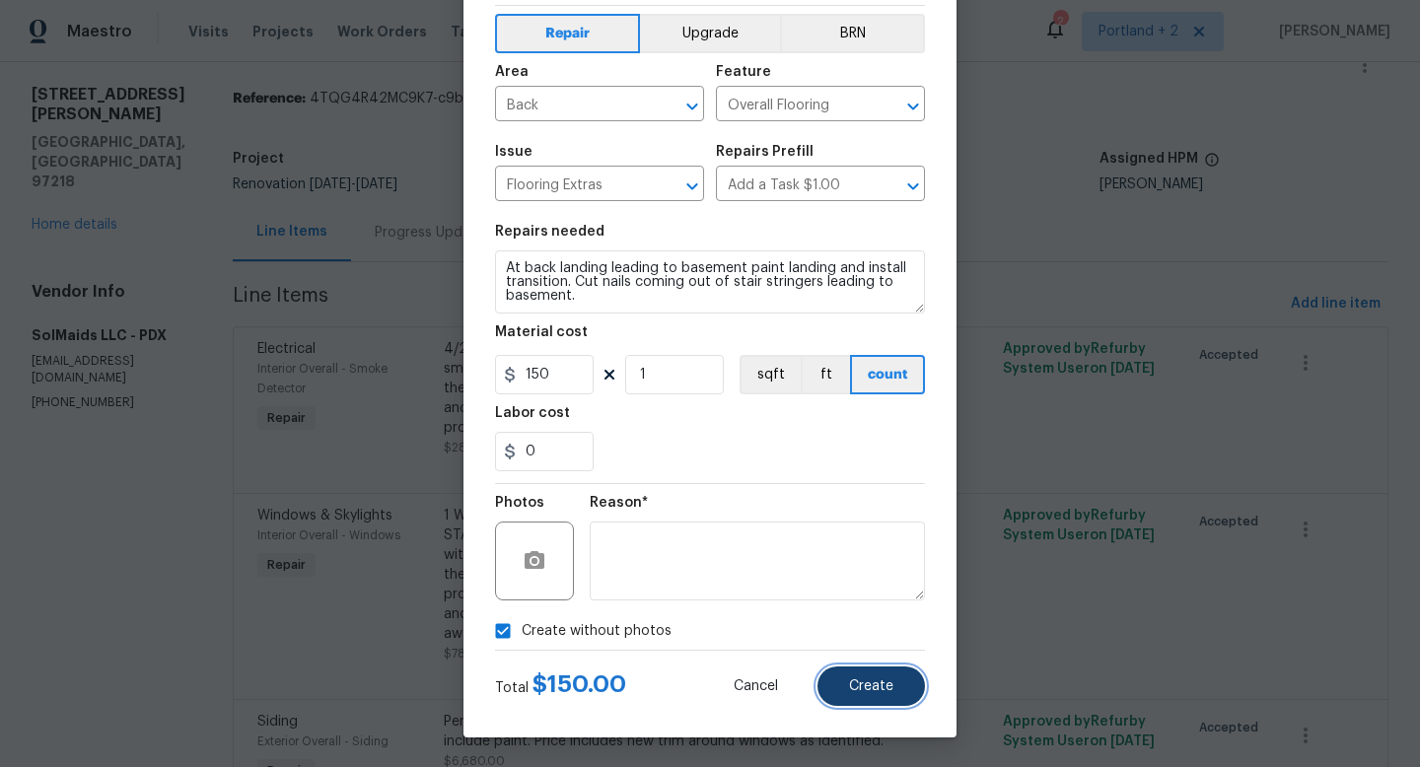
click at [861, 691] on span "Create" at bounding box center [871, 686] width 44 height 15
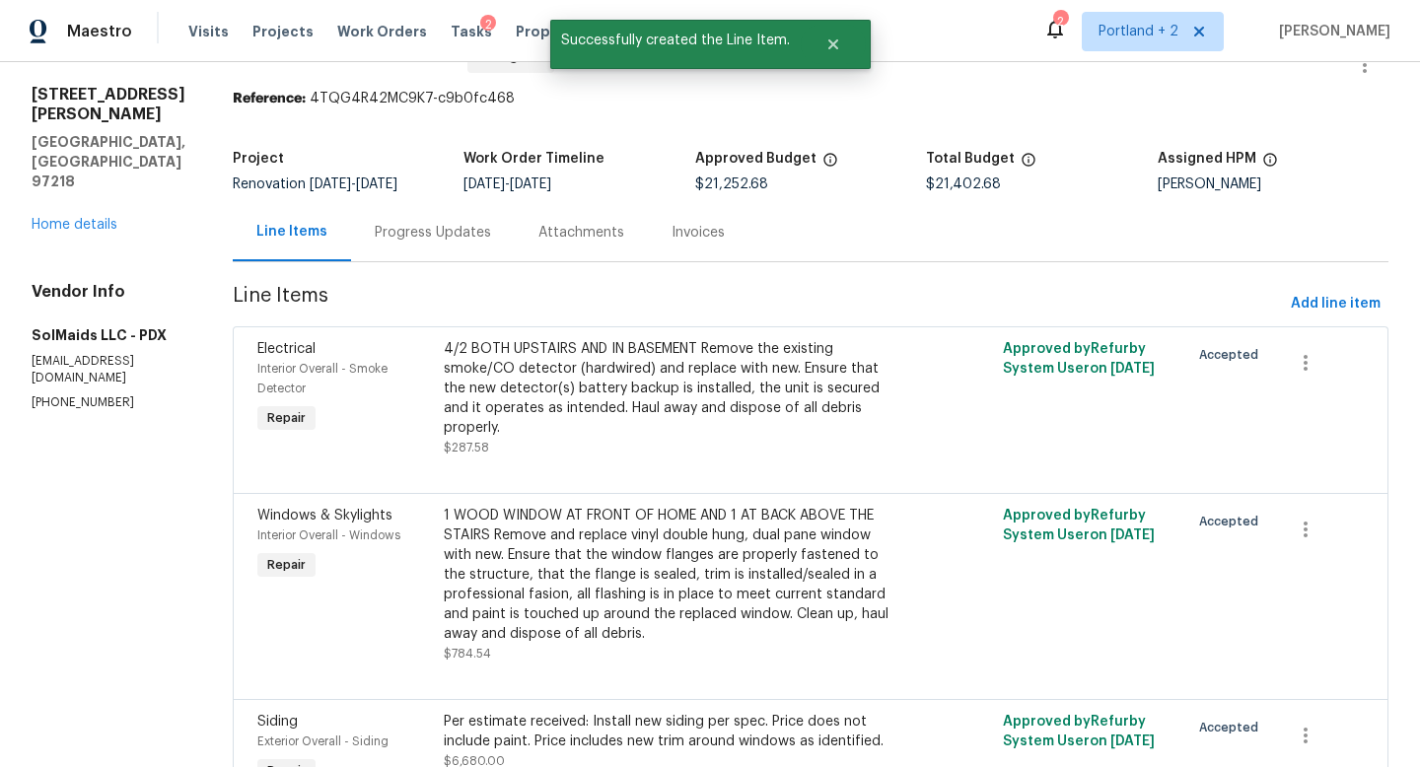
scroll to position [0, 0]
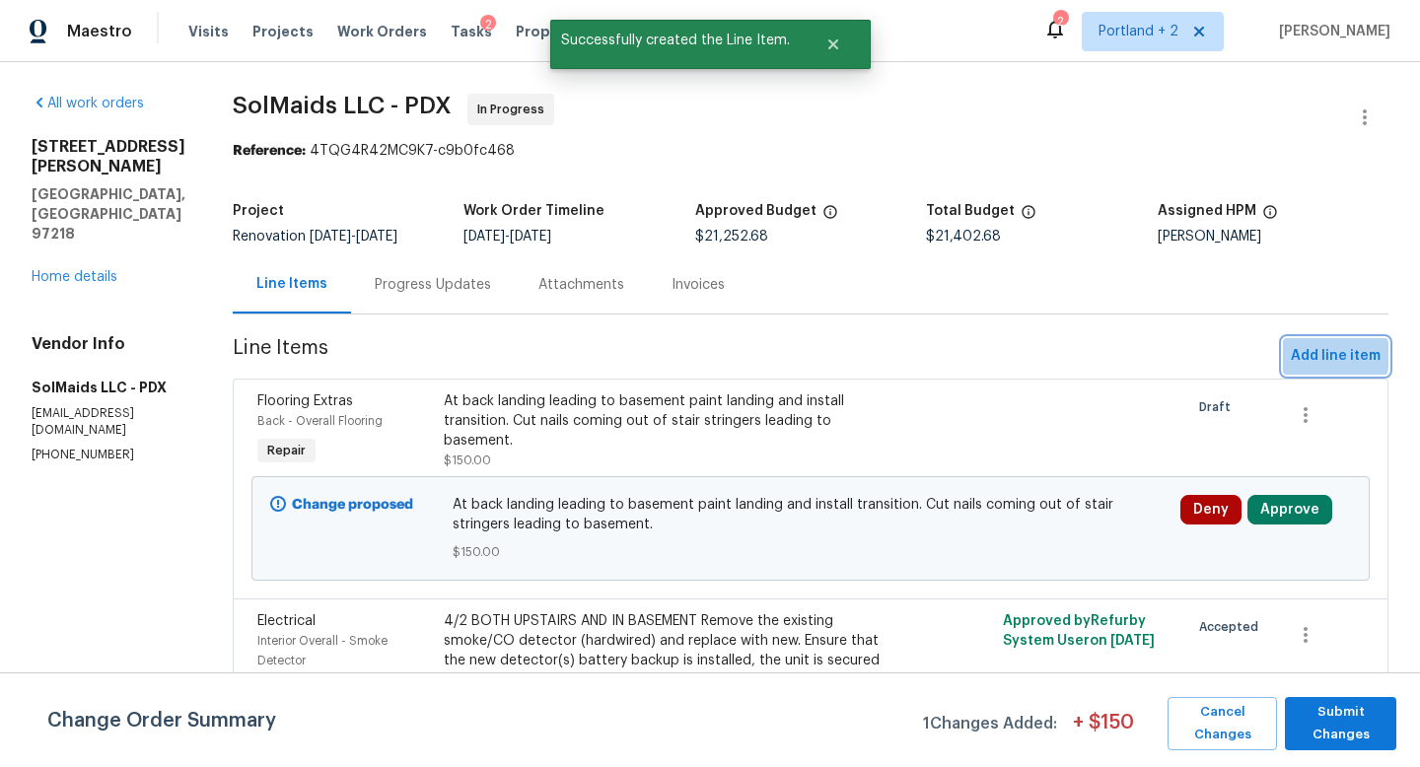
click at [1314, 355] on span "Add line item" at bounding box center [1336, 356] width 90 height 25
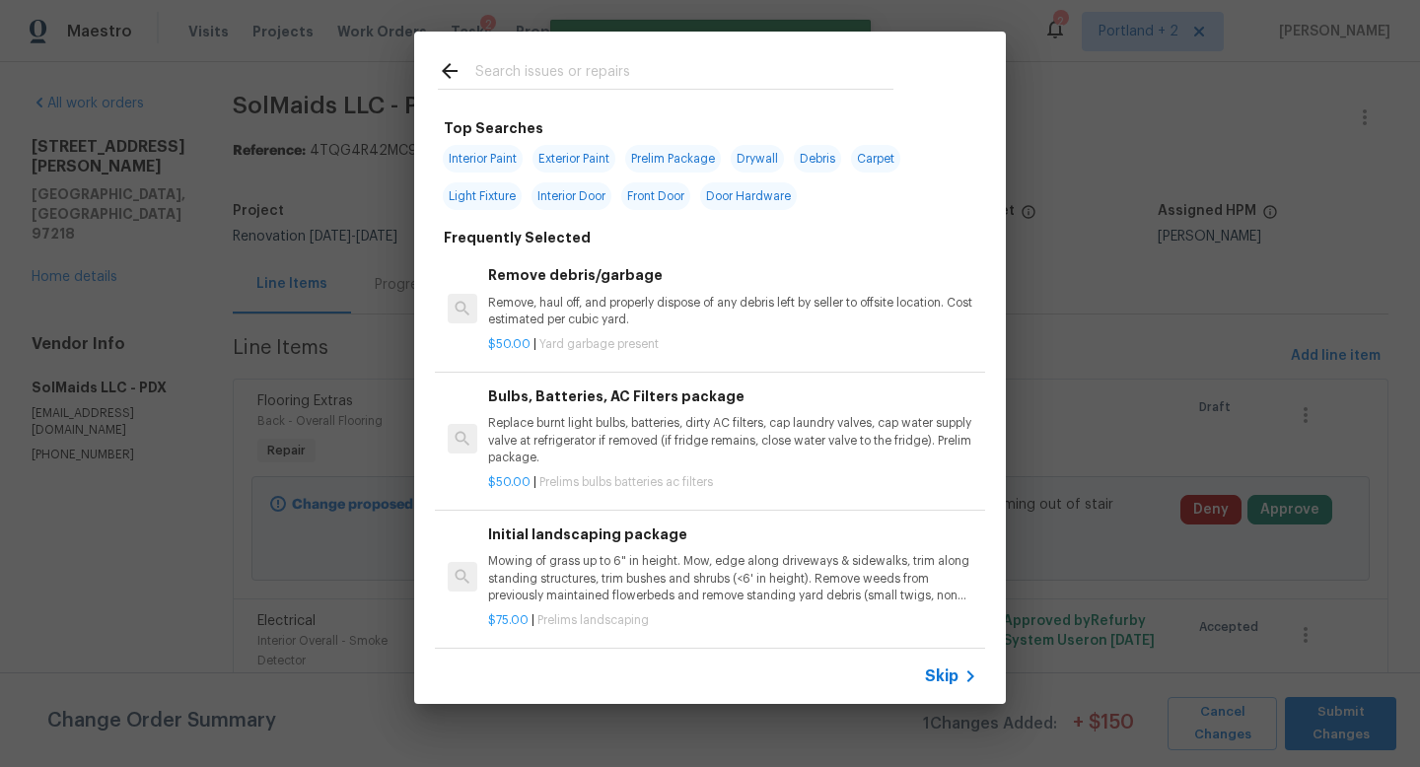
click at [523, 65] on input "text" at bounding box center [684, 74] width 418 height 30
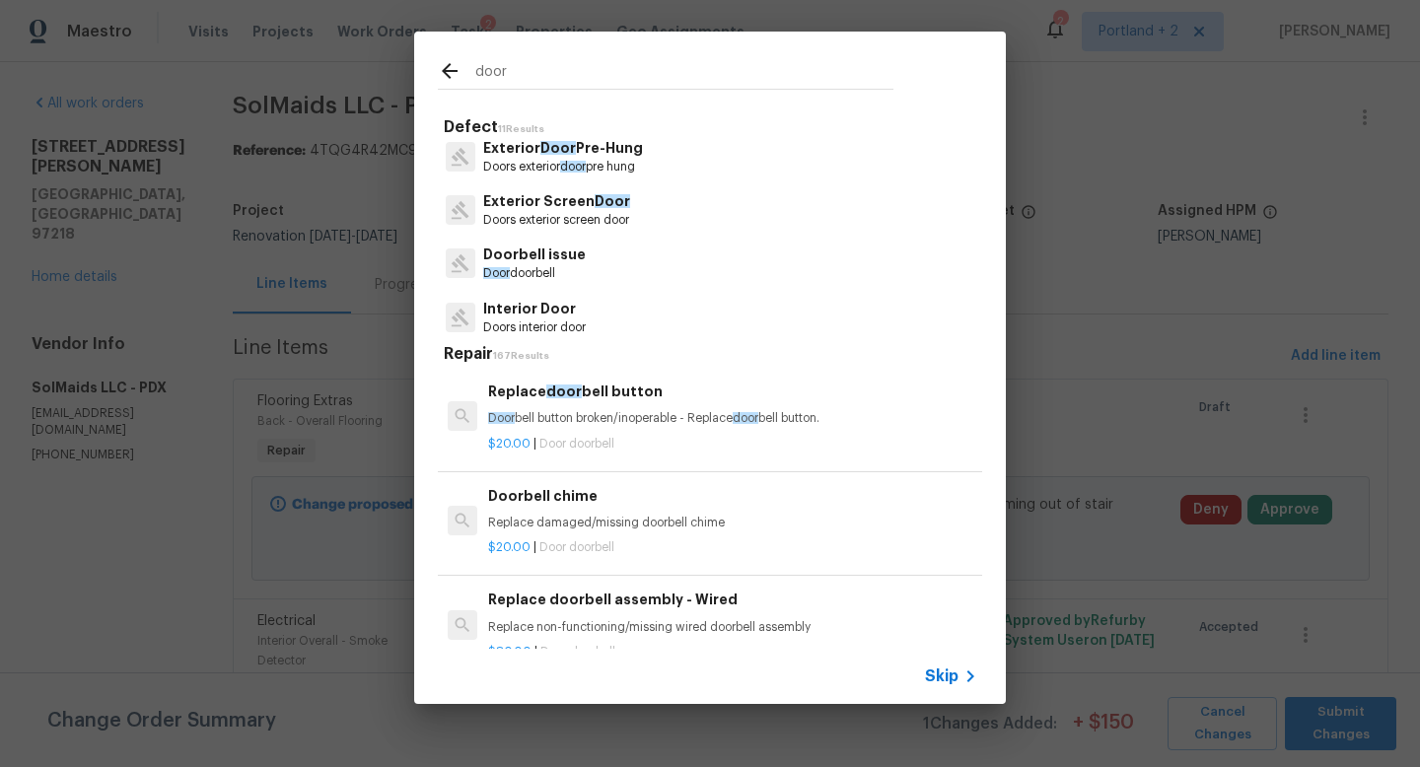
scroll to position [137, 0]
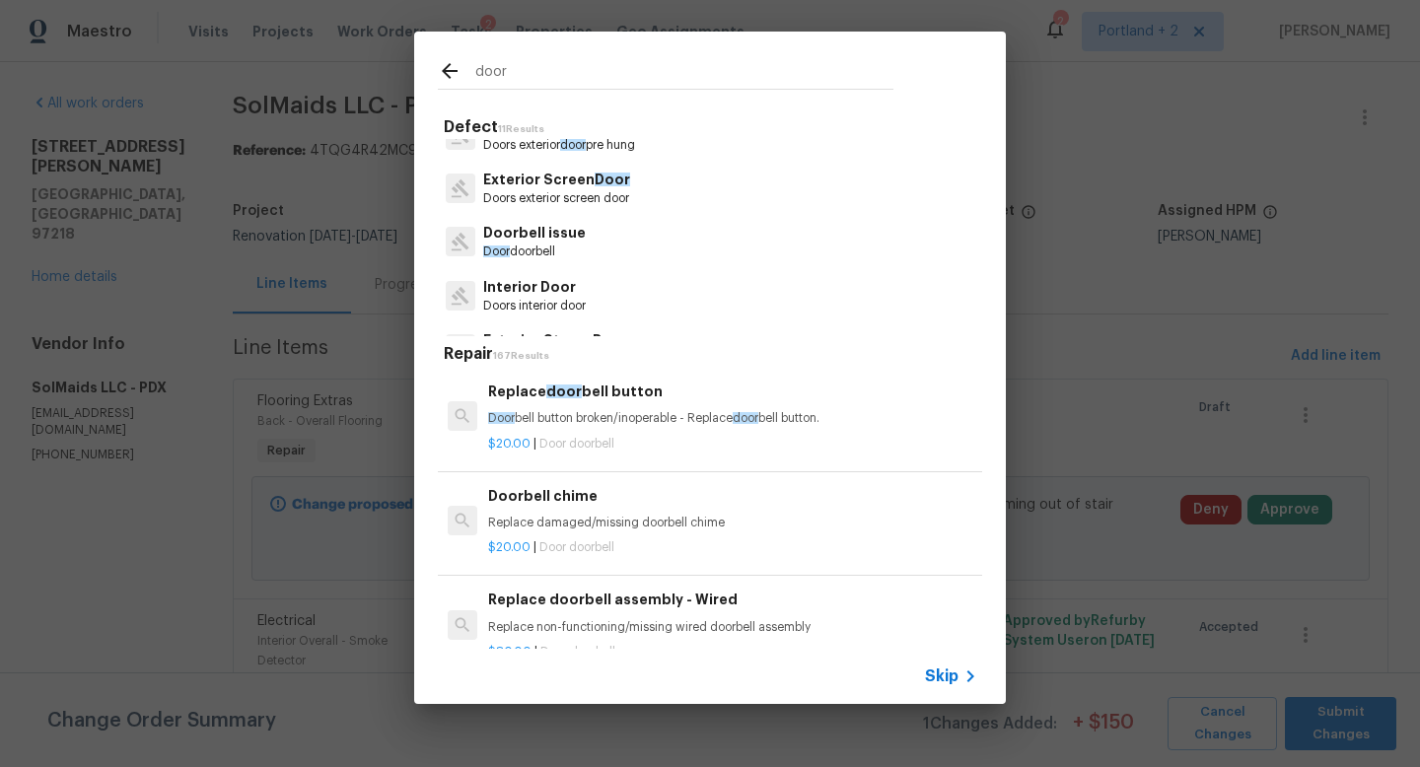
type input "door"
click at [571, 291] on p "Interior Door" at bounding box center [534, 287] width 103 height 21
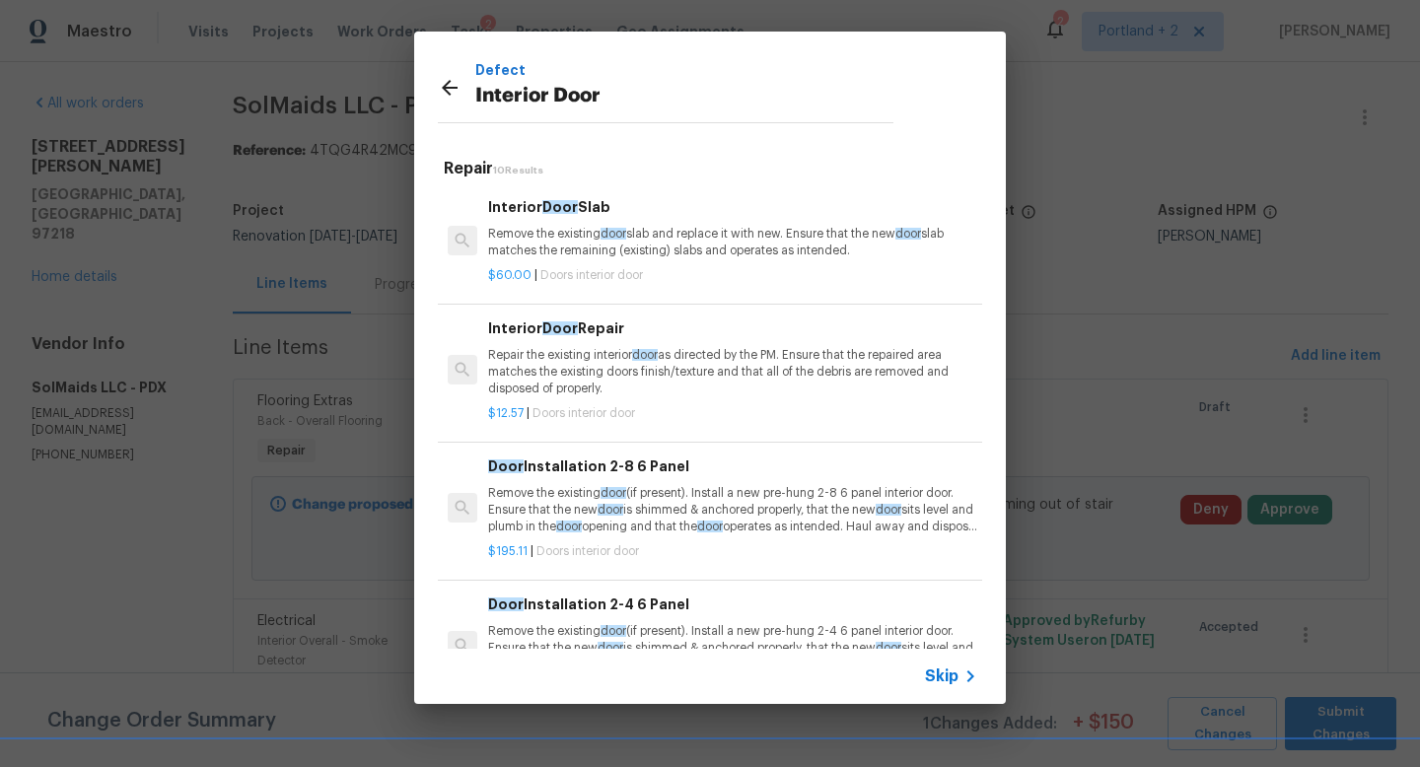
scroll to position [17, 0]
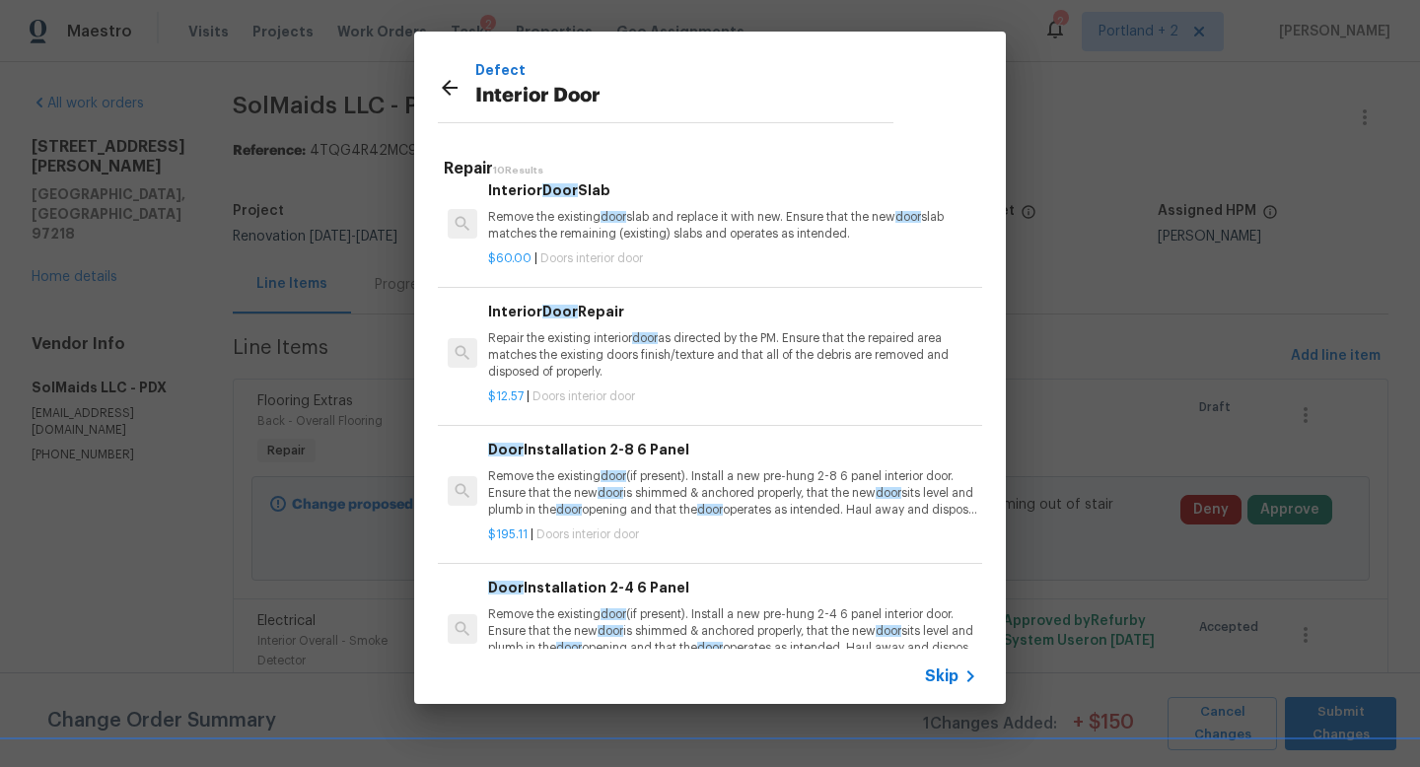
click at [592, 350] on p "Repair the existing interior door as directed by the PM. Ensure that the repair…" at bounding box center [732, 355] width 489 height 50
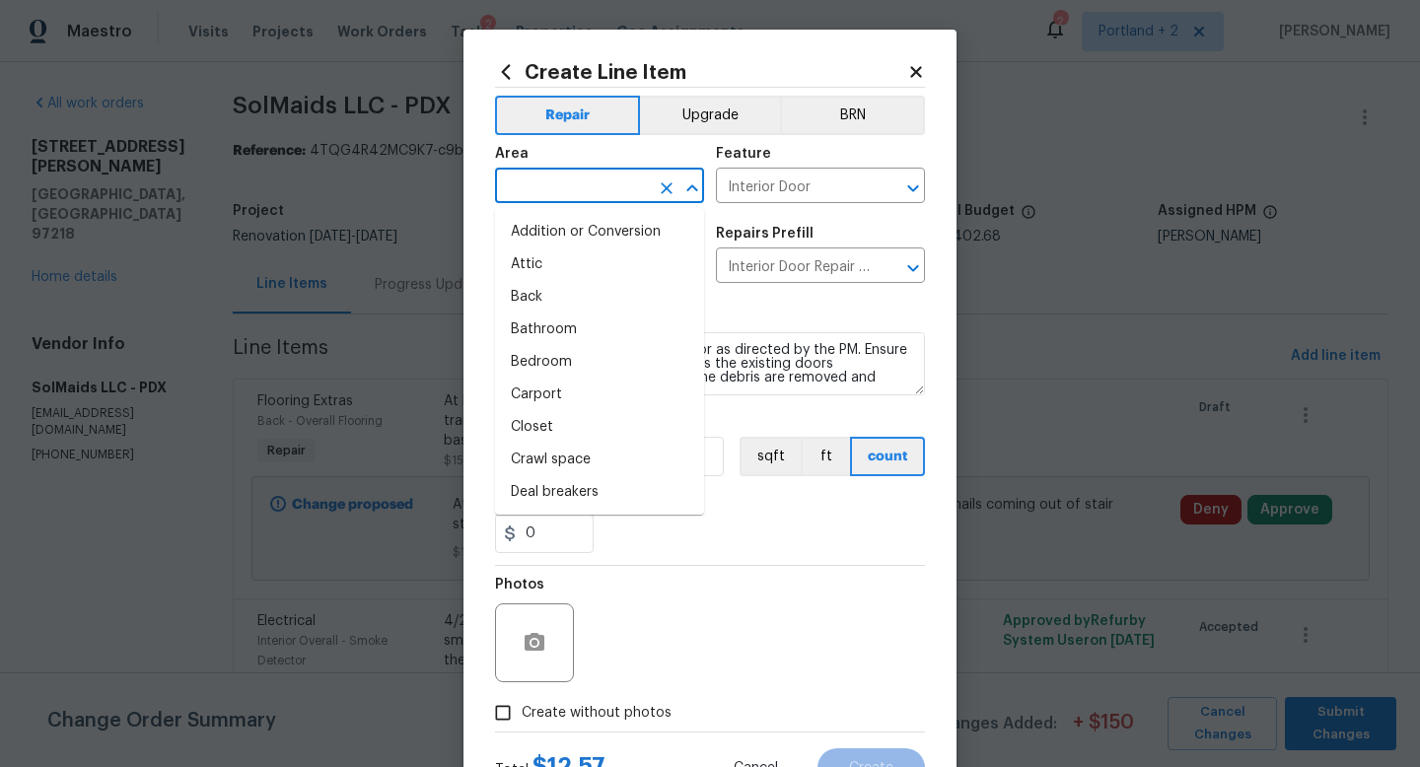
click at [603, 194] on input "text" at bounding box center [572, 188] width 154 height 31
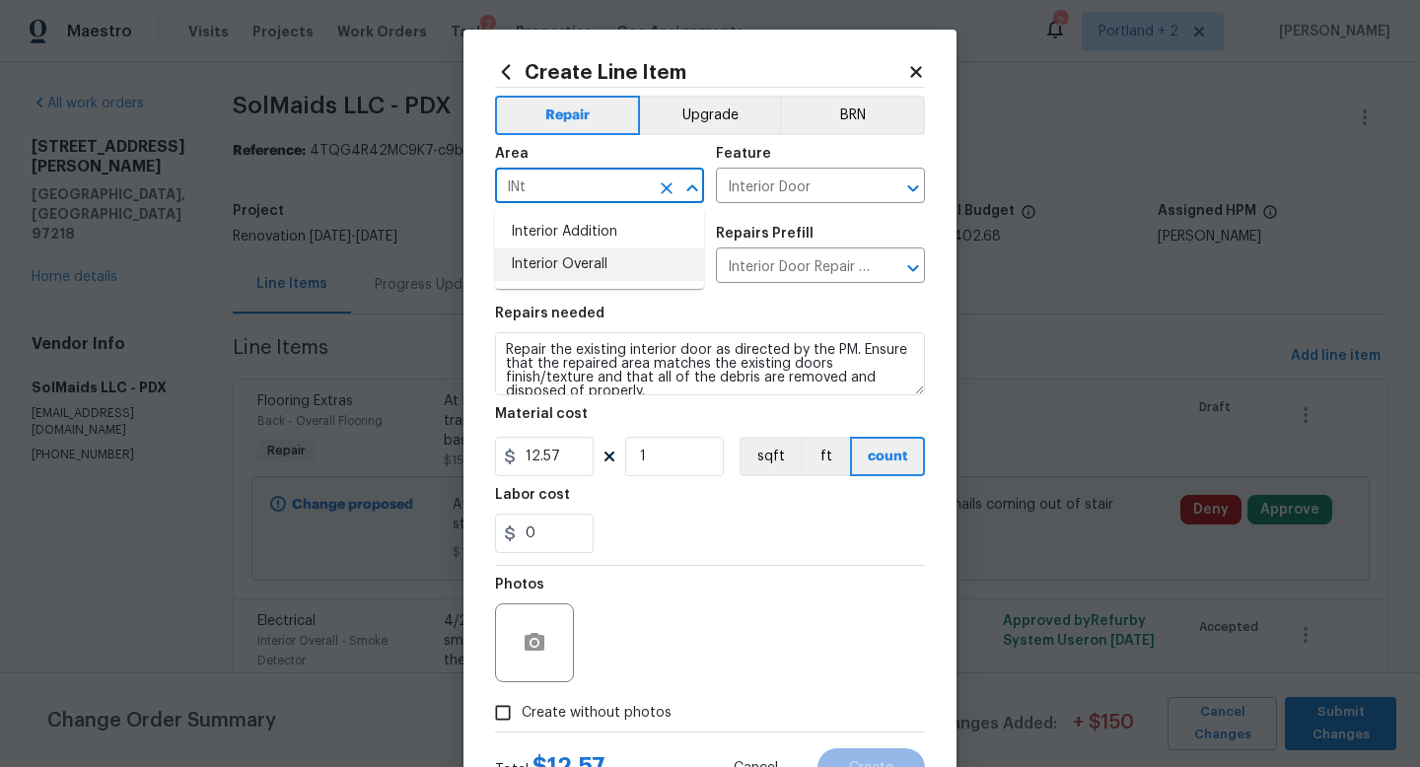
click at [590, 254] on li "Interior Overall" at bounding box center [599, 265] width 209 height 33
type input "Interior Overall"
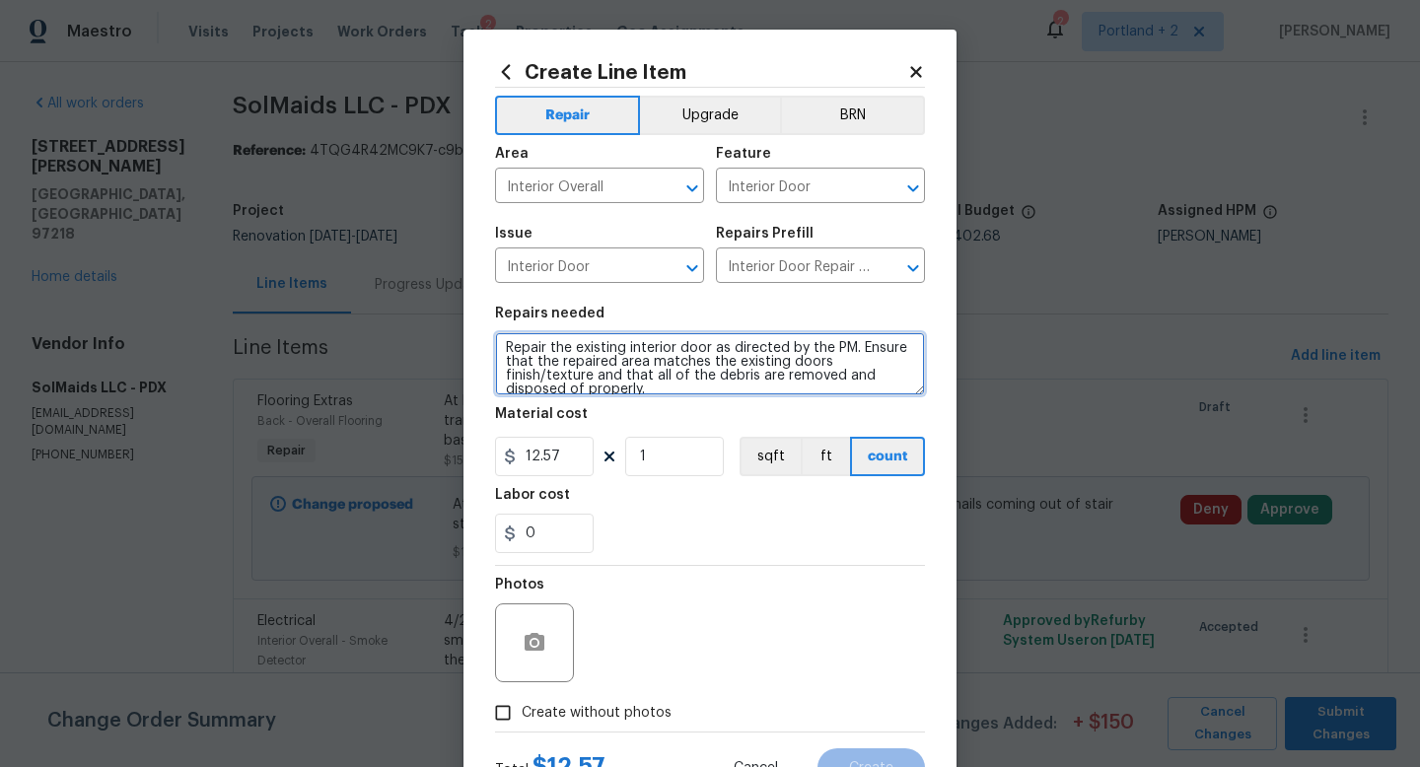
scroll to position [0, 0]
drag, startPoint x: 570, startPoint y: 390, endPoint x: 468, endPoint y: 301, distance: 134.9
click at [468, 301] on div "Create Line Item Repair Upgrade BRN Area Interior Overall ​ Feature Interior Do…" at bounding box center [710, 425] width 493 height 790
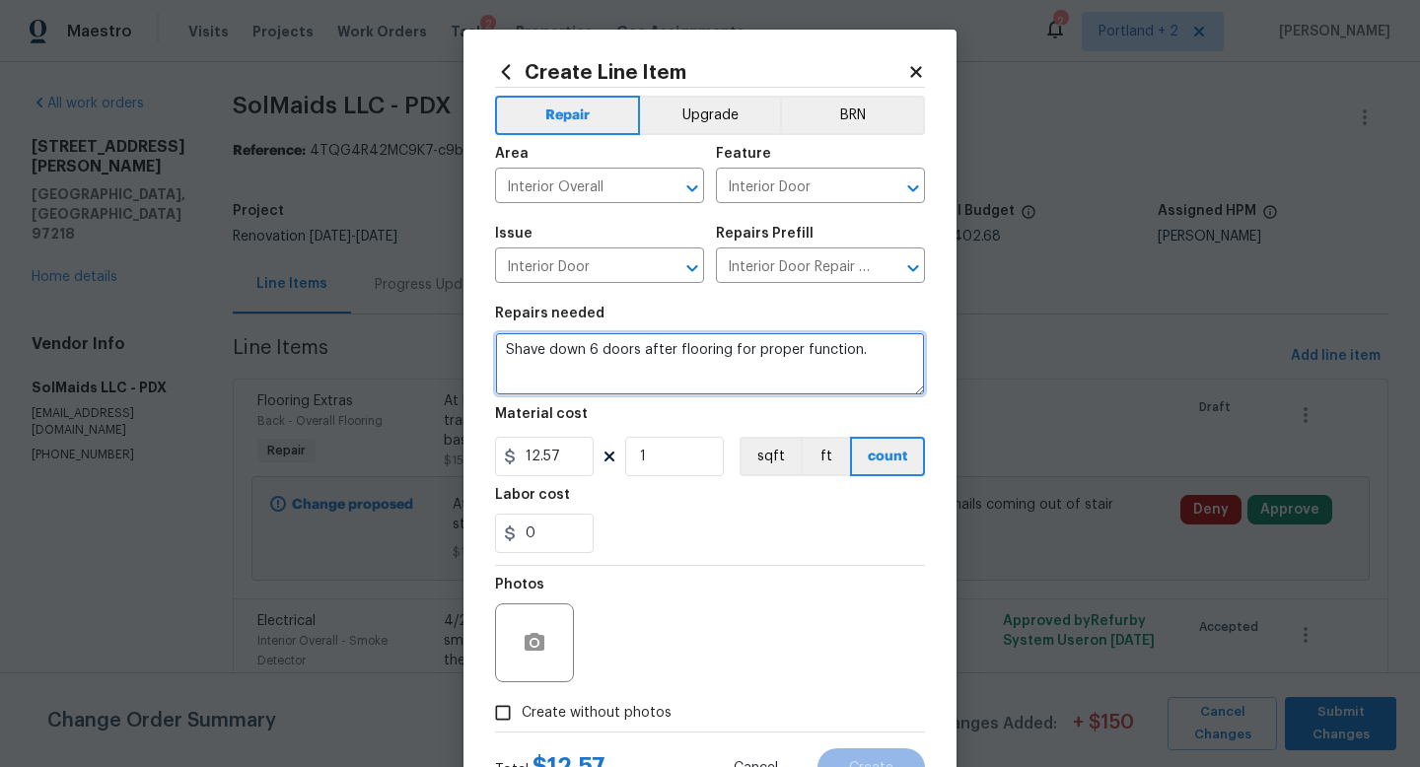
type textarea "Shave down 6 doors after flooring for proper function."
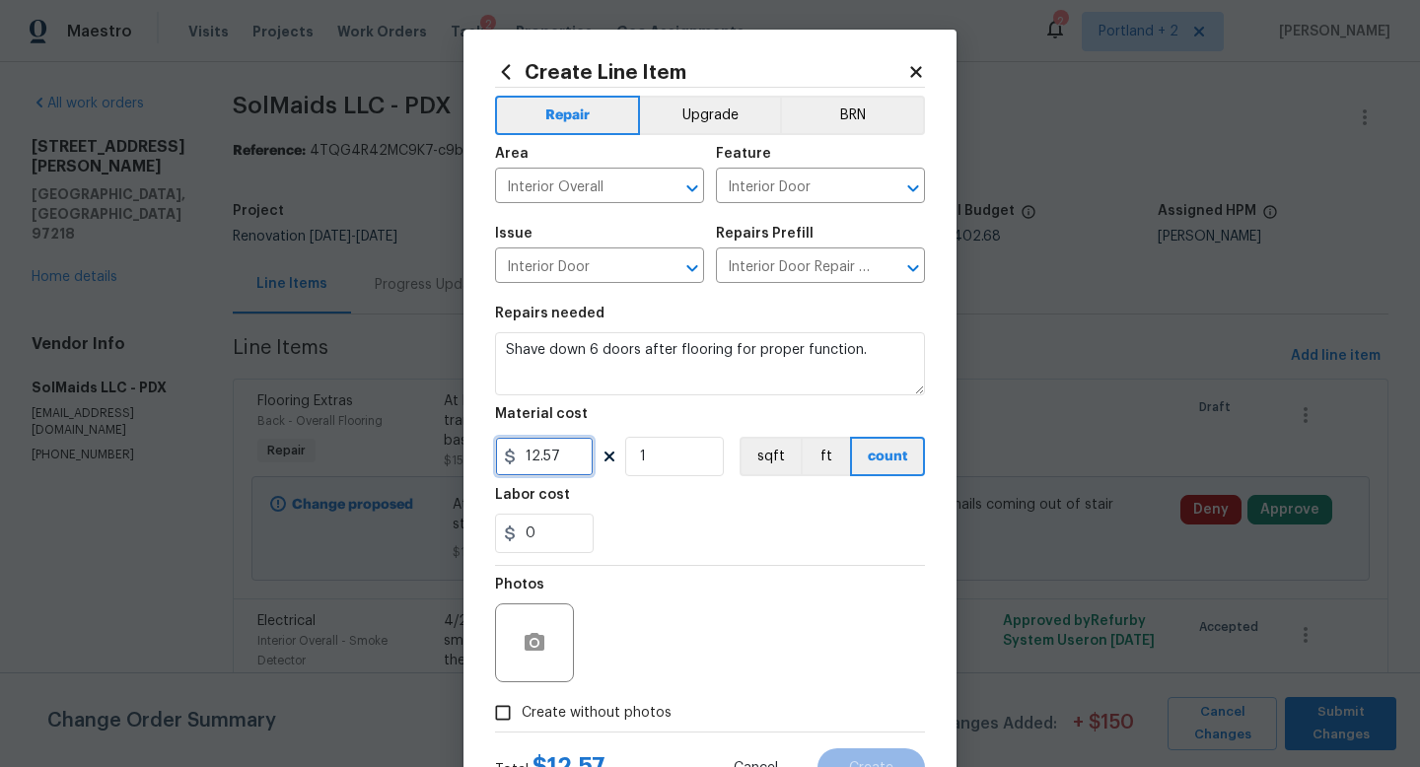
drag, startPoint x: 575, startPoint y: 460, endPoint x: 453, endPoint y: 455, distance: 122.4
click at [456, 456] on div "Create Line Item Repair Upgrade BRN Area Interior Overall ​ Feature Interior Do…" at bounding box center [710, 383] width 1420 height 767
type input "50"
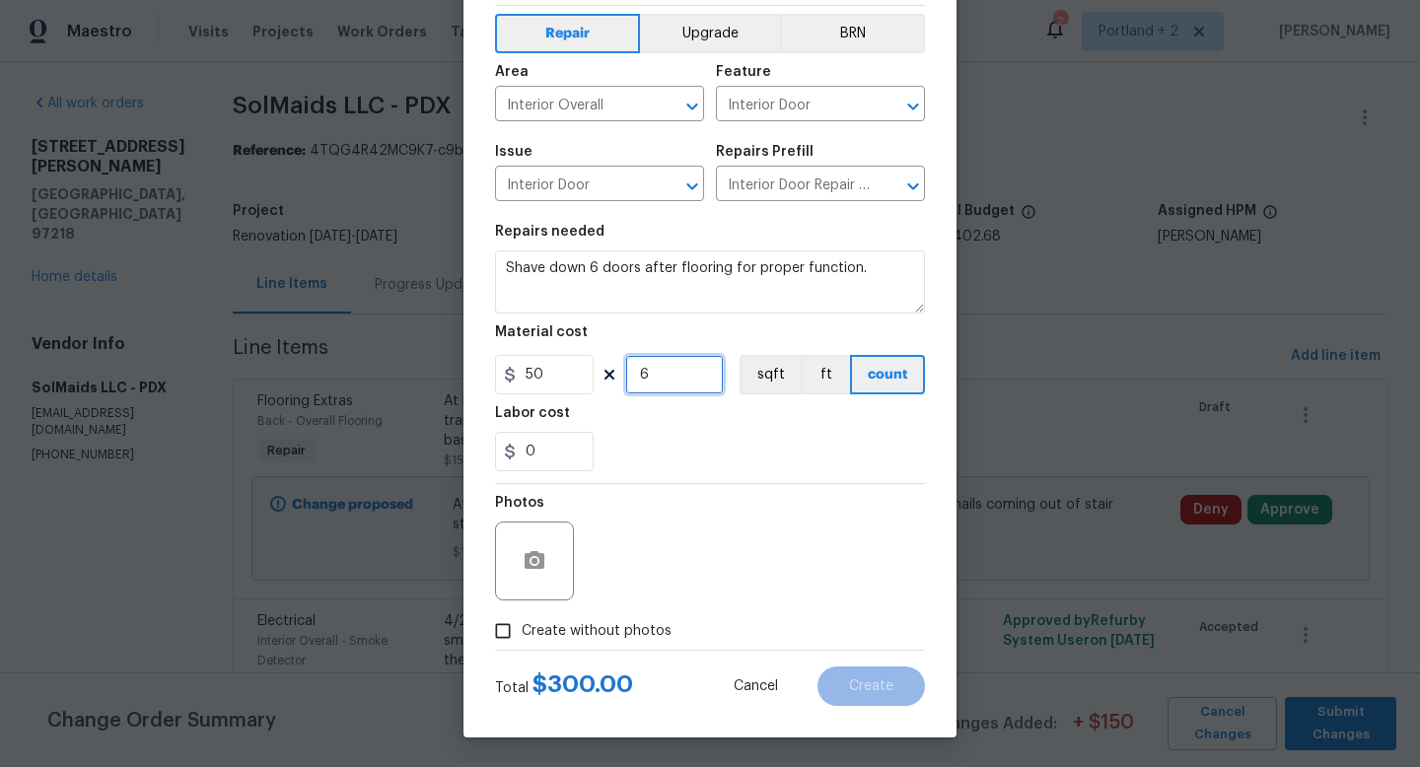
type input "6"
click at [538, 630] on span "Create without photos" at bounding box center [597, 631] width 150 height 21
click at [522, 630] on input "Create without photos" at bounding box center [502, 630] width 37 height 37
checkbox input "true"
click at [672, 603] on div "Reason*" at bounding box center [757, 548] width 335 height 128
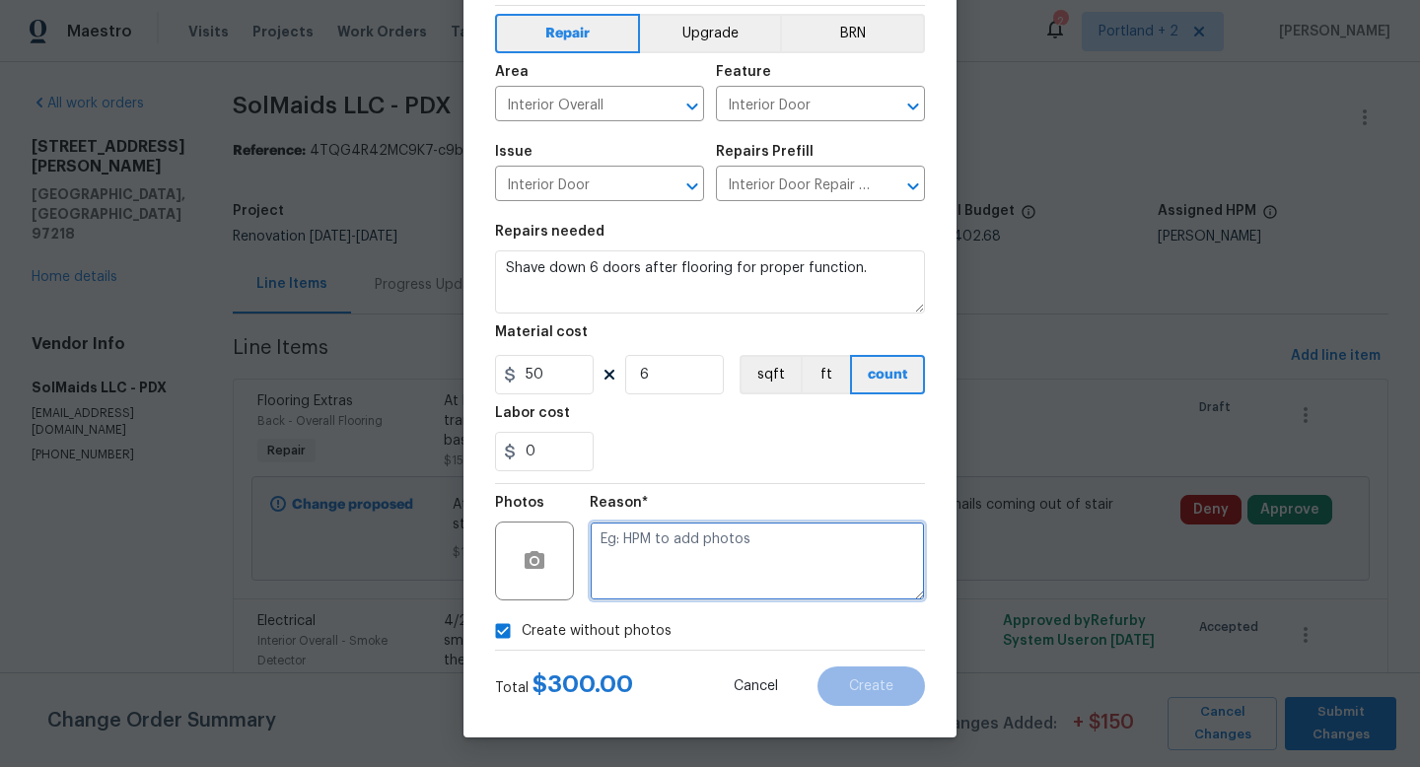
click at [699, 582] on textarea at bounding box center [757, 561] width 335 height 79
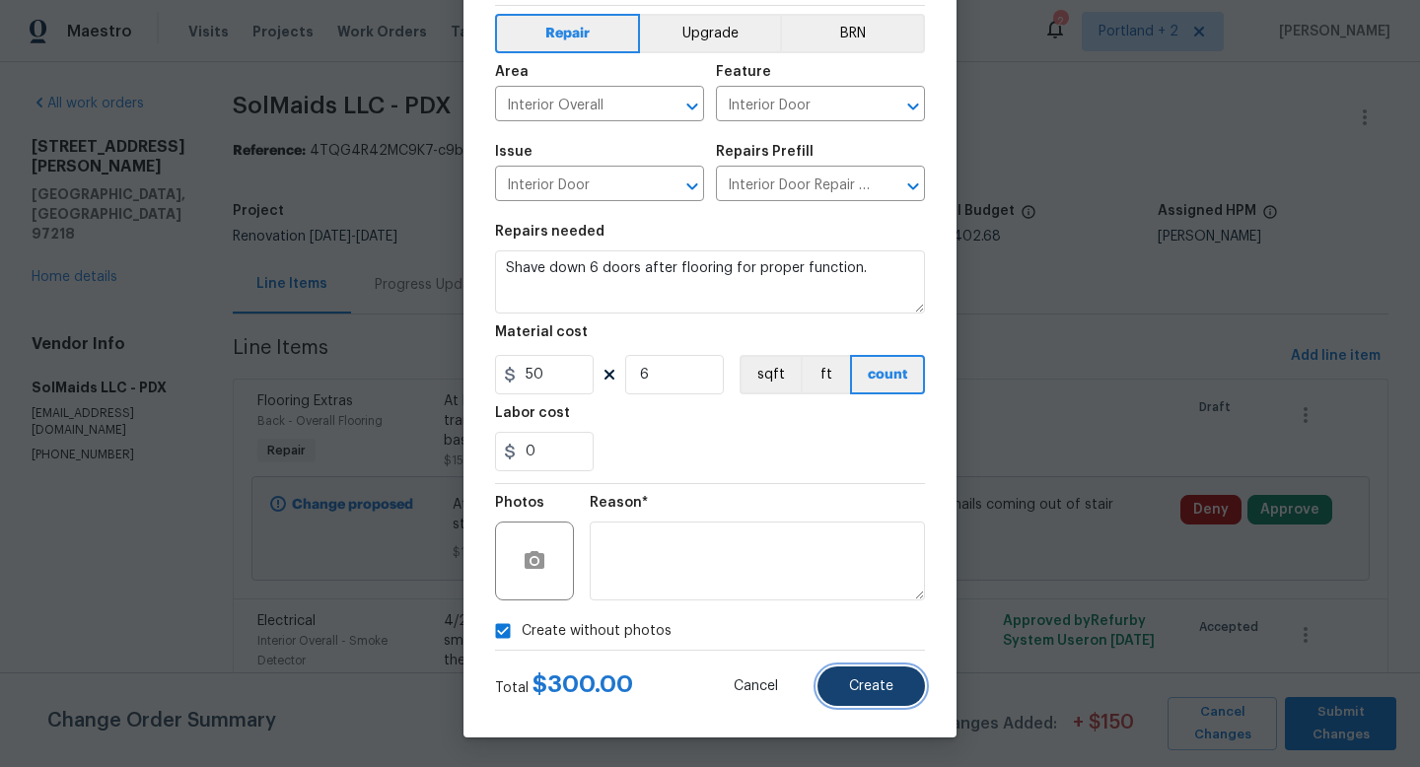
click at [879, 702] on button "Create" at bounding box center [871, 686] width 107 height 39
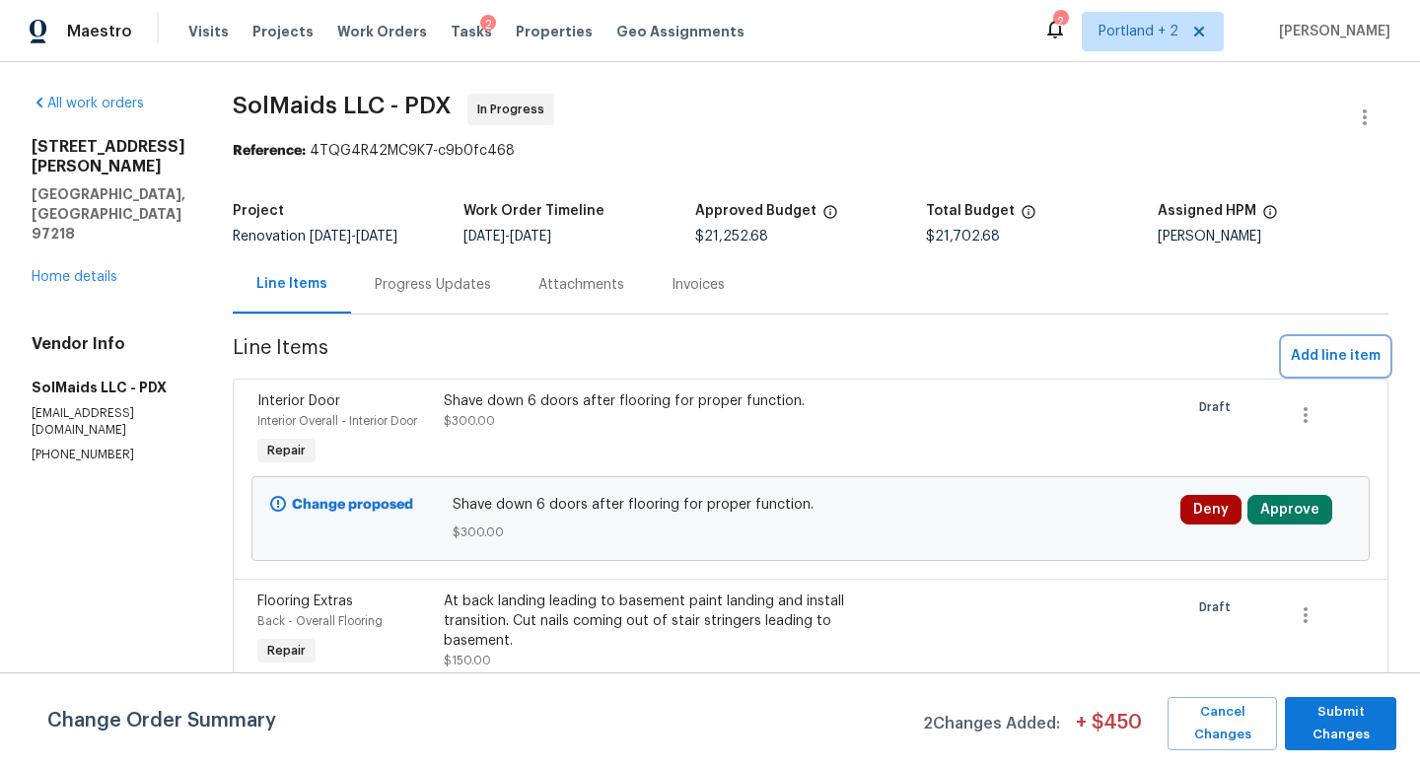
click at [1341, 350] on span "Add line item" at bounding box center [1336, 356] width 90 height 25
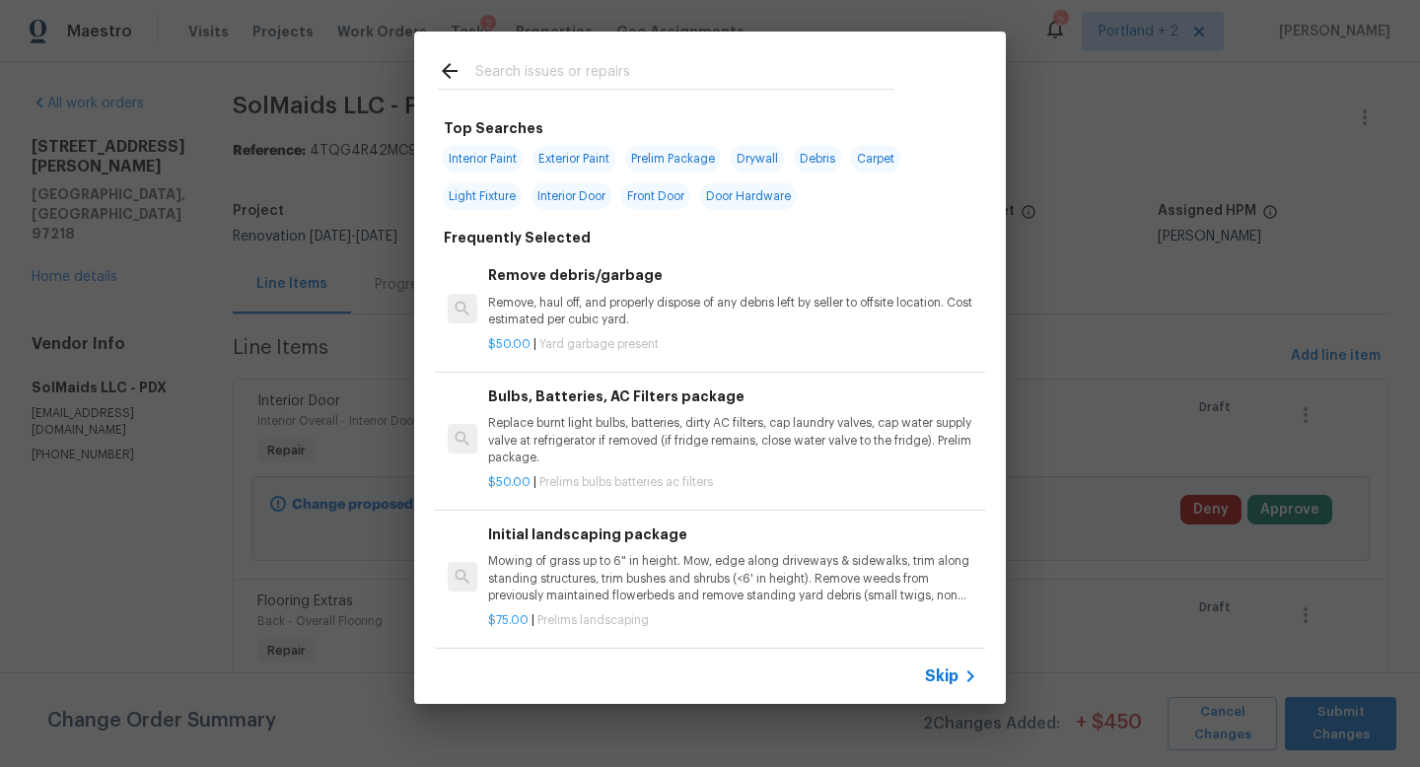
click at [639, 84] on input "text" at bounding box center [684, 74] width 418 height 30
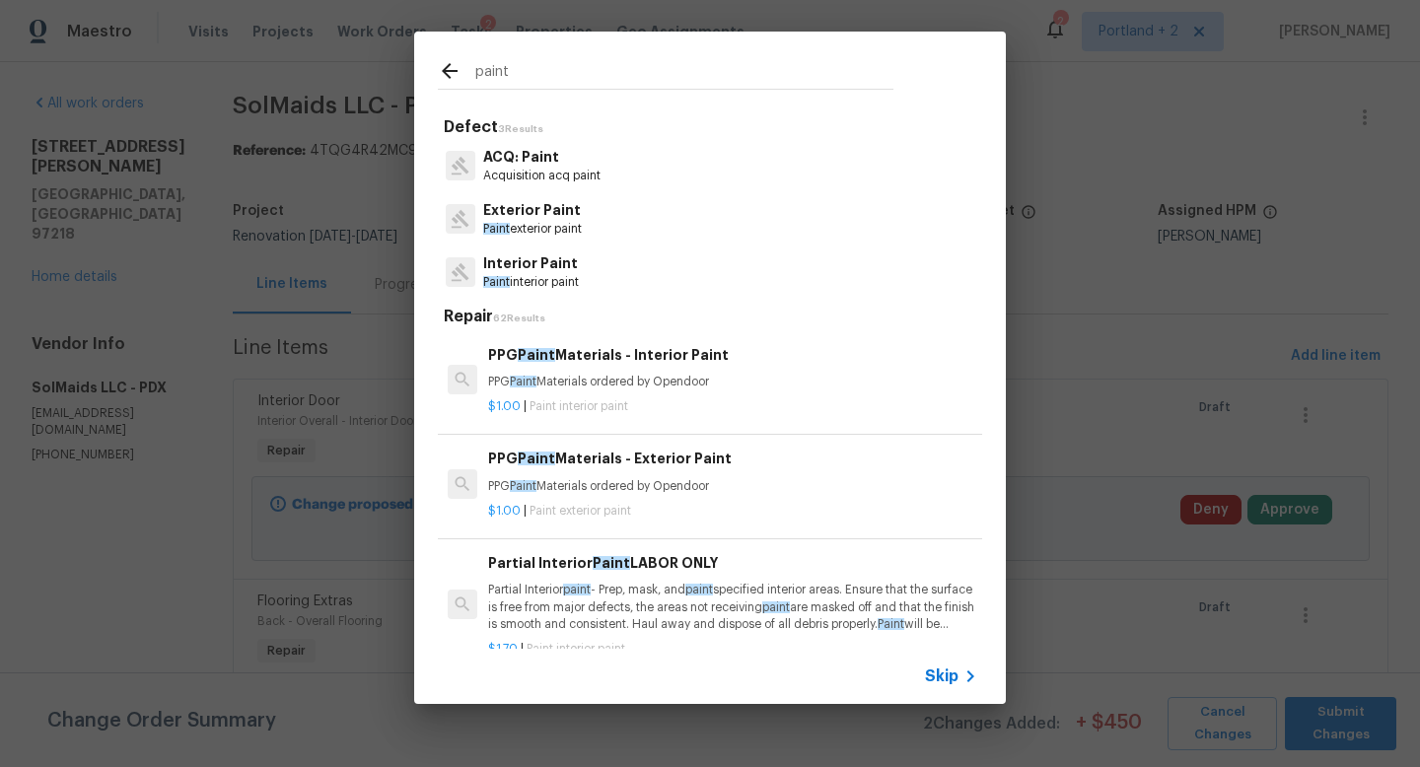
type input "paint"
click at [562, 275] on p "Paint interior paint" at bounding box center [531, 282] width 96 height 17
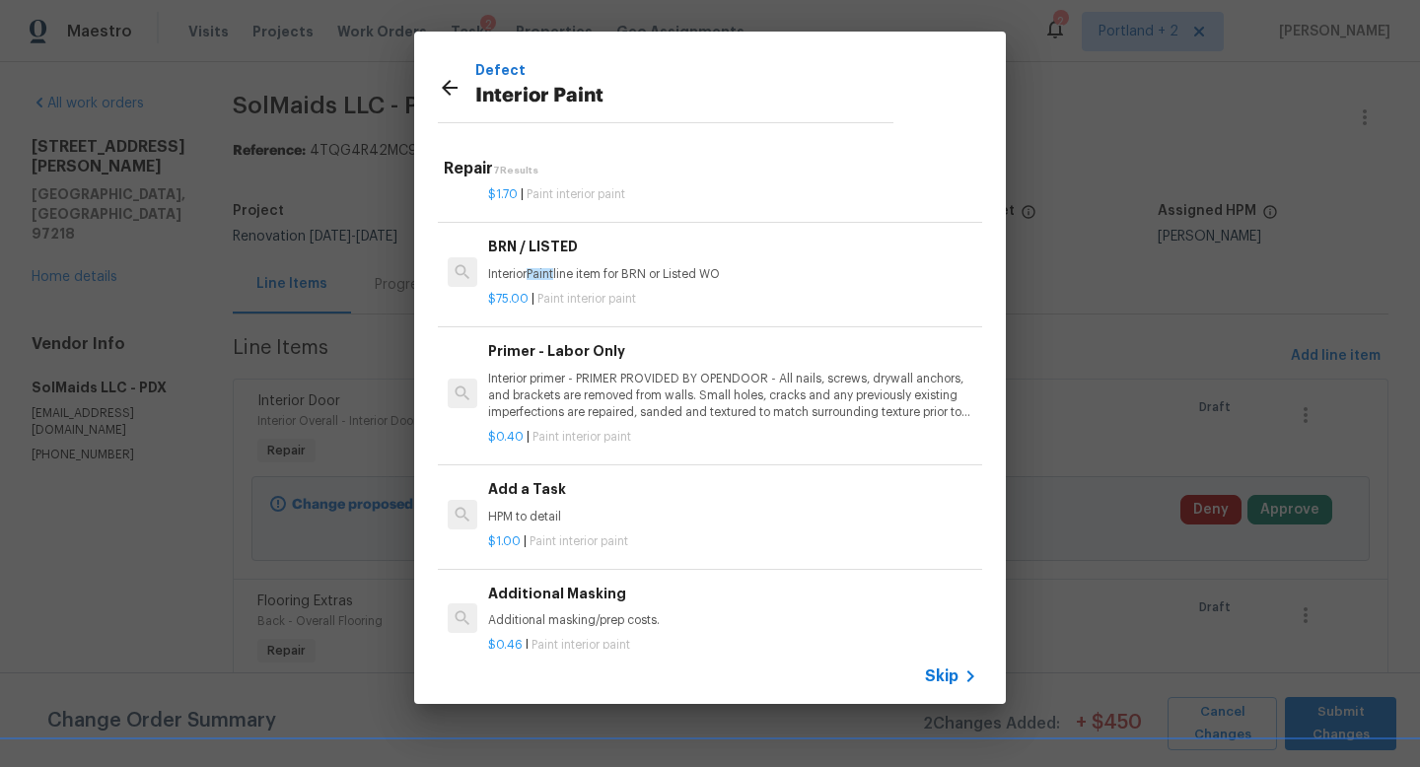
scroll to position [341, 0]
click at [565, 490] on h6 "Add a Task" at bounding box center [732, 488] width 489 height 22
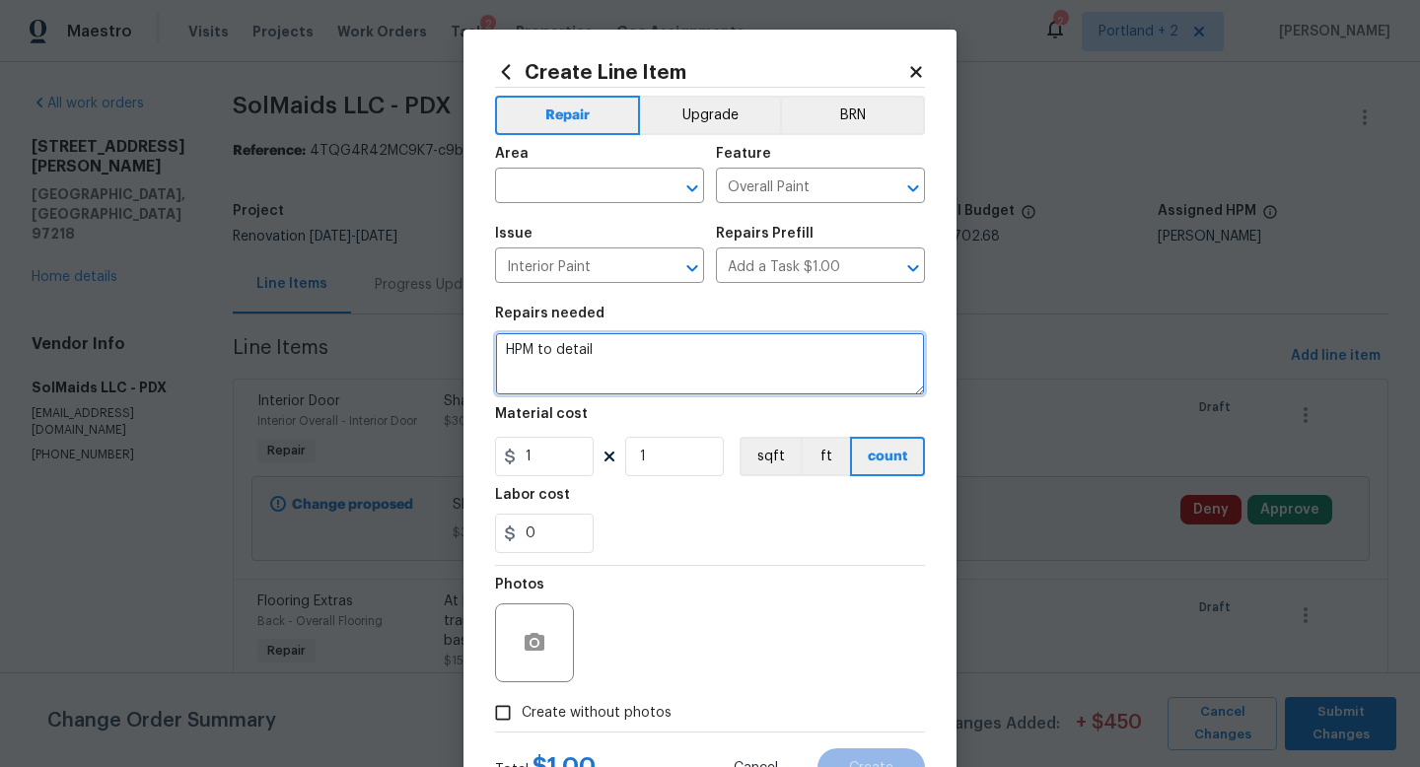
click at [638, 345] on textarea "HPM to detail" at bounding box center [710, 363] width 430 height 63
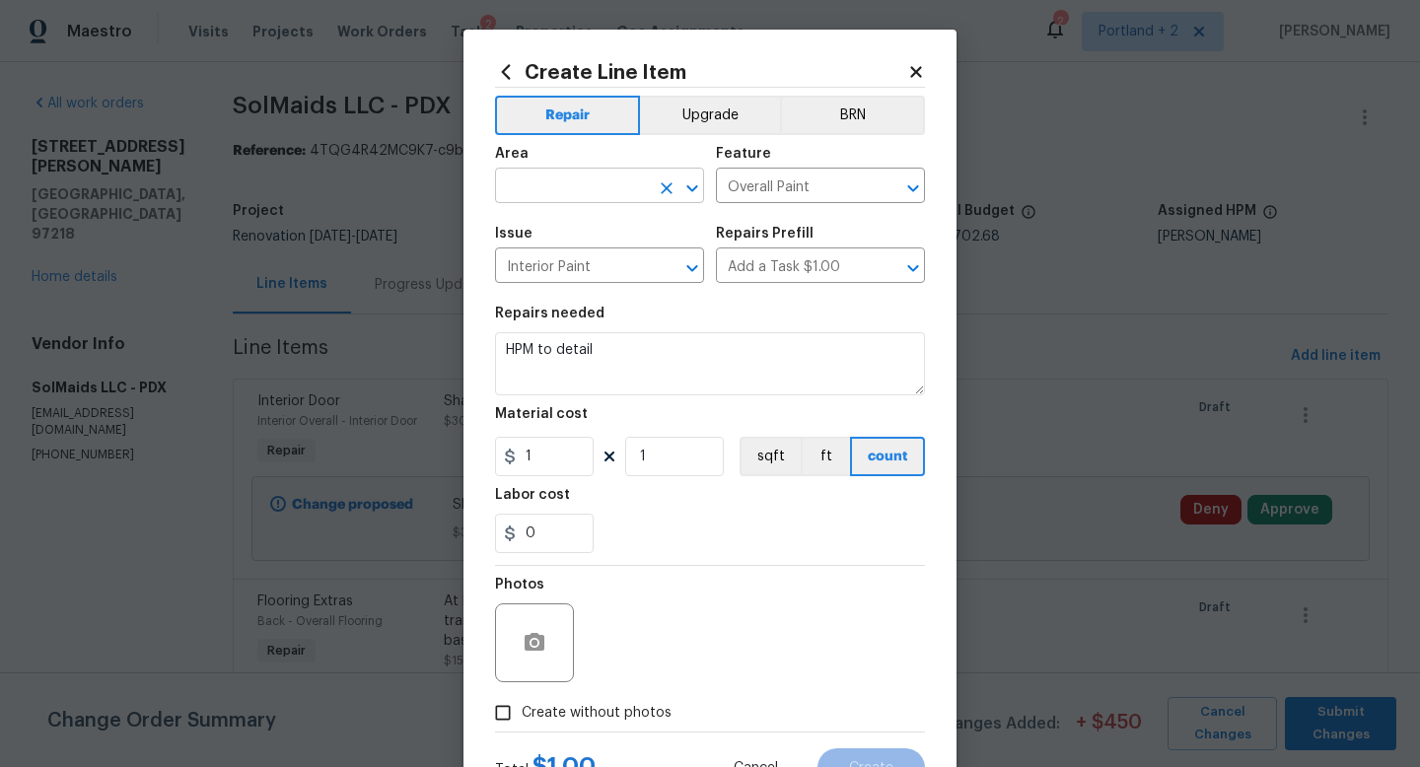
click at [594, 185] on input "text" at bounding box center [572, 188] width 154 height 31
click at [582, 266] on li "Interior Overall" at bounding box center [599, 265] width 209 height 33
type input "Interior Overall"
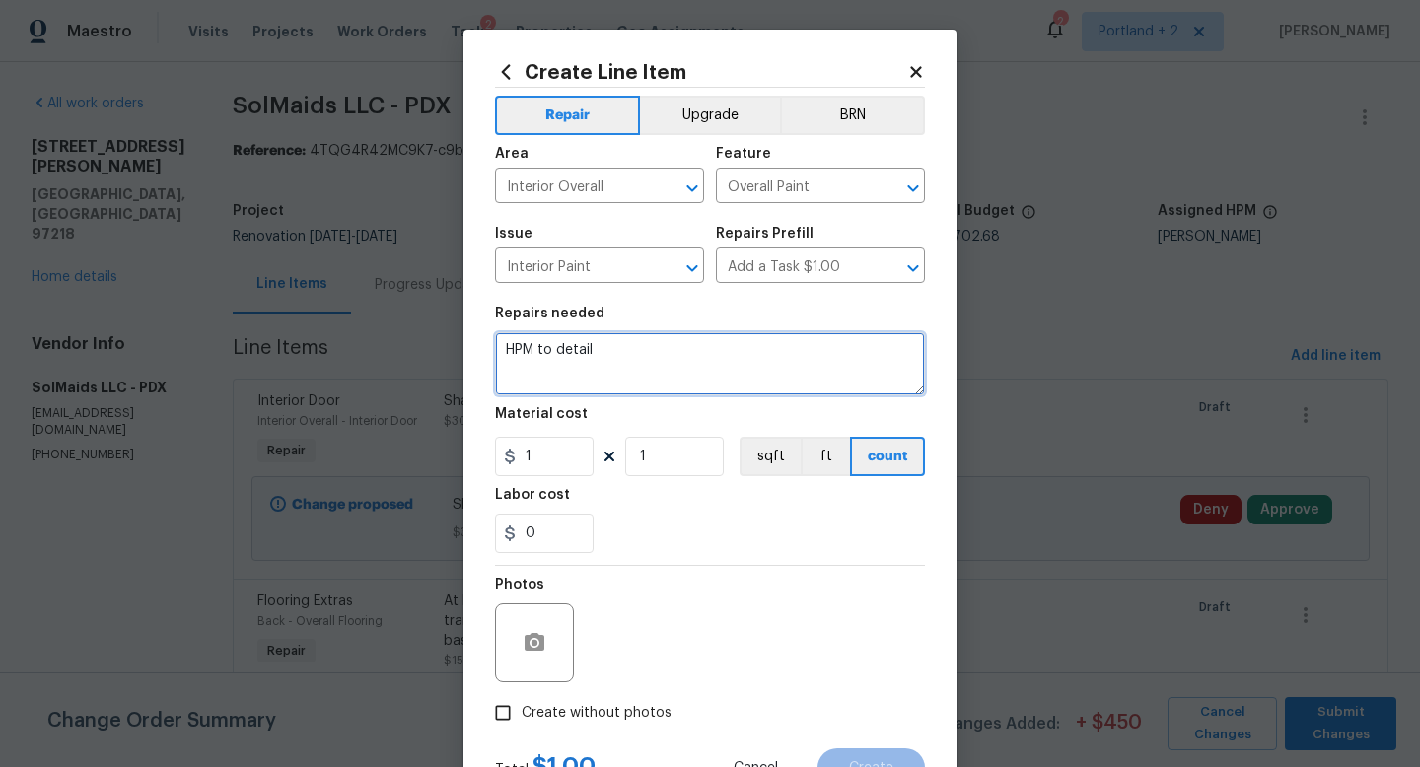
drag, startPoint x: 628, startPoint y: 361, endPoint x: 407, endPoint y: 350, distance: 221.2
click at [407, 350] on div "Create Line Item Repair Upgrade BRN Area Interior Overall ​ Feature Overall Pai…" at bounding box center [710, 383] width 1420 height 767
click at [554, 352] on textarea "Paint 3 wall heaters in home" at bounding box center [710, 363] width 430 height 63
click at [733, 360] on textarea "Paint wall heaters in home" at bounding box center [710, 363] width 430 height 63
type textarea "Paint wall heaters in home white"
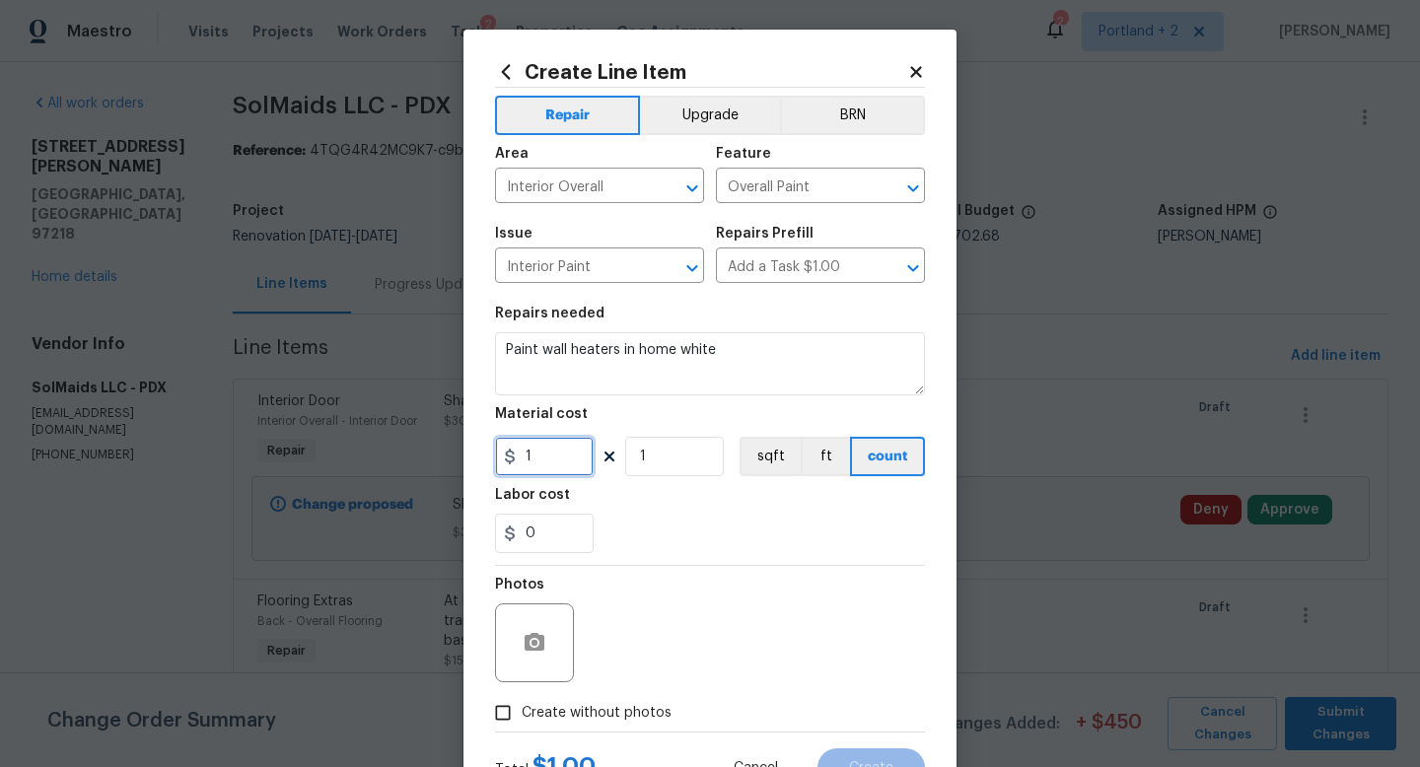
click at [563, 456] on input "1" at bounding box center [544, 456] width 99 height 39
type input "160"
click at [550, 713] on span "Create without photos" at bounding box center [597, 713] width 150 height 21
click at [522, 713] on input "Create without photos" at bounding box center [502, 712] width 37 height 37
checkbox input "true"
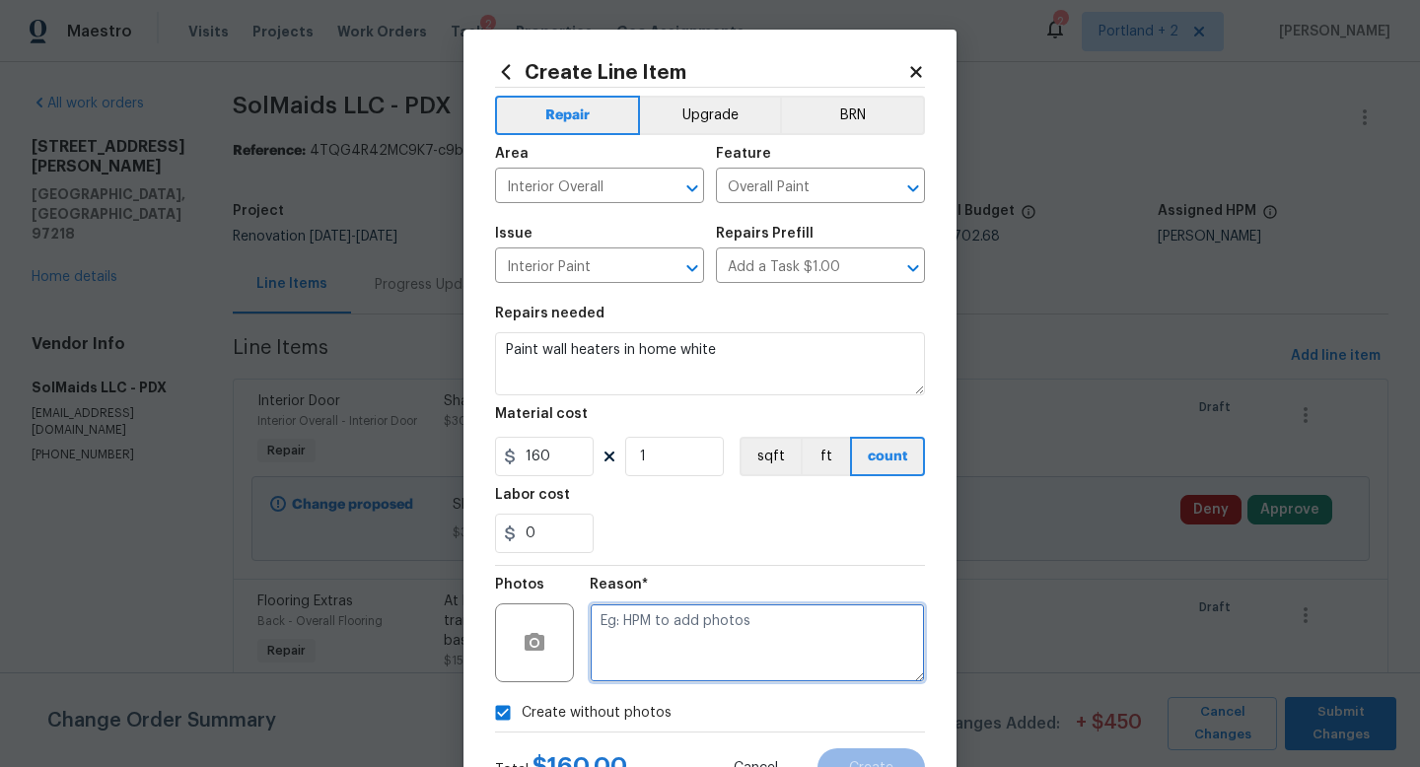
click at [706, 651] on textarea at bounding box center [757, 643] width 335 height 79
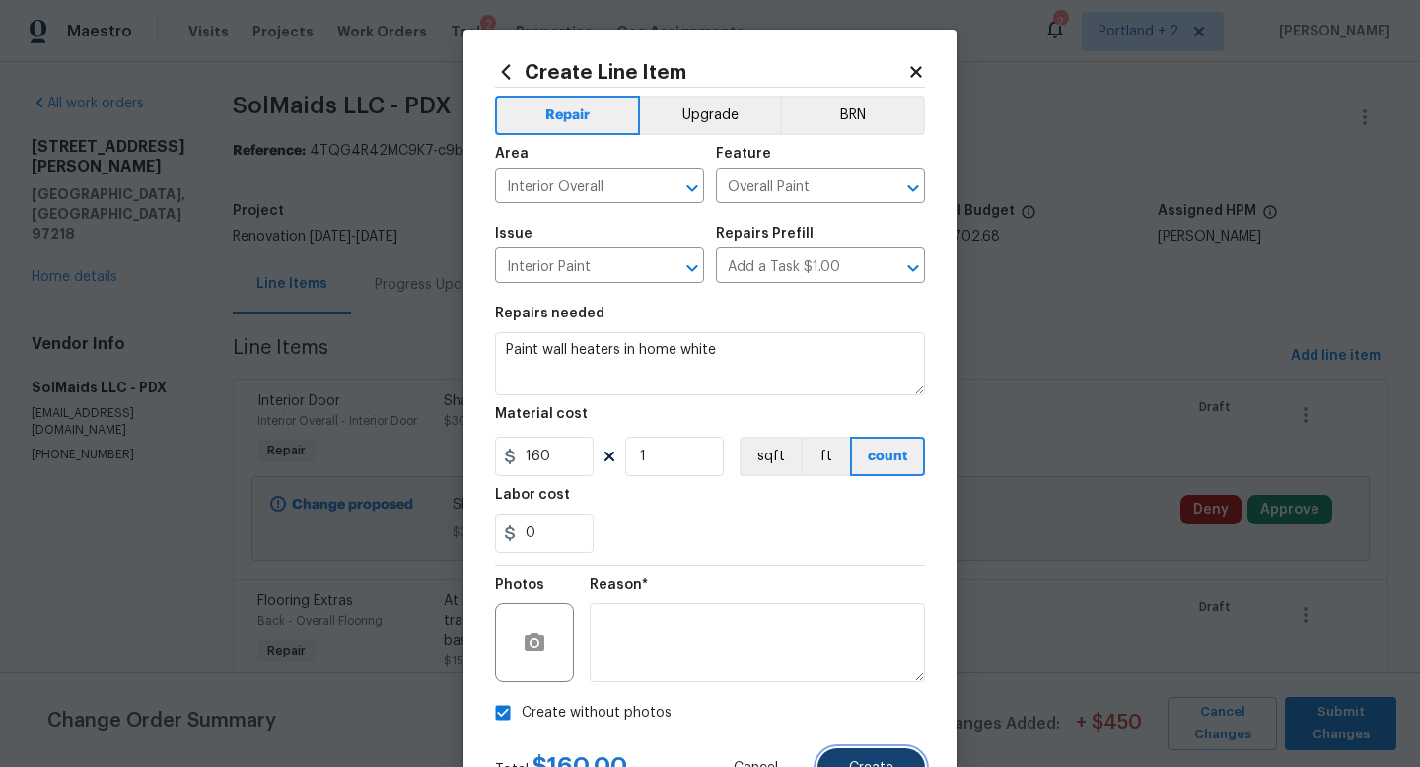
click at [873, 760] on button "Create" at bounding box center [871, 768] width 107 height 39
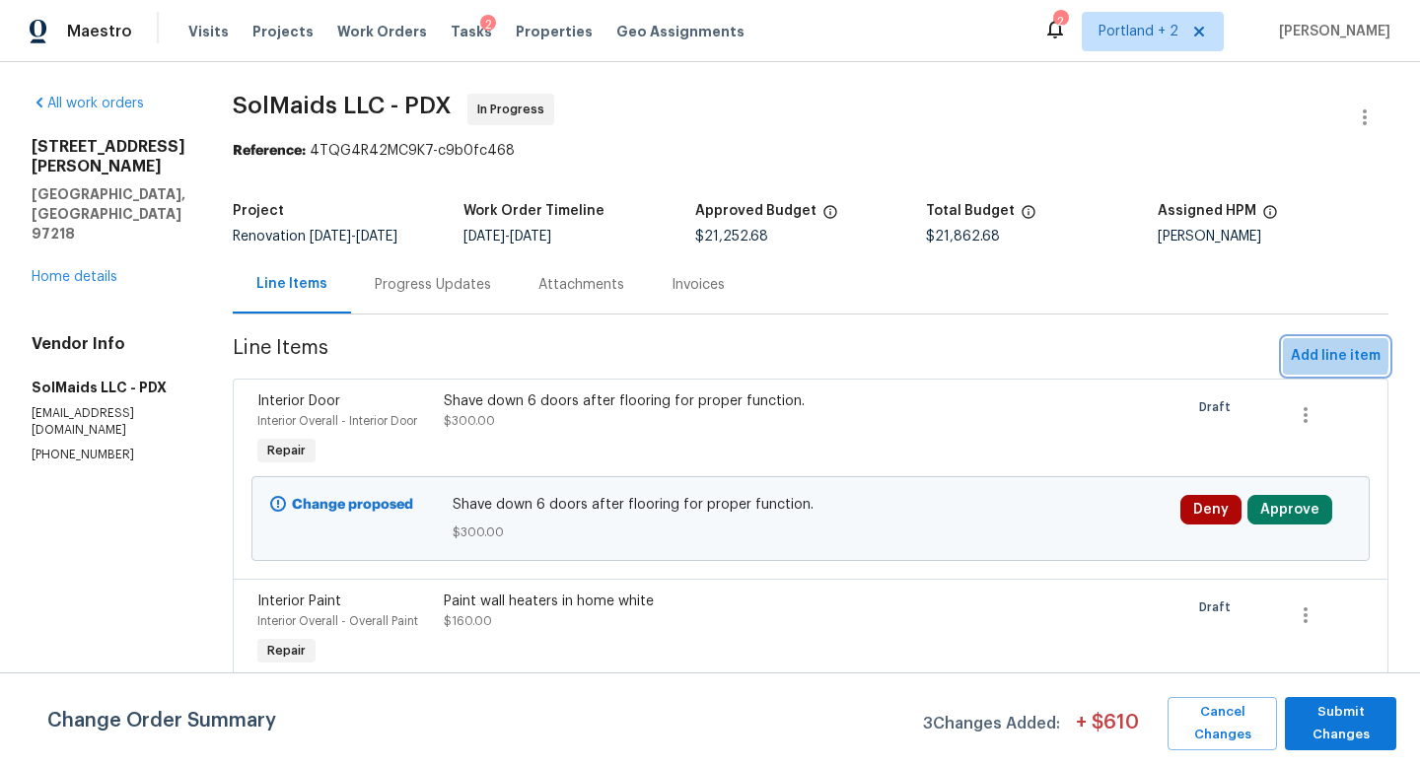
click at [1312, 355] on span "Add line item" at bounding box center [1336, 356] width 90 height 25
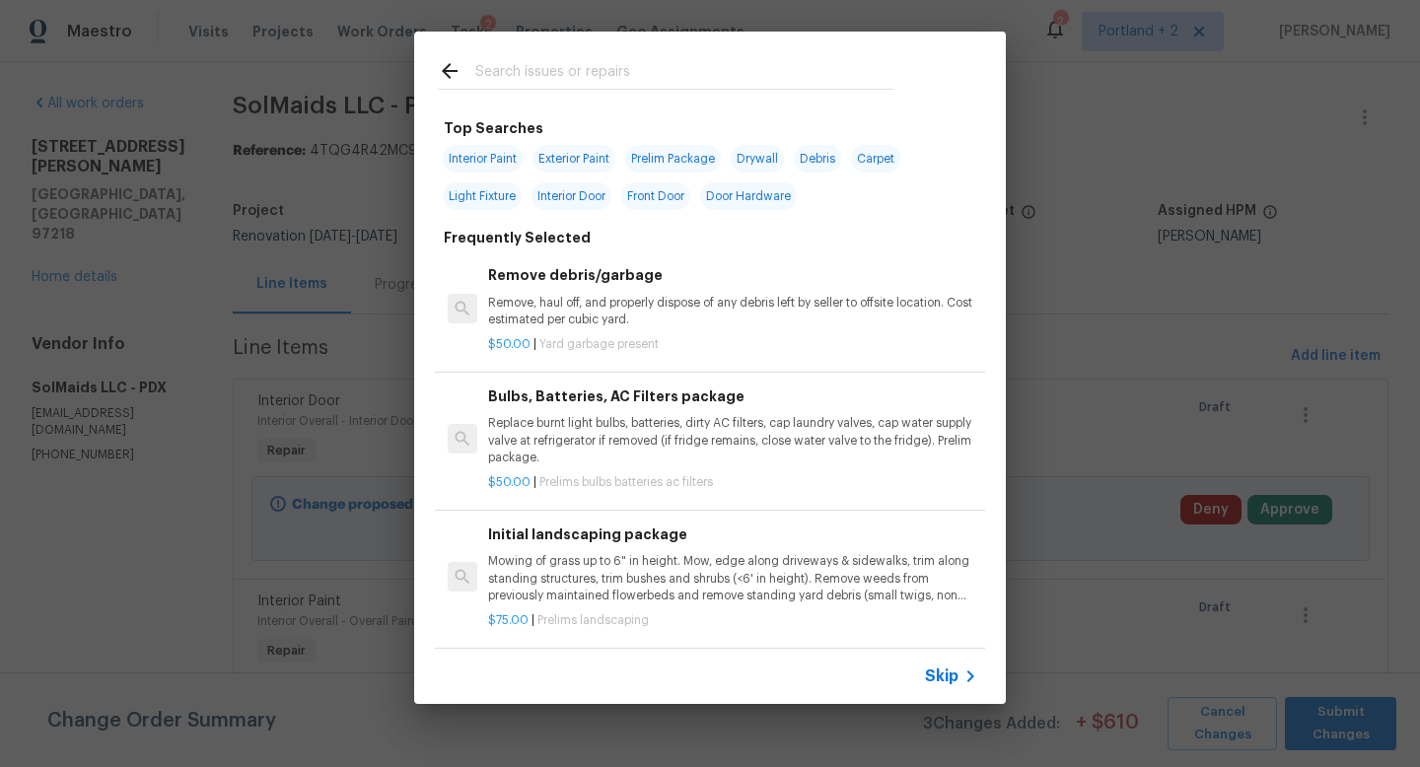
click at [582, 84] on input "text" at bounding box center [684, 74] width 418 height 30
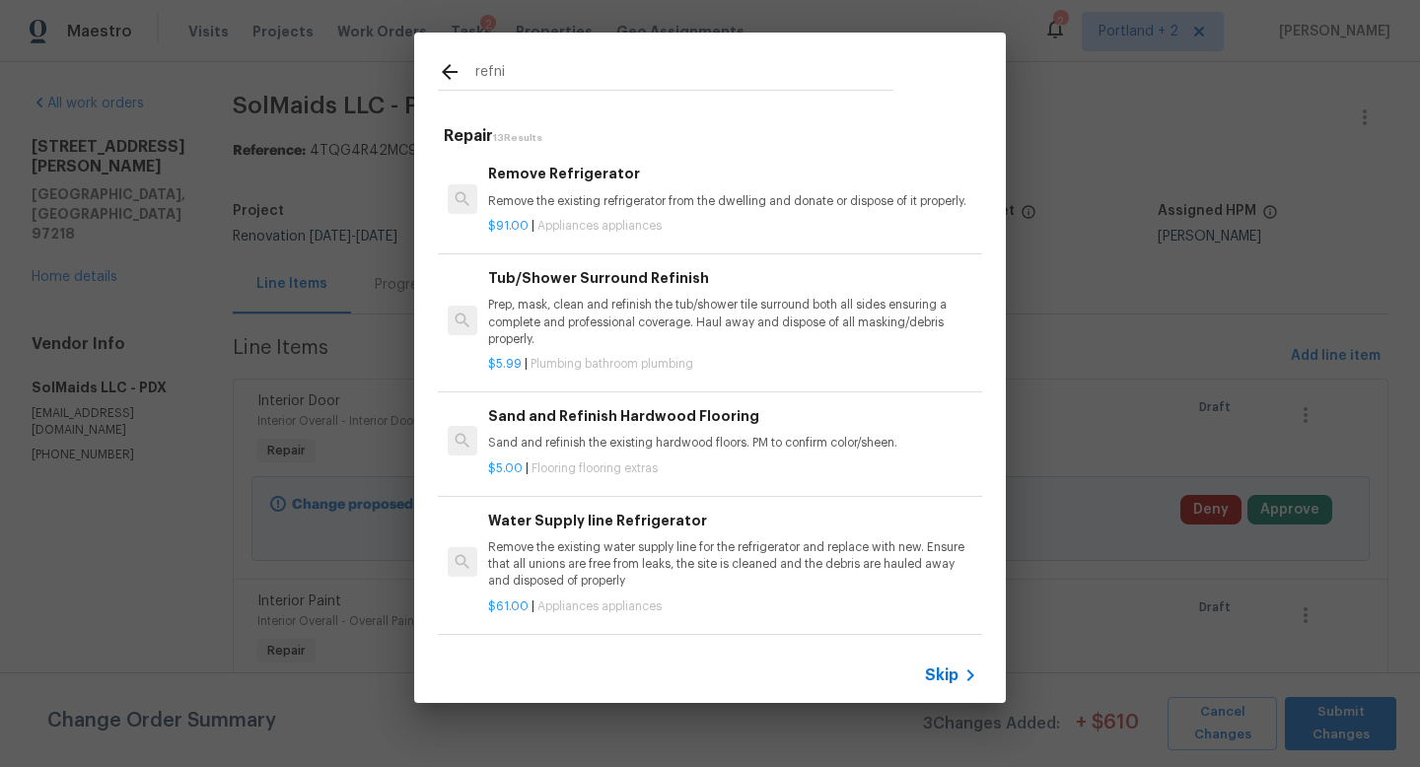
type input "refni"
click at [702, 306] on p "Prep, mask, clean and refinish the tub/shower tile surround both all sides ensu…" at bounding box center [732, 322] width 489 height 50
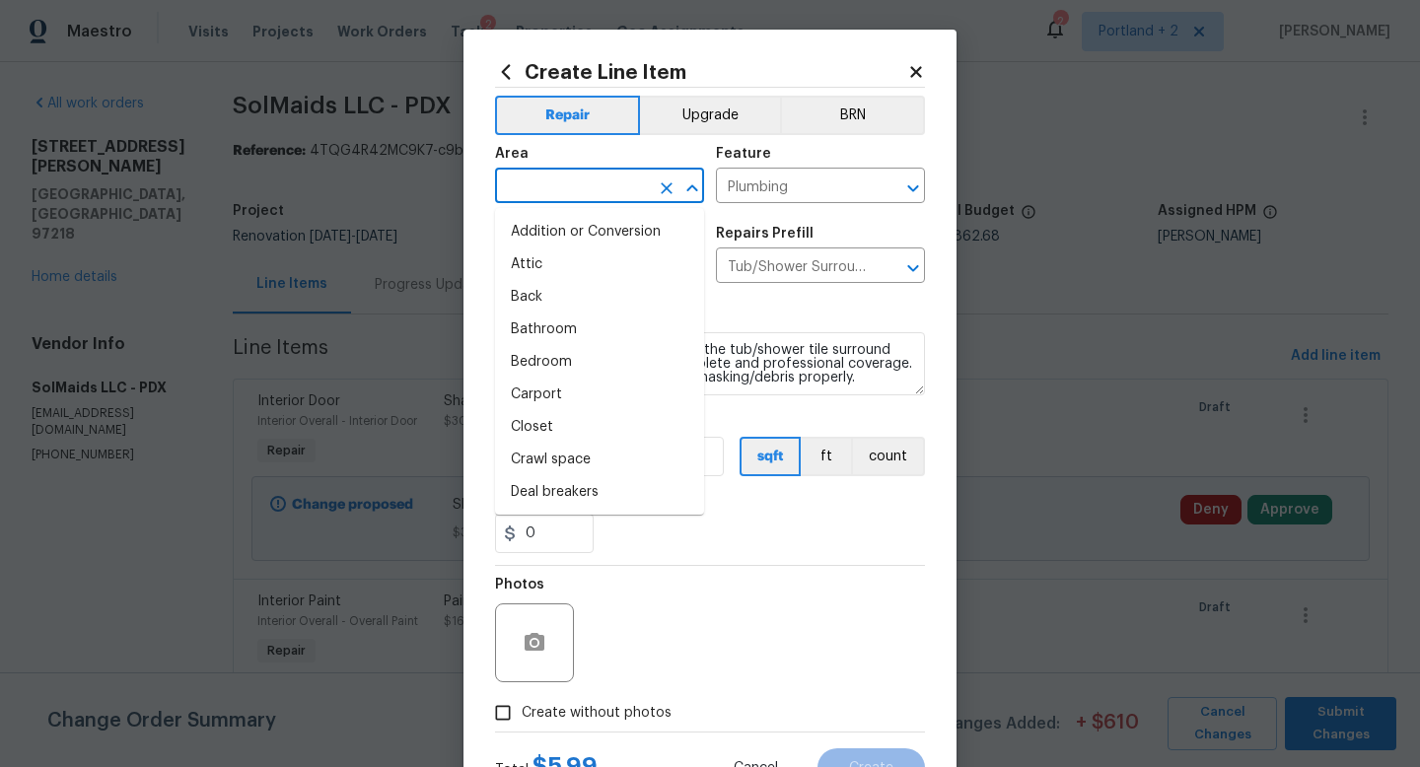
click at [554, 189] on input "text" at bounding box center [572, 188] width 154 height 31
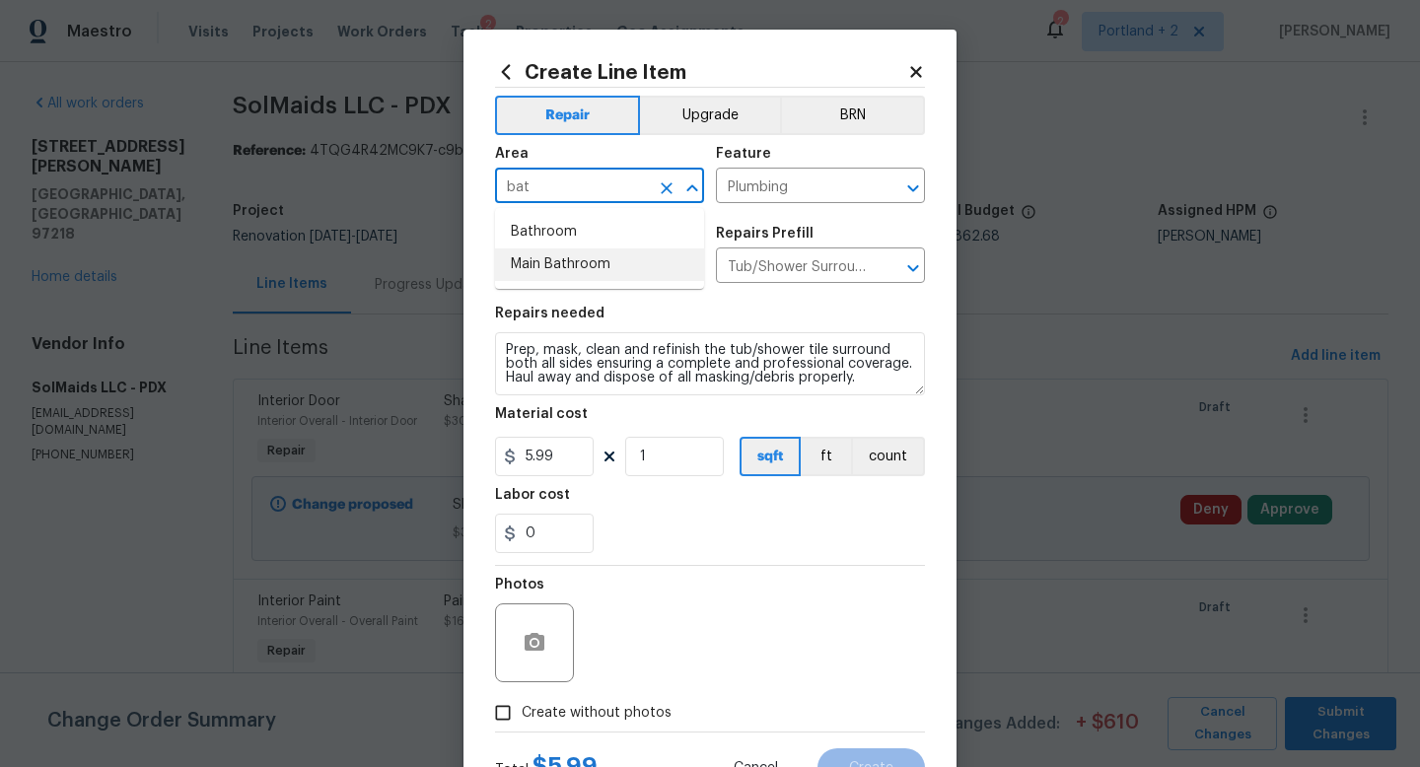
click at [575, 256] on li "Main Bathroom" at bounding box center [599, 265] width 209 height 33
type input "Main Bathroom"
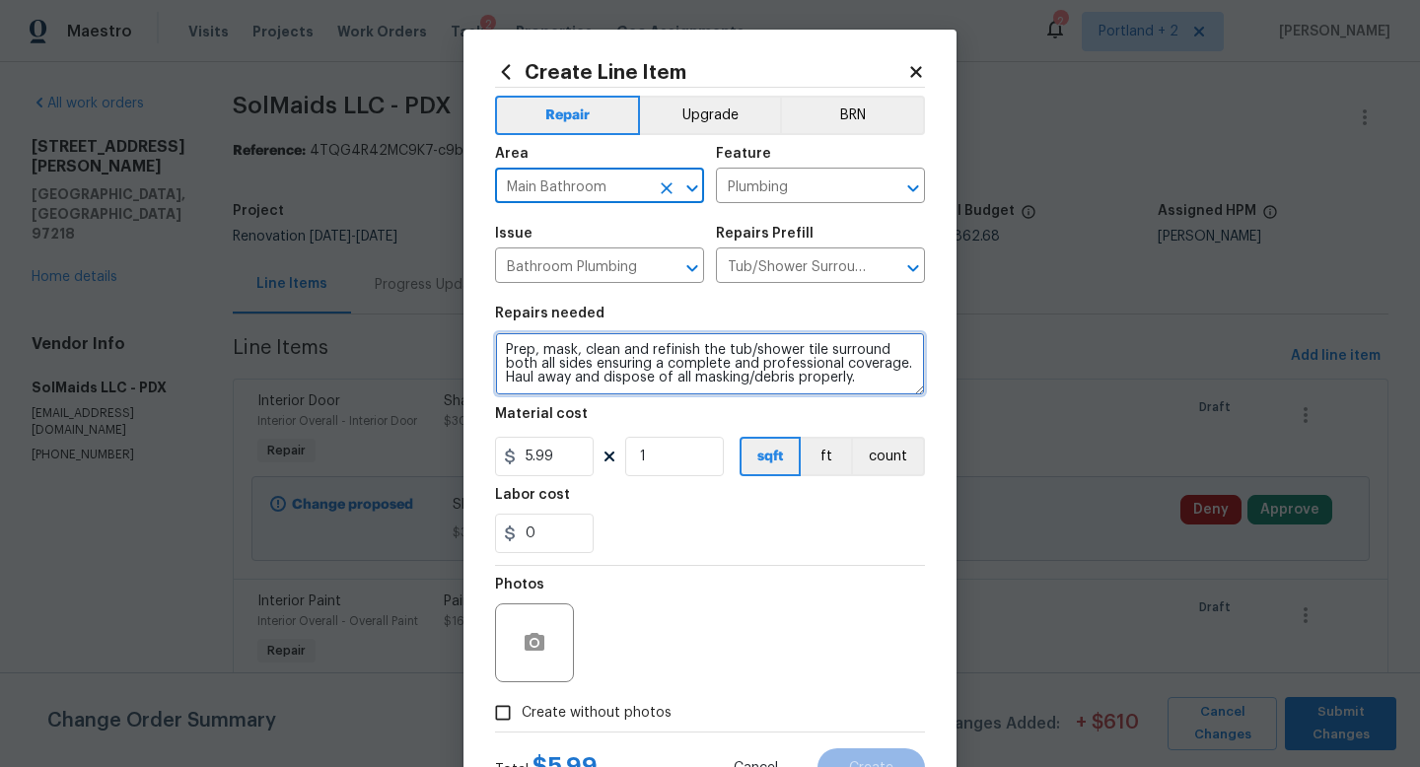
click at [504, 340] on textarea "Prep, mask, clean and refinish the tub/shower tile surround both all sides ensu…" at bounding box center [710, 363] width 430 height 63
type textarea "Refinish tub and surround. Prep, mask, clean and refinish the tub/shower tile s…"
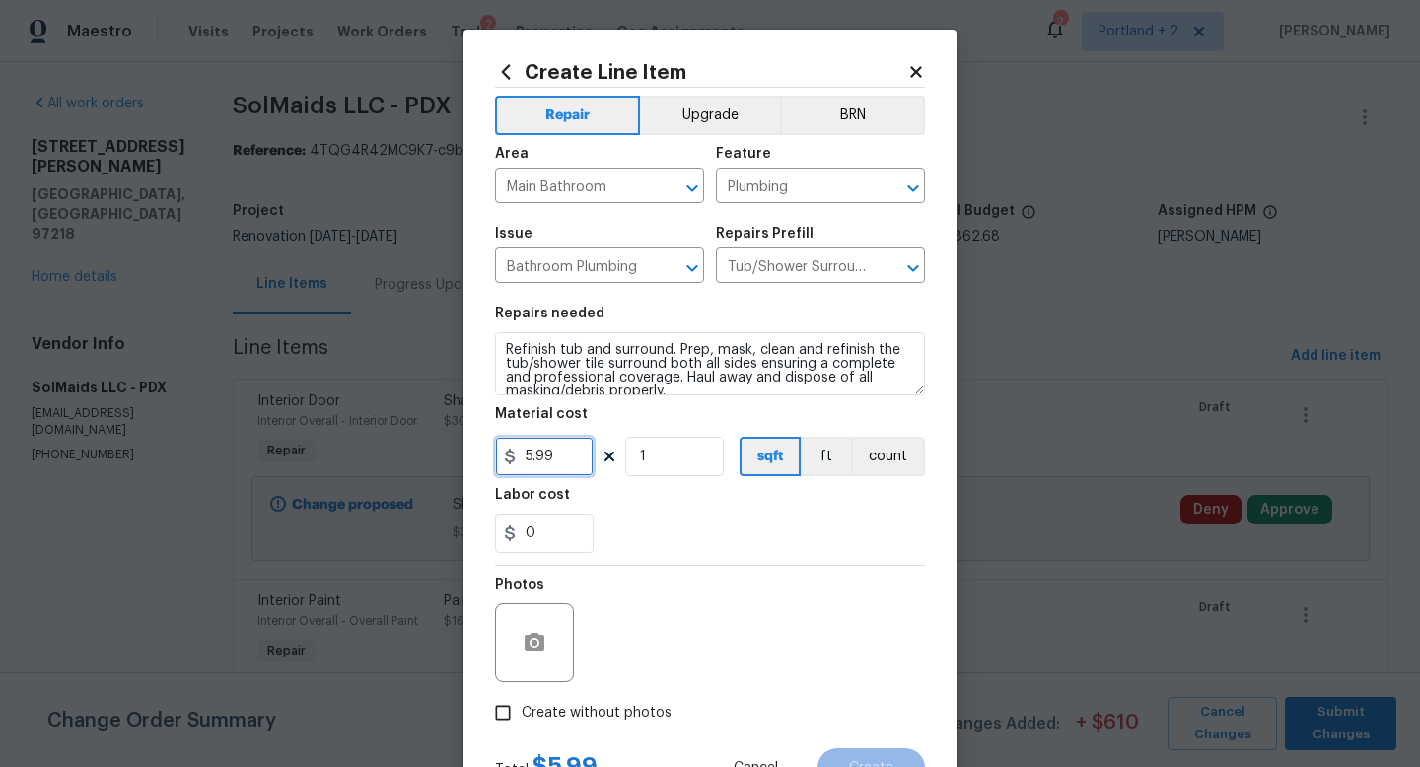
drag, startPoint x: 568, startPoint y: 462, endPoint x: 424, endPoint y: 458, distance: 144.0
click at [430, 459] on div "Create Line Item Repair Upgrade BRN Area Main Bathroom ​ Feature Plumbing ​ Iss…" at bounding box center [710, 383] width 1420 height 767
type input "1100"
click at [496, 709] on input "Create without photos" at bounding box center [502, 712] width 37 height 37
checkbox input "true"
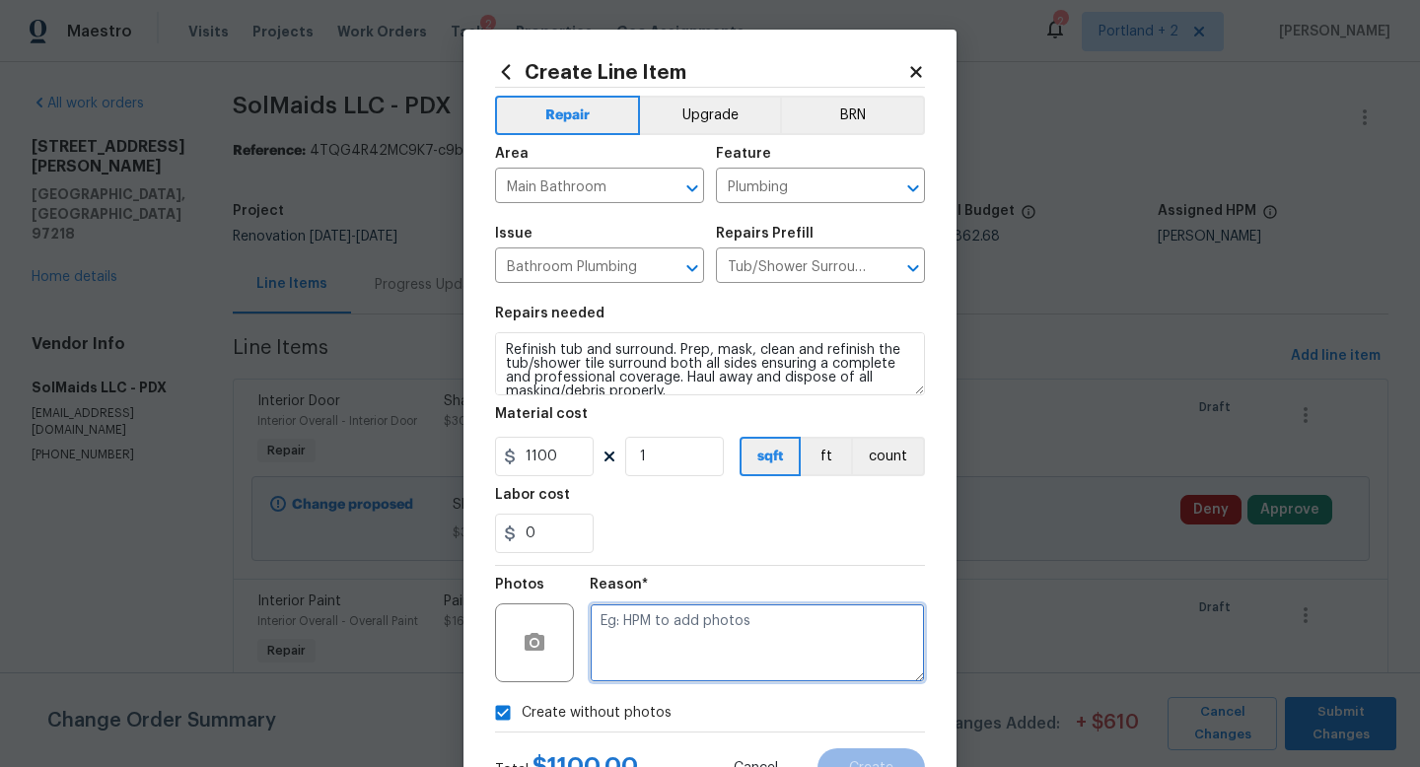
click at [697, 674] on textarea at bounding box center [757, 643] width 335 height 79
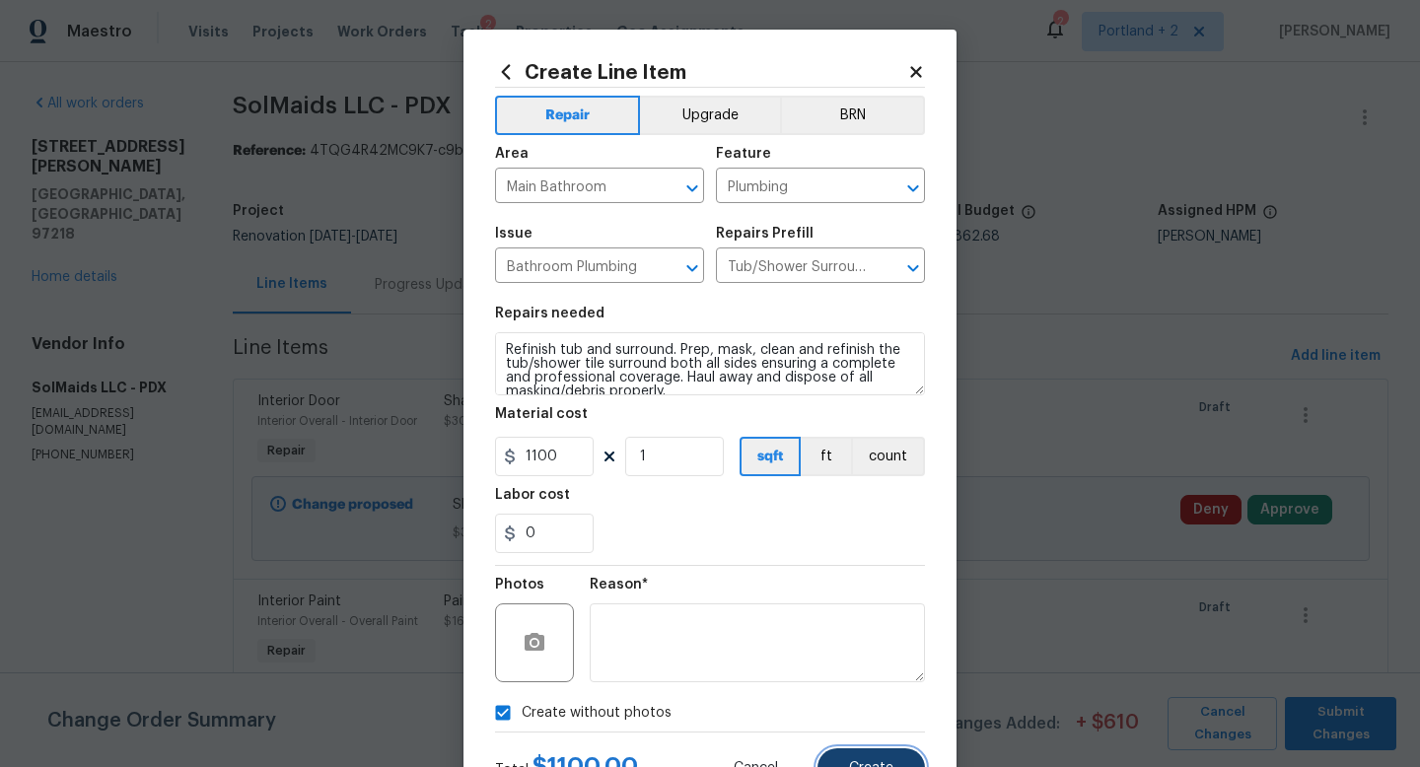
click at [875, 755] on button "Create" at bounding box center [871, 768] width 107 height 39
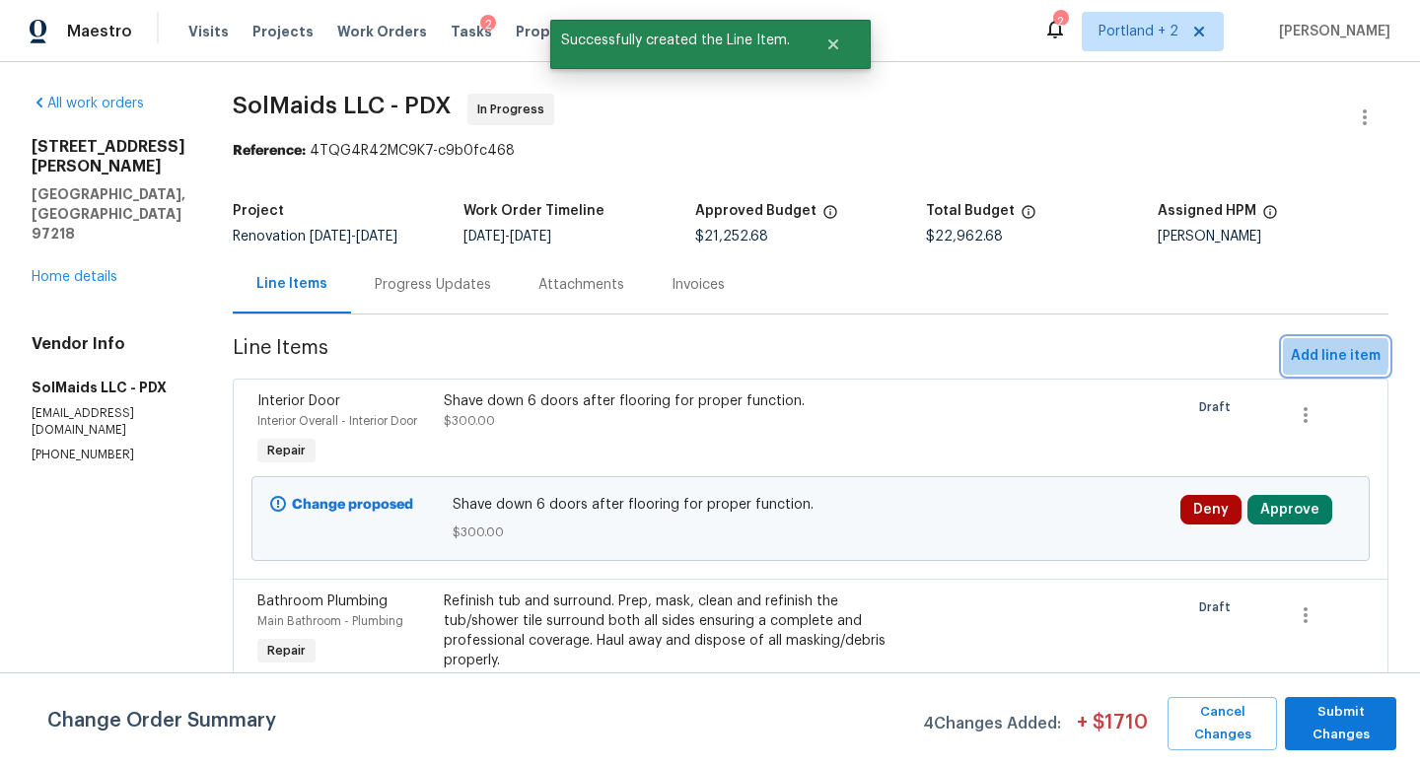
click at [1321, 355] on span "Add line item" at bounding box center [1336, 356] width 90 height 25
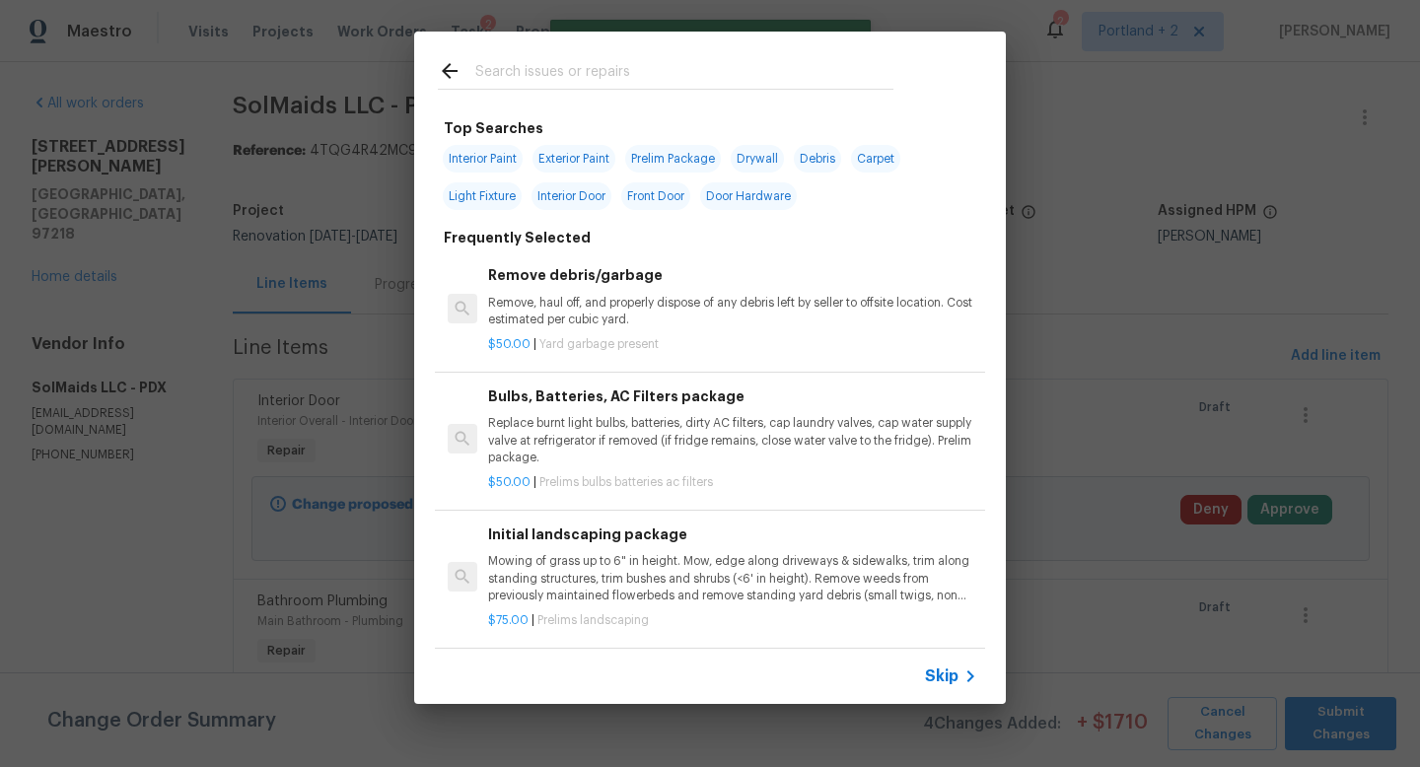
click at [627, 79] on input "text" at bounding box center [684, 74] width 418 height 30
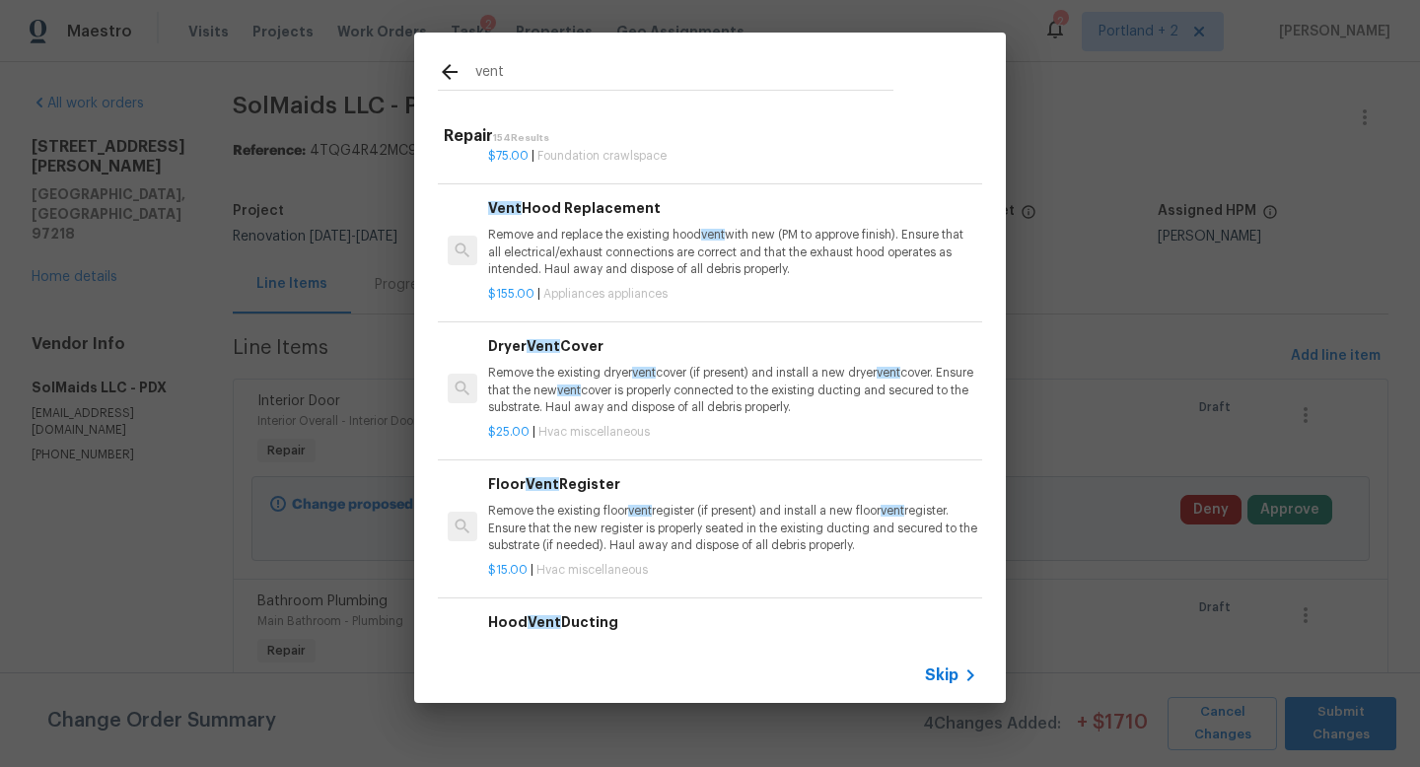
scroll to position [0, 0]
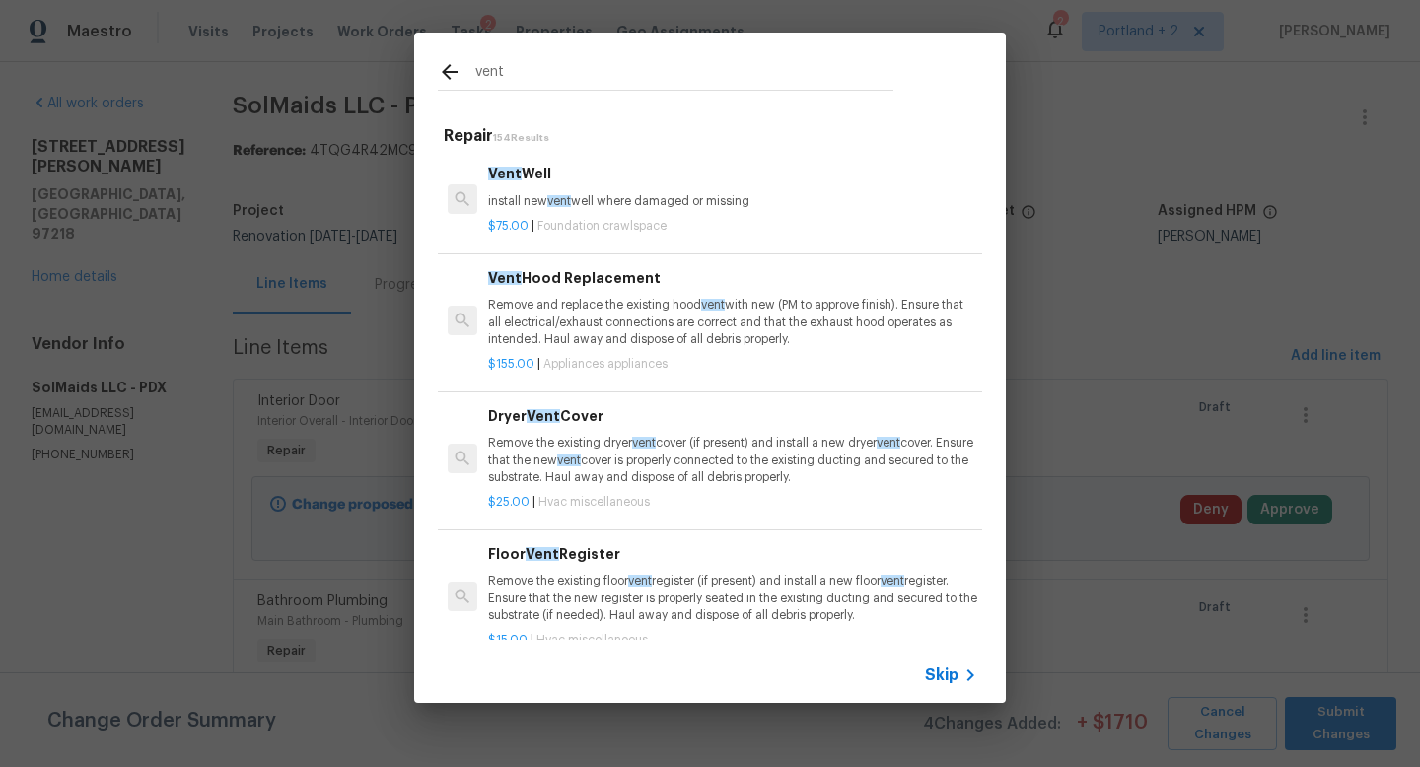
drag, startPoint x: 524, startPoint y: 72, endPoint x: 444, endPoint y: 72, distance: 79.9
click at [444, 72] on div "vent" at bounding box center [666, 75] width 456 height 30
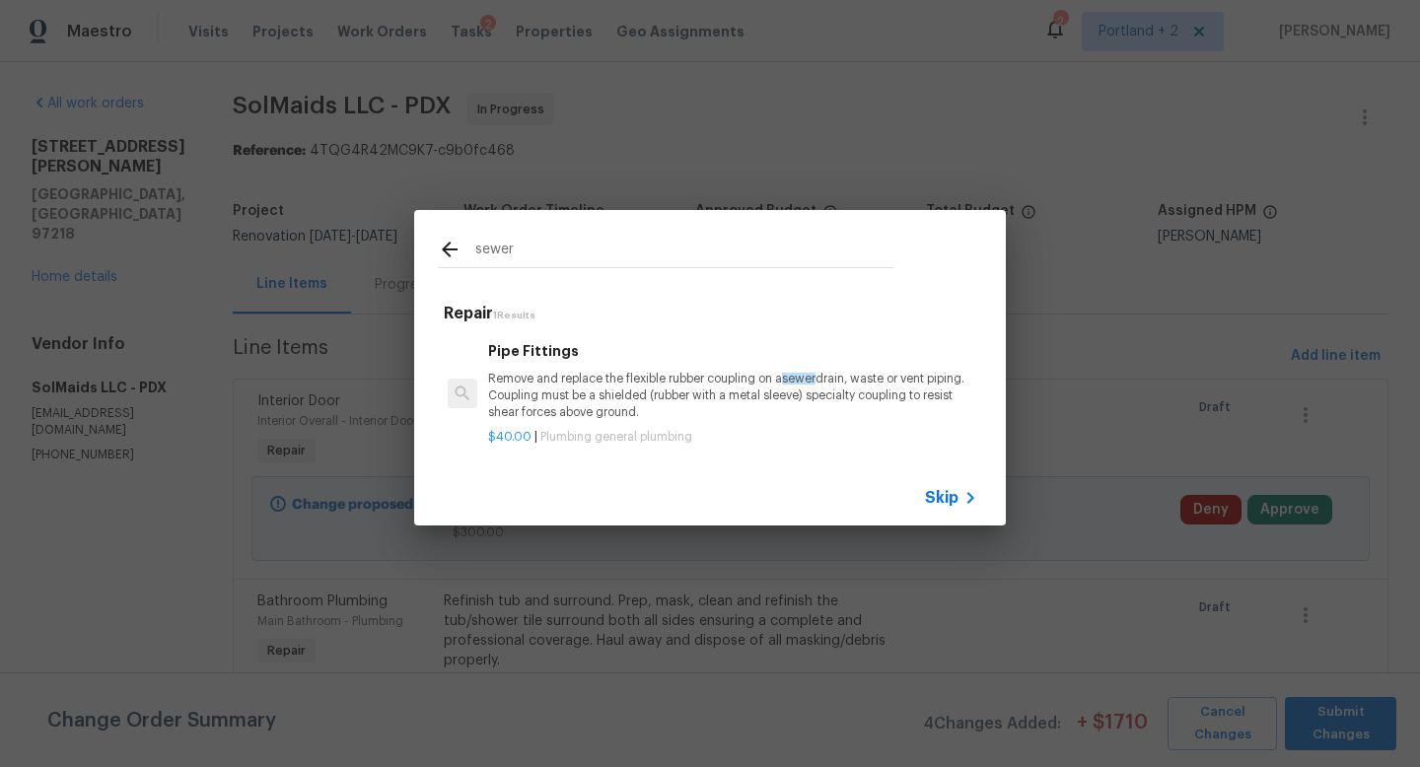
type input "sewer"
click at [714, 407] on p "Remove and replace the flexible rubber coupling on a sewer drain, waste or vent…" at bounding box center [732, 396] width 489 height 50
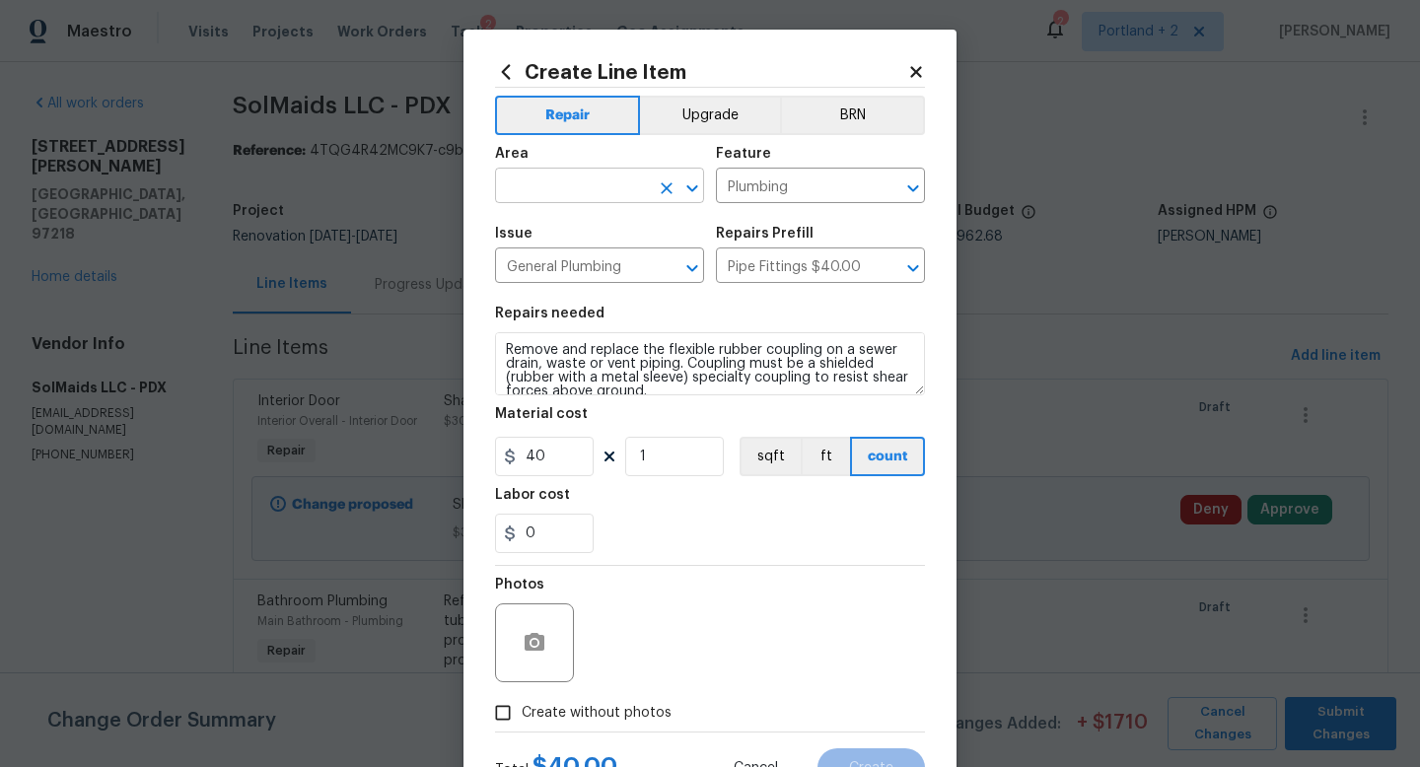
click at [540, 193] on input "text" at bounding box center [572, 188] width 154 height 31
click at [581, 268] on li "Exterior Overall" at bounding box center [599, 265] width 209 height 33
type input "Exterior Overall"
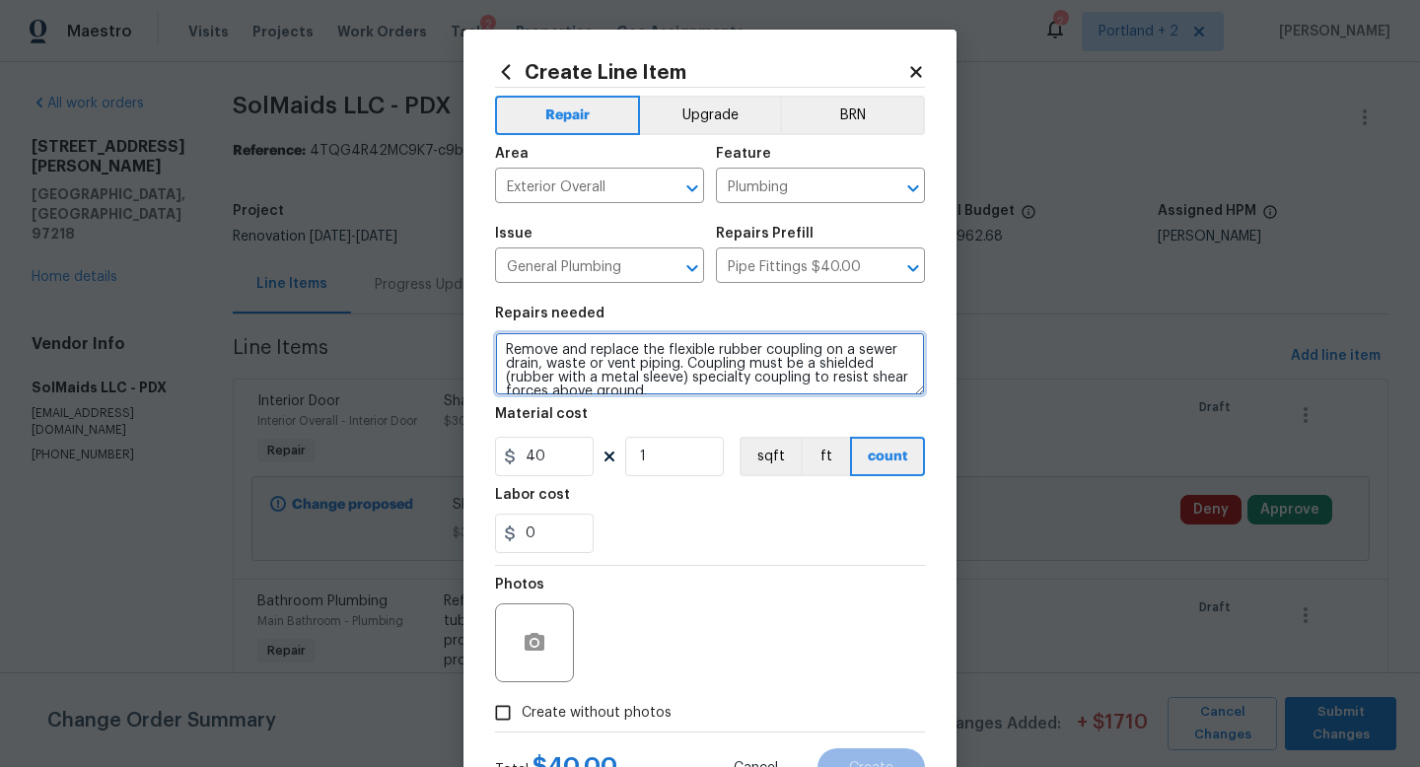
click at [503, 350] on textarea "Remove and replace the flexible rubber coupling on a sewer drain, waste or vent…" at bounding box center [710, 363] width 430 height 63
type textarea "On side of home, extent sewer vents above roof line. Remove and replace the fle…"
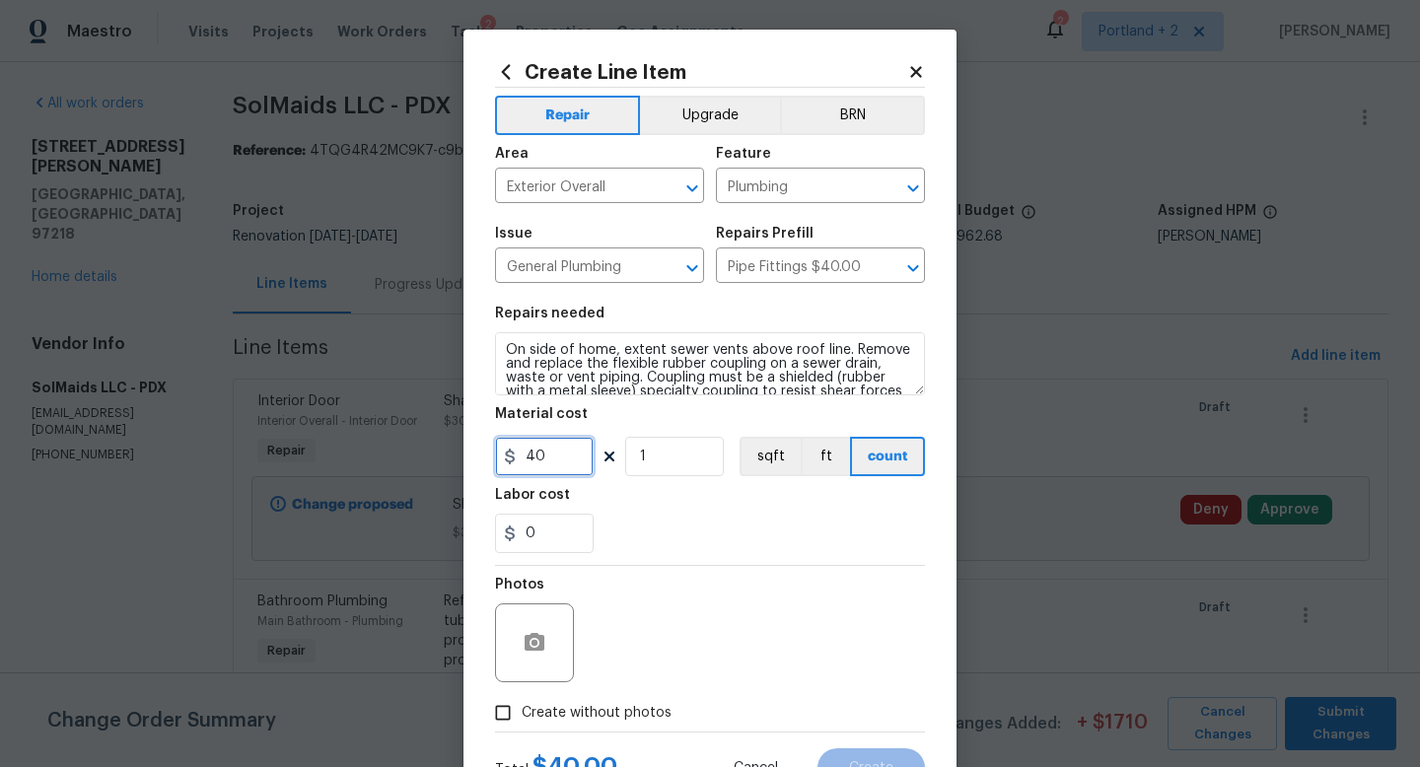
click at [565, 461] on input "40" at bounding box center [544, 456] width 99 height 39
drag, startPoint x: 558, startPoint y: 465, endPoint x: 479, endPoint y: 465, distance: 78.9
click at [479, 465] on div "Create Line Item Repair Upgrade BRN Area Exterior Overall ​ Feature Plumbing ​ …" at bounding box center [710, 425] width 493 height 790
type input "370"
click at [539, 541] on input "0" at bounding box center [544, 533] width 99 height 39
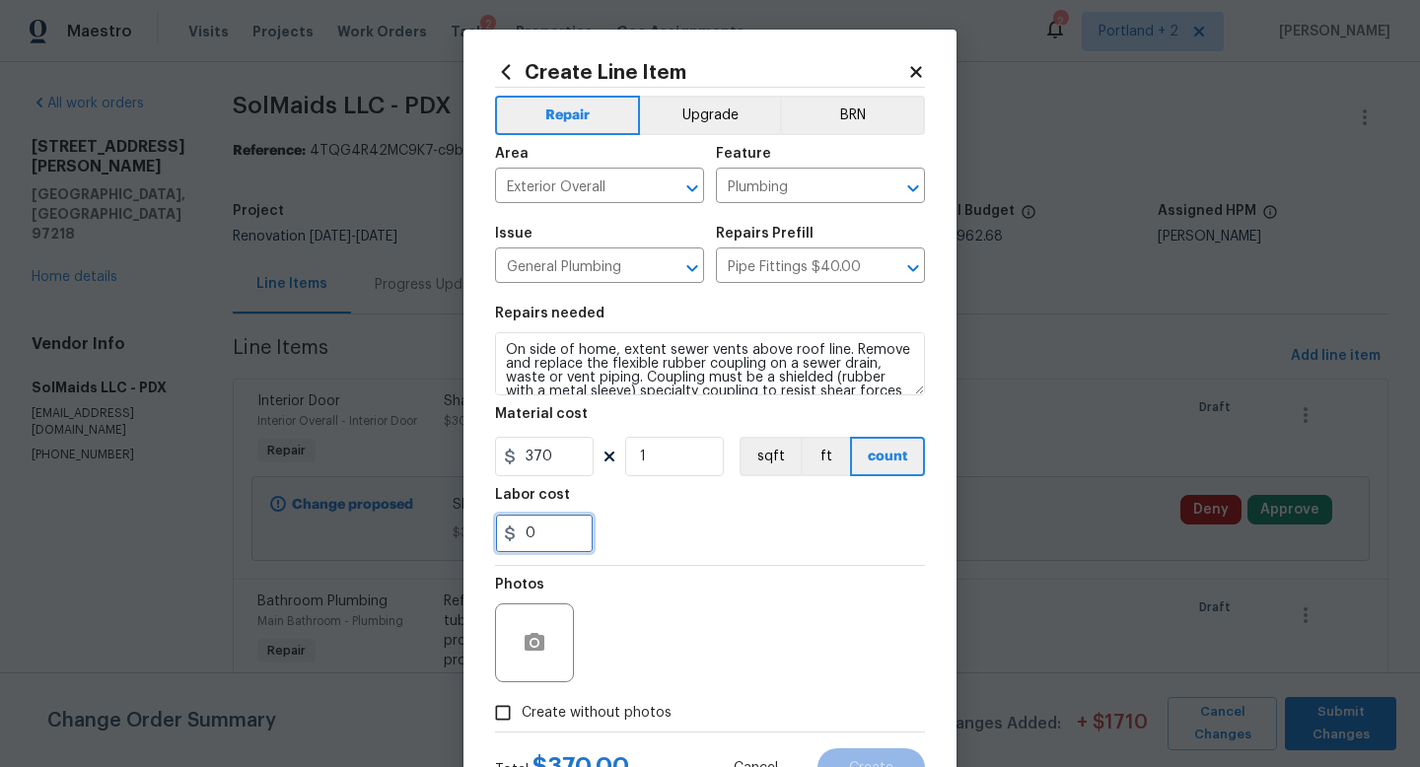
scroll to position [83, 0]
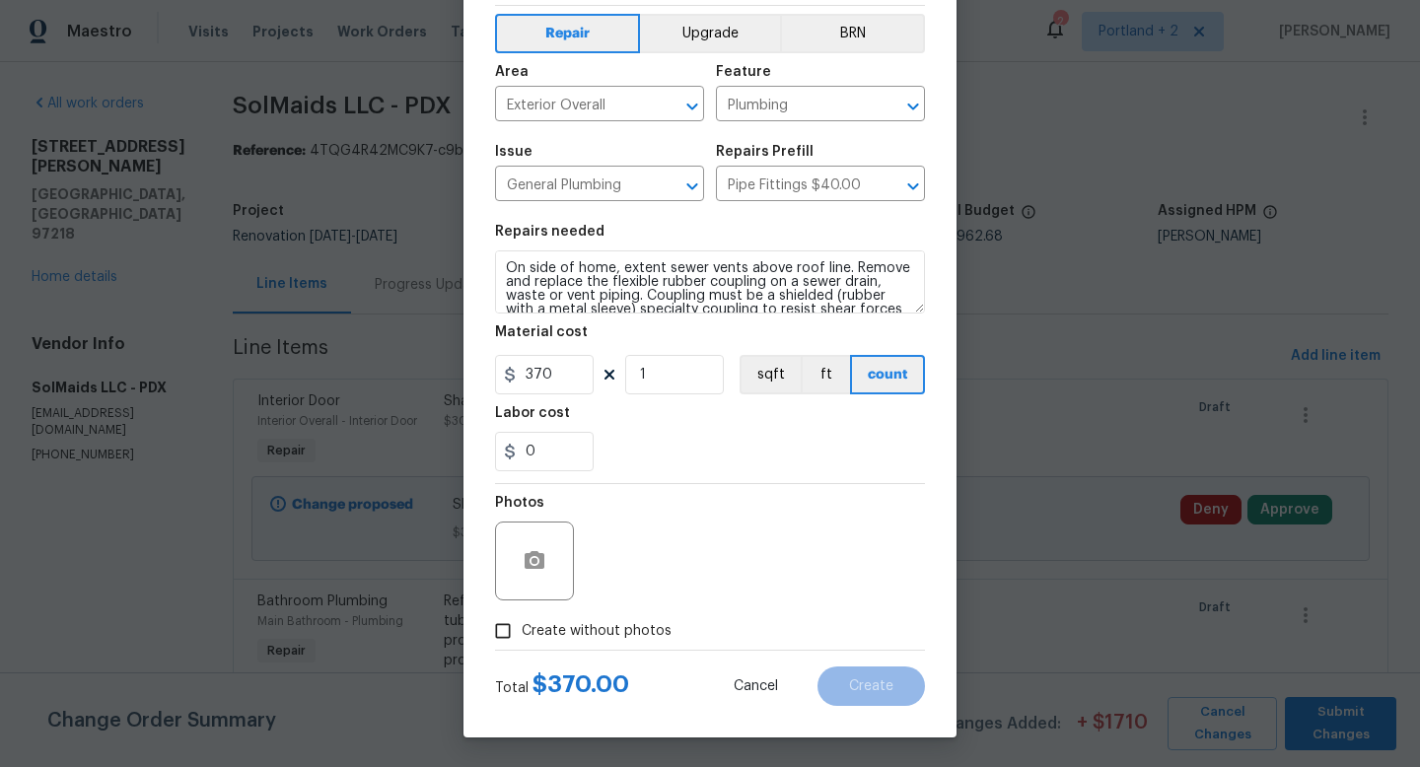
click at [523, 645] on label "Create without photos" at bounding box center [577, 630] width 187 height 37
click at [522, 645] on input "Create without photos" at bounding box center [502, 630] width 37 height 37
checkbox input "true"
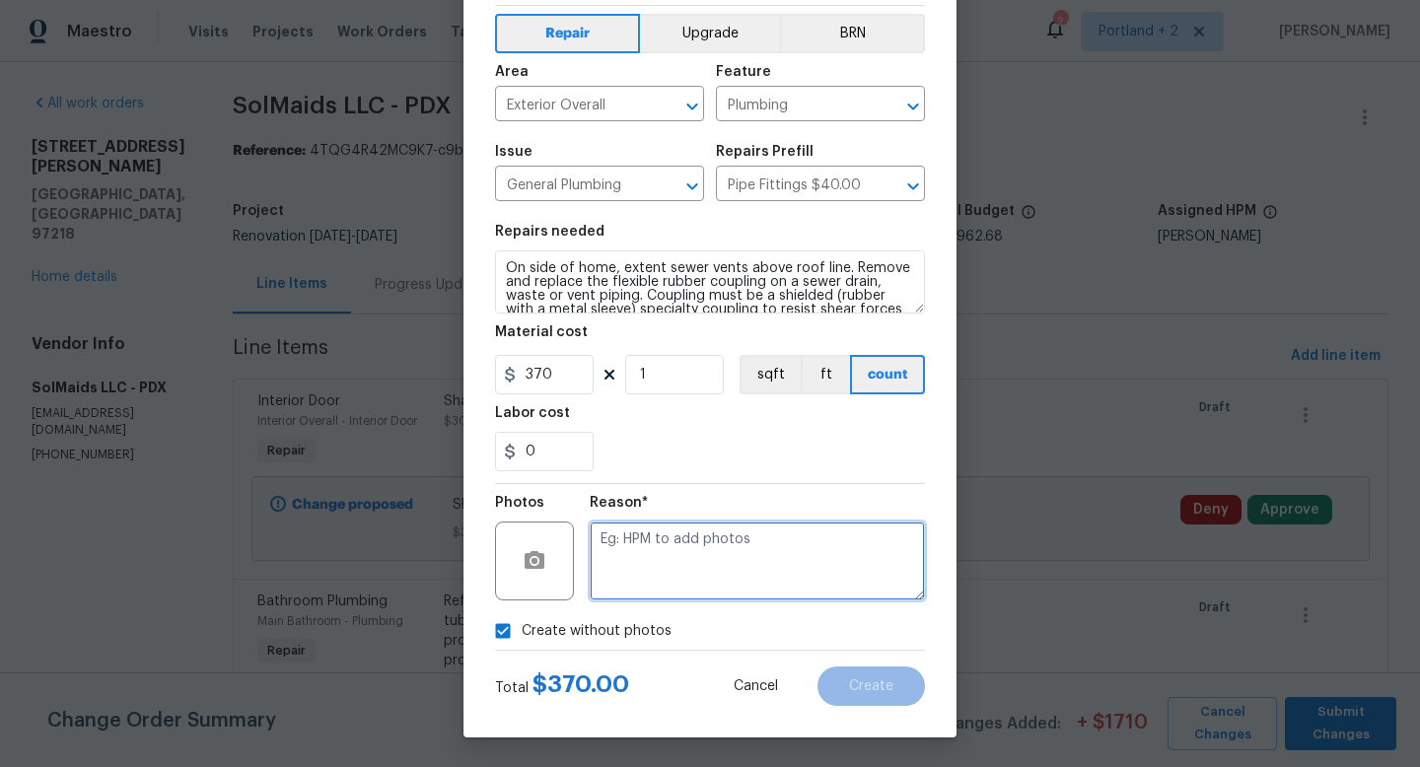
click at [730, 537] on textarea at bounding box center [757, 561] width 335 height 79
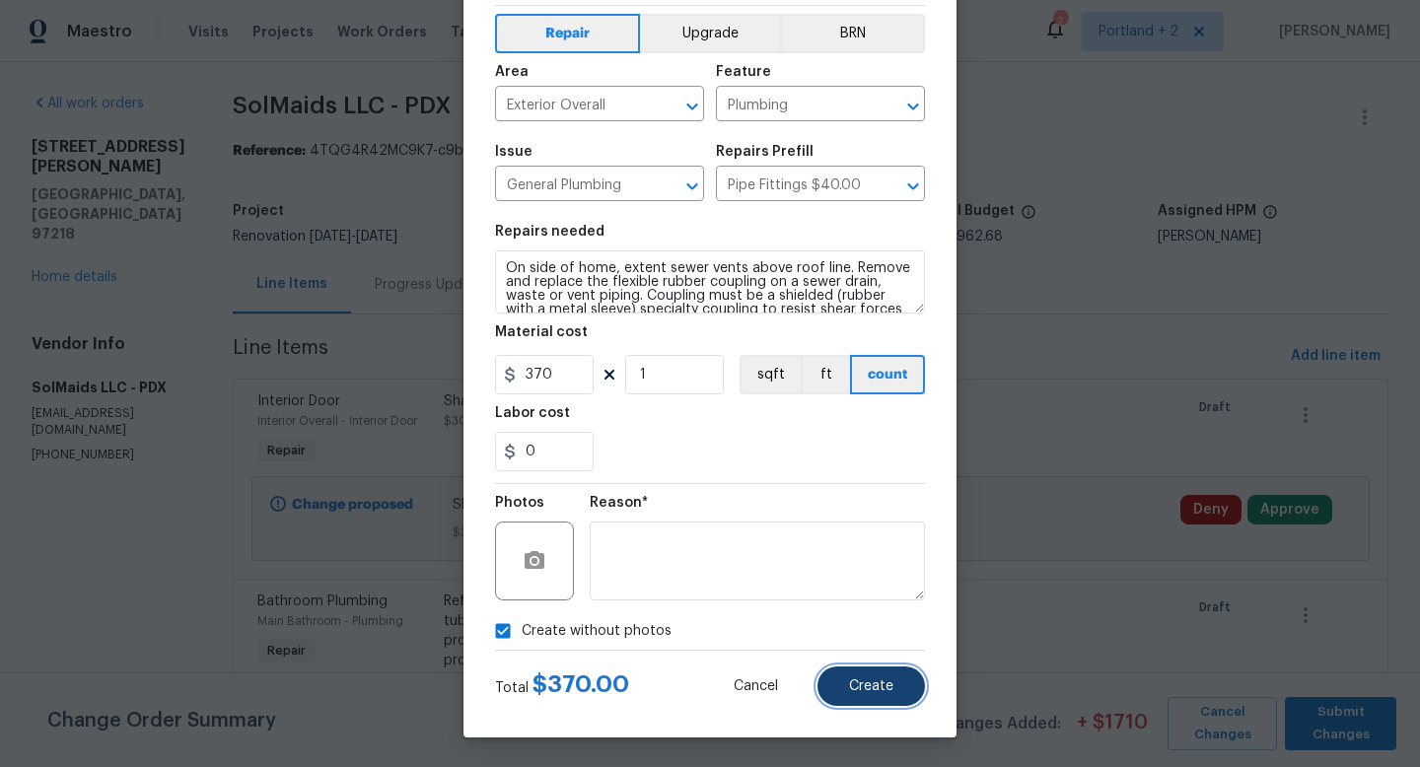
click at [887, 692] on span "Create" at bounding box center [871, 686] width 44 height 15
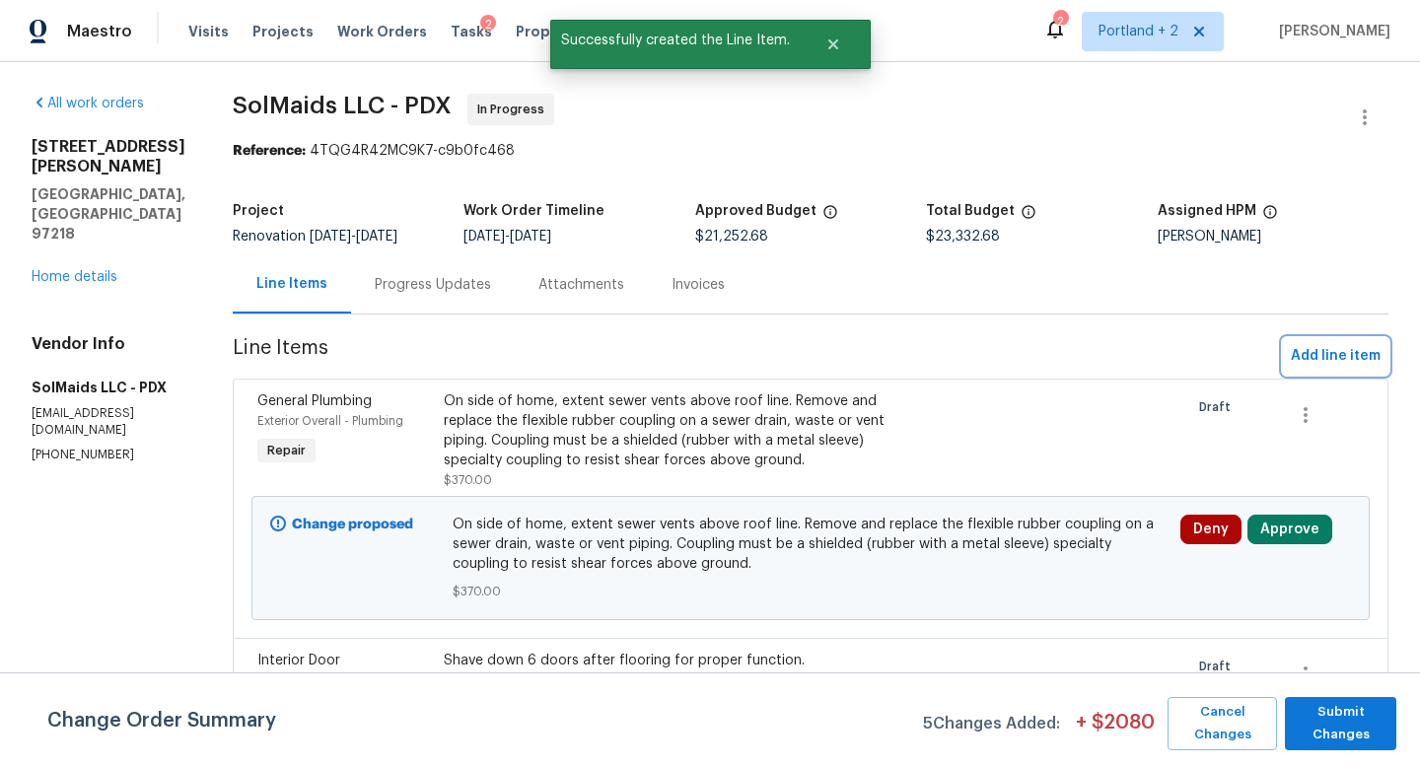
click at [1356, 354] on span "Add line item" at bounding box center [1336, 356] width 90 height 25
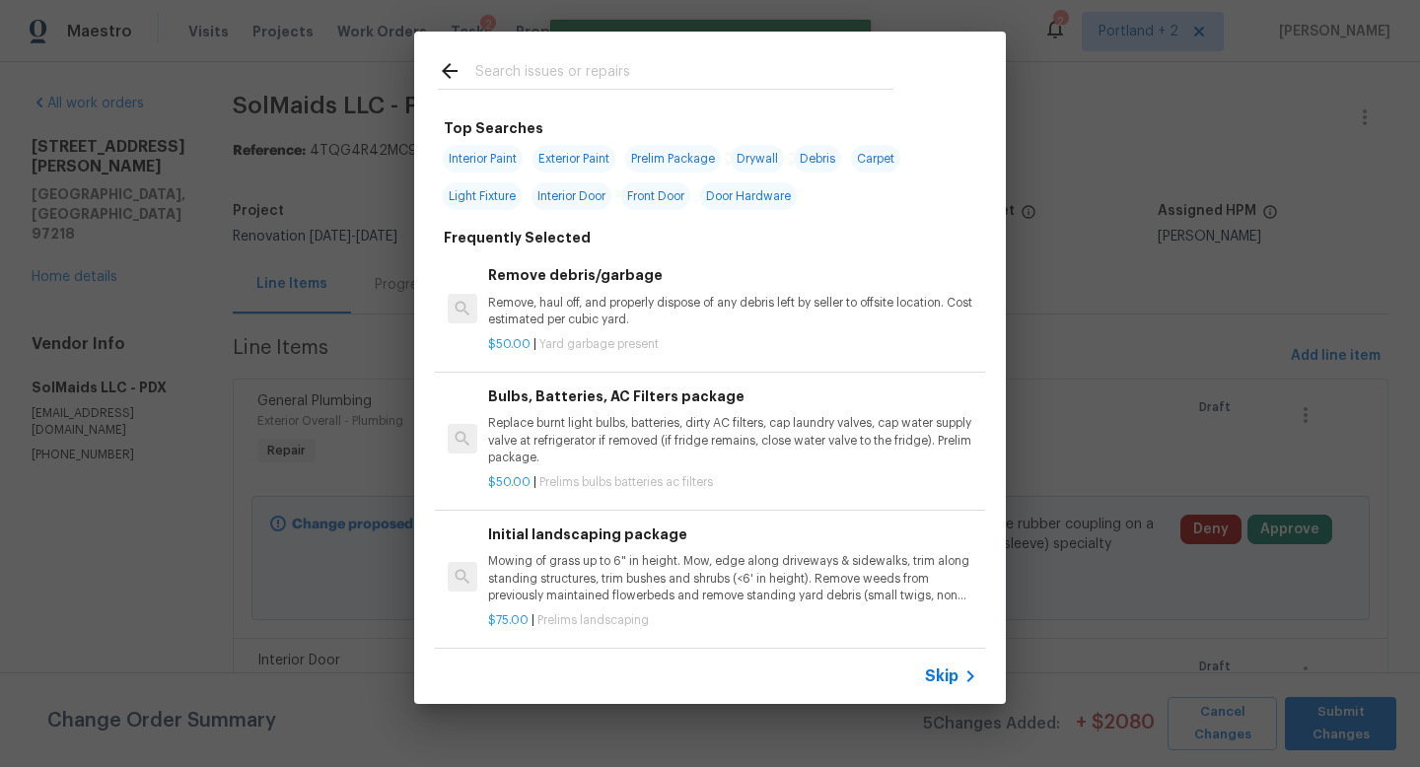
click at [653, 79] on input "text" at bounding box center [684, 74] width 418 height 30
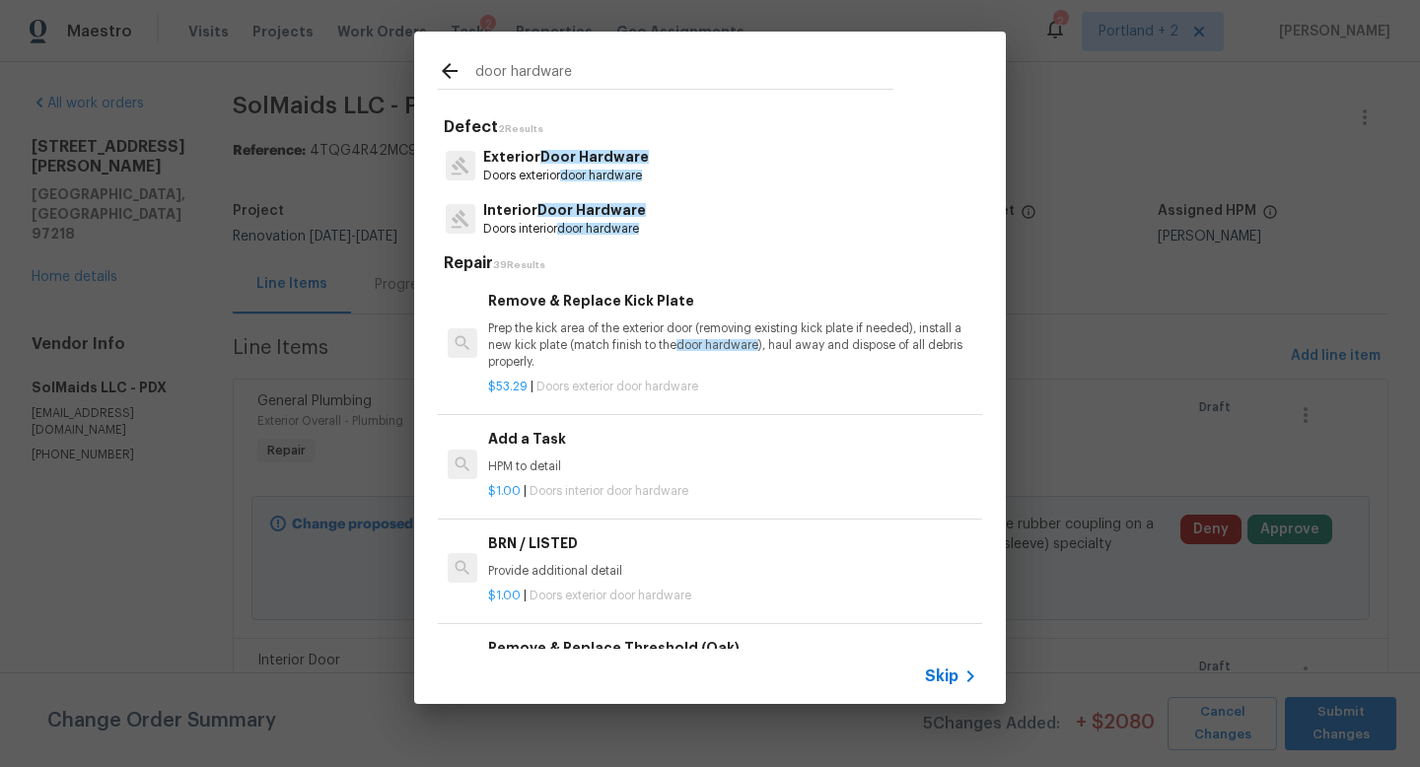
type input "door hardware"
click at [601, 233] on span "door hardware" at bounding box center [598, 229] width 82 height 12
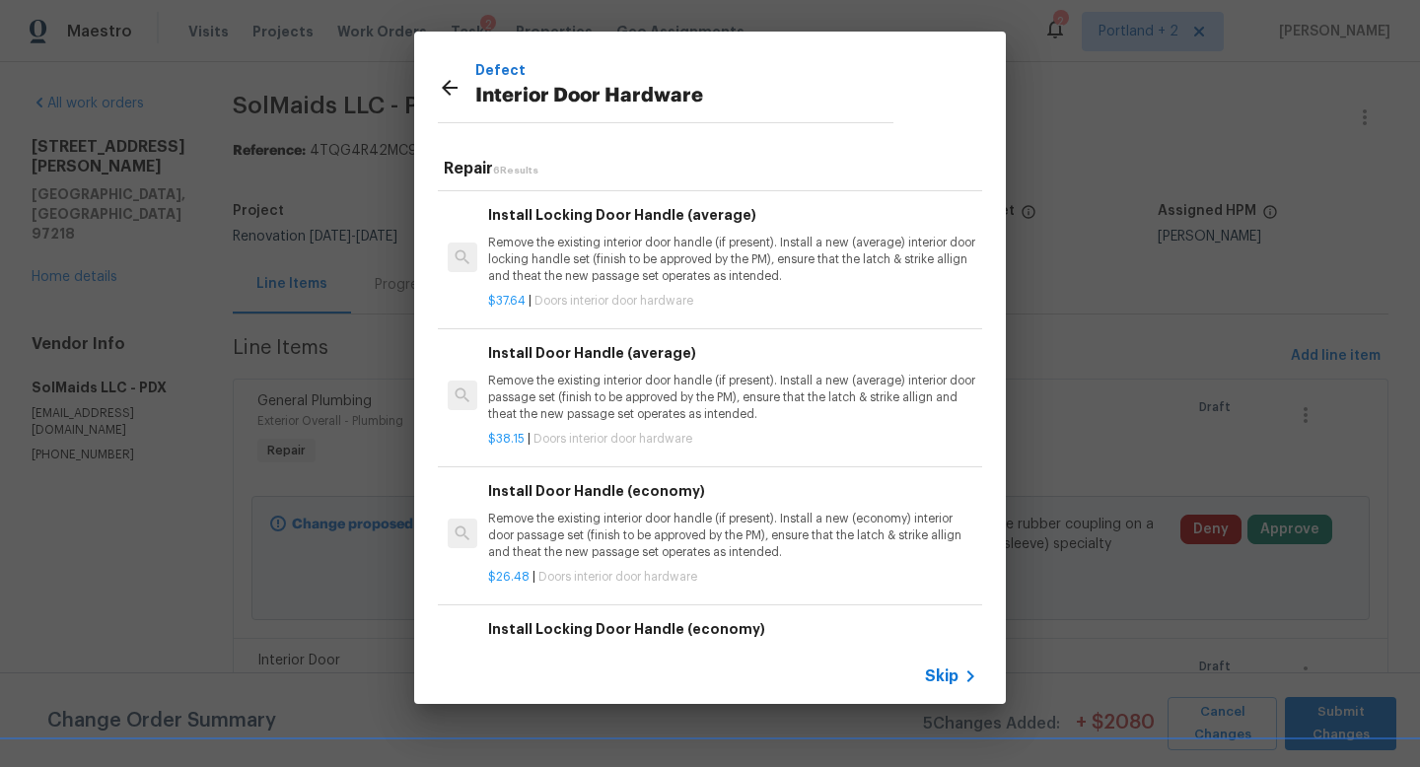
scroll to position [270, 0]
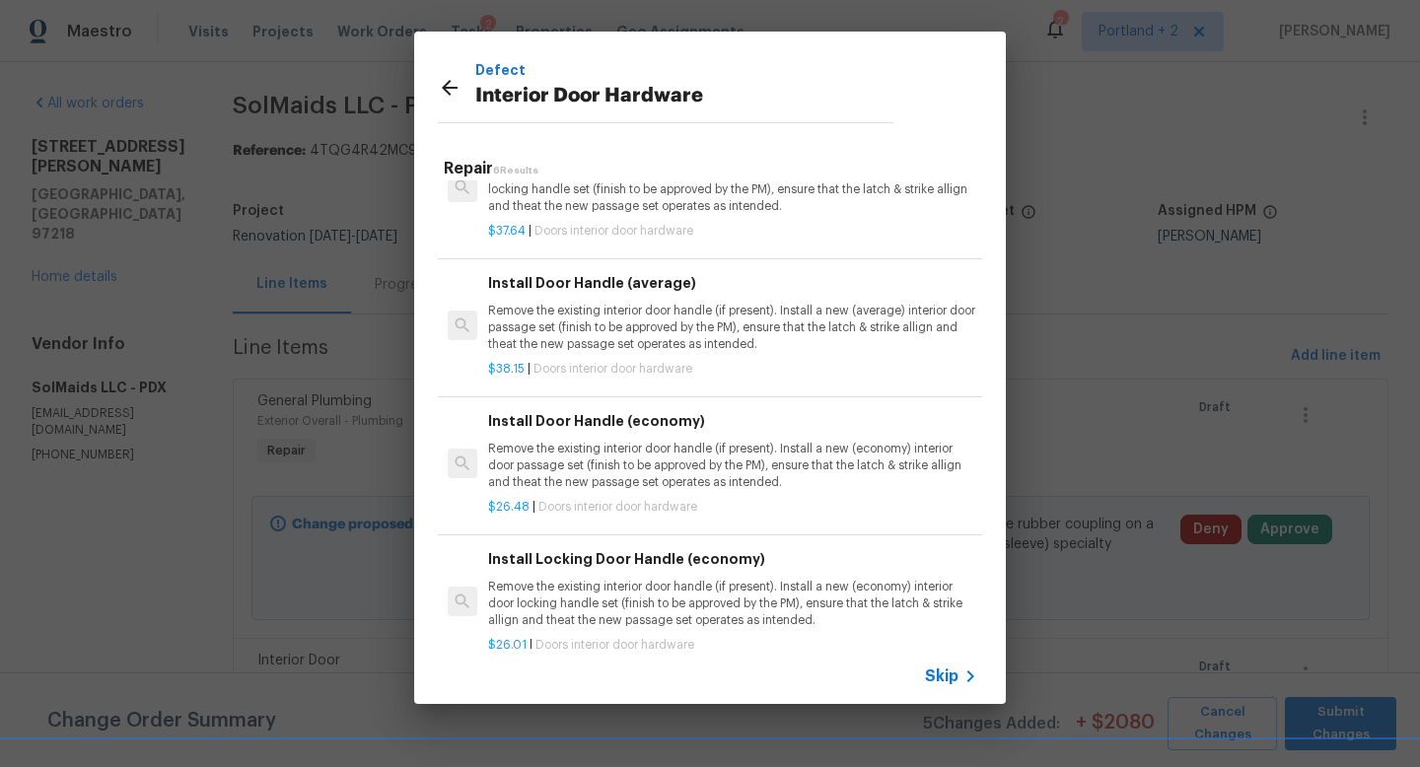
click at [702, 476] on p "Remove the existing interior door handle (if present). Install a new (economy) …" at bounding box center [732, 466] width 489 height 50
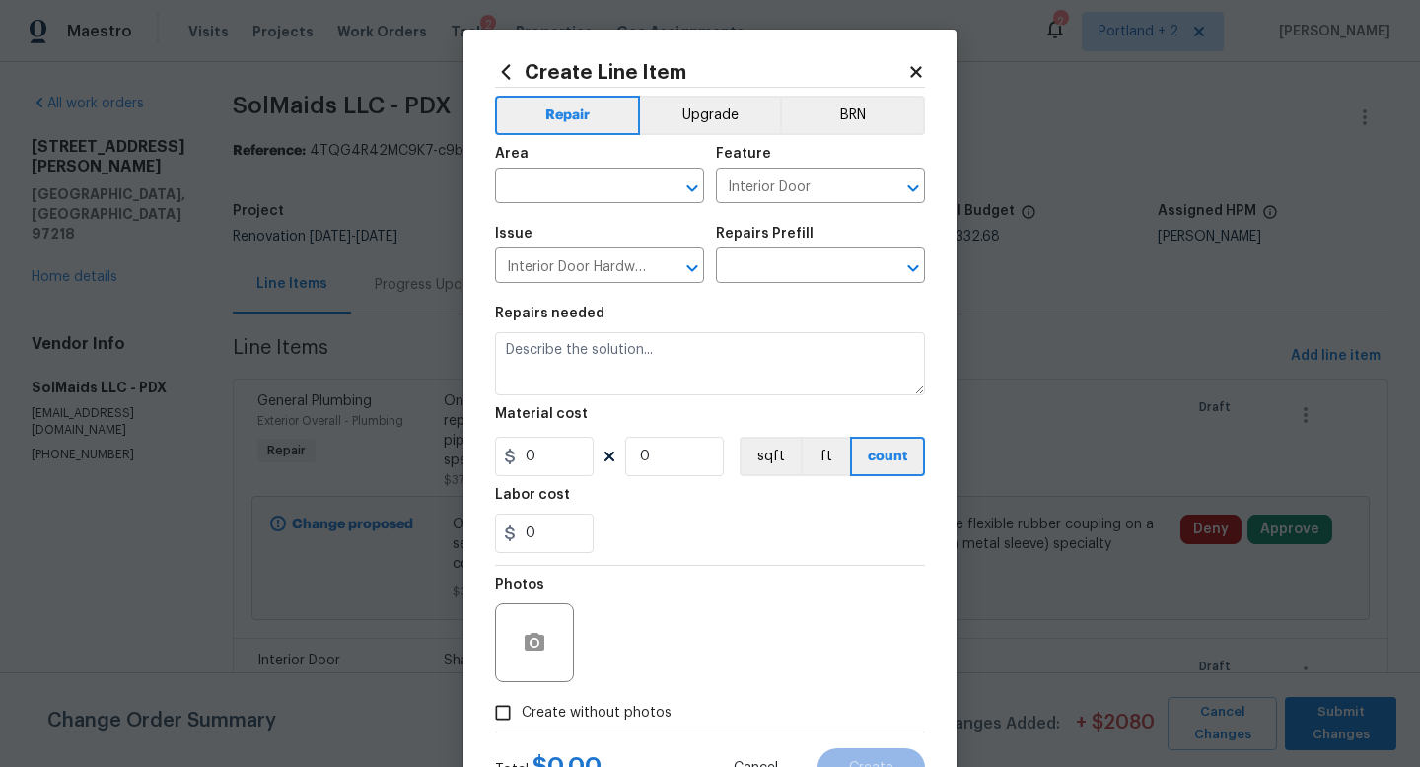
type input "Install Door Handle (economy) $26.48"
type textarea "Remove the existing interior door handle (if present). Install a new (economy) …"
type input "26.48"
type input "1"
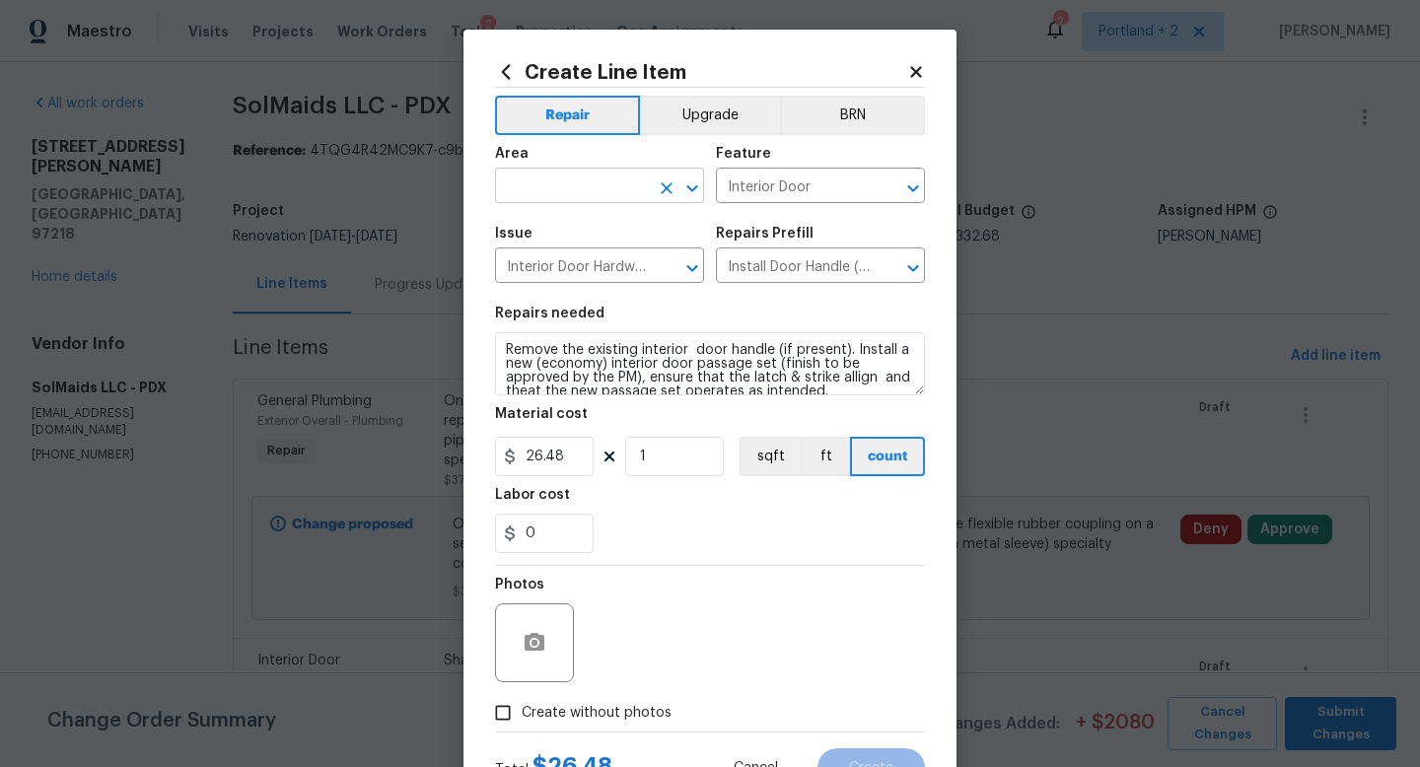
click at [538, 187] on input "text" at bounding box center [572, 188] width 154 height 31
click at [560, 267] on li "Interior Overall" at bounding box center [599, 265] width 209 height 33
type input "Interior Overall"
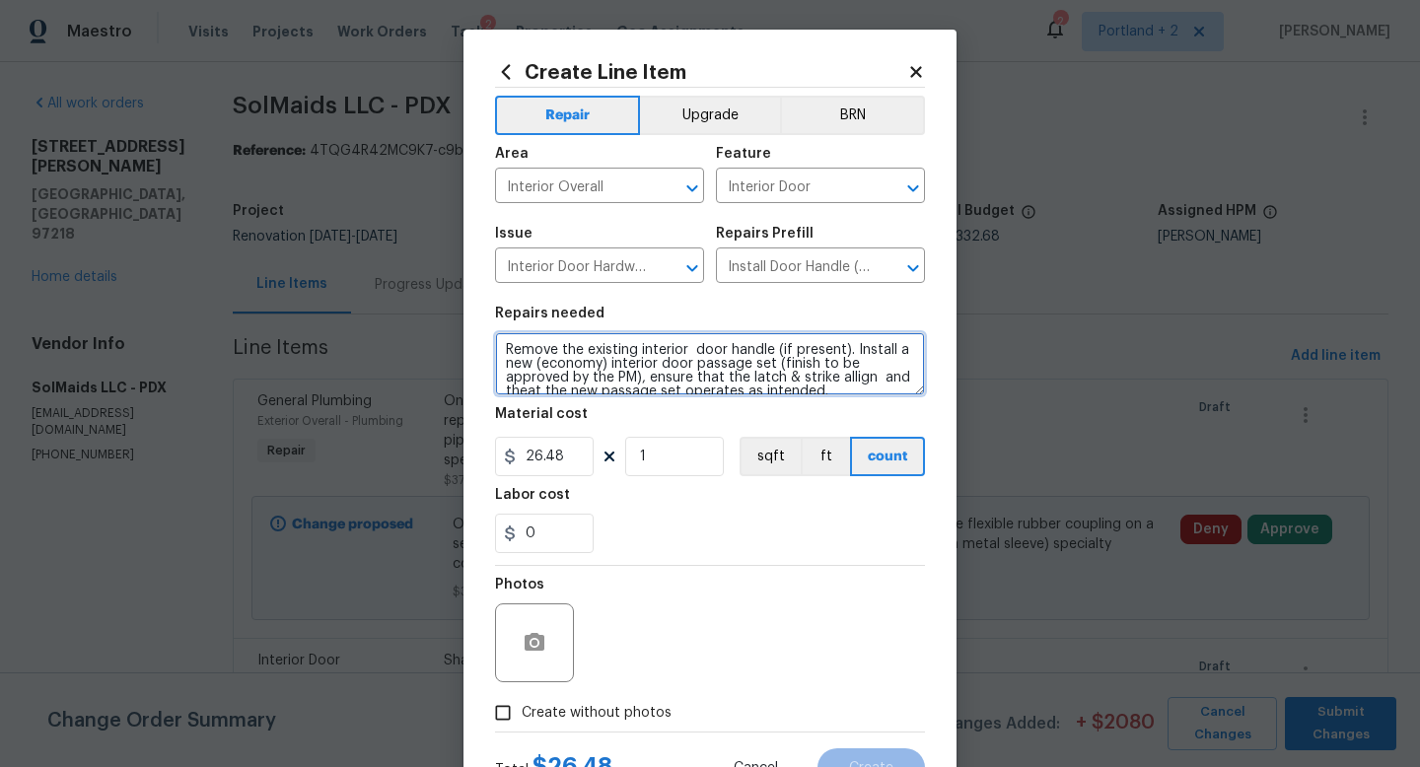
click at [503, 342] on textarea "Remove the existing interior door handle (if present). Install a new (economy) …" at bounding box center [710, 363] width 430 height 63
type textarea "8 total - Remove the existing interior door handle (if present). Install a new …"
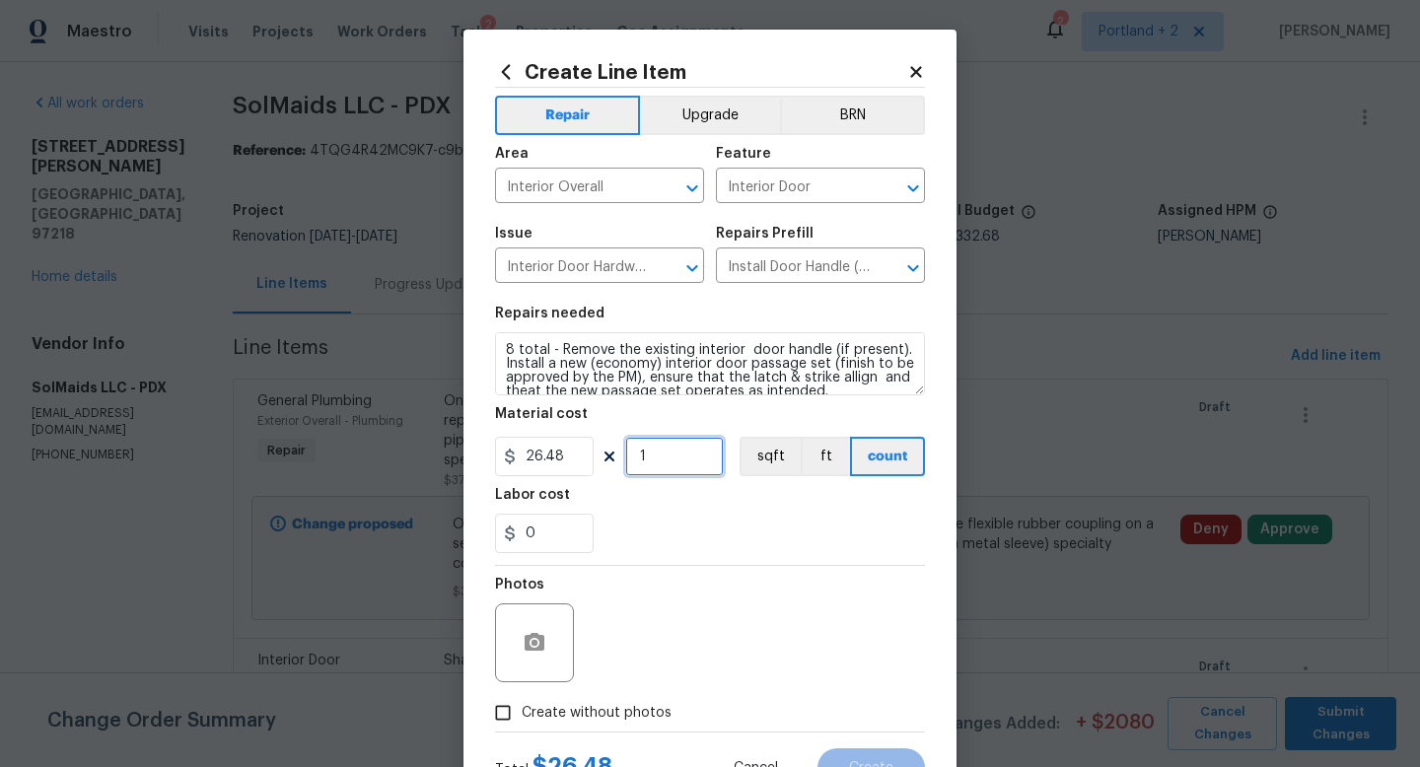
click at [677, 462] on input "1" at bounding box center [674, 456] width 99 height 39
type input "8"
click at [553, 539] on input "0" at bounding box center [544, 533] width 99 height 39
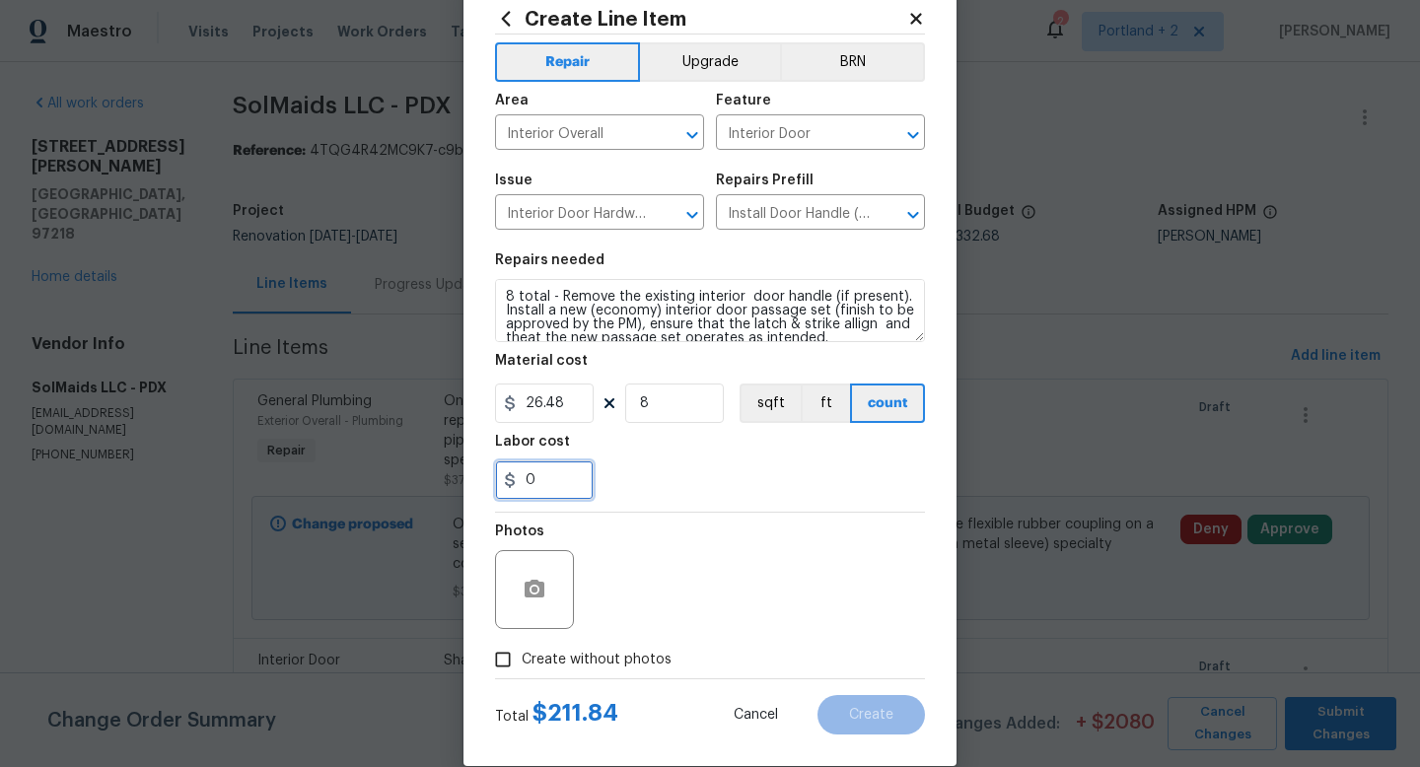
scroll to position [61, 0]
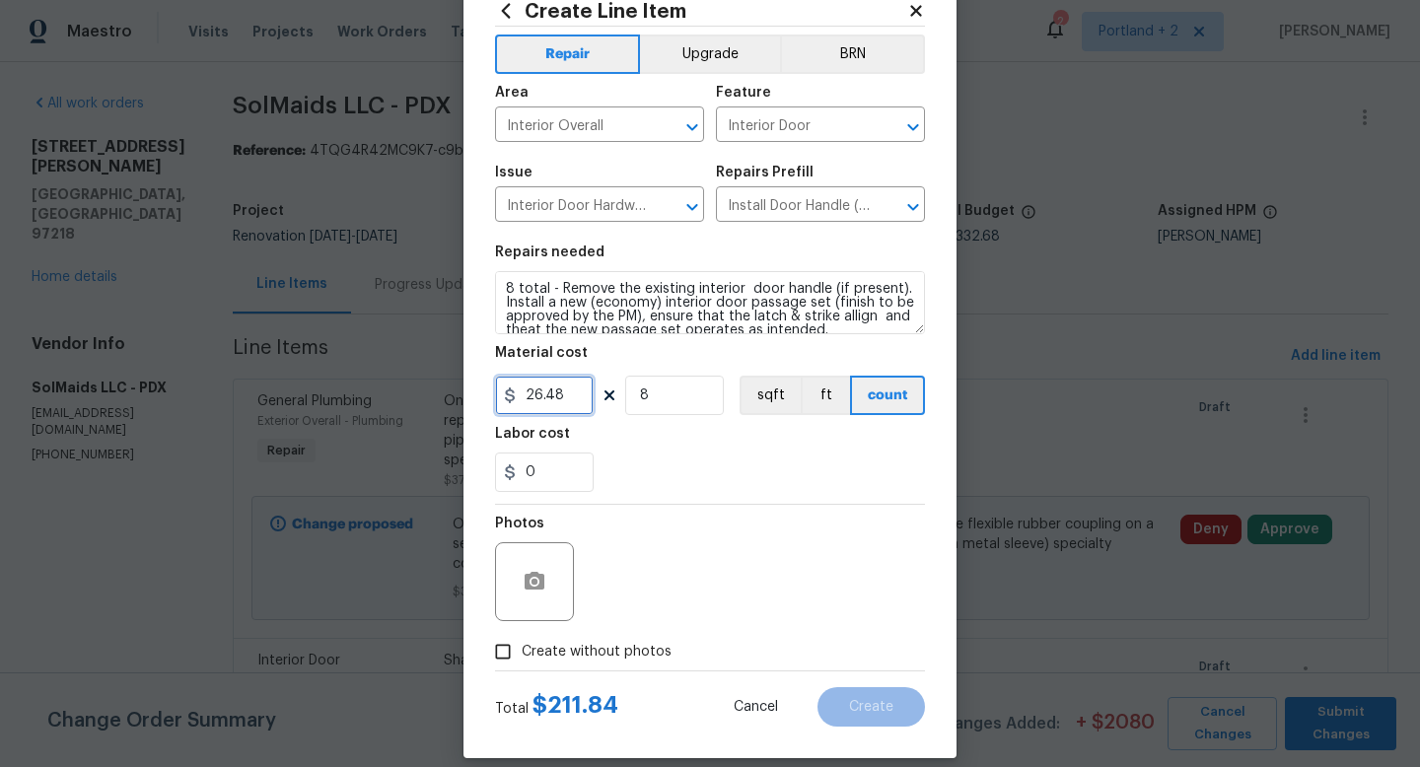
click at [534, 394] on input "26.48" at bounding box center [544, 395] width 99 height 39
type input "36.48"
click at [562, 478] on input "0" at bounding box center [544, 472] width 99 height 39
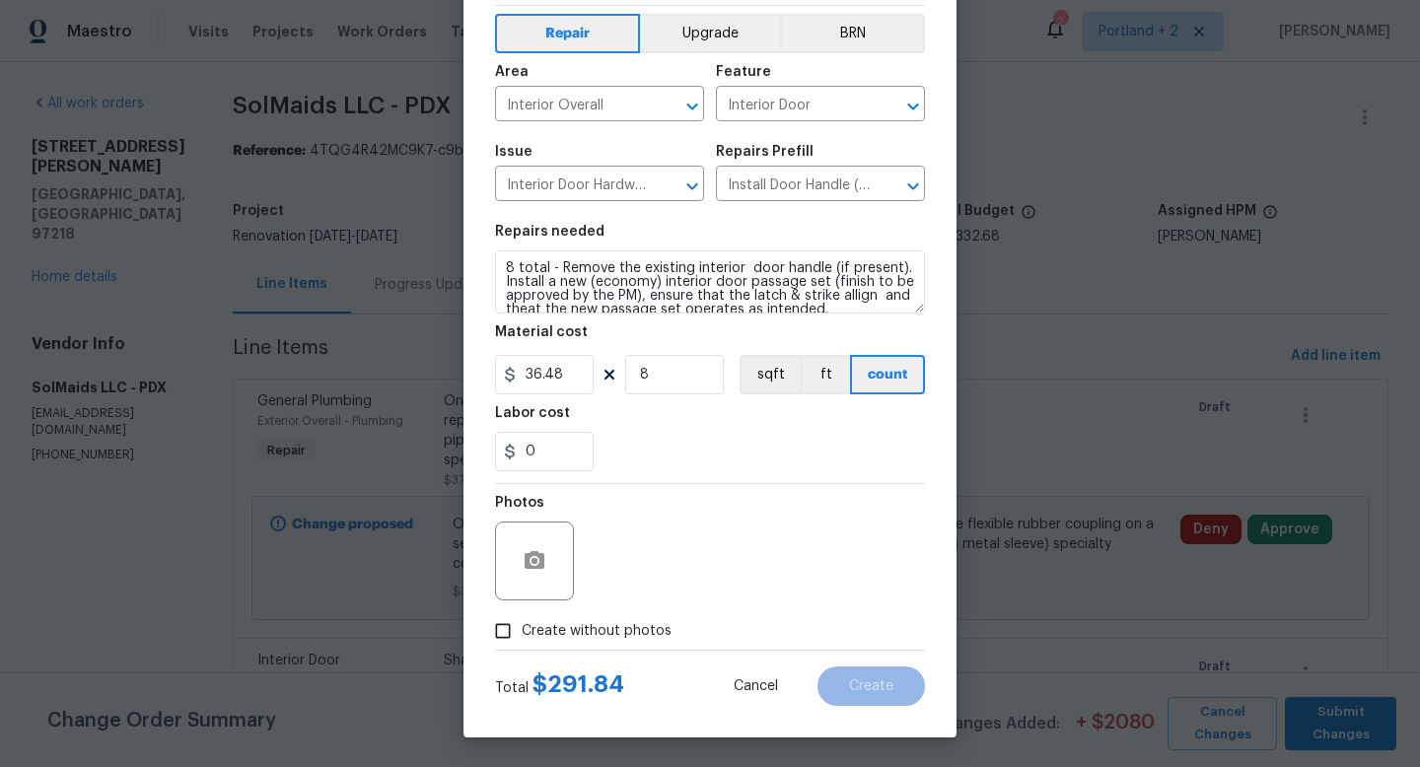
click at [507, 634] on input "Create without photos" at bounding box center [502, 630] width 37 height 37
checkbox input "true"
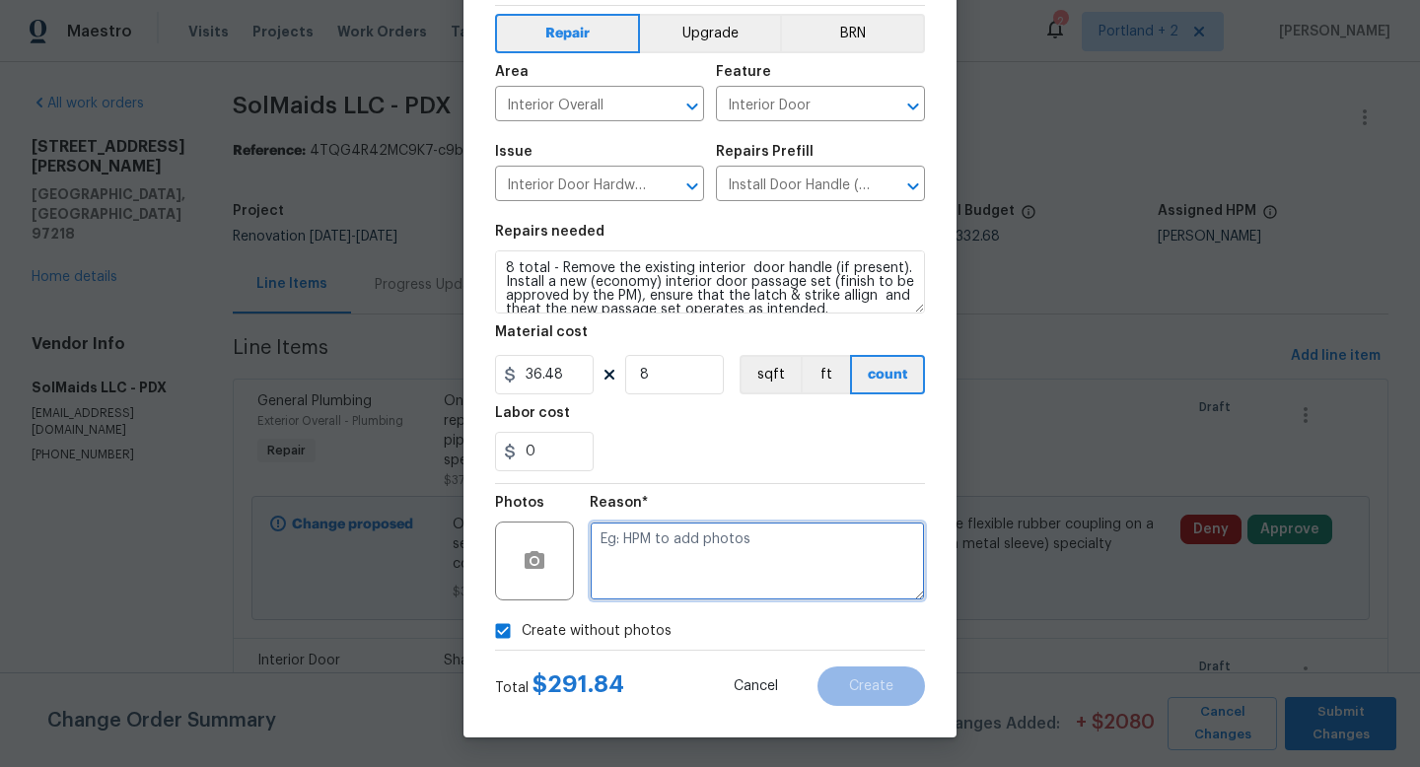
click at [678, 574] on textarea at bounding box center [757, 561] width 335 height 79
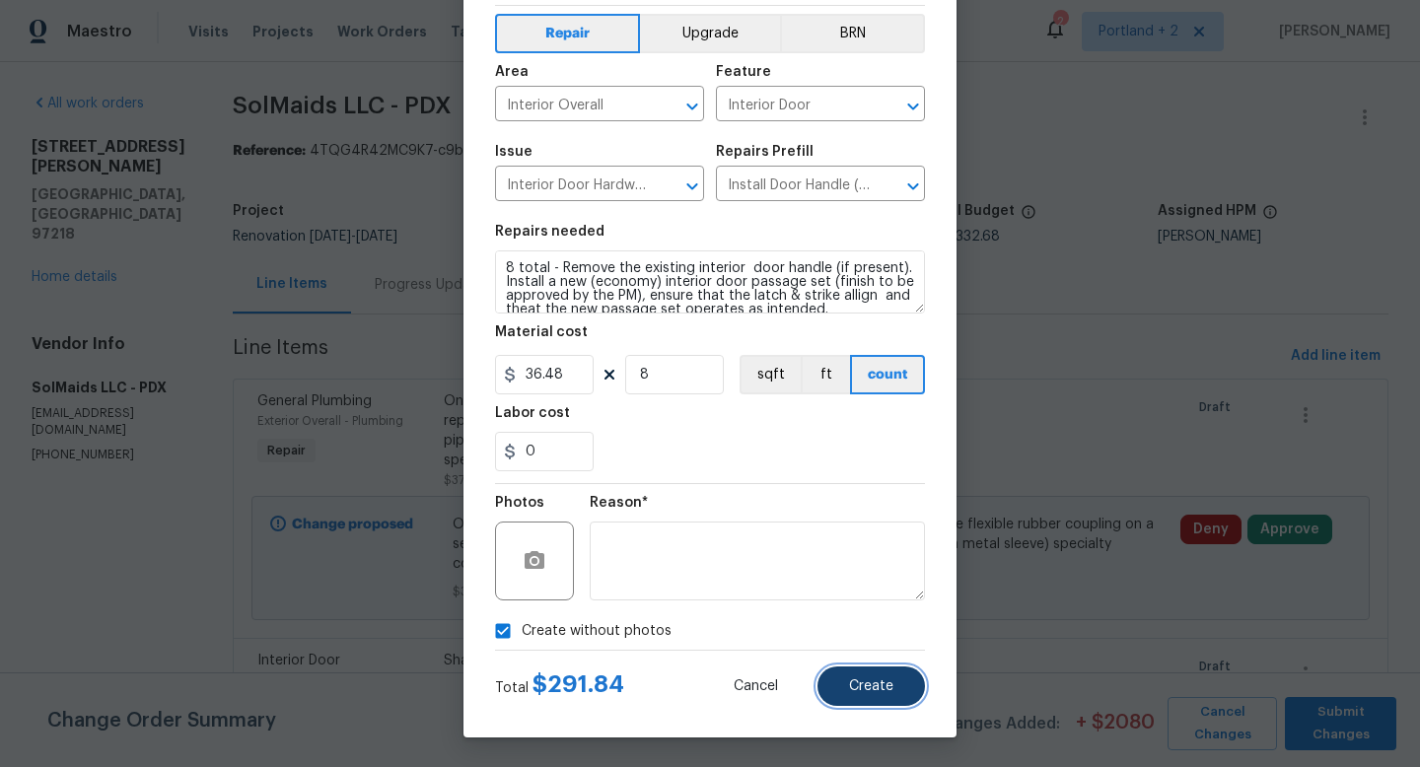
click at [871, 696] on button "Create" at bounding box center [871, 686] width 107 height 39
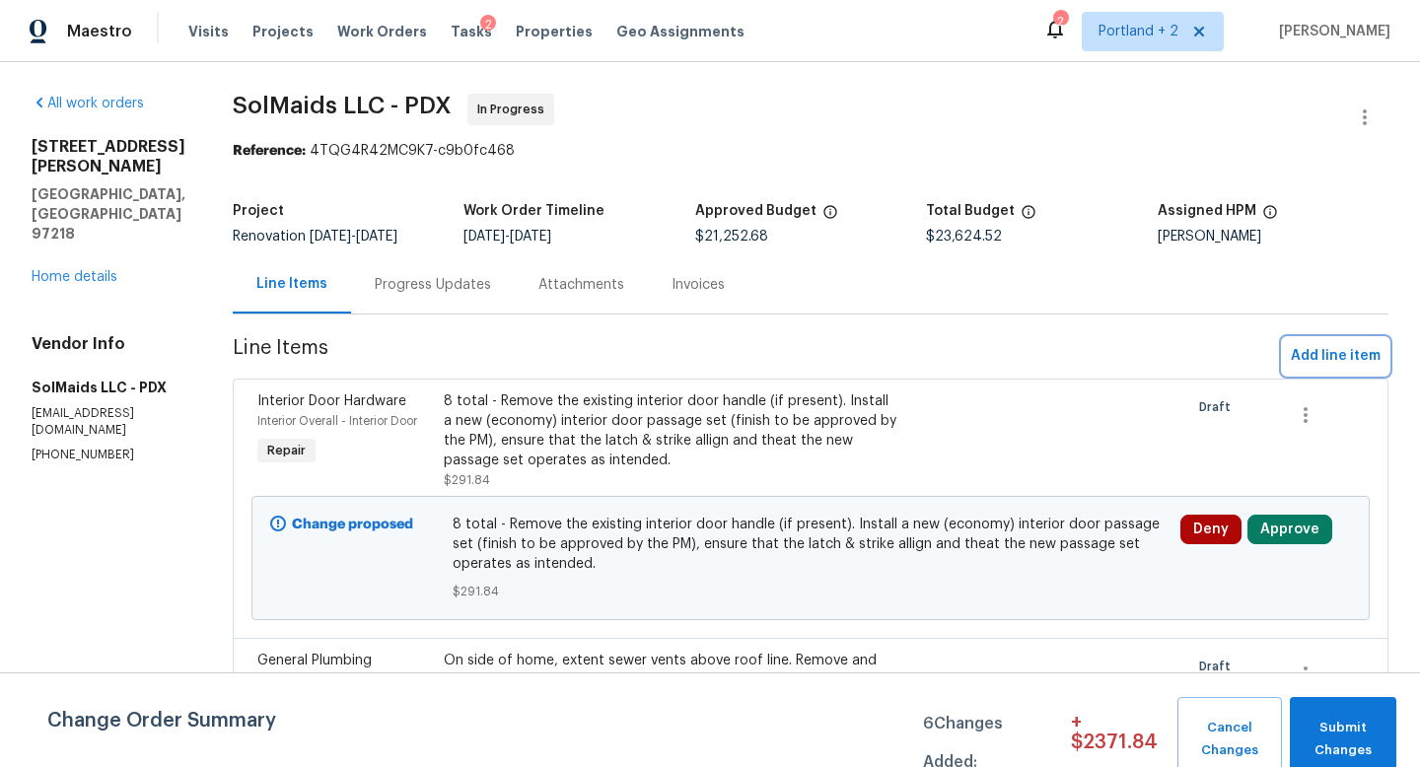
click at [1319, 353] on span "Add line item" at bounding box center [1336, 356] width 90 height 25
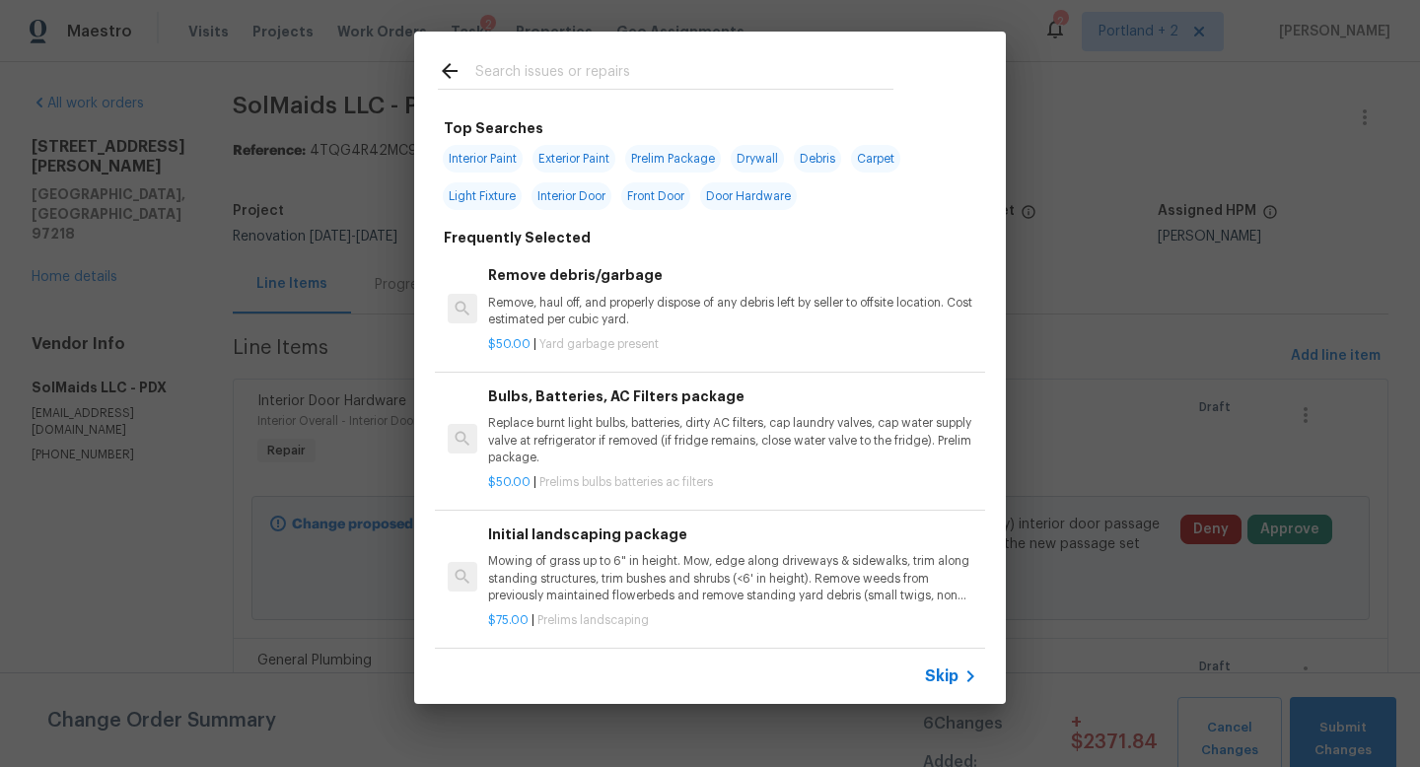
click at [584, 80] on input "text" at bounding box center [684, 74] width 418 height 30
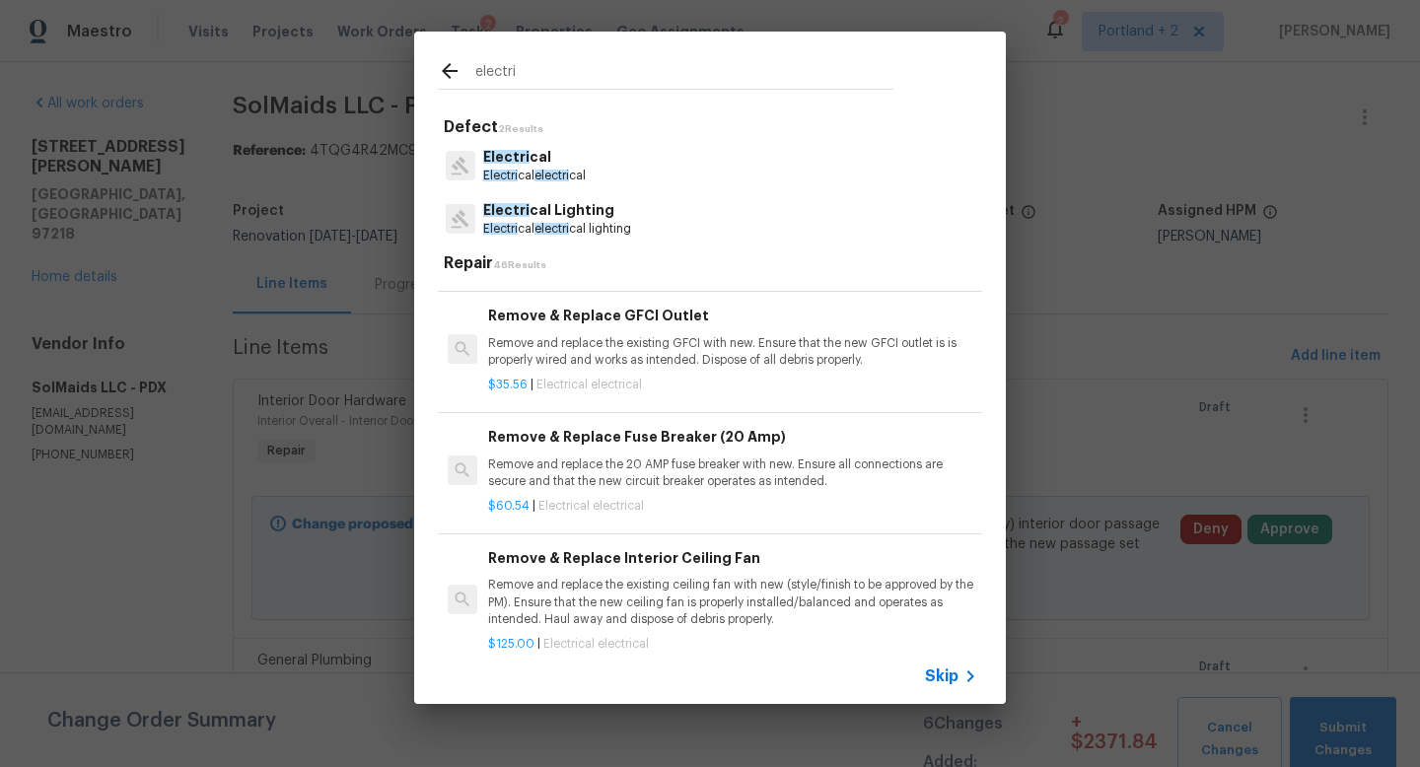
scroll to position [0, 0]
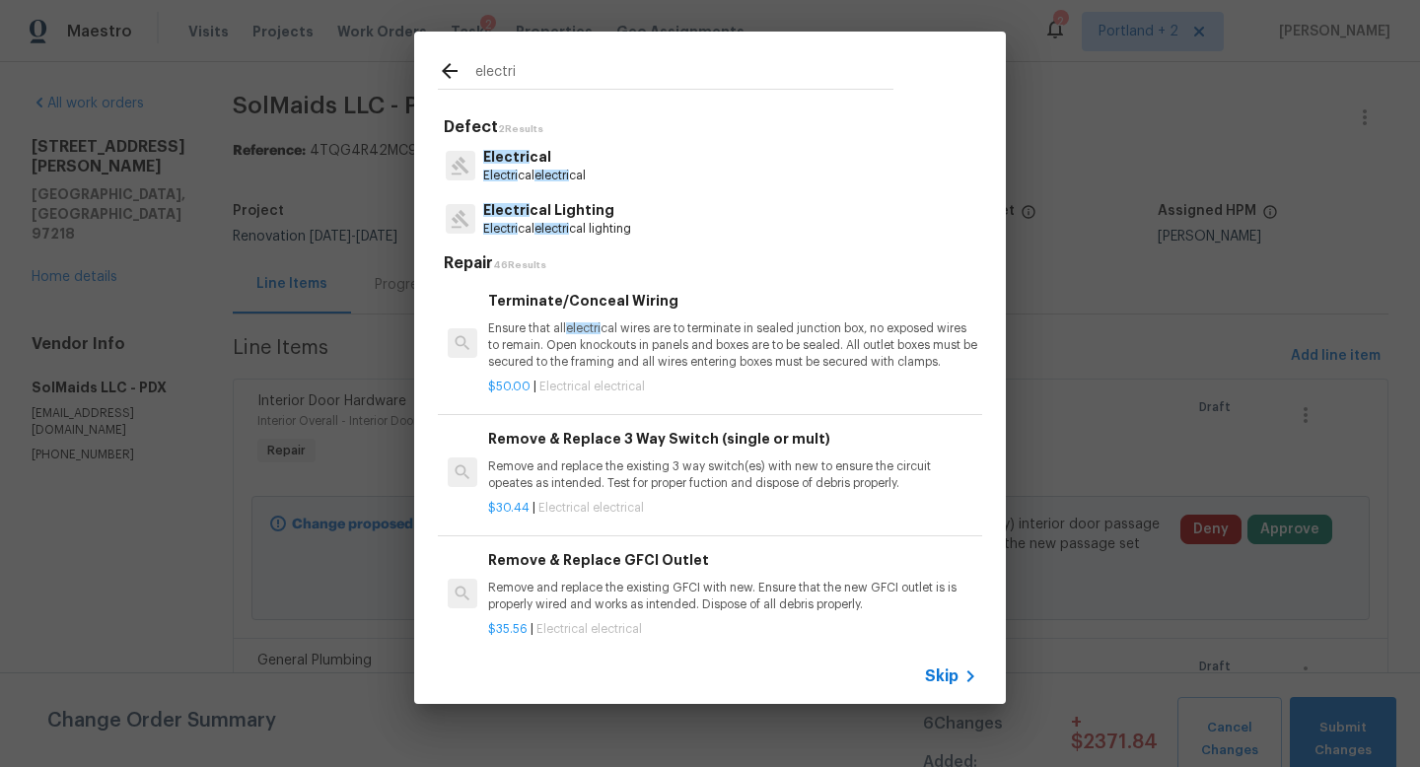
drag, startPoint x: 549, startPoint y: 75, endPoint x: 434, endPoint y: 50, distance: 118.0
click at [434, 50] on div "electri" at bounding box center [665, 71] width 503 height 78
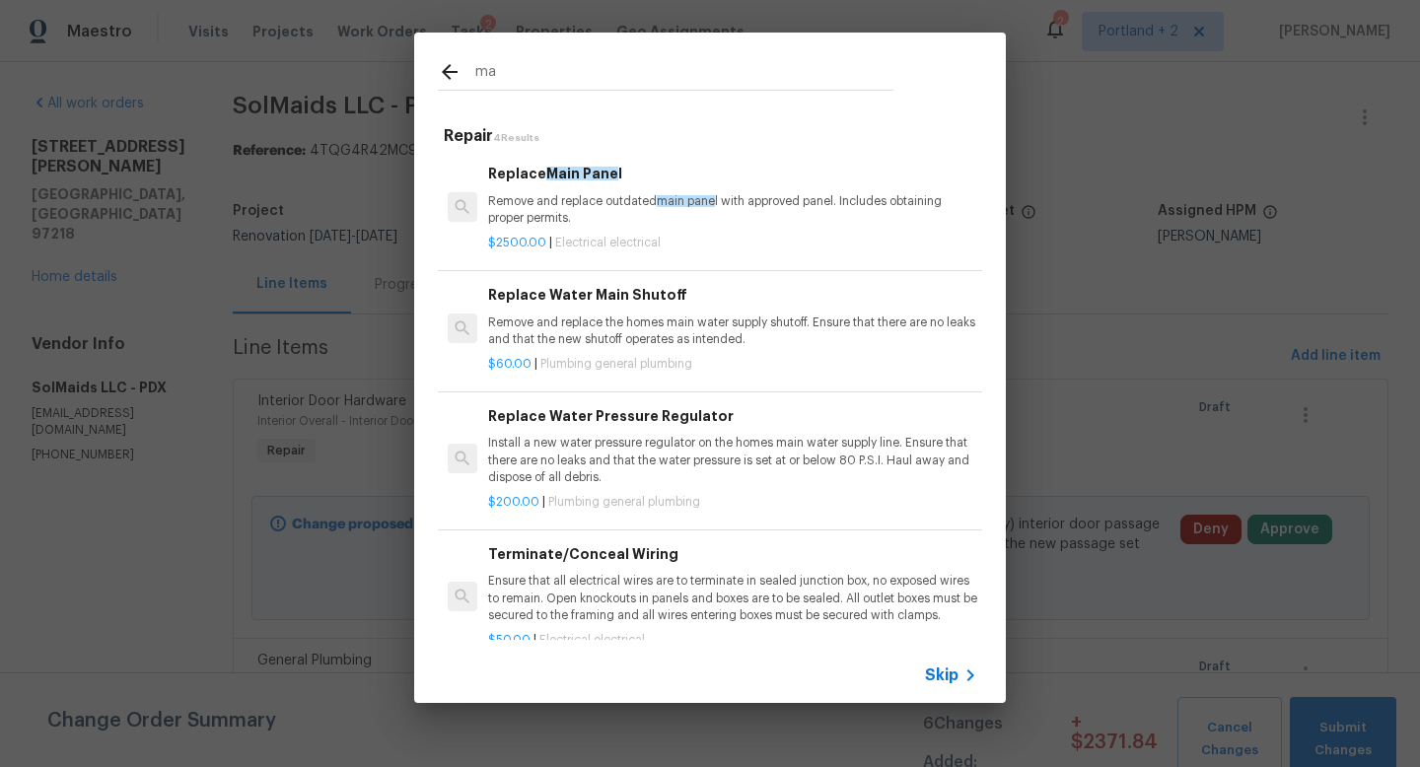
type input "m"
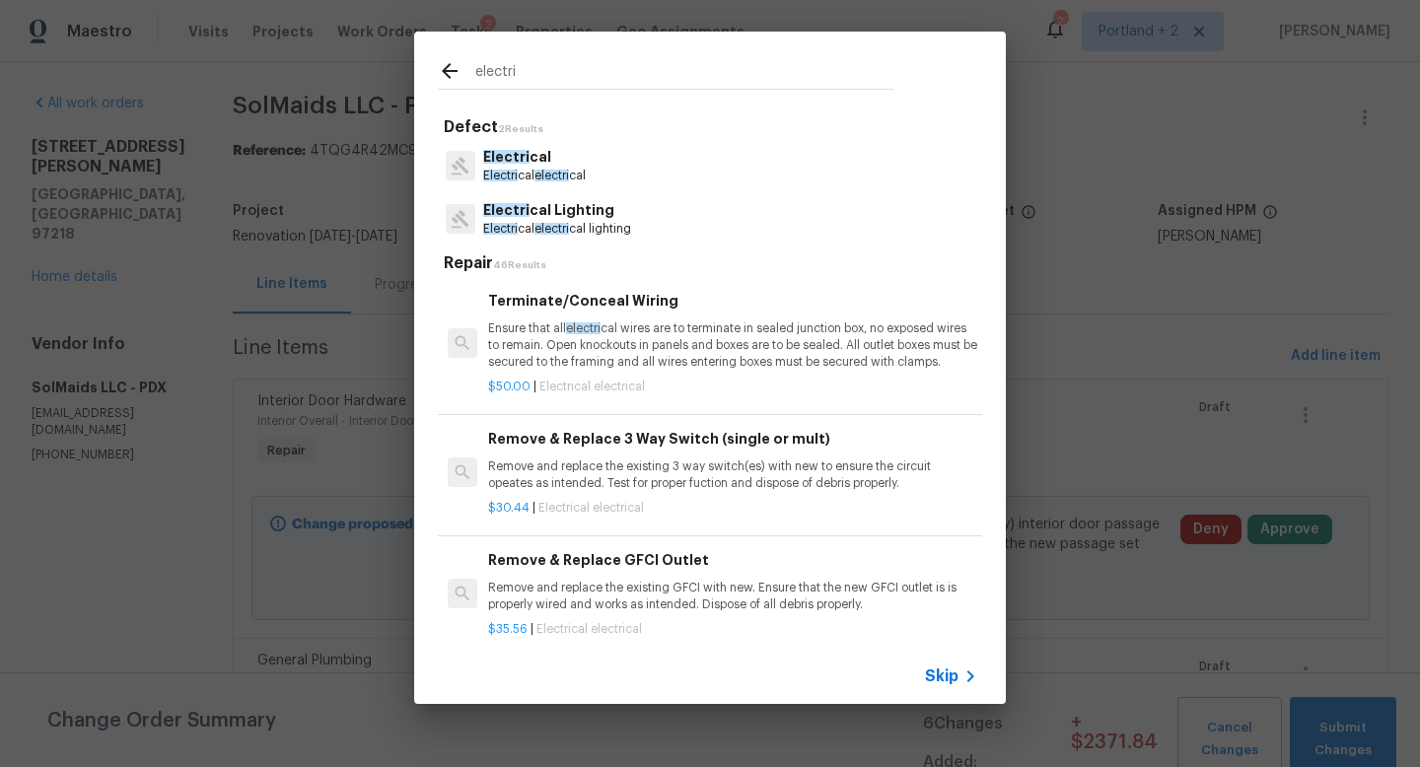
type input "electri"
click at [568, 169] on p "Electri cal electri cal" at bounding box center [534, 176] width 103 height 17
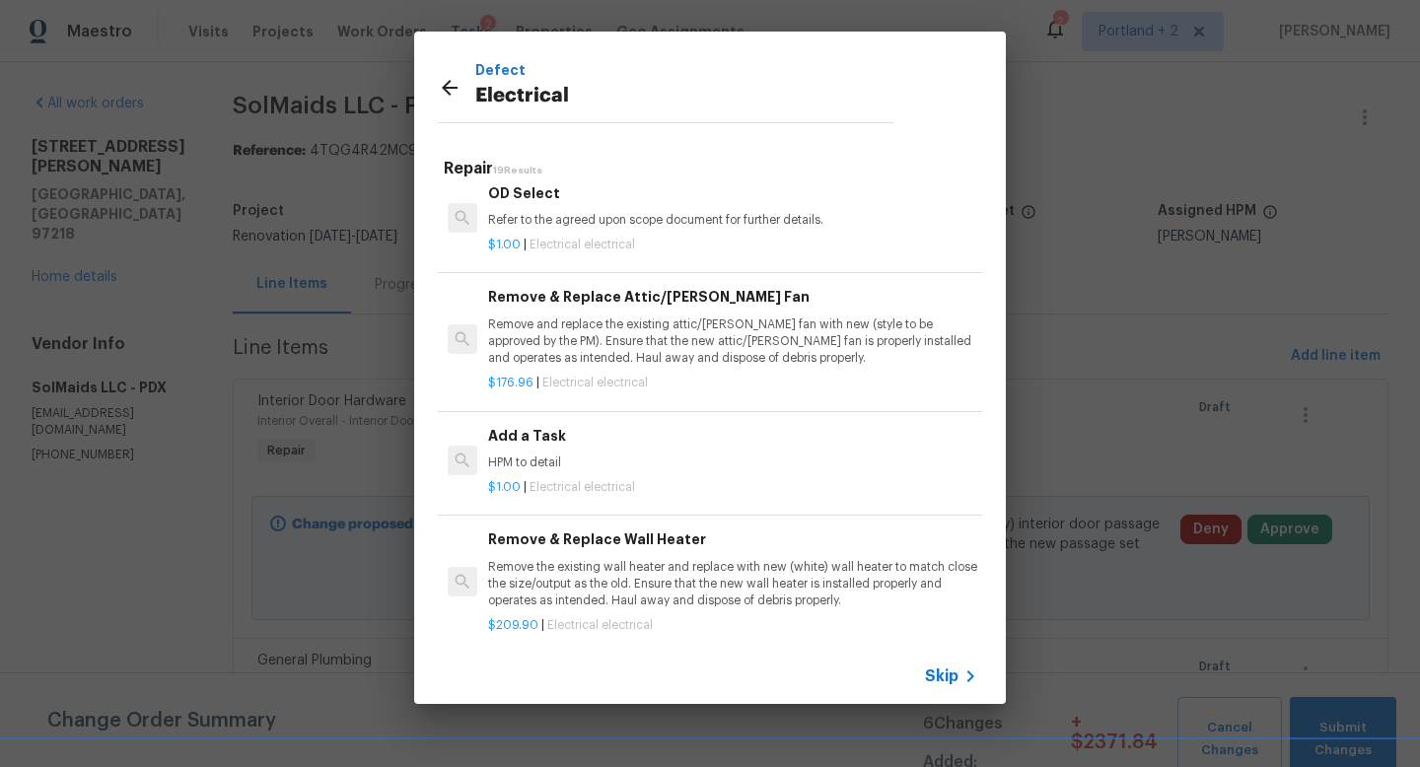
scroll to position [1219, 0]
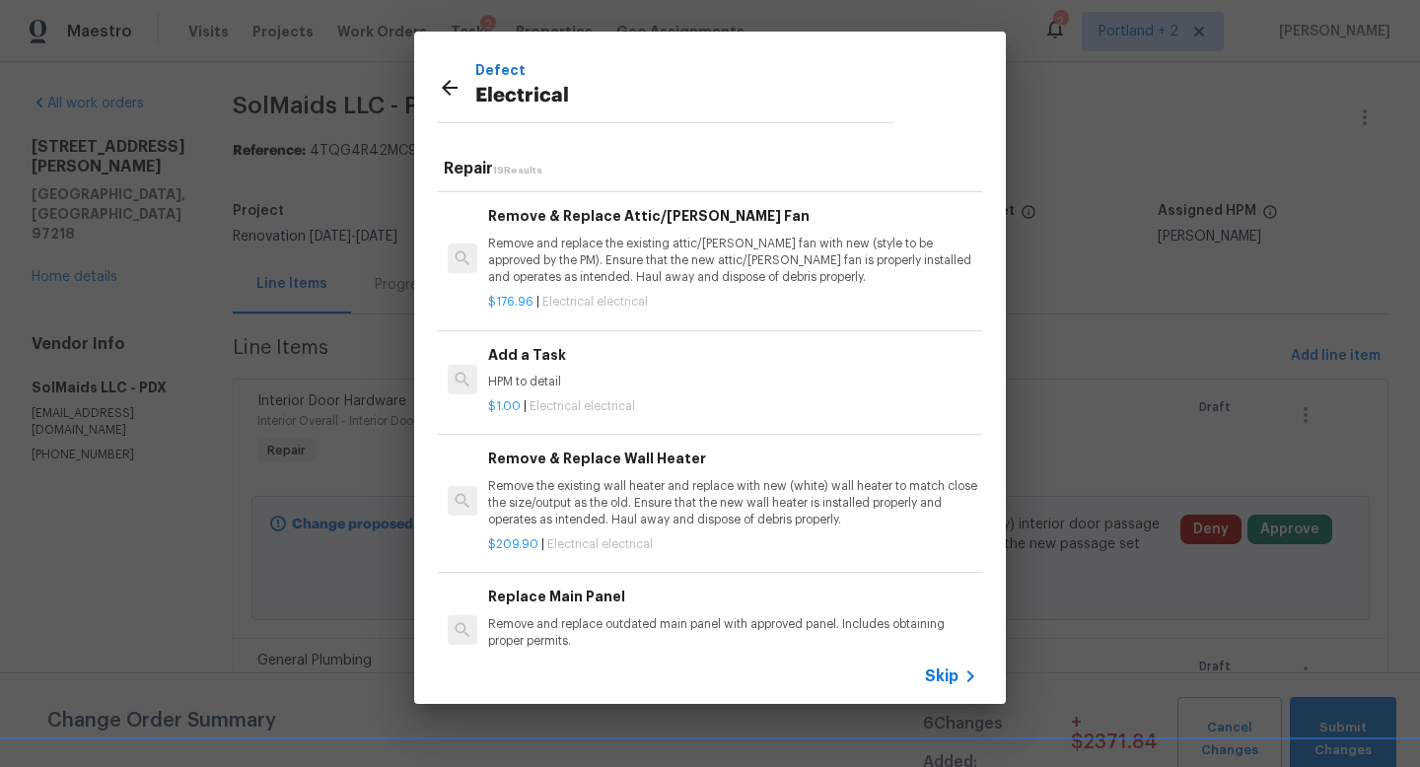
click at [591, 381] on p "HPM to detail" at bounding box center [732, 382] width 489 height 17
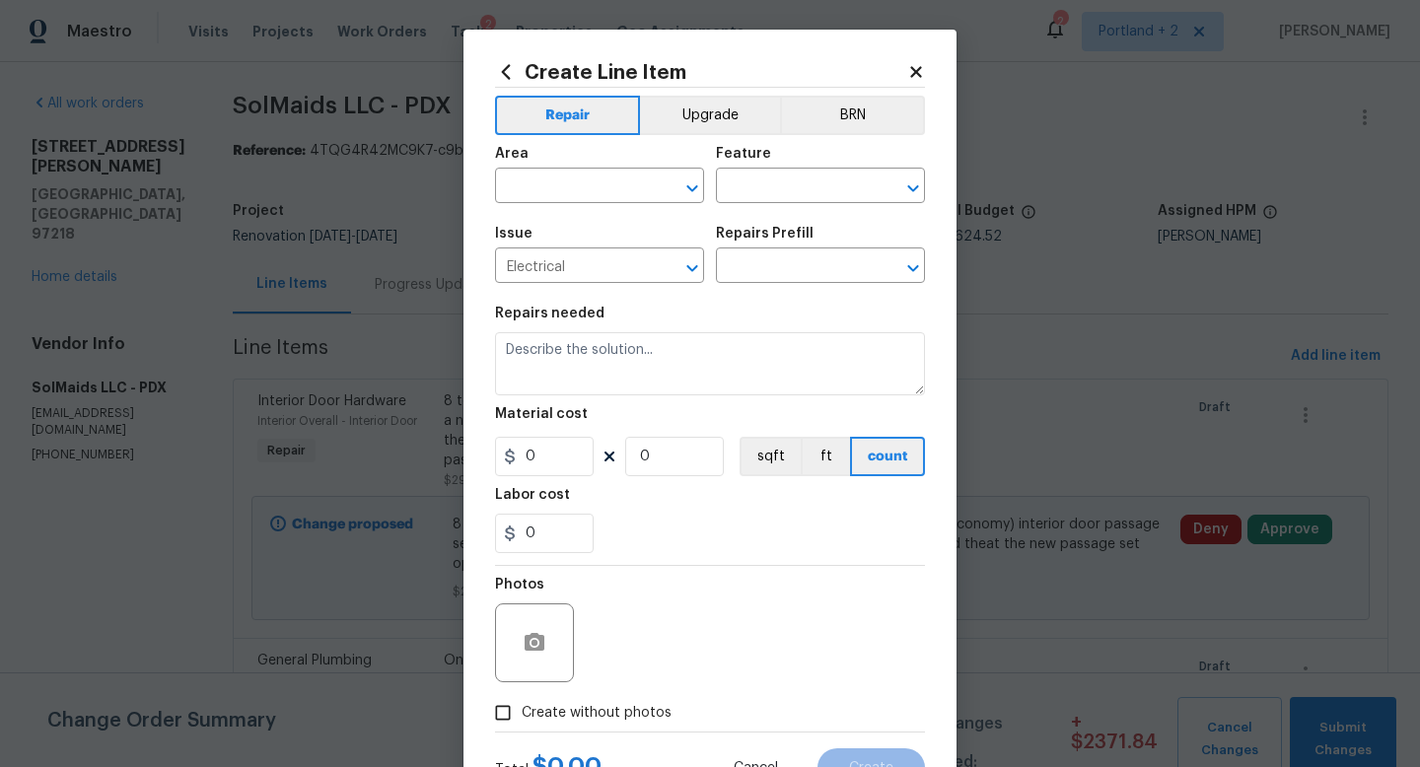
type input "Add a Task $1.00"
type textarea "HPM to detail"
type input "1"
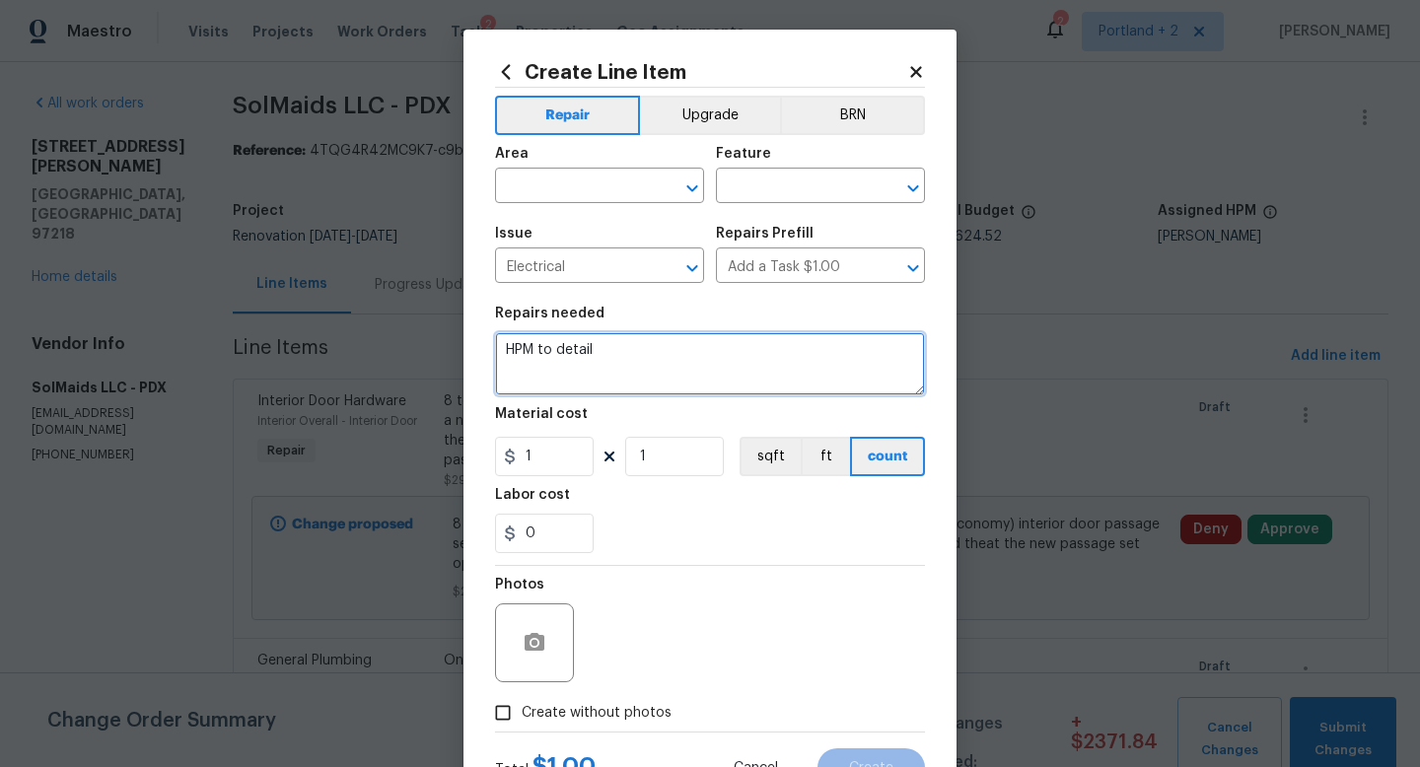
drag, startPoint x: 609, startPoint y: 348, endPoint x: 411, endPoint y: 333, distance: 198.8
click at [414, 335] on div "Create Line Item Repair Upgrade BRN Area ​ Feature ​ Issue Electrical ​ Repairs…" at bounding box center [710, 383] width 1420 height 767
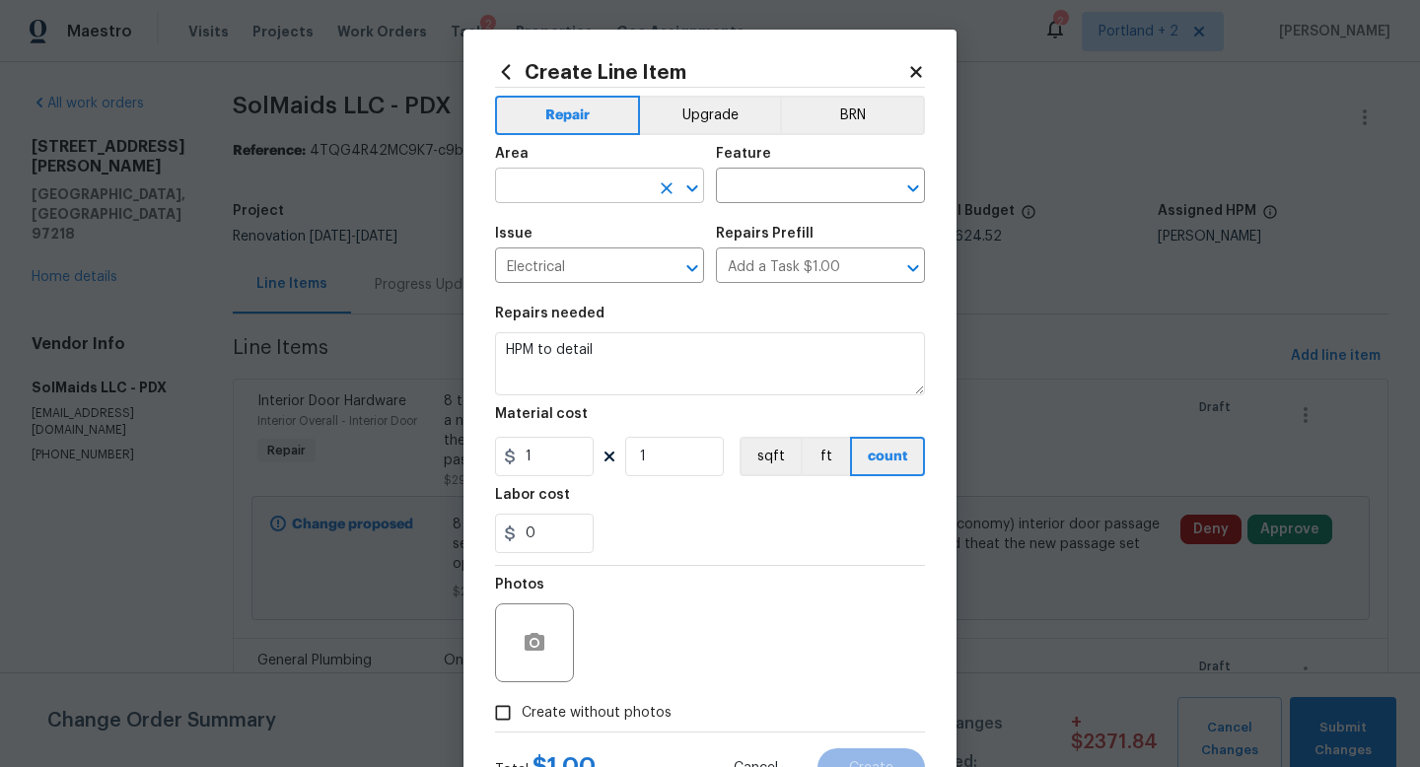
click at [604, 181] on input "text" at bounding box center [572, 188] width 154 height 31
click at [569, 259] on li "Exterior Overall" at bounding box center [599, 265] width 209 height 33
type input "Exterior Overall"
click at [795, 191] on input "text" at bounding box center [793, 188] width 154 height 31
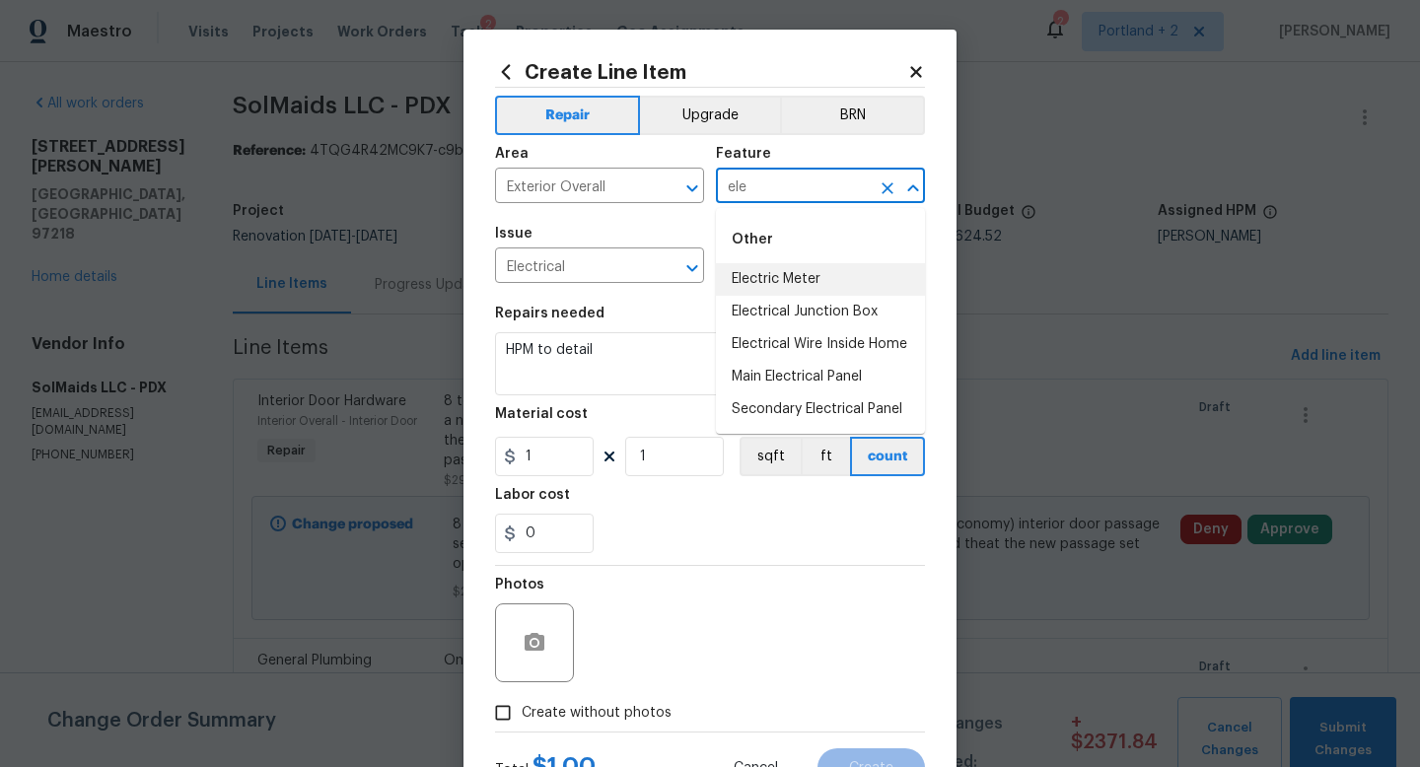
click at [775, 287] on li "Electric Meter" at bounding box center [820, 279] width 209 height 33
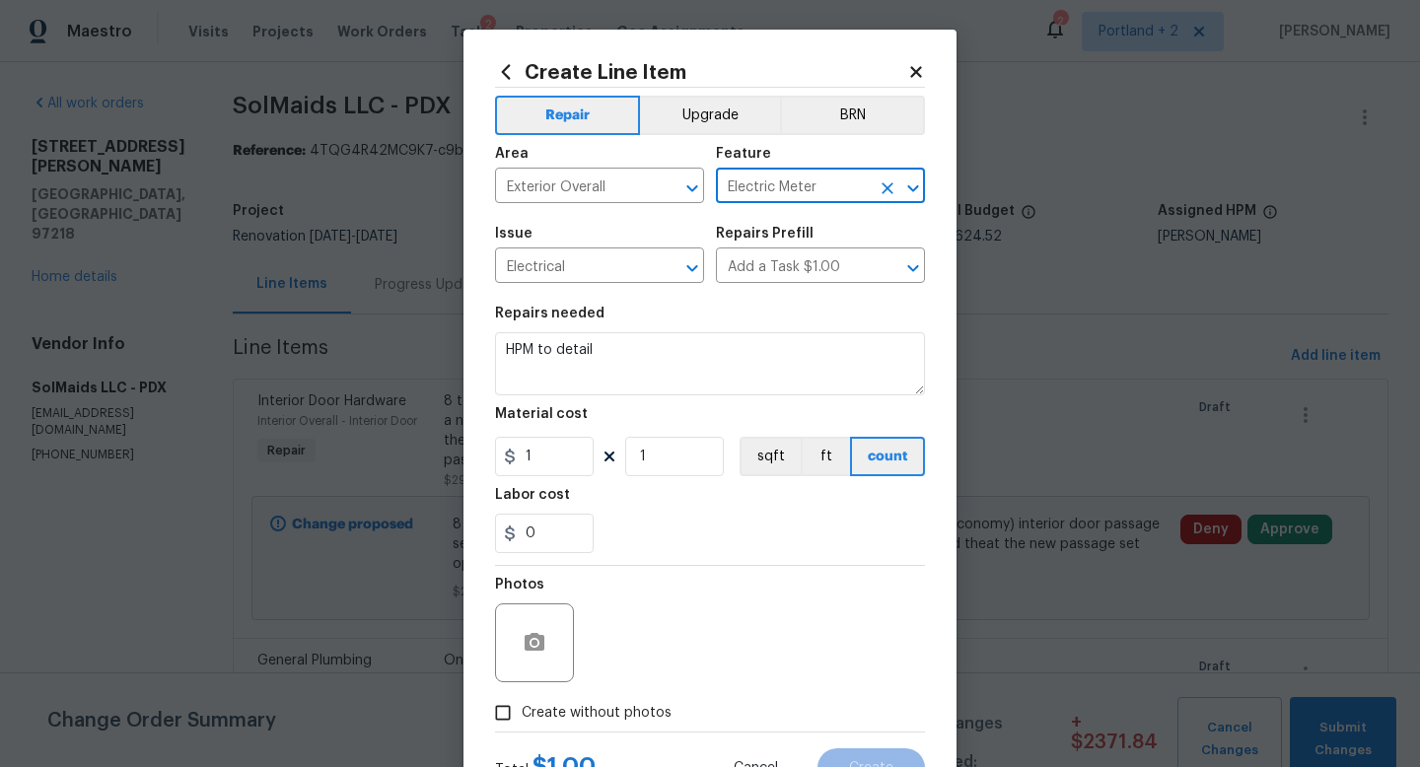
type input "Electric Meter"
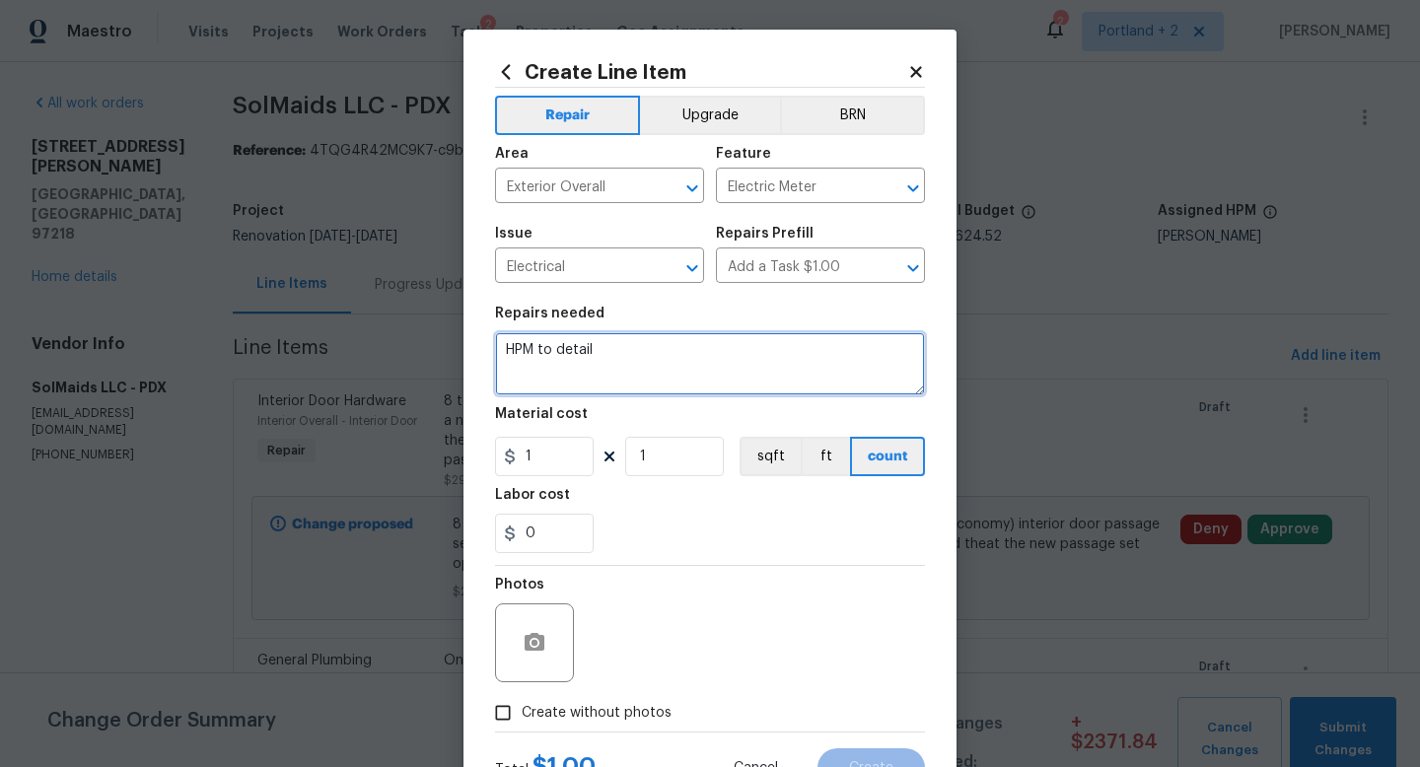
drag, startPoint x: 618, startPoint y: 358, endPoint x: 387, endPoint y: 353, distance: 231.8
click at [387, 353] on div "Create Line Item Repair Upgrade BRN Area Exterior Overall ​ Feature Electric Me…" at bounding box center [710, 383] width 1420 height 767
type textarea "Service line feeding from the meter to the panel is cracked and installed DIY, …"
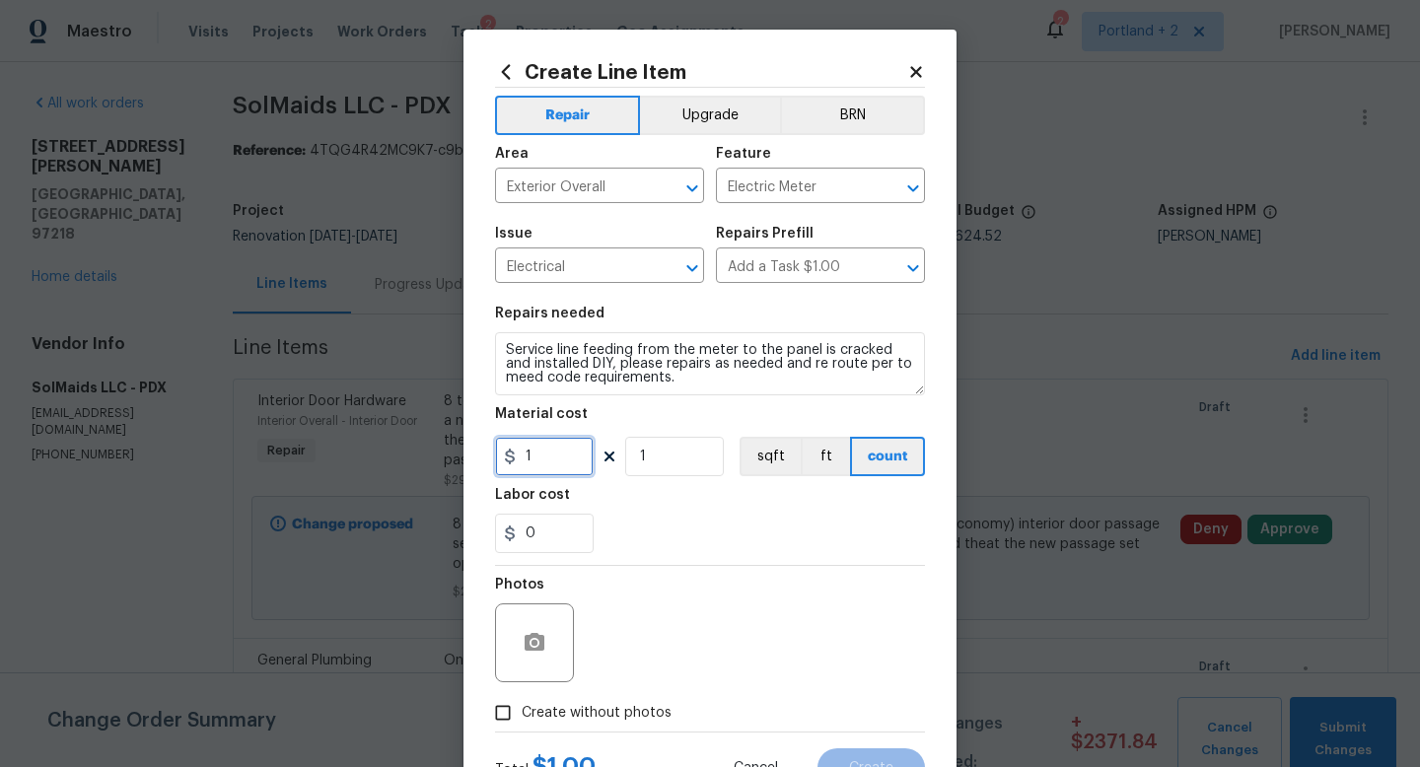
click at [555, 453] on input "1" at bounding box center [544, 456] width 99 height 39
click at [569, 462] on input "180" at bounding box center [544, 456] width 99 height 39
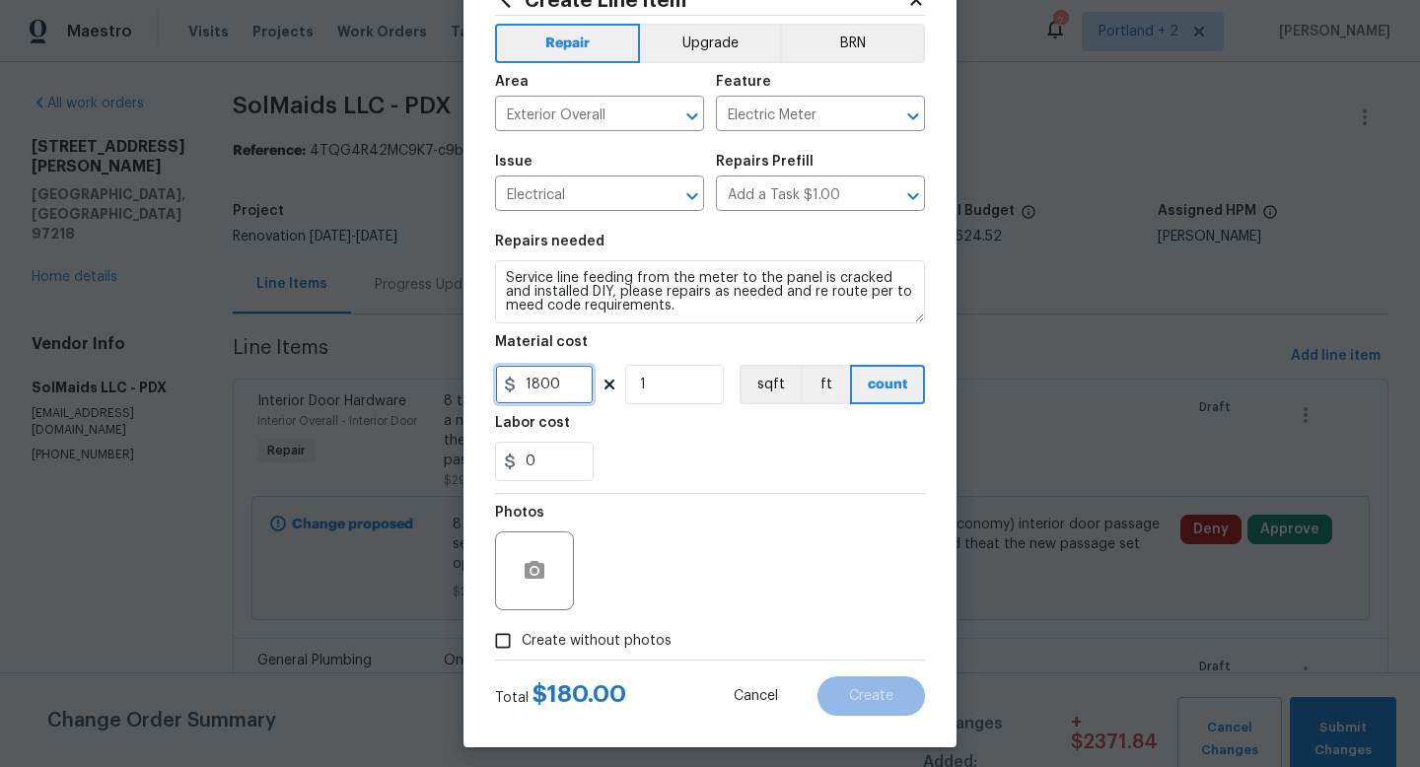
scroll to position [83, 0]
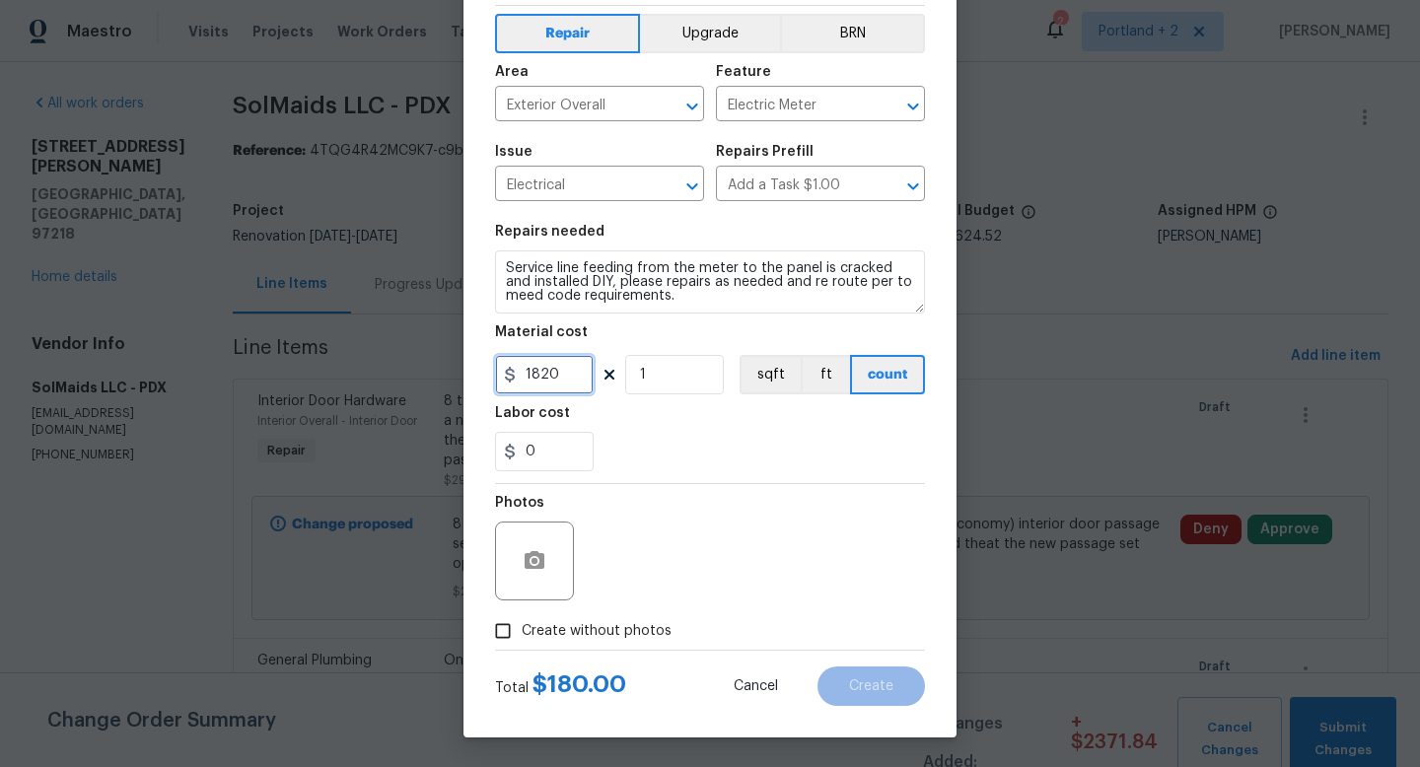
type input "1820"
click at [534, 637] on span "Create without photos" at bounding box center [597, 631] width 150 height 21
click at [522, 637] on input "Create without photos" at bounding box center [502, 630] width 37 height 37
checkbox input "true"
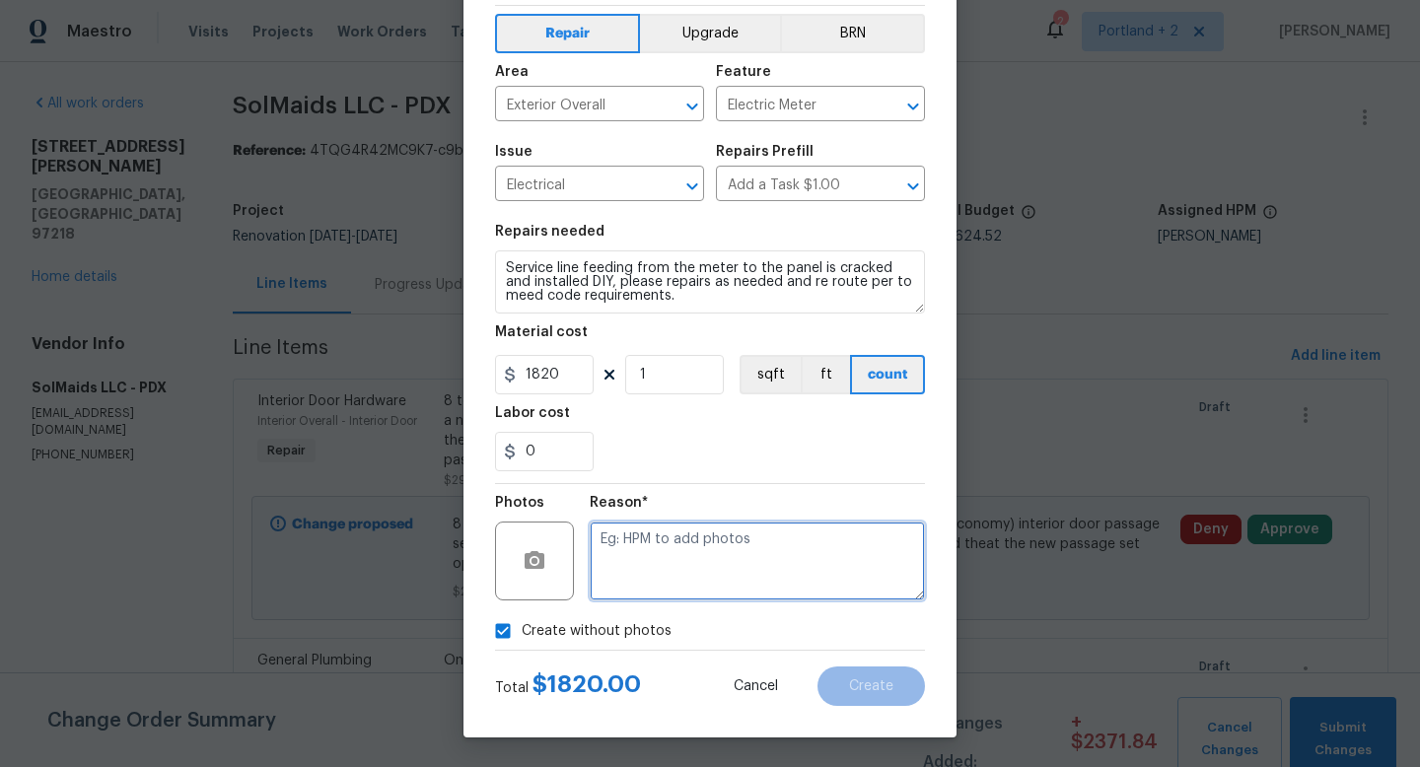
click at [722, 558] on textarea at bounding box center [757, 561] width 335 height 79
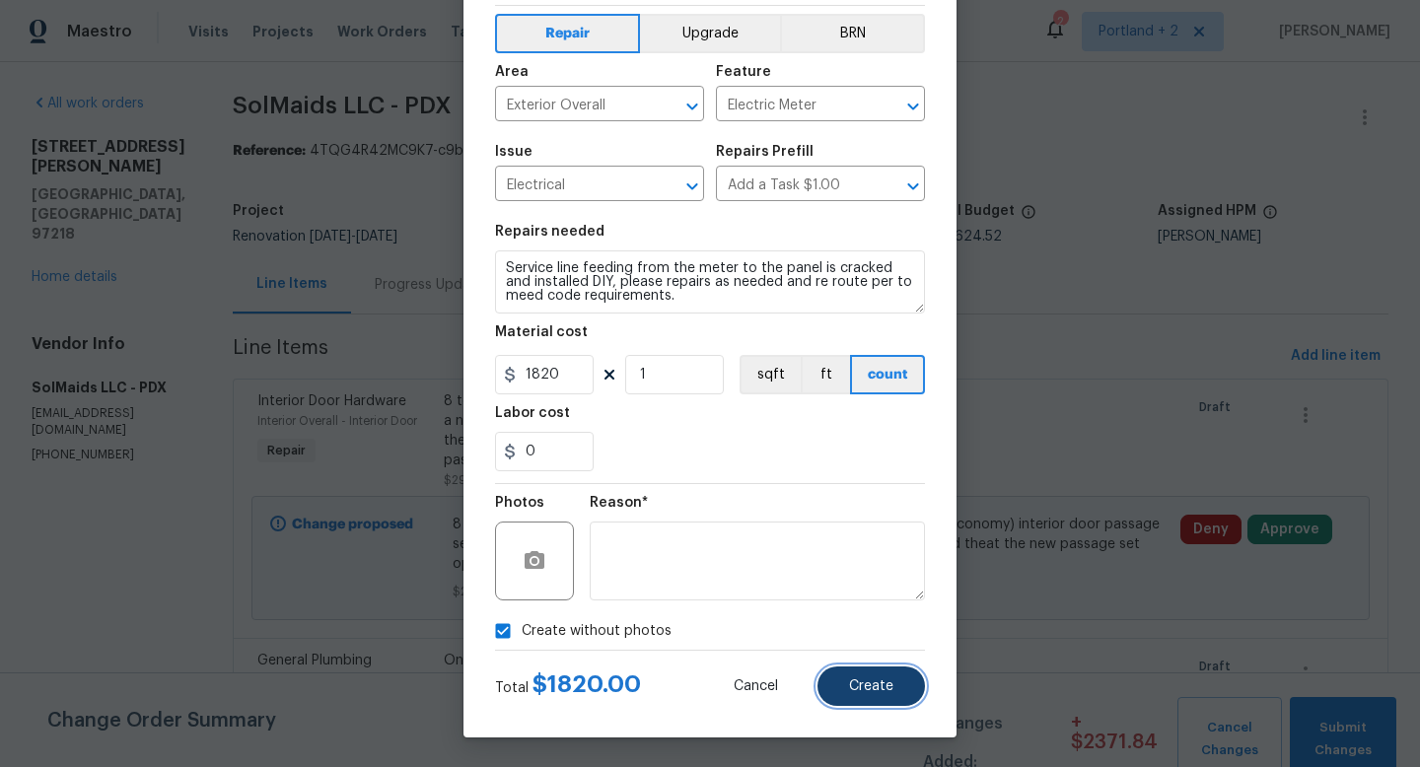
click at [892, 695] on button "Create" at bounding box center [871, 686] width 107 height 39
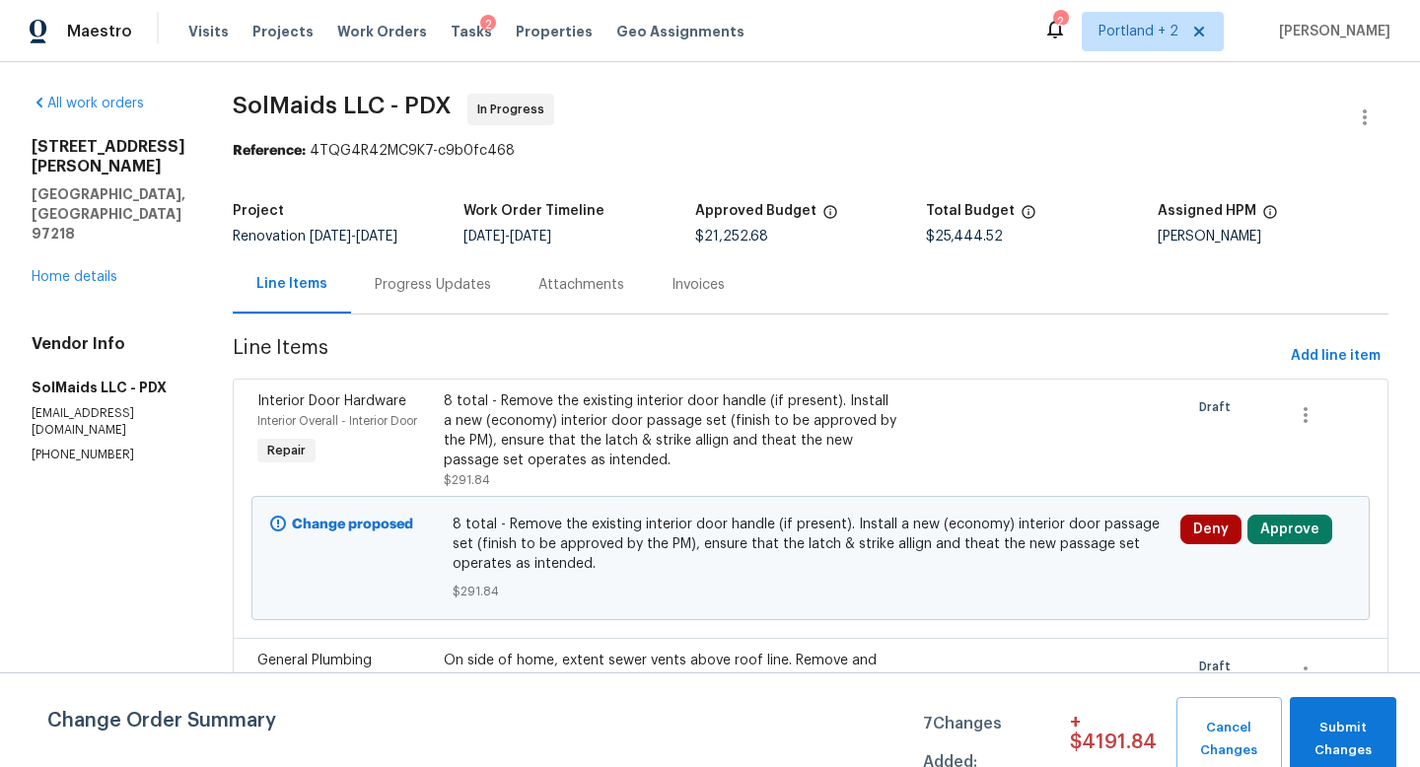
scroll to position [6302, 0]
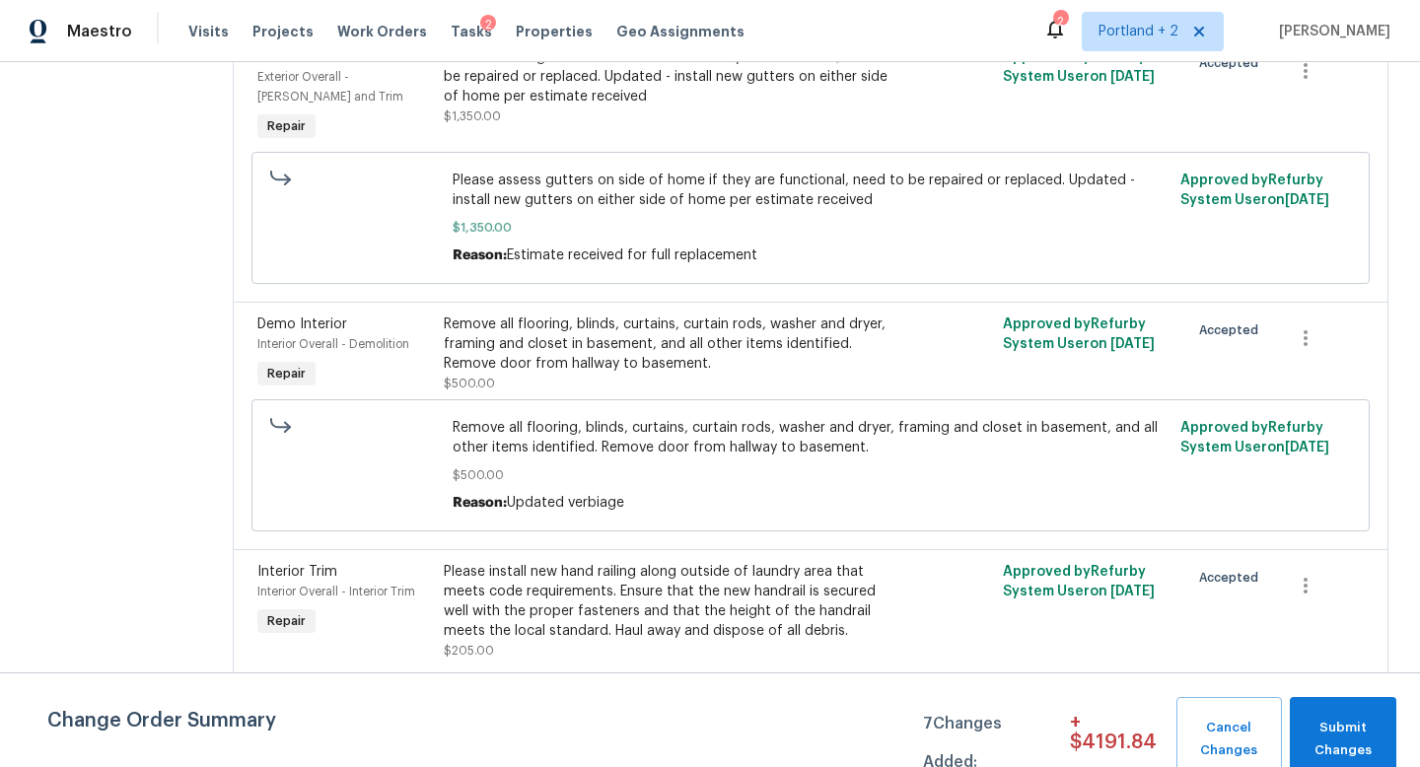
click at [651, 562] on div "Please install new hand railing along outside of laundry area that meets code r…" at bounding box center [671, 601] width 455 height 79
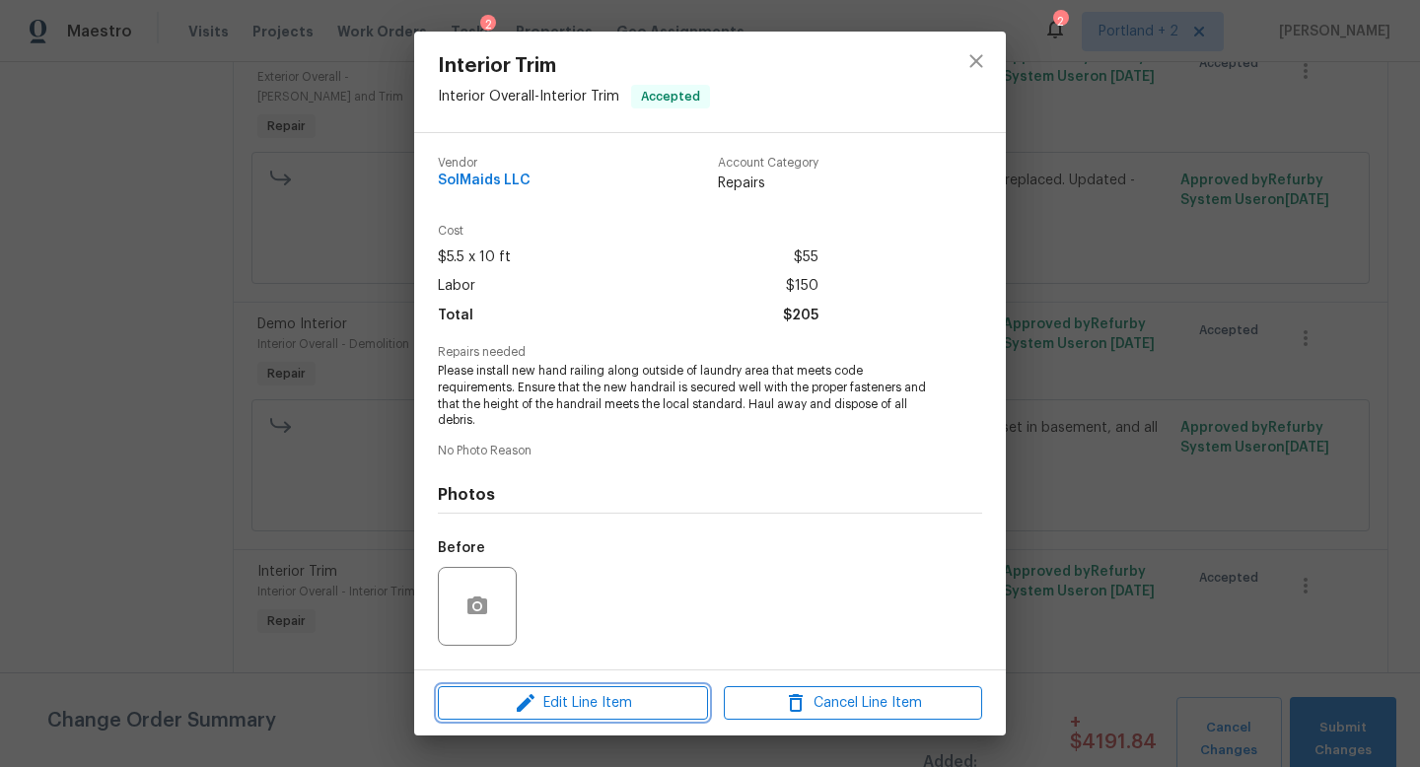
click at [568, 705] on span "Edit Line Item" at bounding box center [573, 703] width 258 height 25
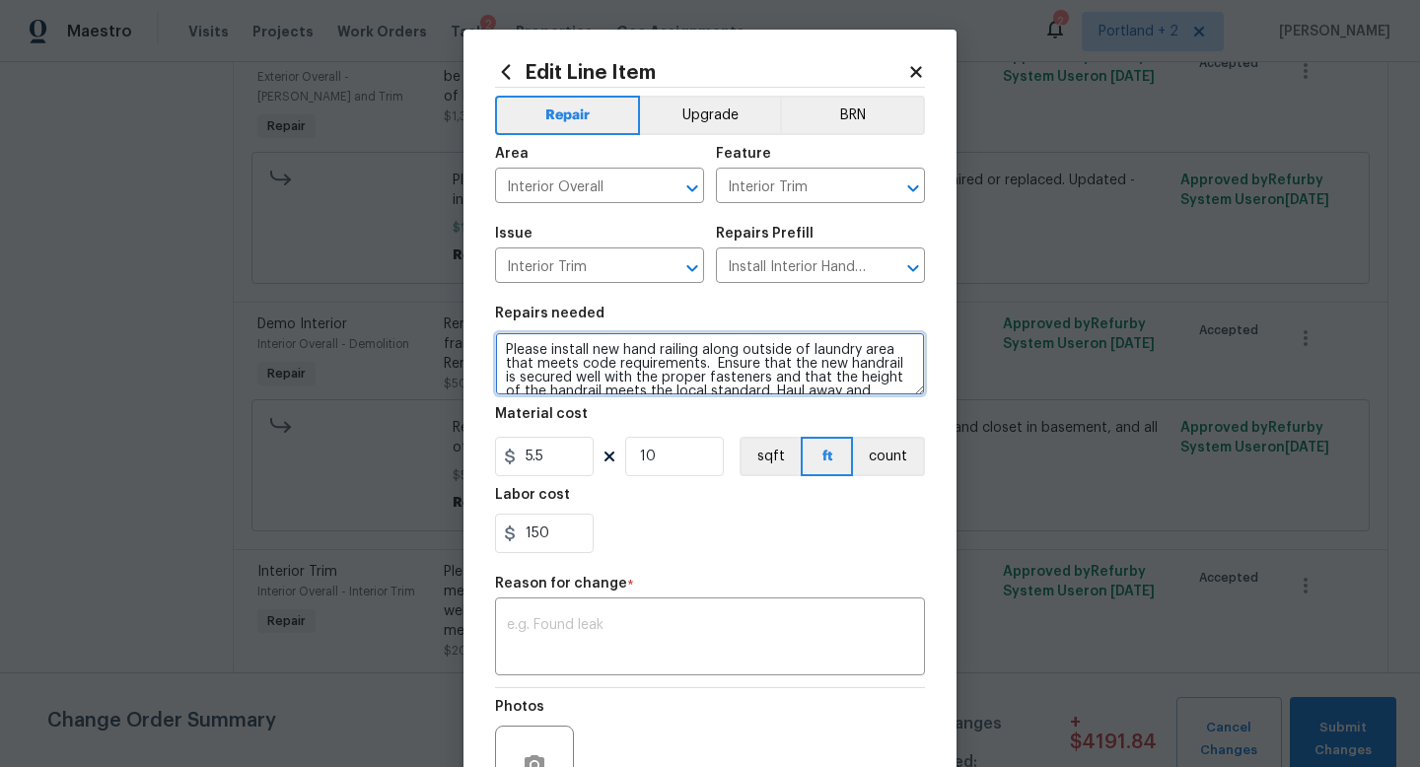
click at [700, 370] on textarea "Please install new hand railing along outside of laundry area that meets code r…" at bounding box center [710, 363] width 430 height 63
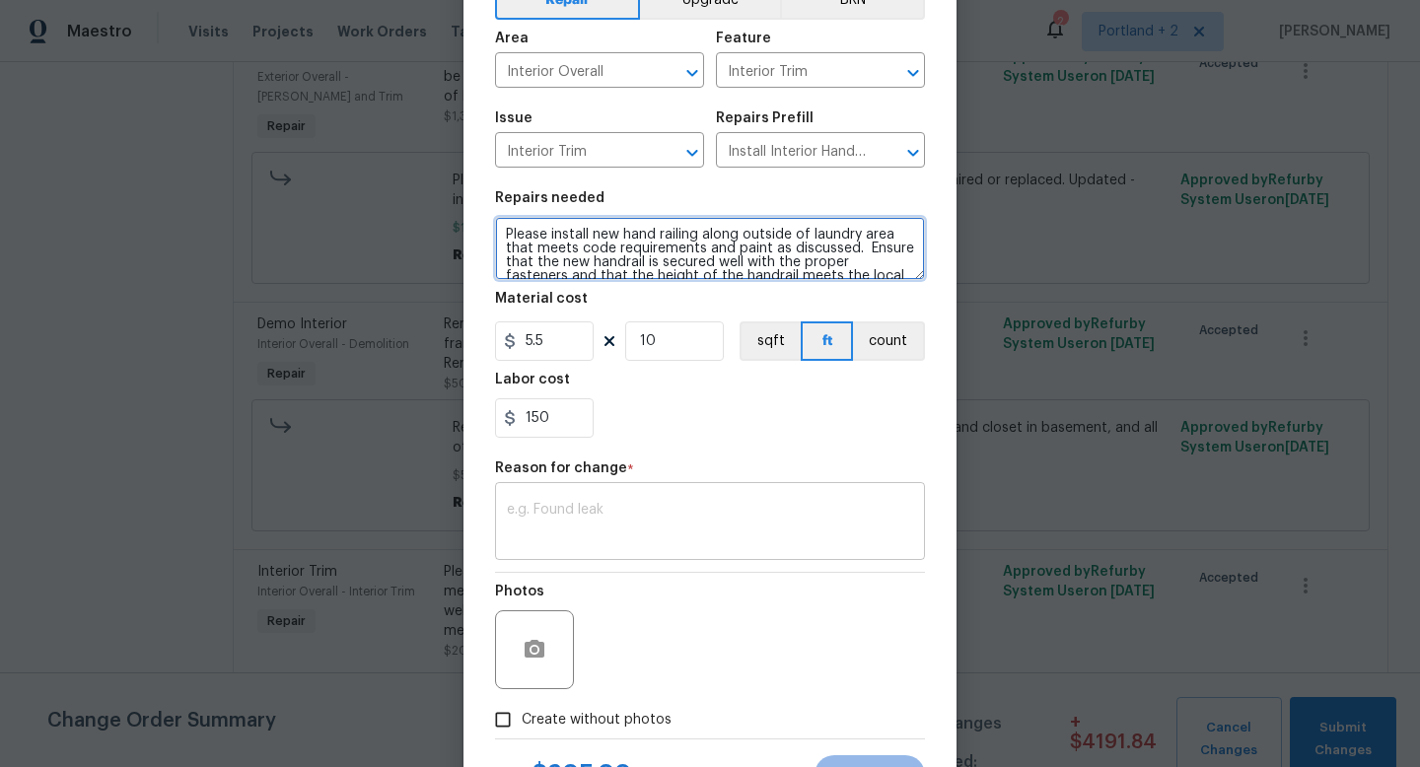
scroll to position [205, 0]
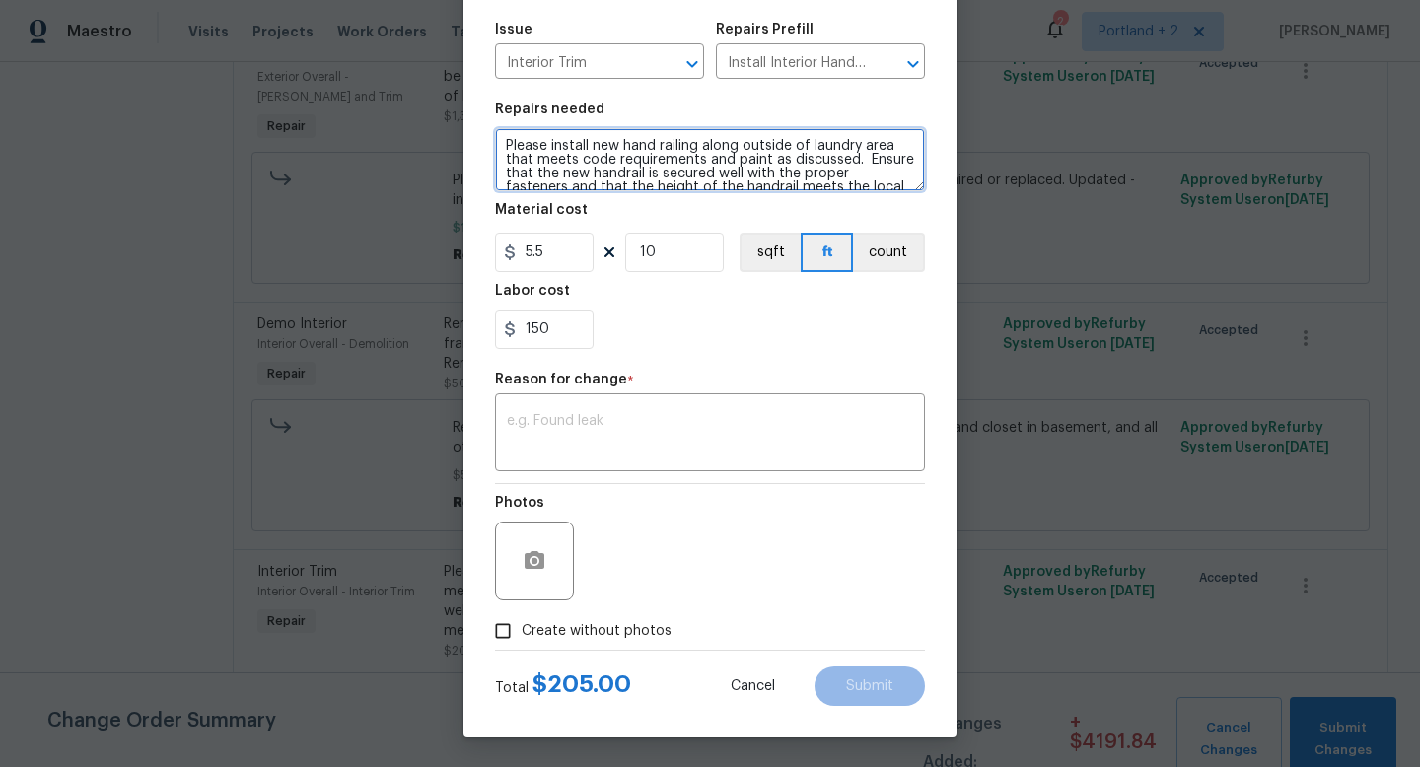
type textarea "Please install new hand railing along outside of laundry area that meets code r…"
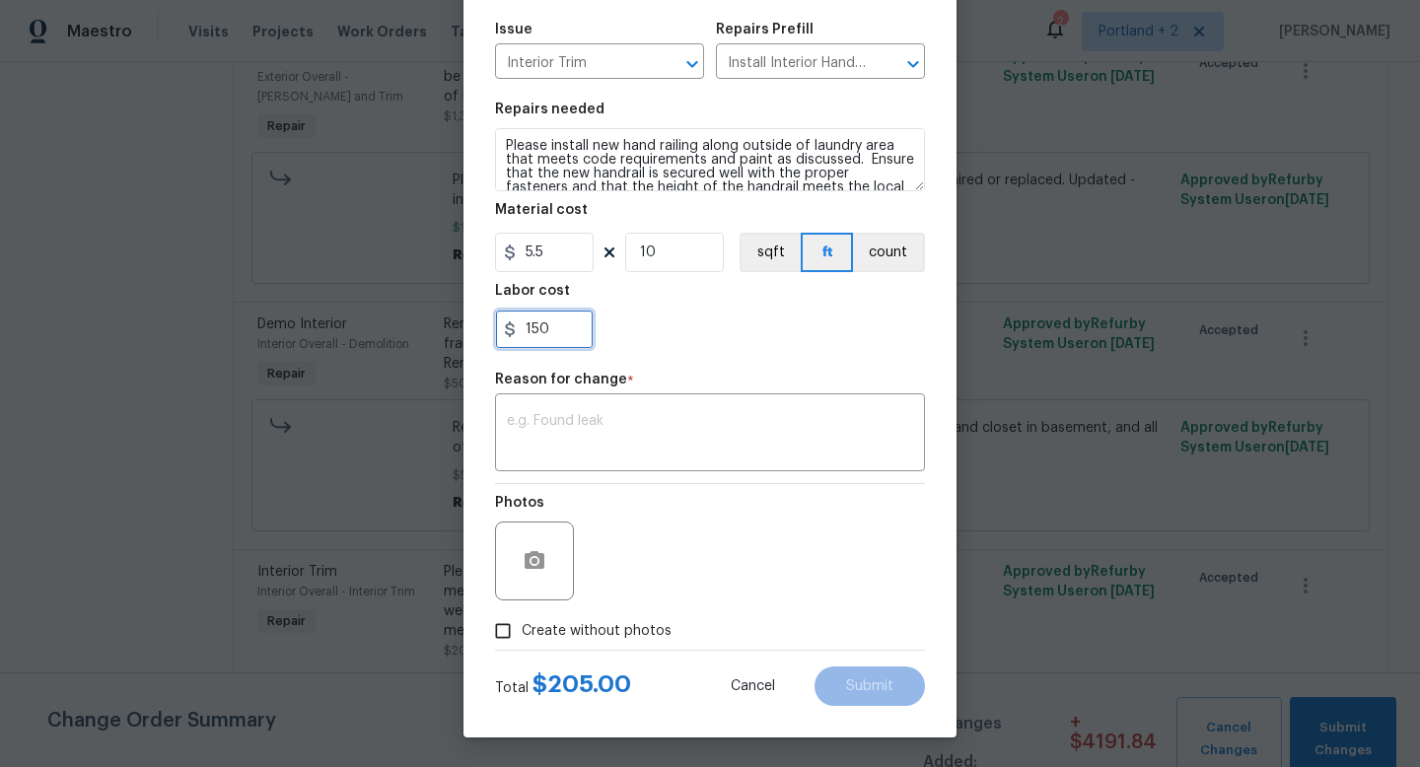
drag, startPoint x: 566, startPoint y: 323, endPoint x: 413, endPoint y: 305, distance: 154.0
click at [419, 307] on div "Edit Line Item Repair Upgrade BRN Area Interior Overall ​ Feature Interior Trim…" at bounding box center [710, 383] width 1420 height 767
type input "395"
click at [547, 404] on div "x ​" at bounding box center [710, 434] width 430 height 73
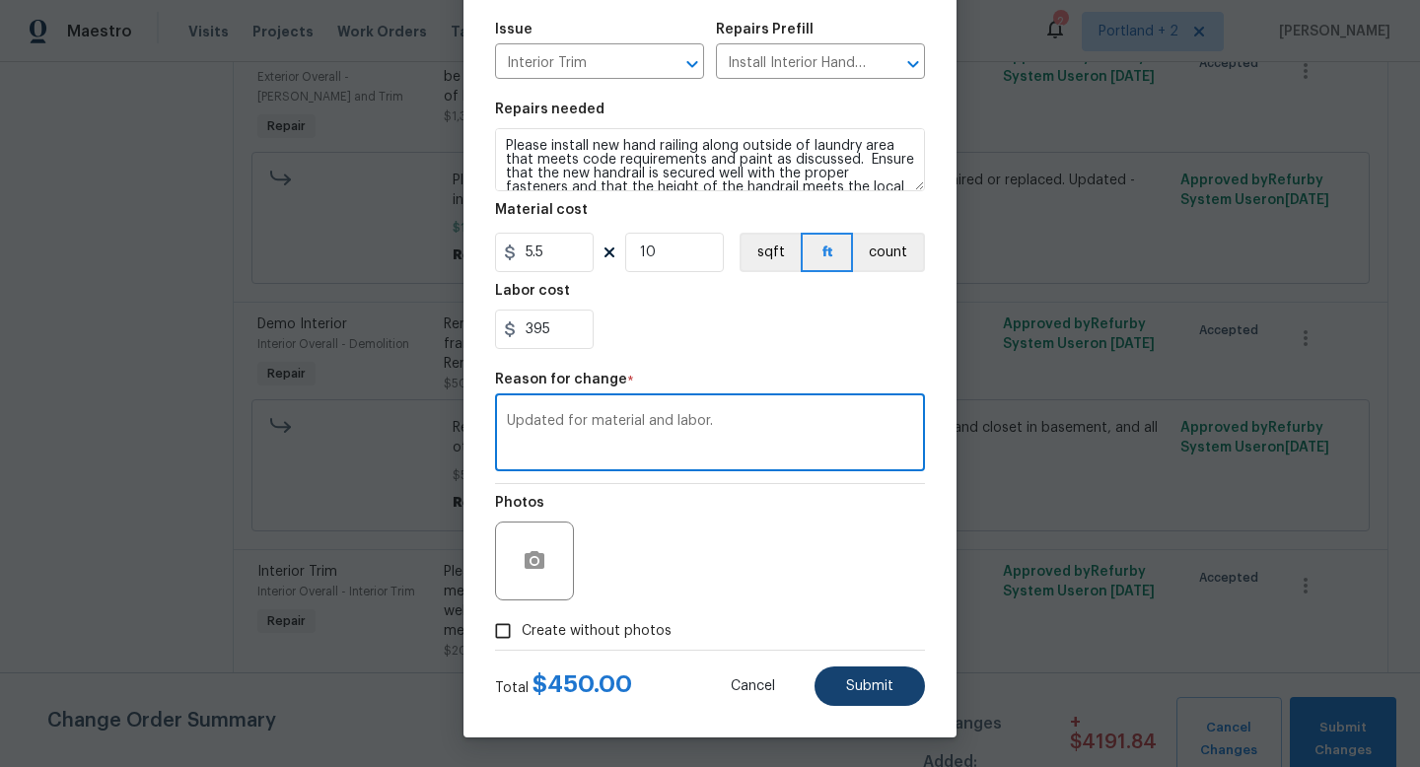
type textarea "Updated for material and labor."
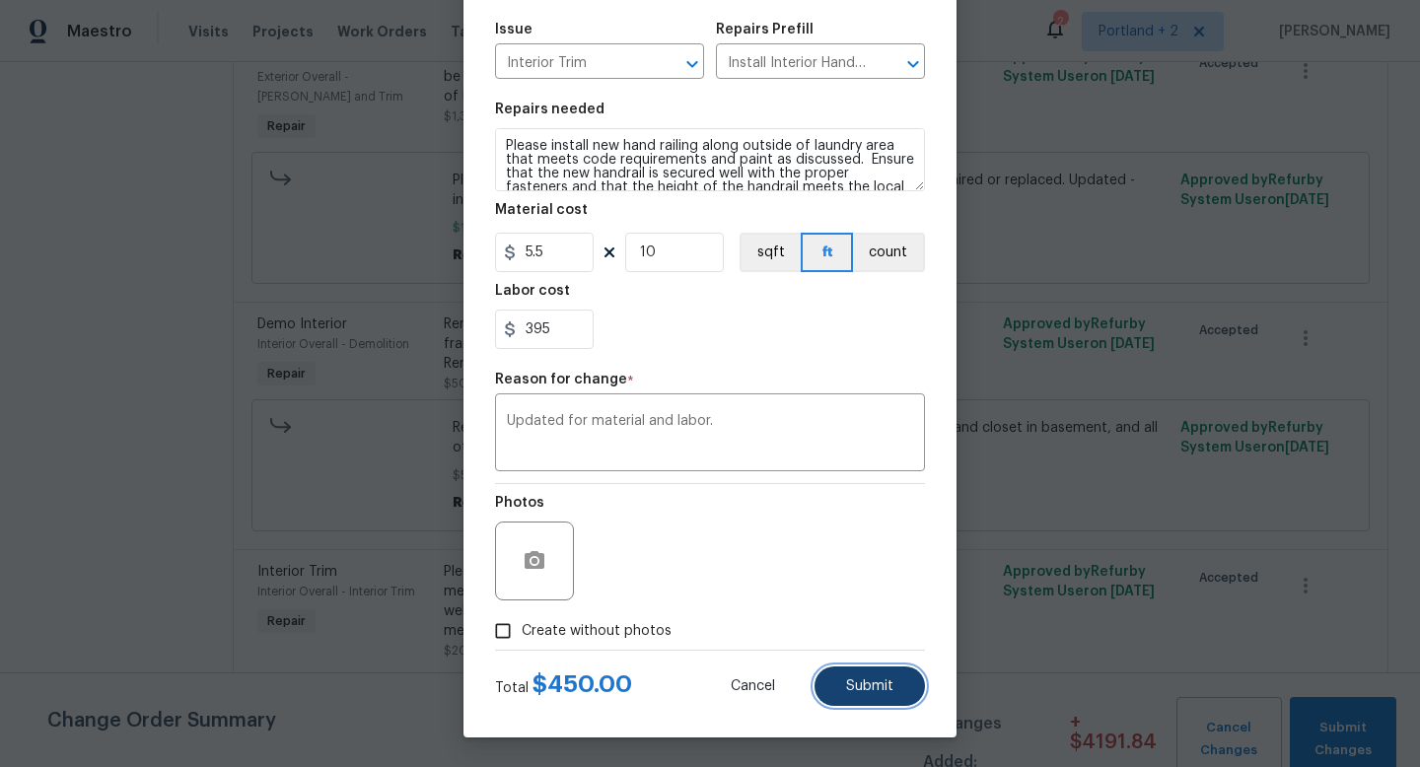
click at [829, 675] on button "Submit" at bounding box center [870, 686] width 110 height 39
type textarea "Please install new hand railing along outside of laundry area that meets code r…"
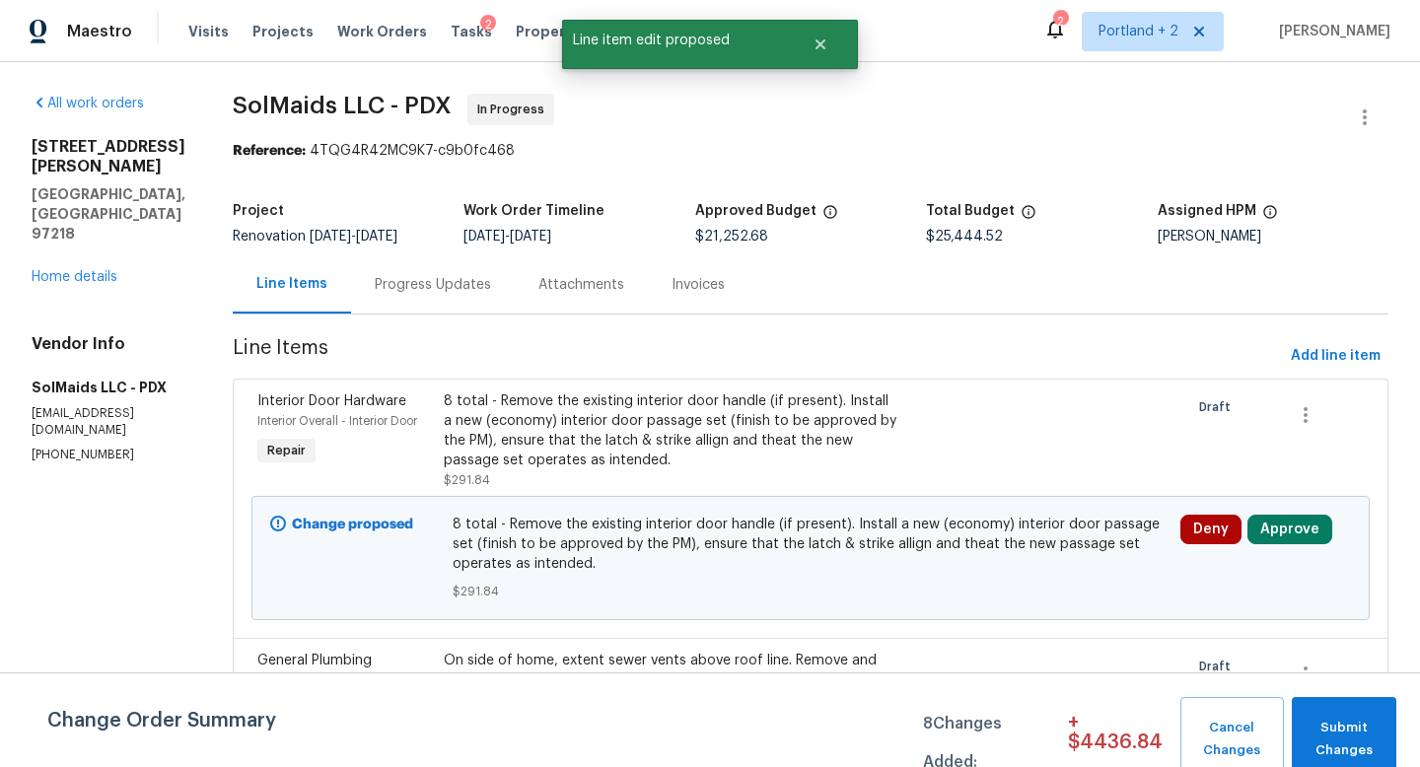
scroll to position [3343, 0]
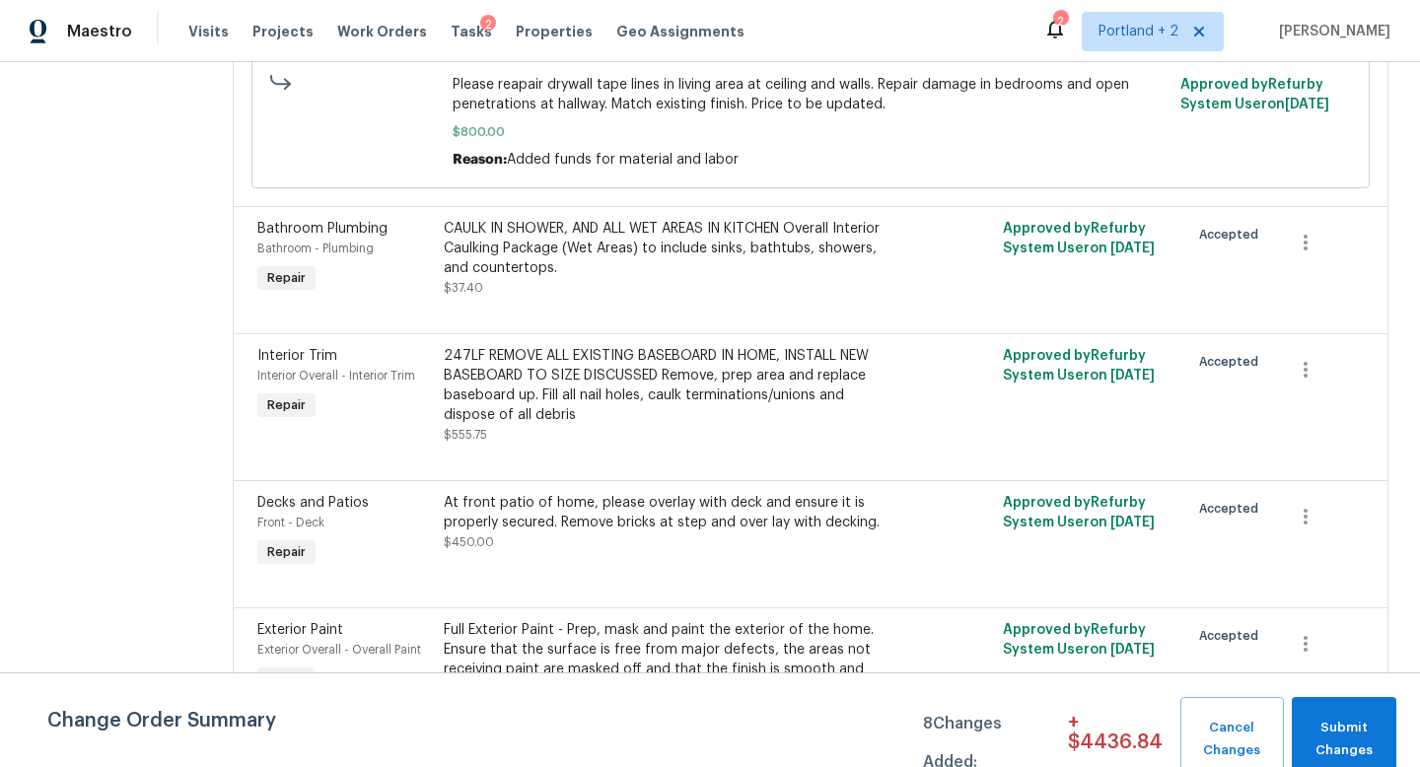
click at [653, 493] on div "At front patio of home, please overlay with deck and ensure it is properly secu…" at bounding box center [671, 512] width 455 height 39
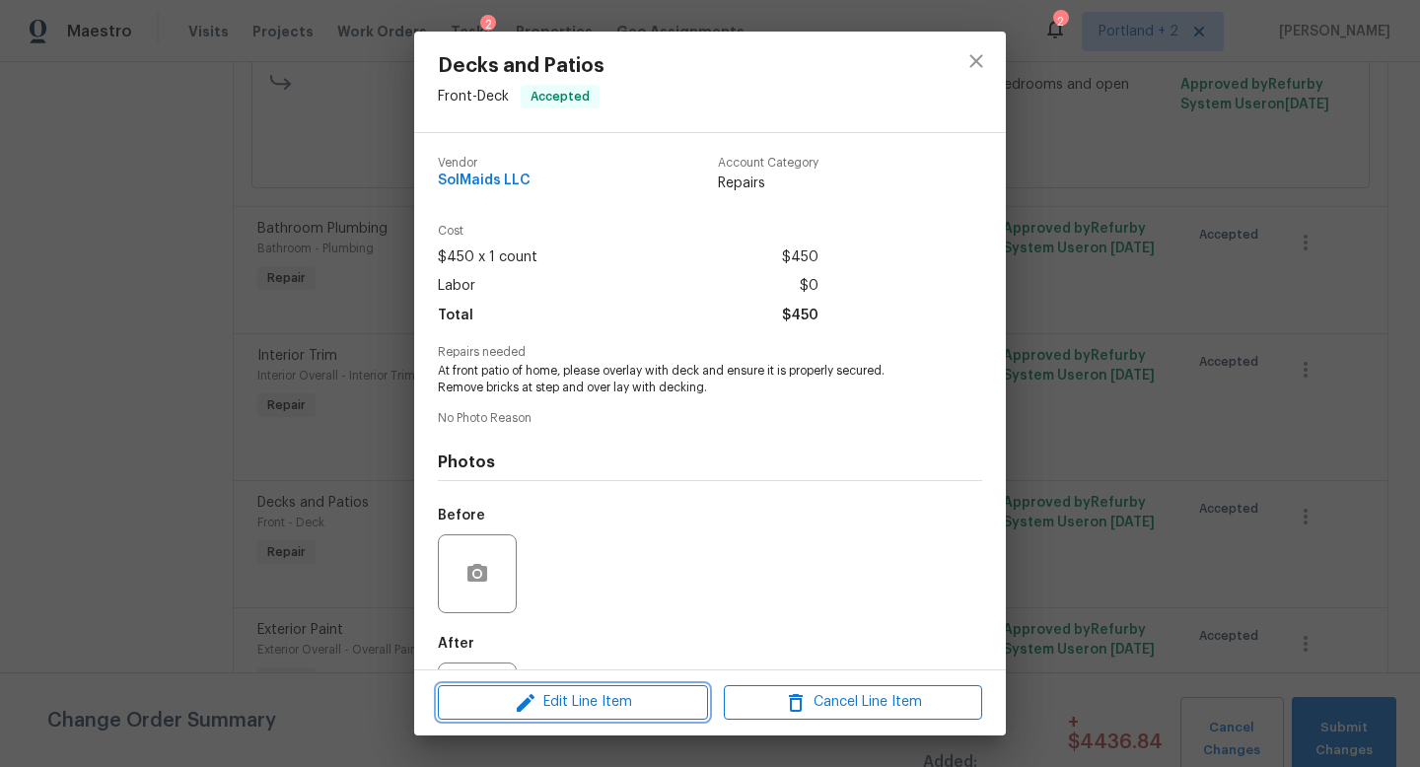
click at [596, 712] on span "Edit Line Item" at bounding box center [573, 702] width 258 height 25
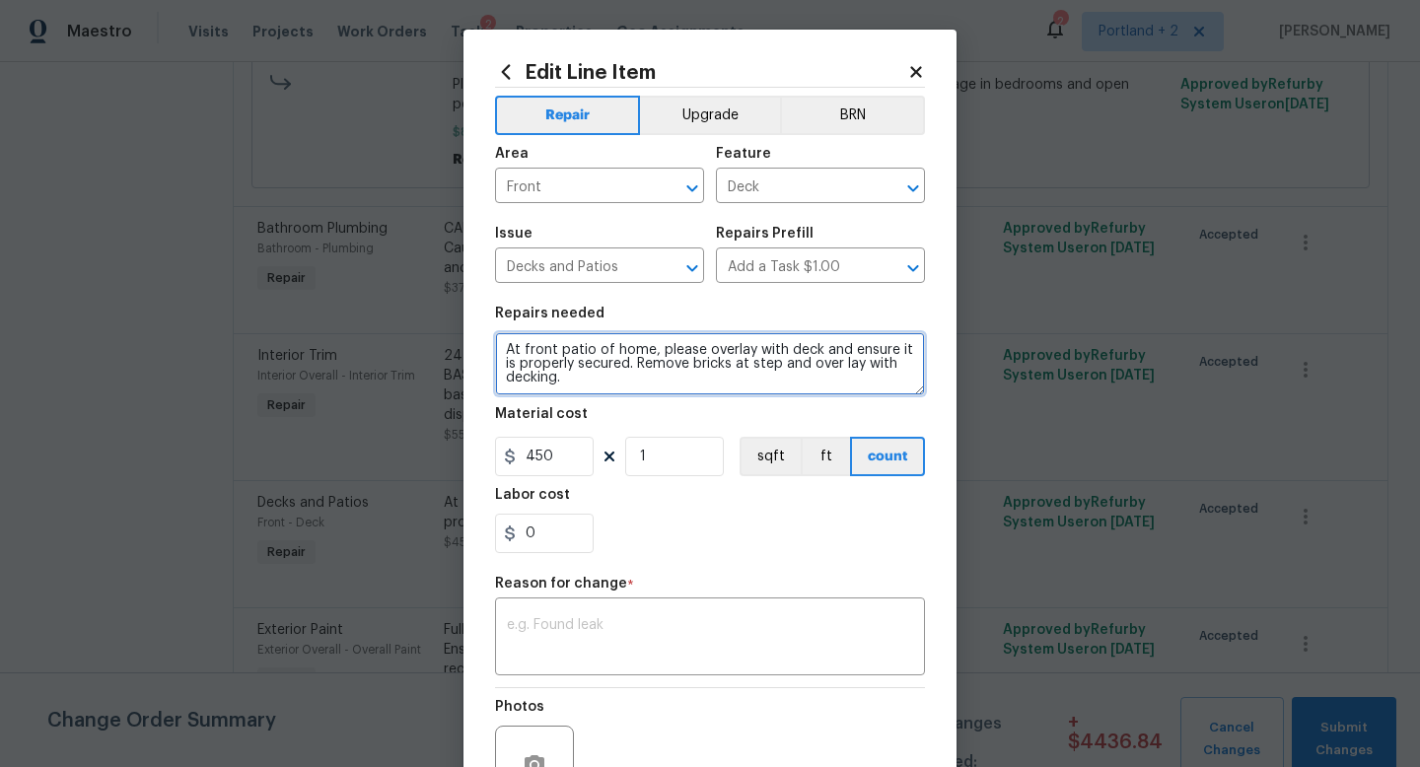
drag, startPoint x: 751, startPoint y: 349, endPoint x: 632, endPoint y: 368, distance: 120.8
click at [632, 368] on textarea "At front patio of home, please overlay with deck and ensure it is properly secu…" at bounding box center [710, 363] width 430 height 63
drag, startPoint x: 690, startPoint y: 374, endPoint x: 754, endPoint y: 352, distance: 67.7
click at [754, 352] on textarea "At front patio of home, please overlay Remove bricks at step and over lay with …" at bounding box center [710, 363] width 430 height 63
type textarea "At front patio of home, please overlay with filler as discussed. Prep as needed…"
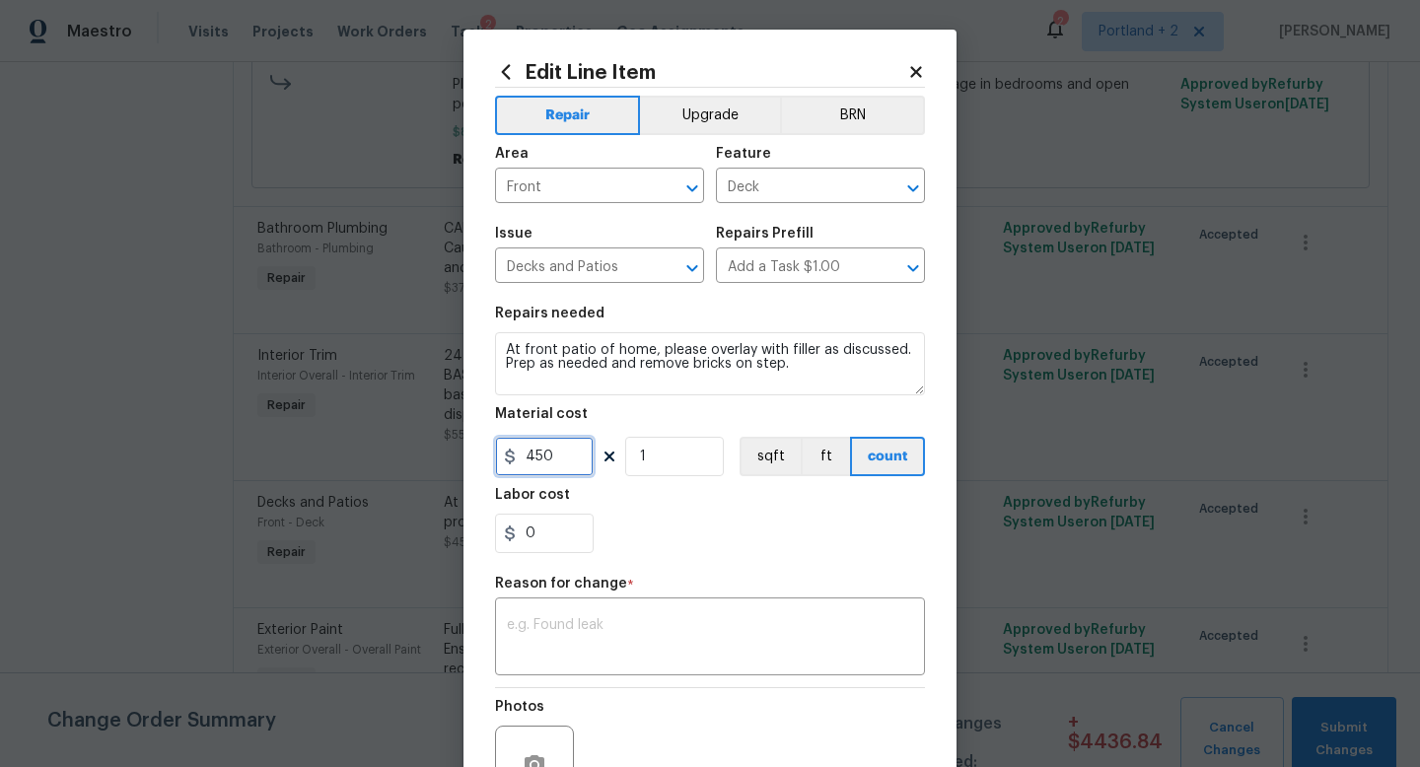
drag, startPoint x: 572, startPoint y: 452, endPoint x: 485, endPoint y: 431, distance: 89.2
click at [487, 432] on div "Edit Line Item Repair Upgrade BRN Area Front ​ Feature Deck ​ Issue Decks and P…" at bounding box center [710, 486] width 493 height 912
type input "700"
click at [524, 628] on textarea at bounding box center [710, 638] width 406 height 41
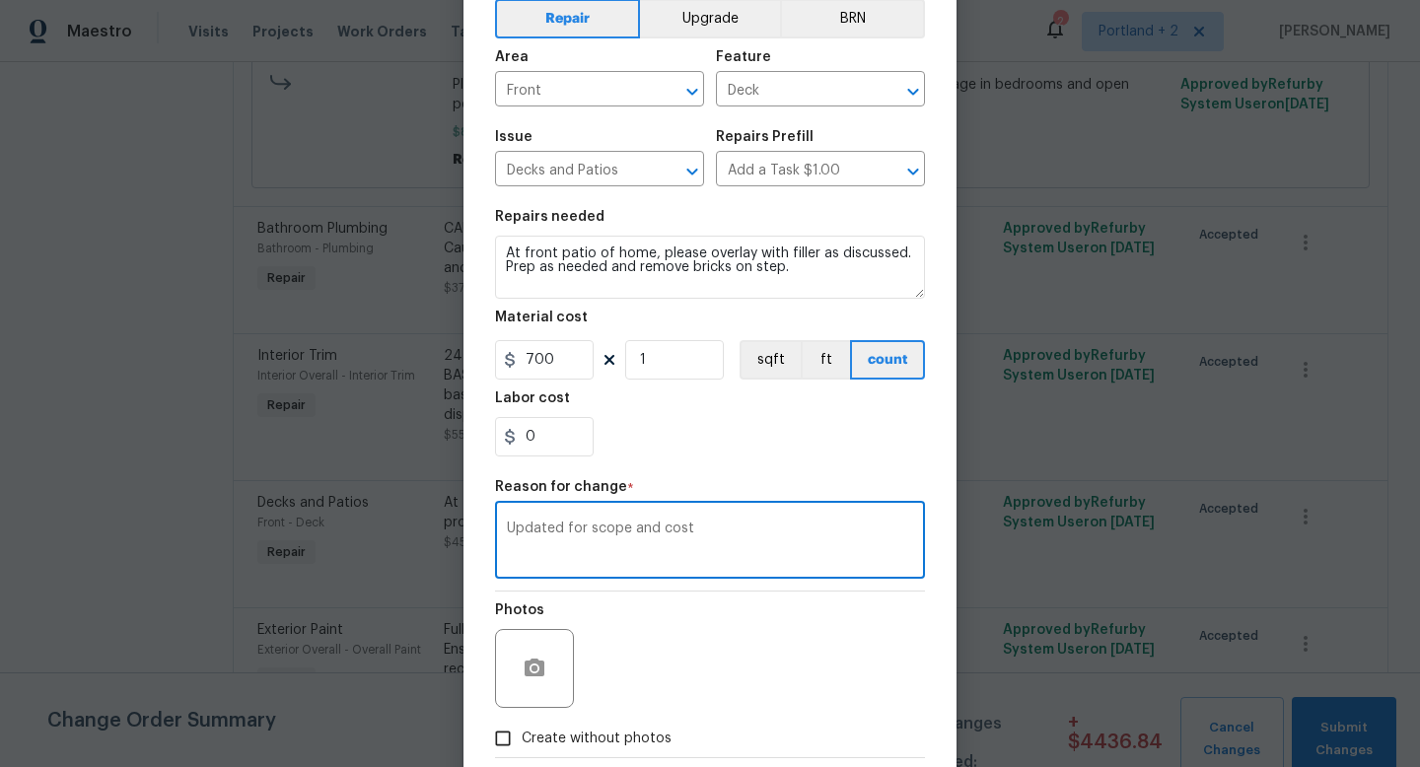
scroll to position [205, 0]
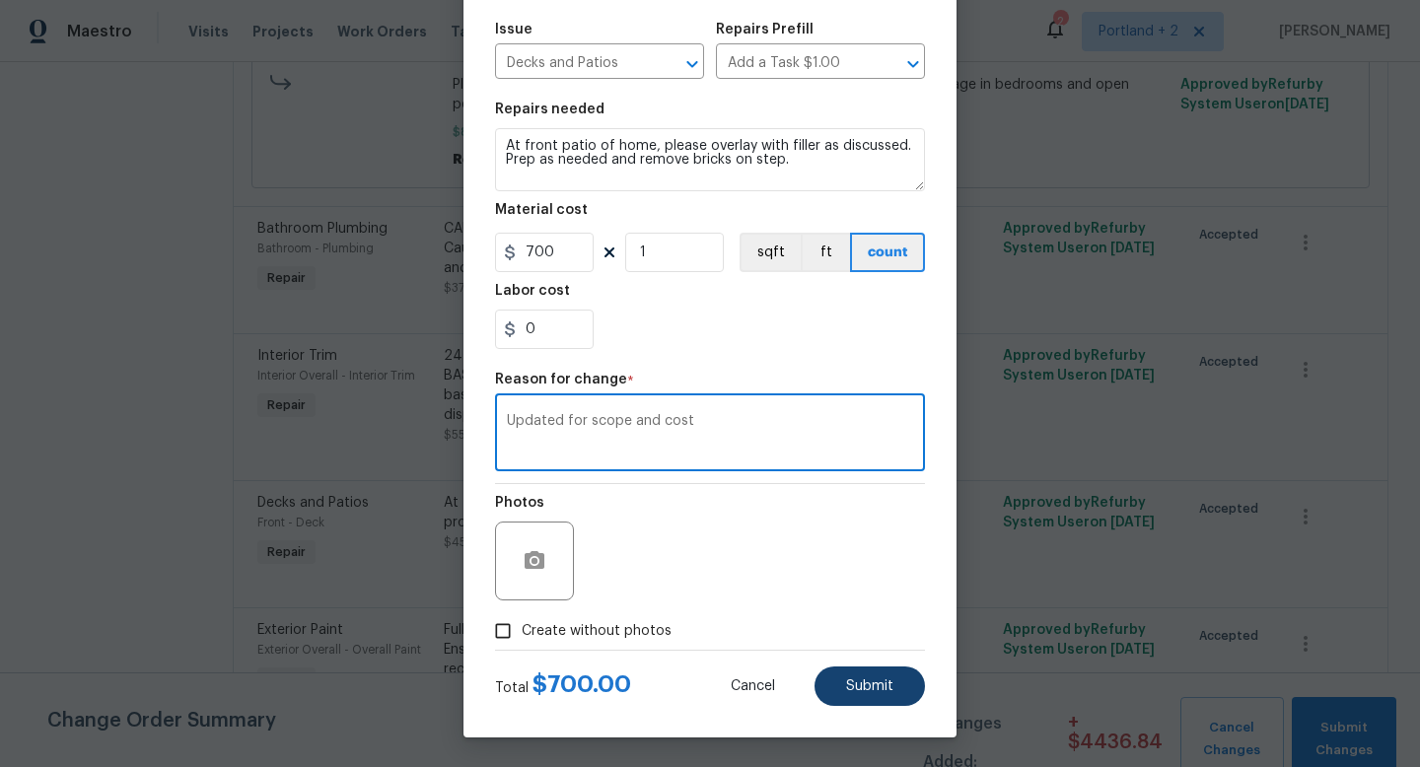
type textarea "Updated for scope and cost"
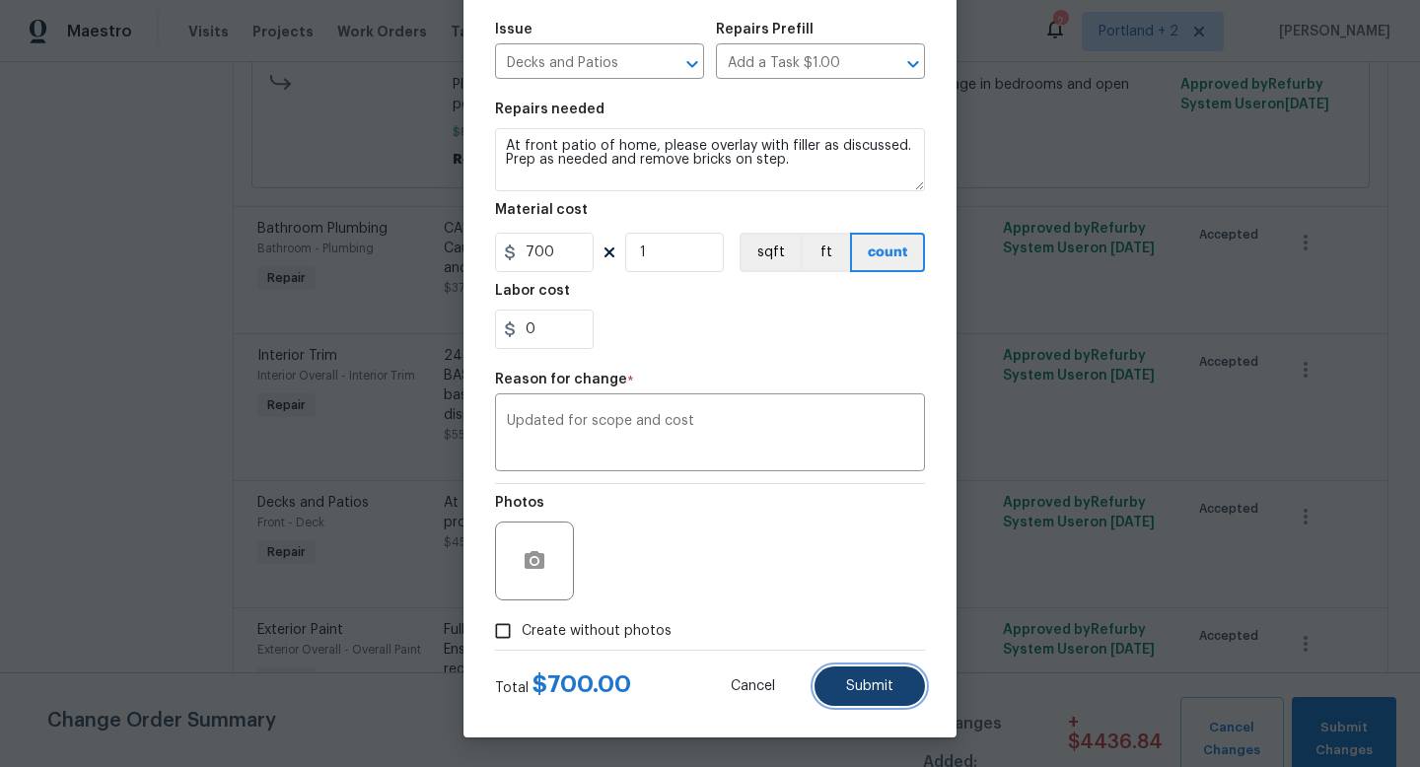
click at [915, 679] on button "Submit" at bounding box center [870, 686] width 110 height 39
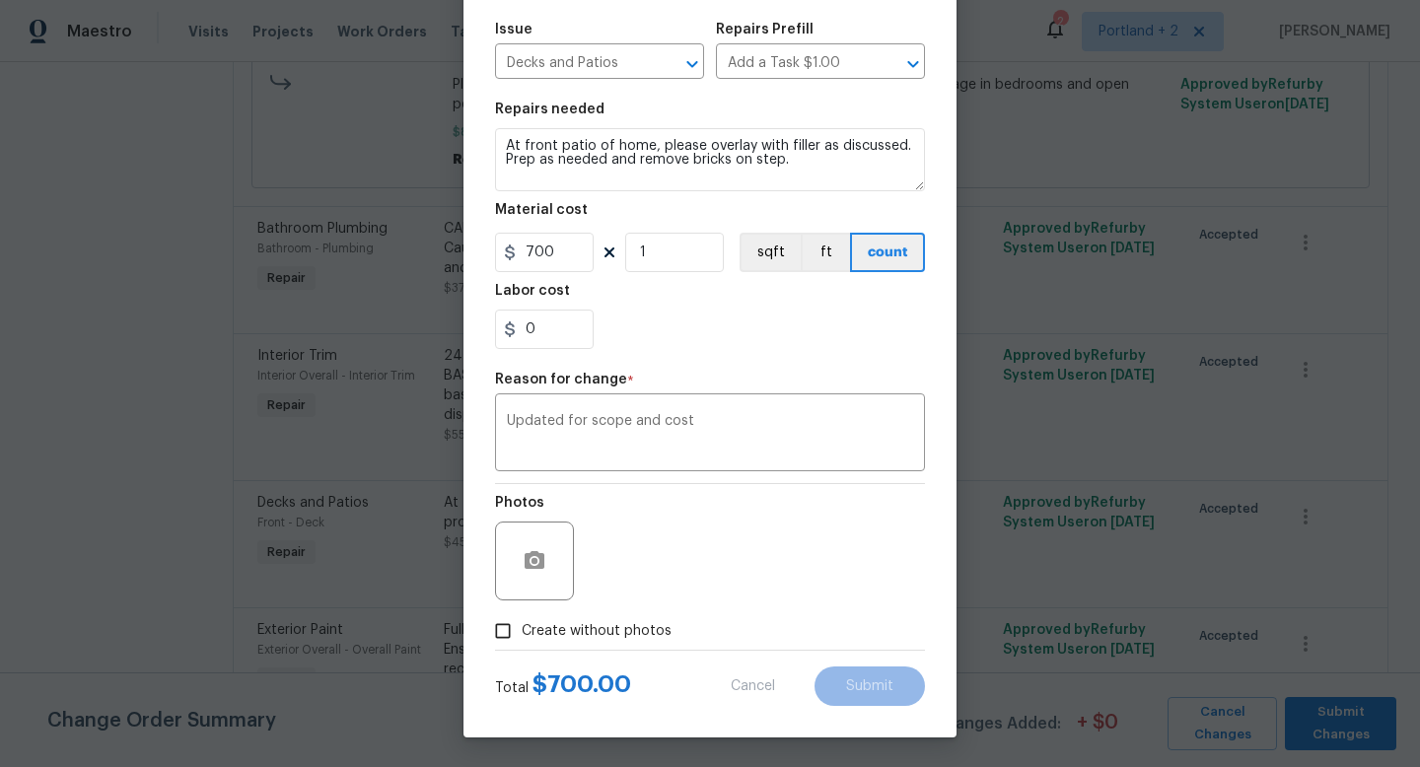
type textarea "At front patio of home, please overlay with deck and ensure it is properly secu…"
type input "450"
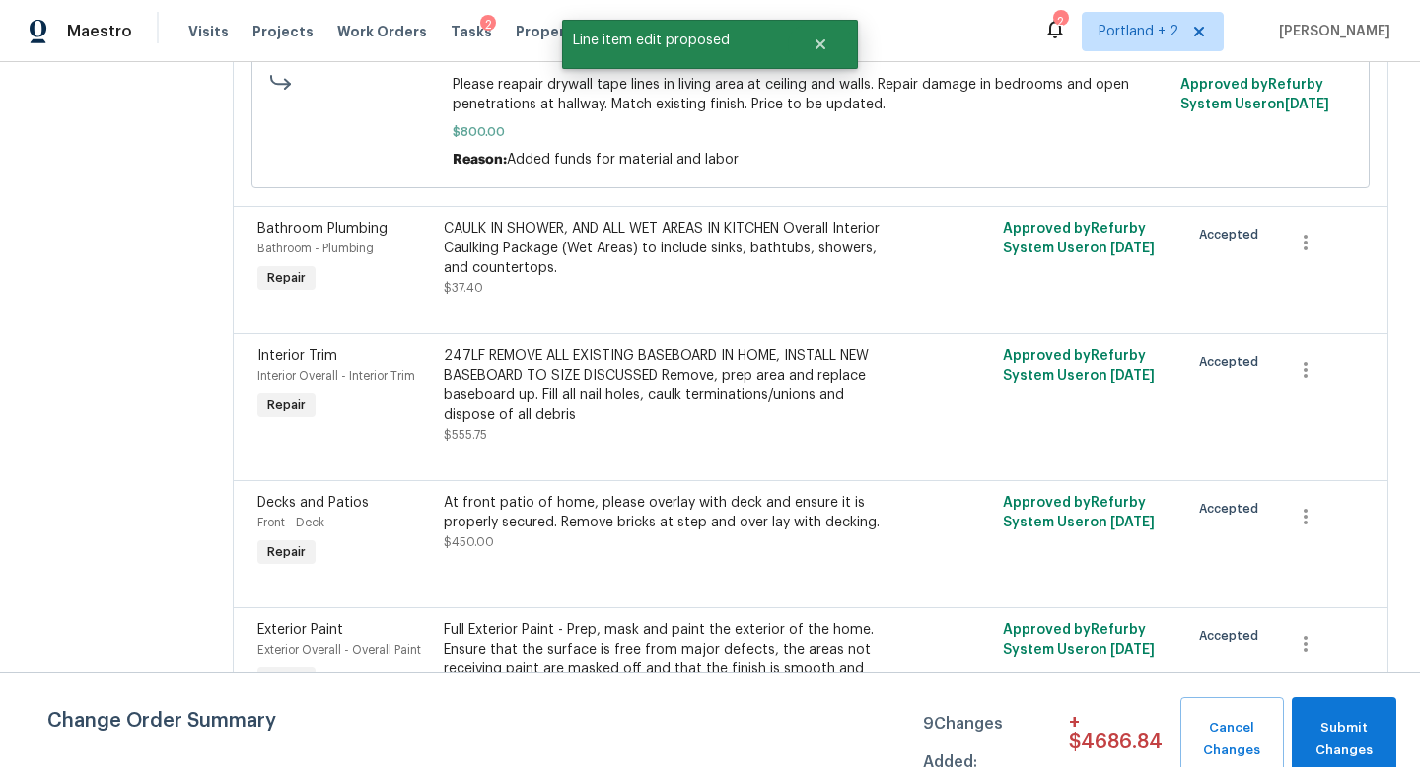
scroll to position [0, 0]
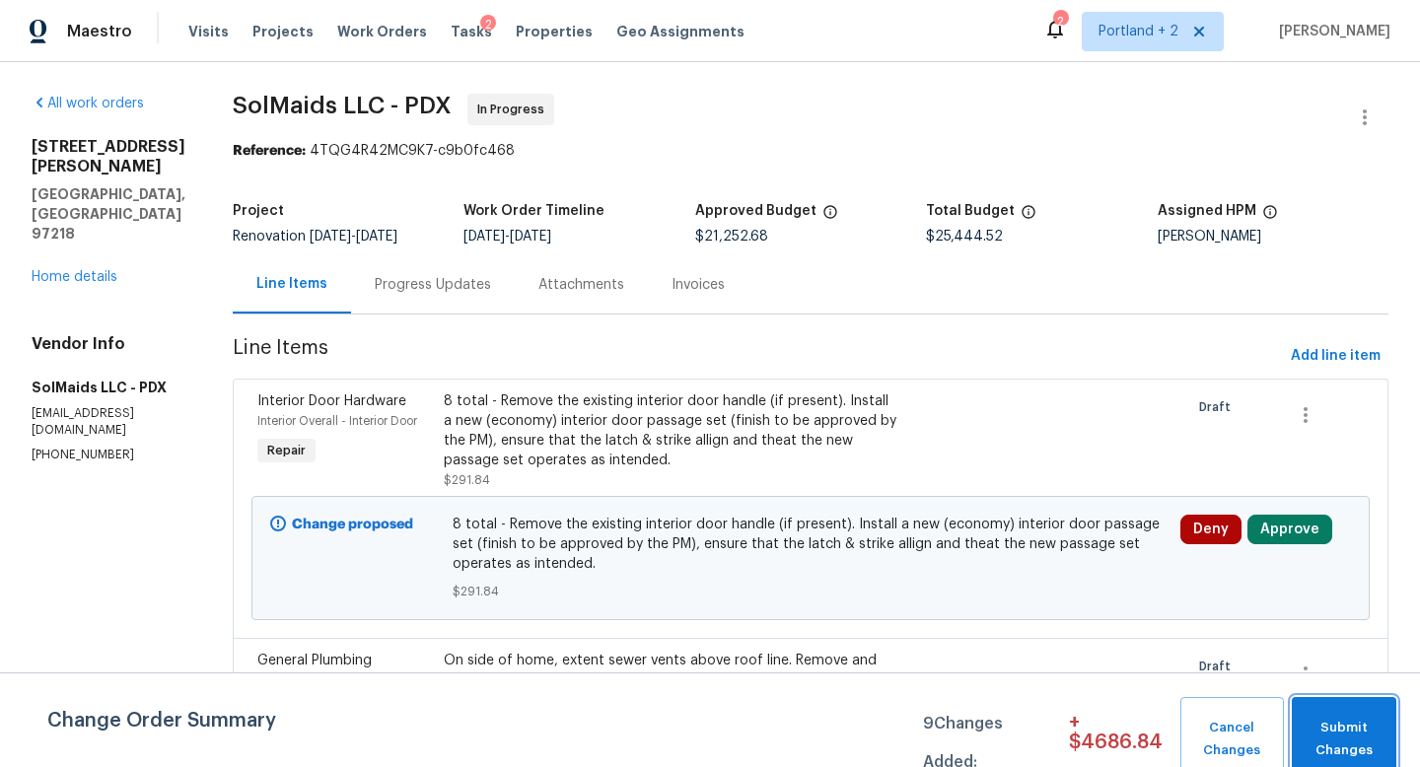
click at [1342, 723] on span "Submit Changes" at bounding box center [1344, 739] width 85 height 45
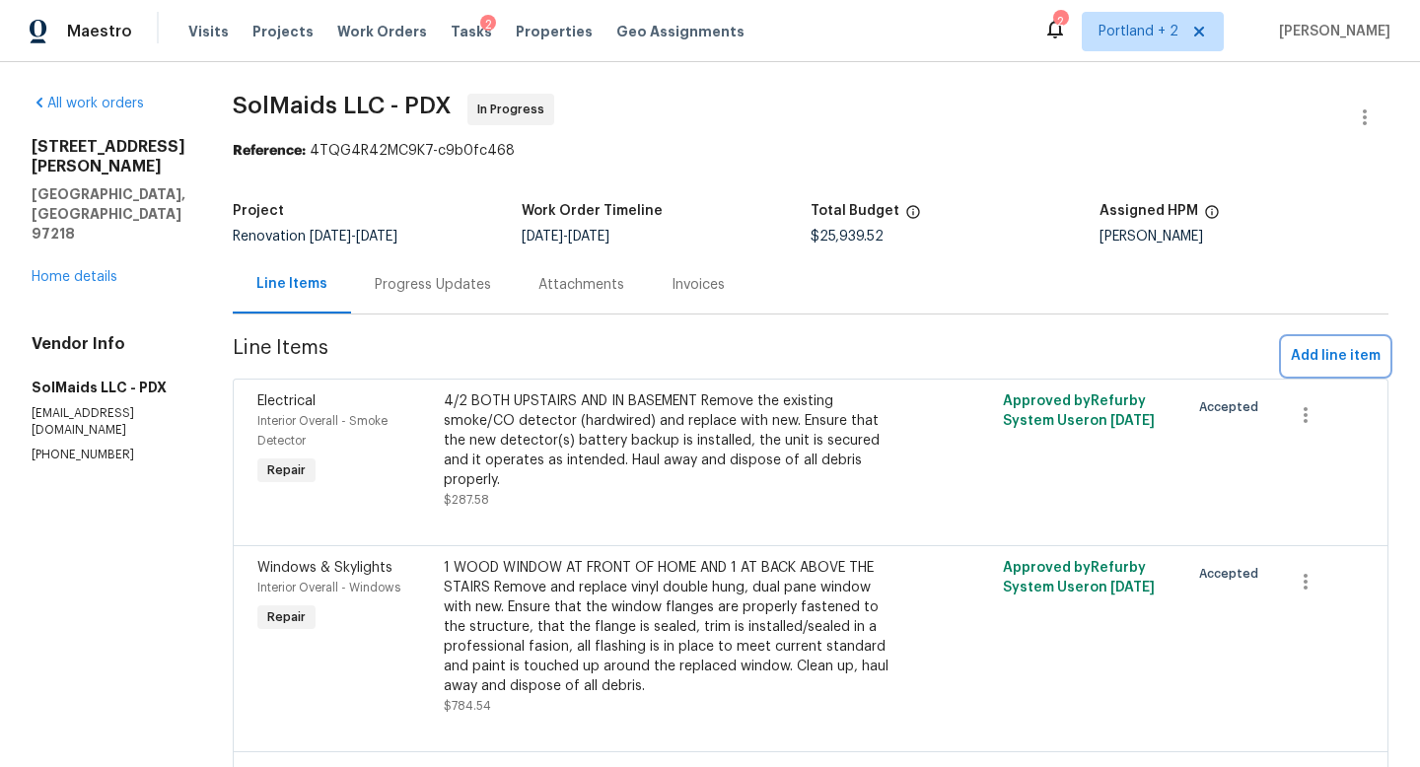
click at [1327, 355] on span "Add line item" at bounding box center [1336, 356] width 90 height 25
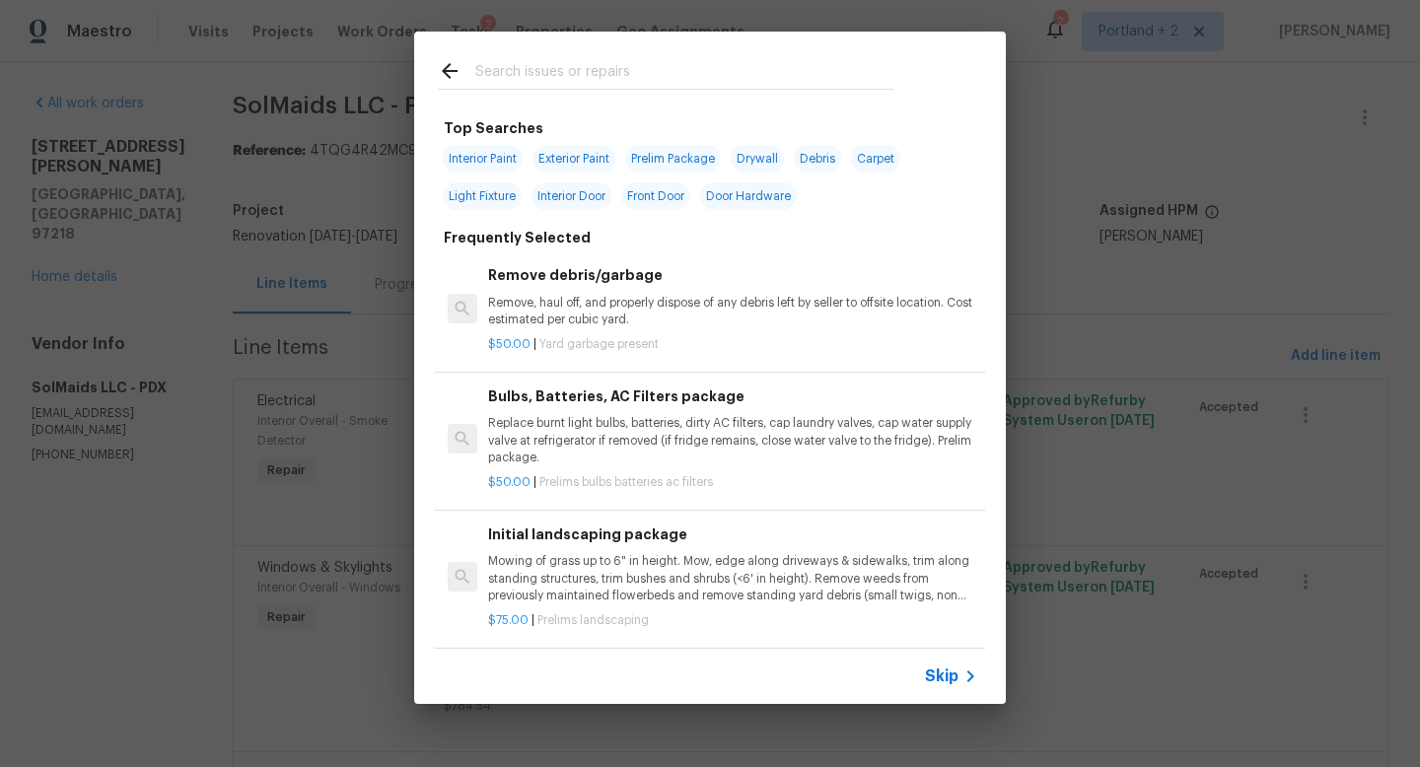
click at [635, 77] on input "text" at bounding box center [684, 74] width 418 height 30
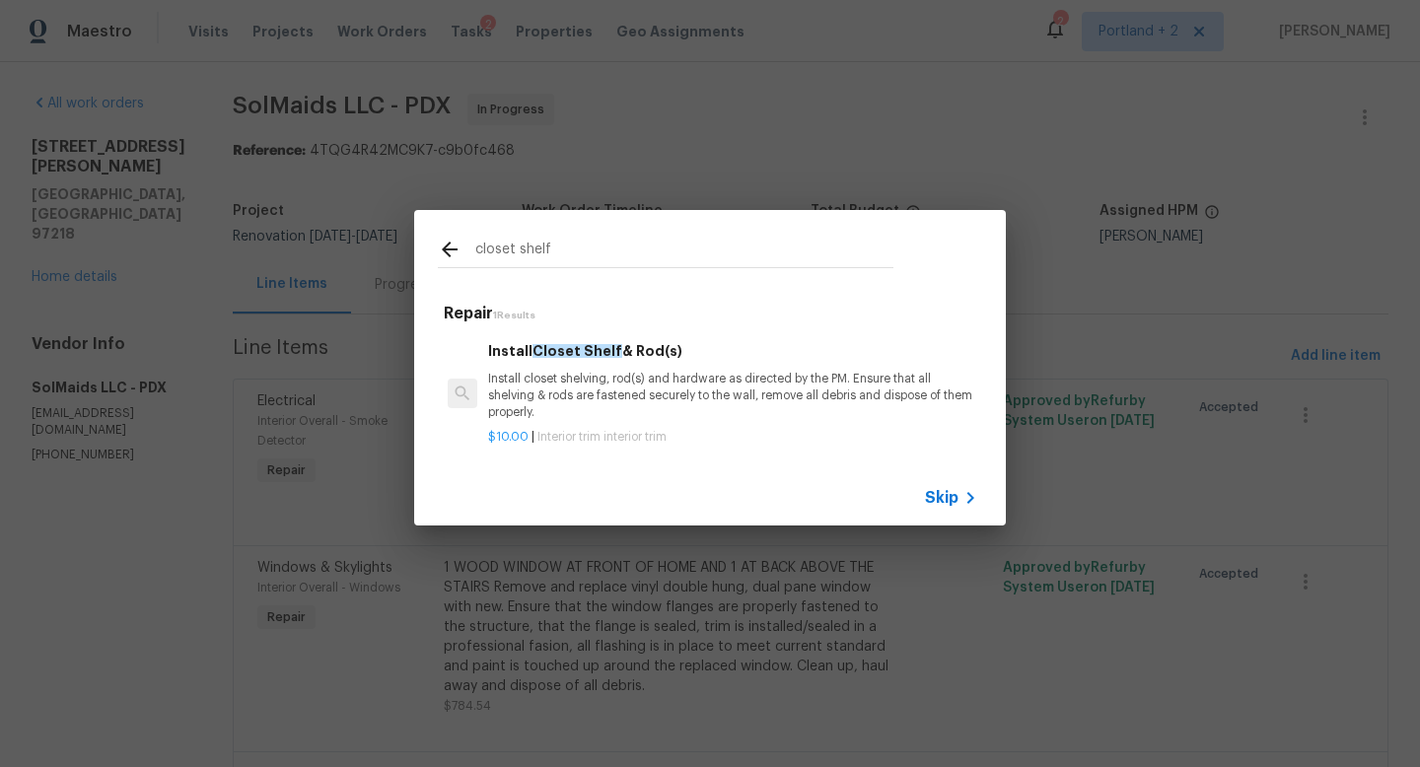
type input "closet shelf"
click at [626, 400] on p "Install closet shelving, rod(s) and hardware as directed by the PM. Ensure that…" at bounding box center [732, 396] width 489 height 50
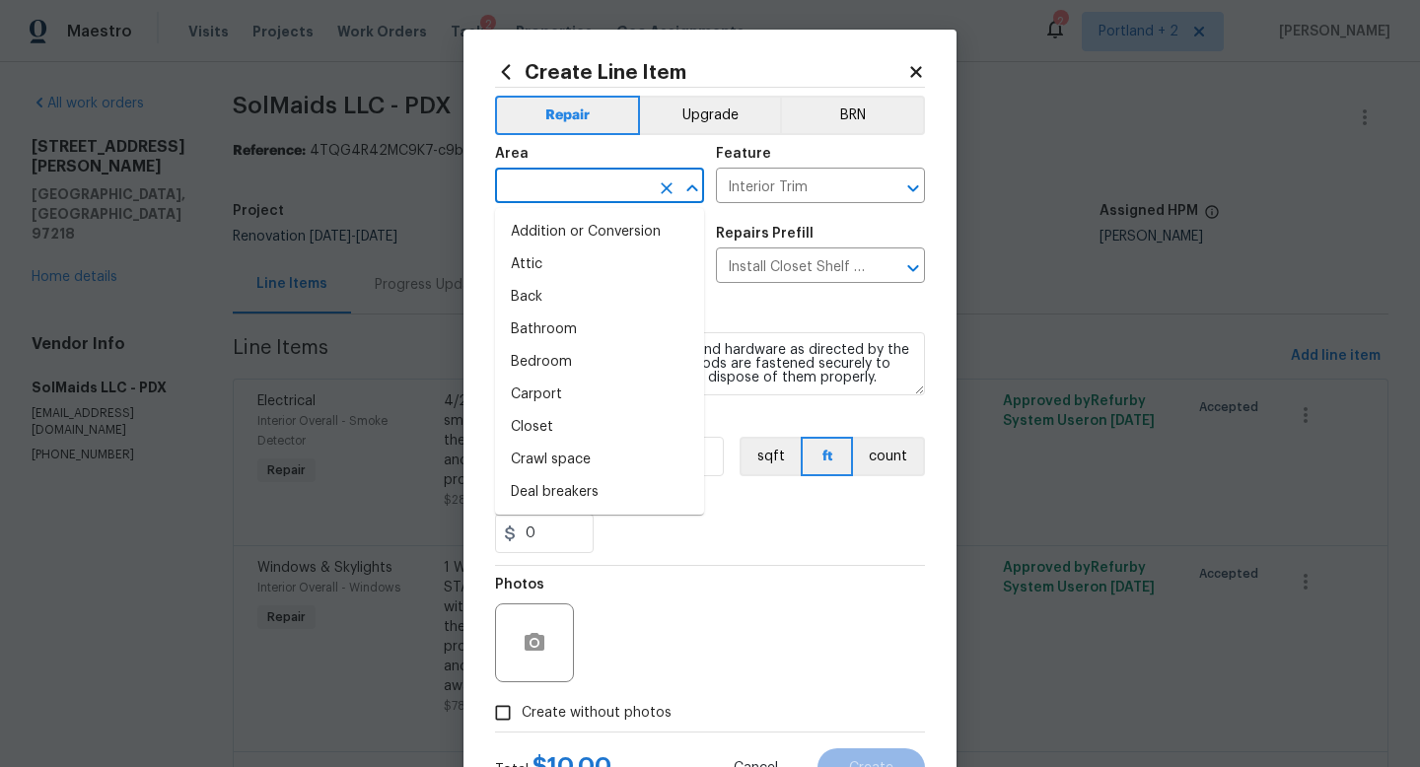
click at [590, 193] on input "text" at bounding box center [572, 188] width 154 height 31
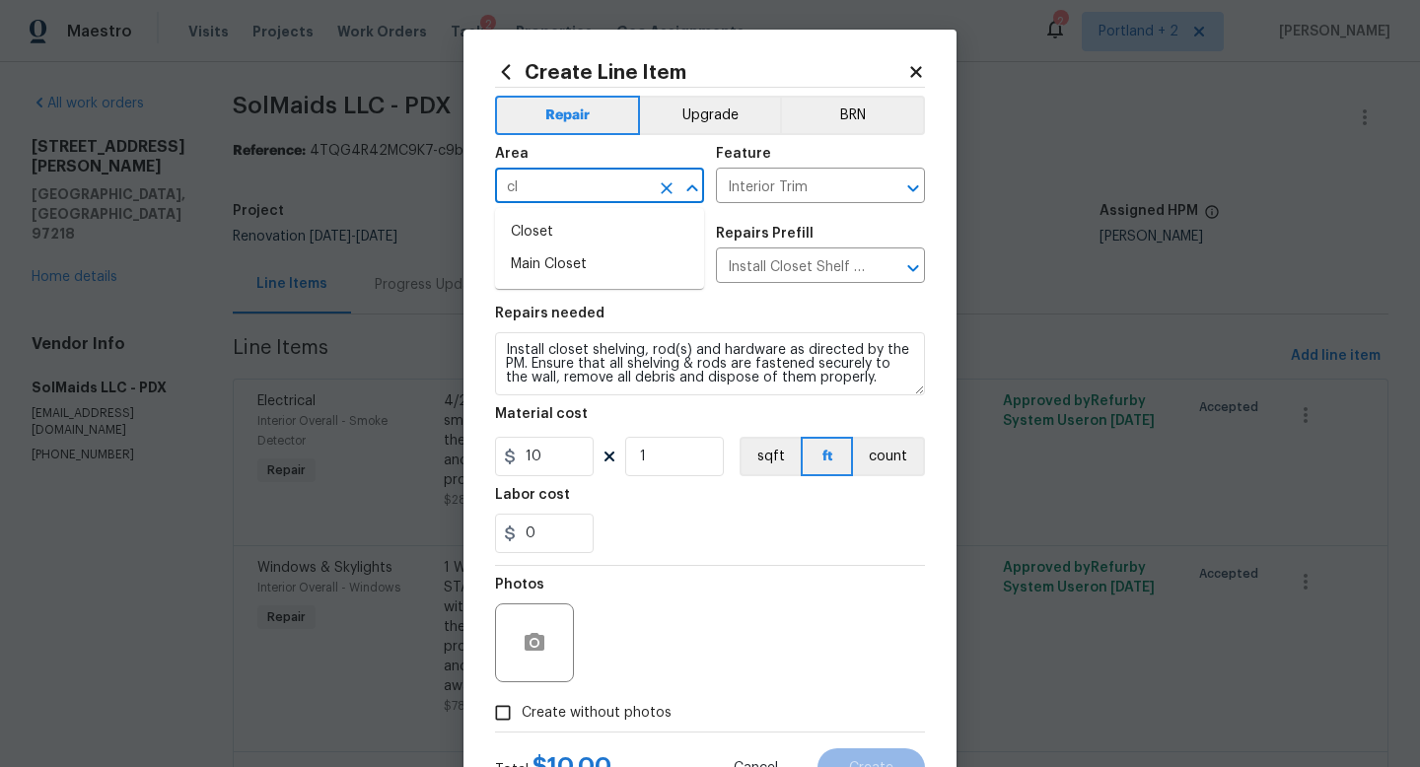
type input "c"
click at [575, 232] on li "Bedroom" at bounding box center [599, 232] width 209 height 33
type input "Bedroom"
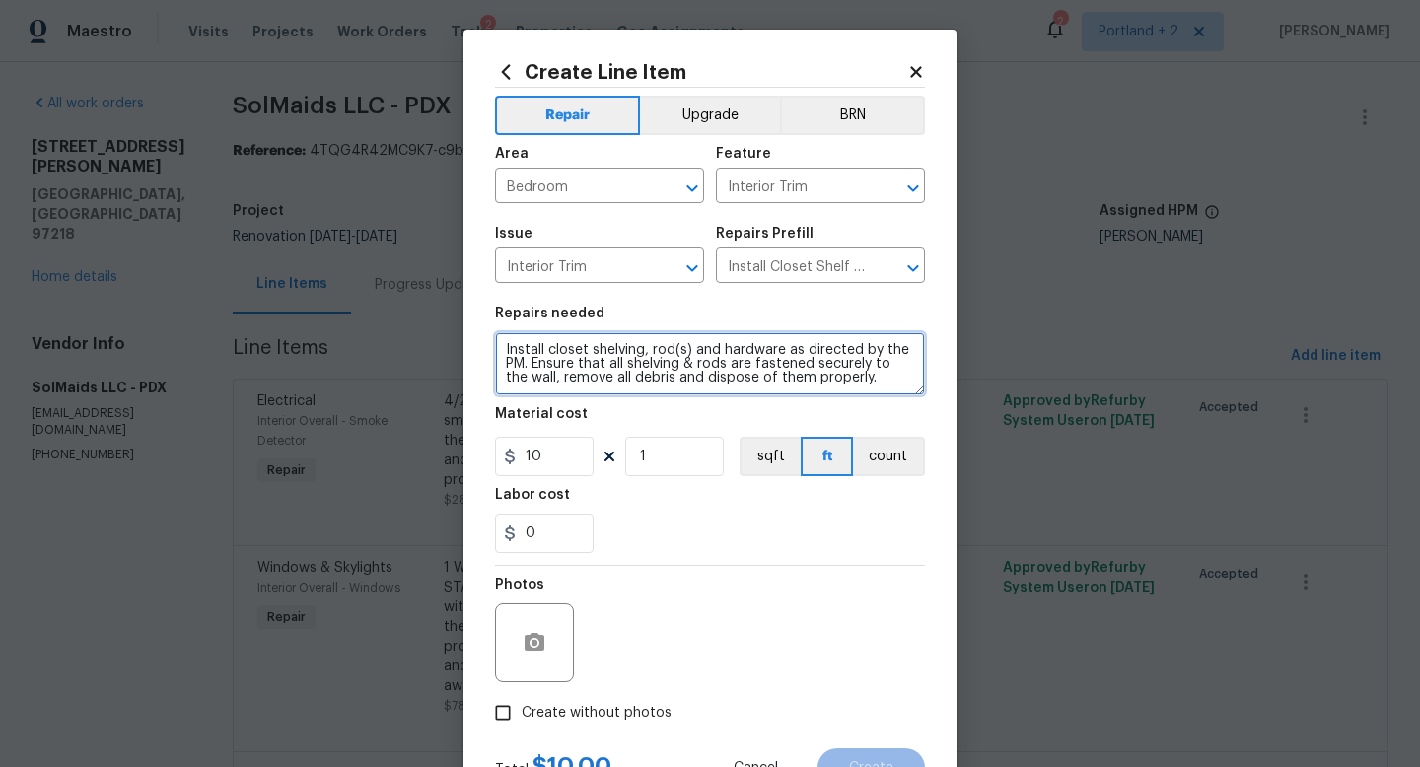
click at [498, 347] on textarea "Install closet shelving, rod(s) and hardware as directed by the PM. Ensure that…" at bounding box center [710, 363] width 430 height 63
type textarea "At 2 bedrooms Install closet shelving, rod(s) and hardware as directed by the P…"
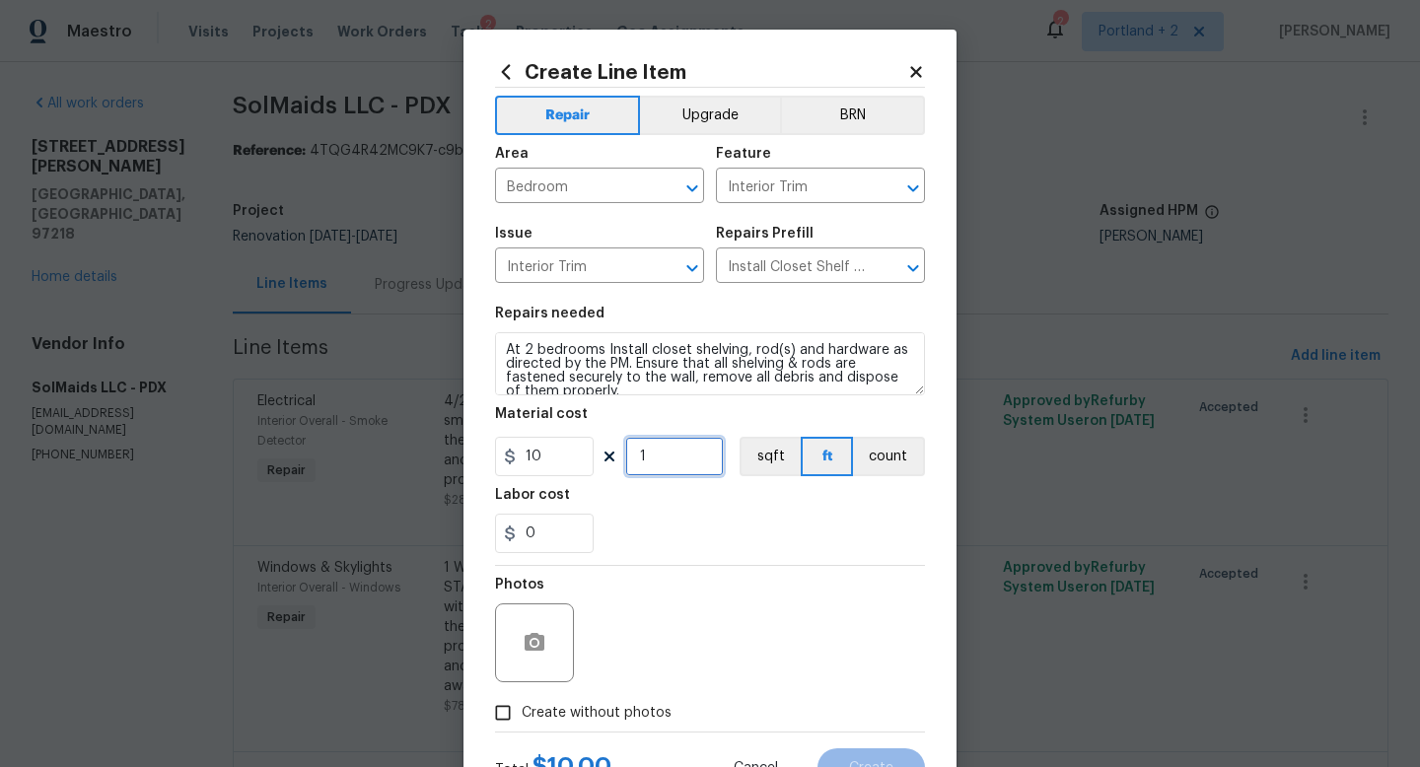
click at [688, 461] on input "1" at bounding box center [674, 456] width 99 height 39
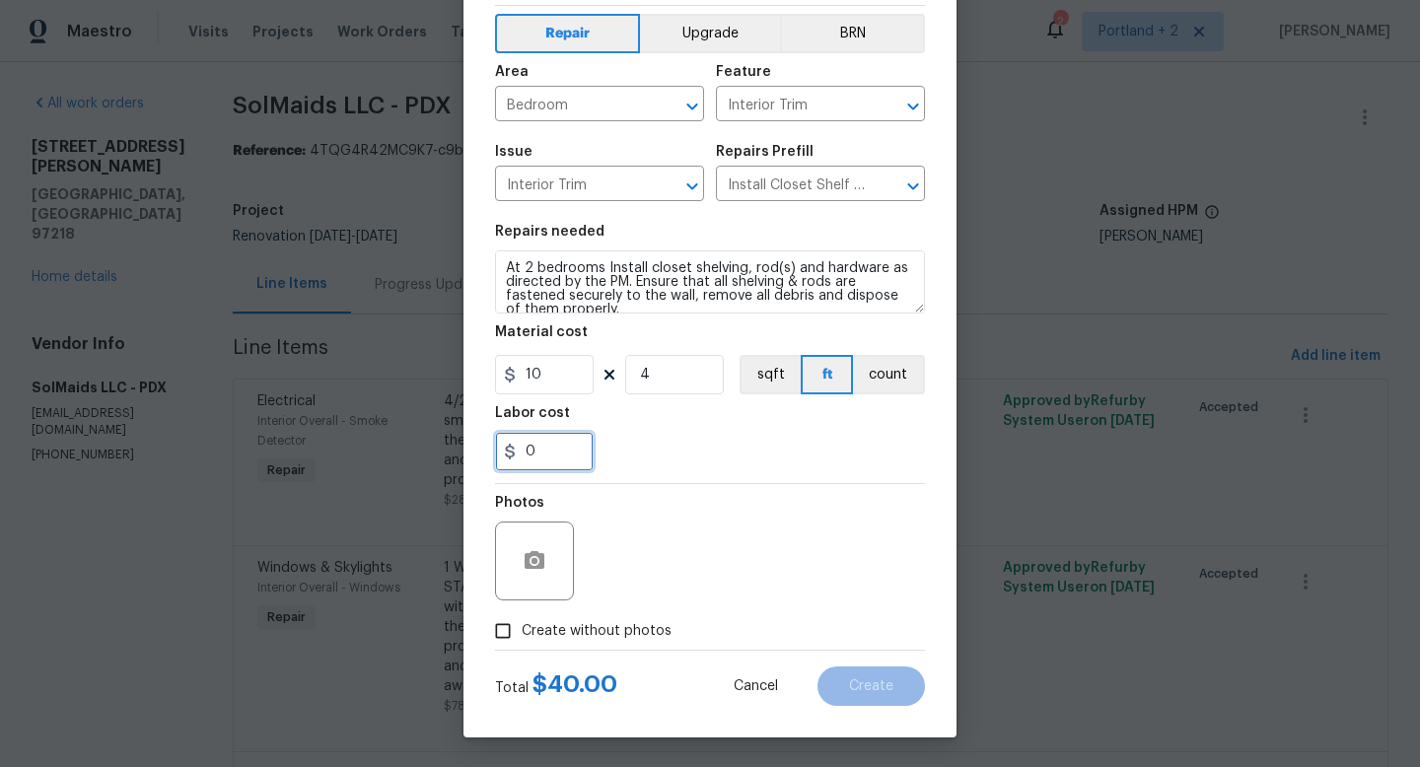
click at [563, 435] on input "0" at bounding box center [544, 451] width 99 height 39
click at [687, 374] on input "4" at bounding box center [674, 374] width 99 height 39
type input "8"
click at [559, 459] on input "0" at bounding box center [544, 451] width 99 height 39
type input "40"
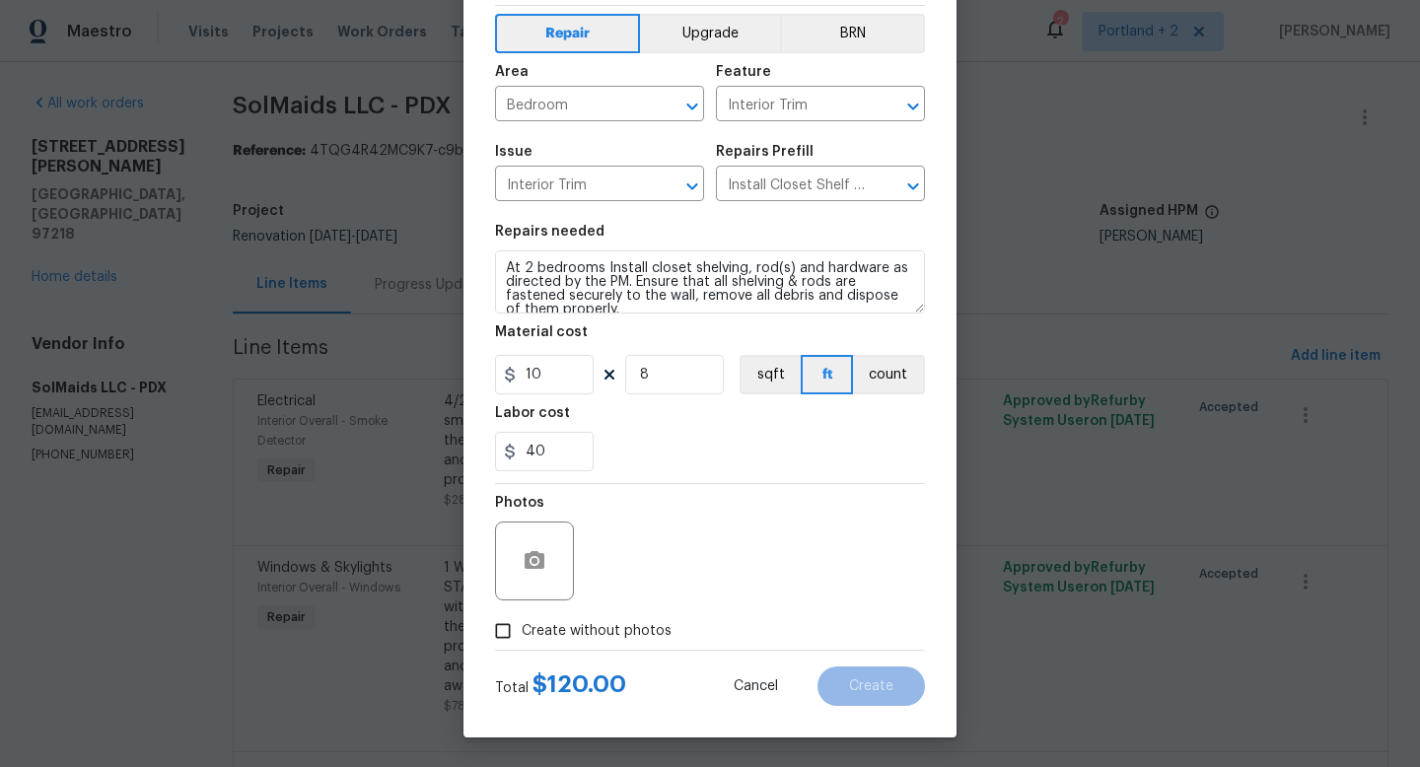
click at [534, 618] on label "Create without photos" at bounding box center [577, 630] width 187 height 37
click at [522, 618] on input "Create without photos" at bounding box center [502, 630] width 37 height 37
checkbox input "true"
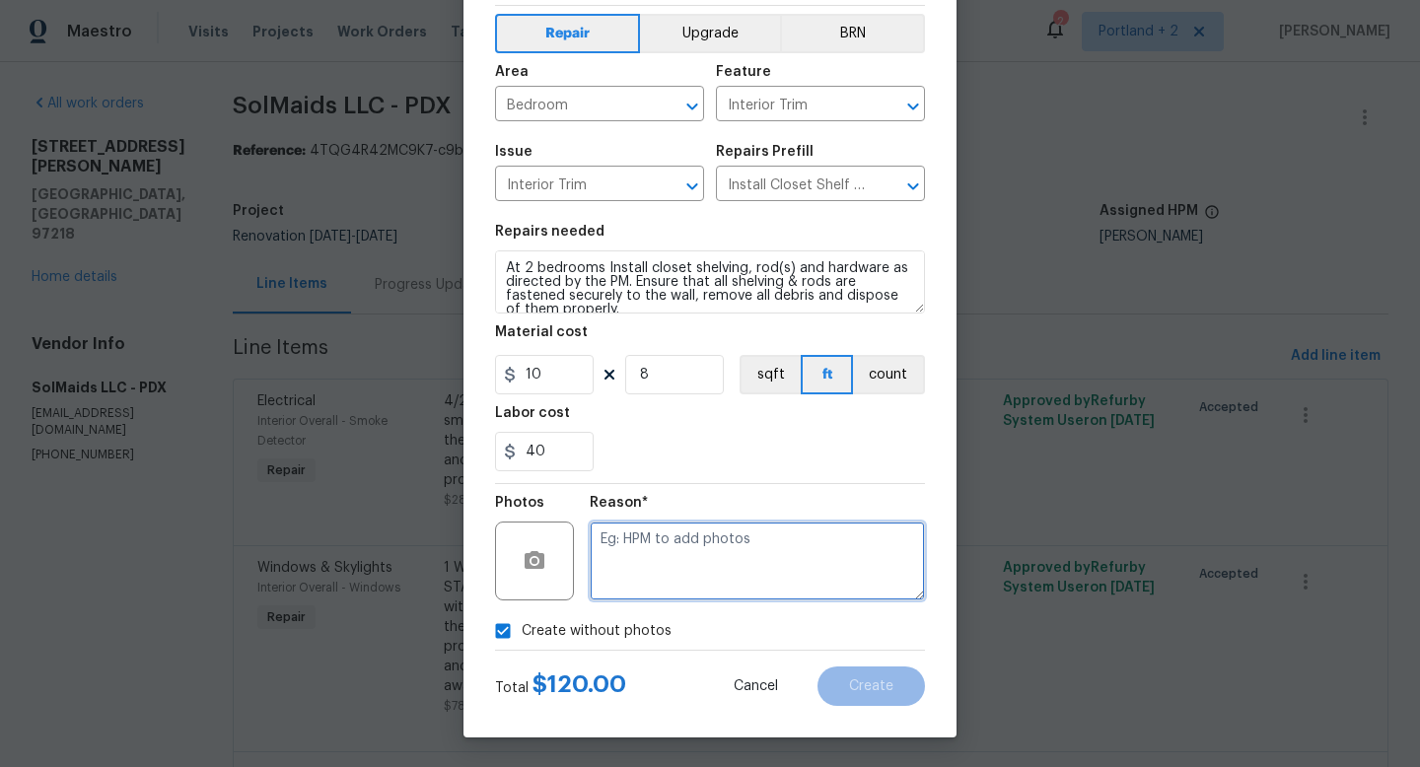
click at [675, 549] on textarea at bounding box center [757, 561] width 335 height 79
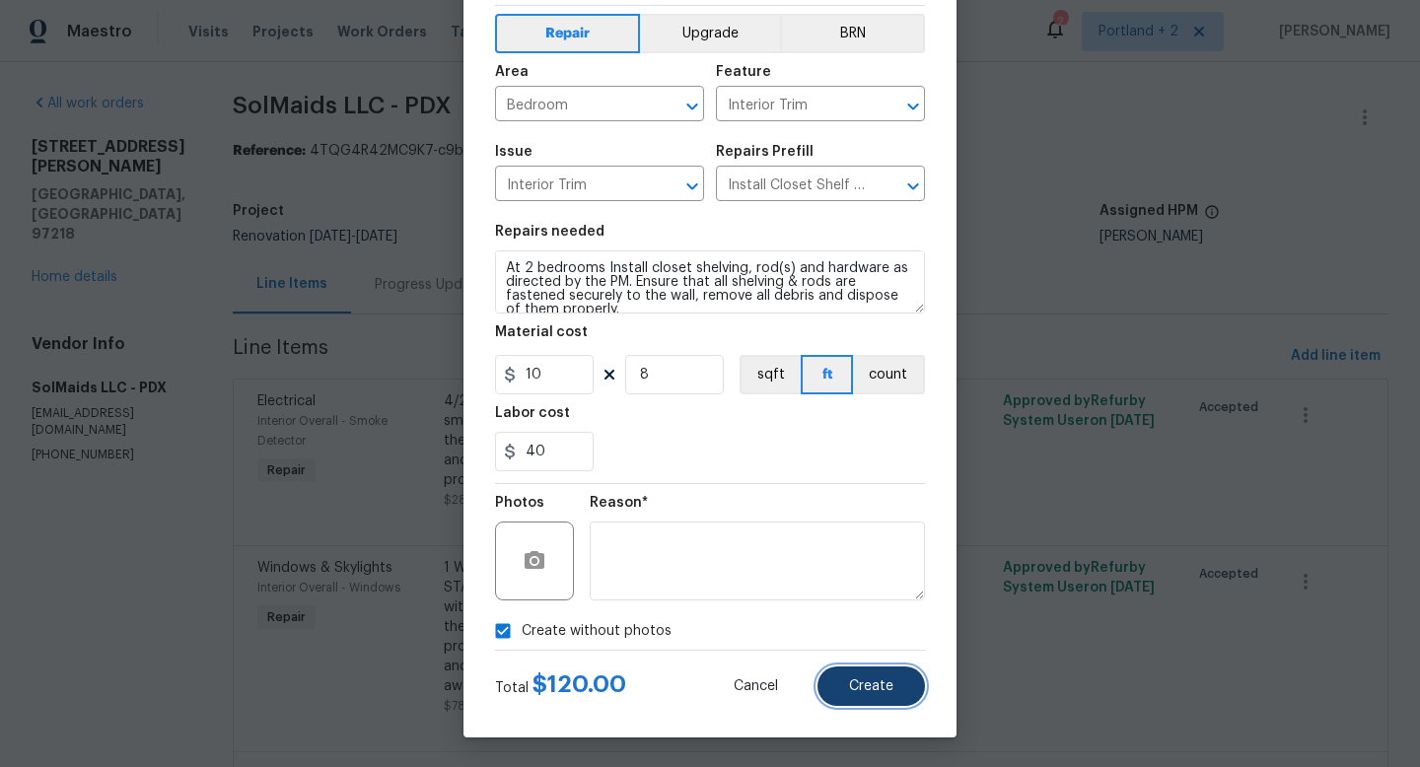
click at [893, 687] on button "Create" at bounding box center [871, 686] width 107 height 39
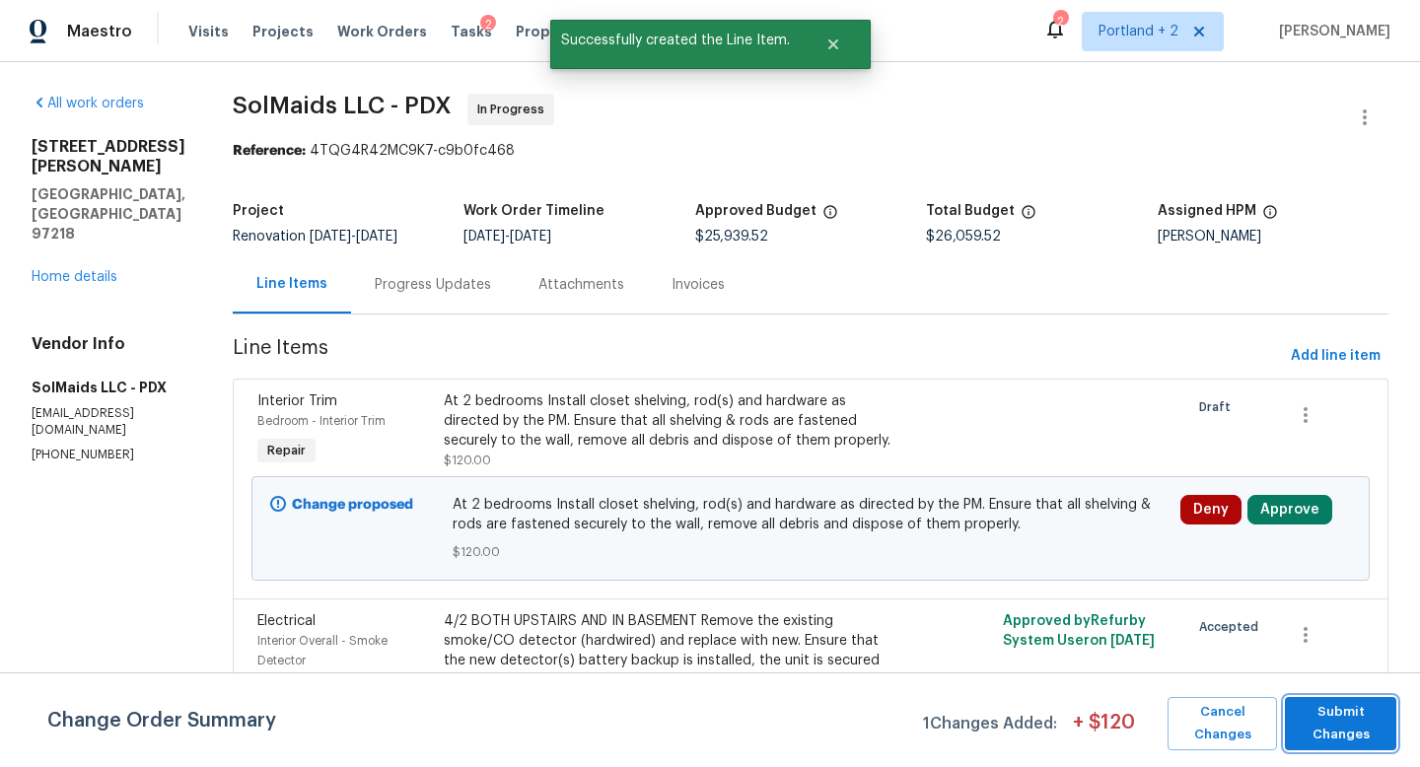
click at [1308, 732] on span "Submit Changes" at bounding box center [1341, 723] width 92 height 45
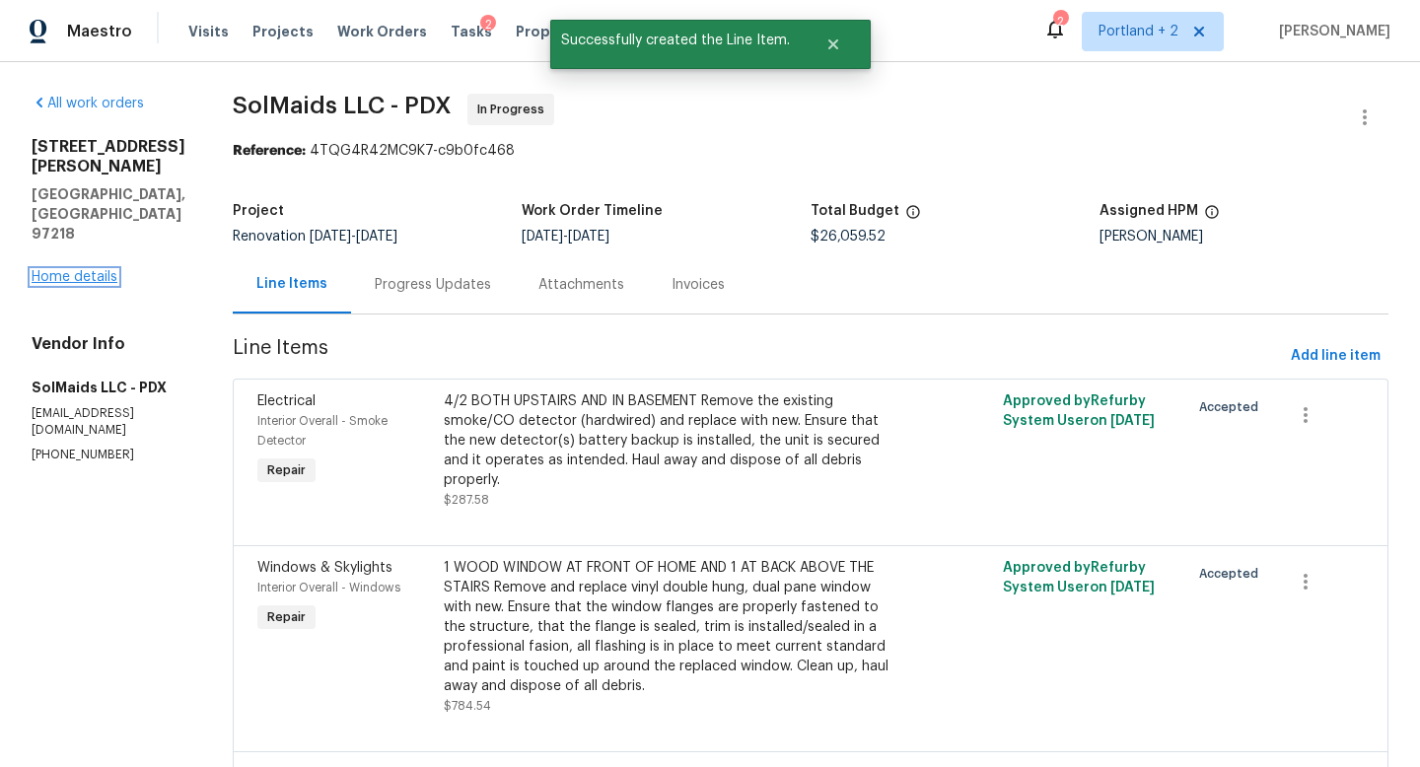
click at [97, 270] on link "Home details" at bounding box center [75, 277] width 86 height 14
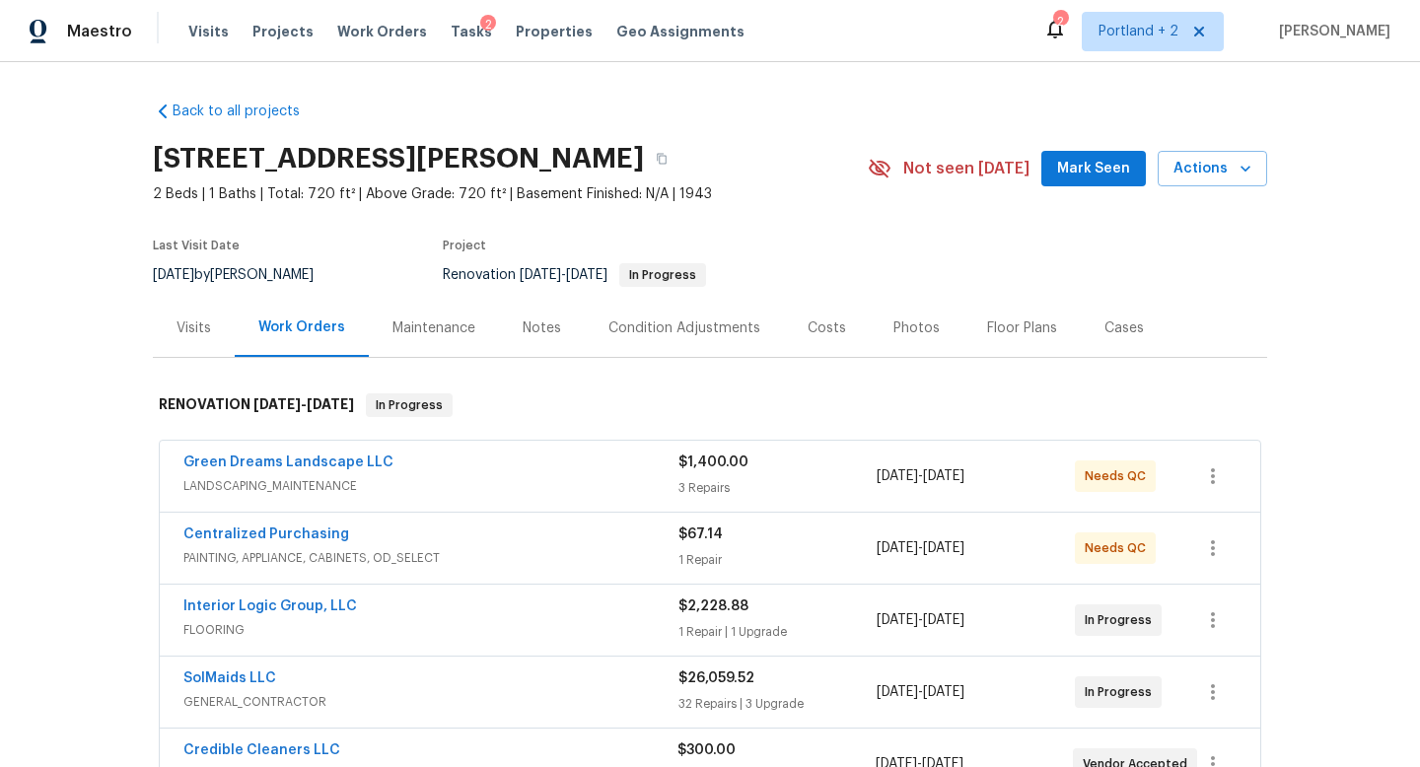
scroll to position [167, 0]
